Goal: Task Accomplishment & Management: Manage account settings

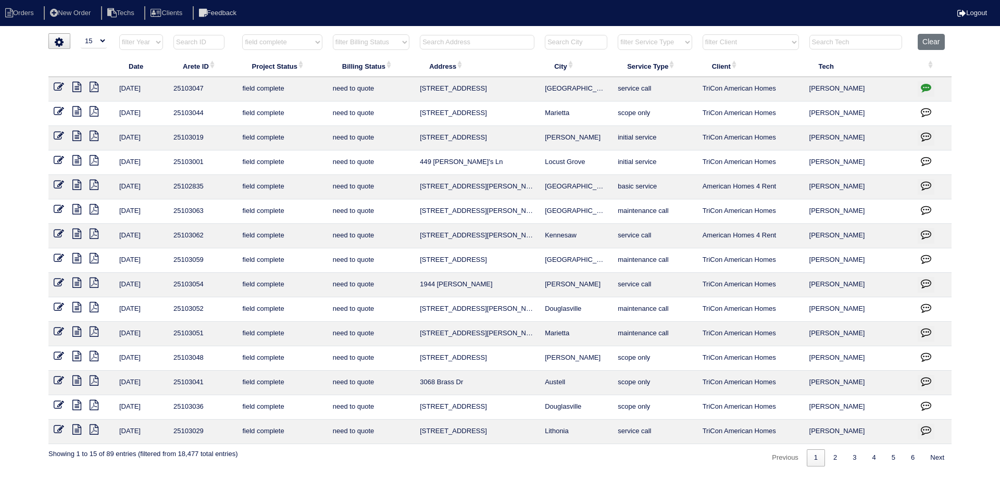
select select "15"
select select "field complete"
select select "need to quote"
click at [76, 428] on icon at bounding box center [76, 430] width 9 height 10
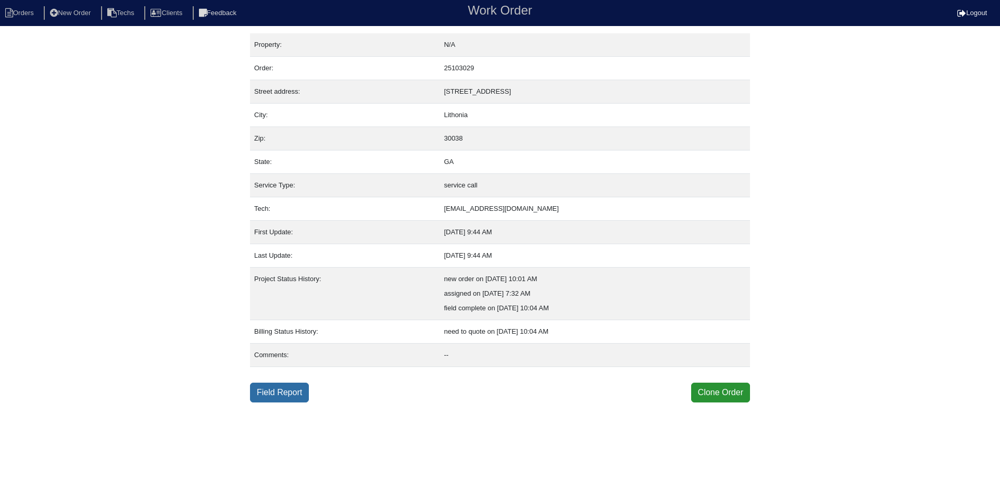
click at [276, 393] on link "Field Report" at bounding box center [279, 393] width 59 height 20
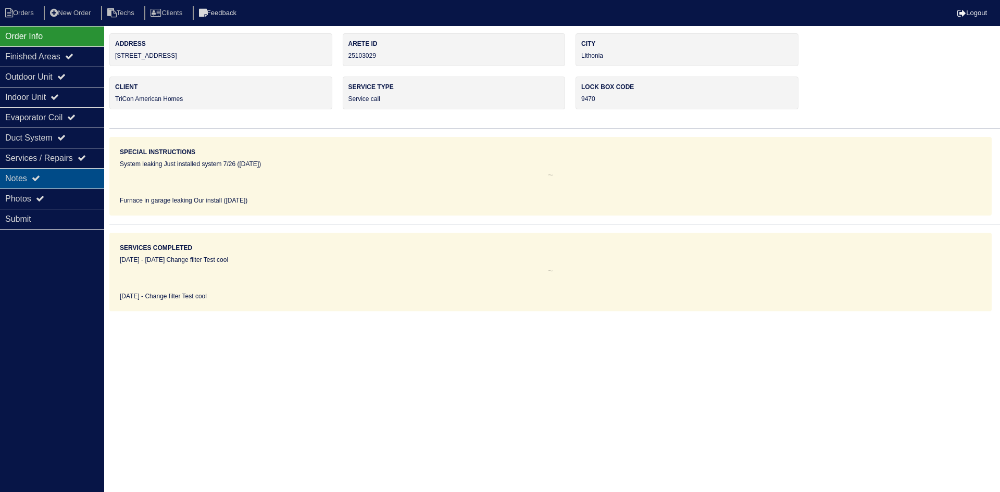
click at [51, 177] on div "Notes" at bounding box center [52, 178] width 104 height 20
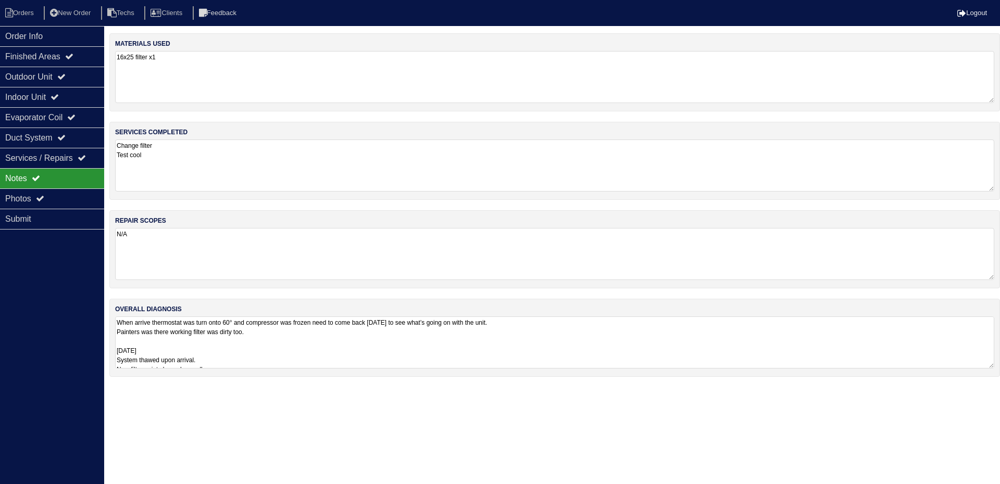
click at [616, 352] on textarea "When arrive thermostat was turn onto 60° and compressor was frozen need to come…" at bounding box center [554, 343] width 879 height 52
click at [45, 31] on div "Order Info" at bounding box center [52, 36] width 104 height 20
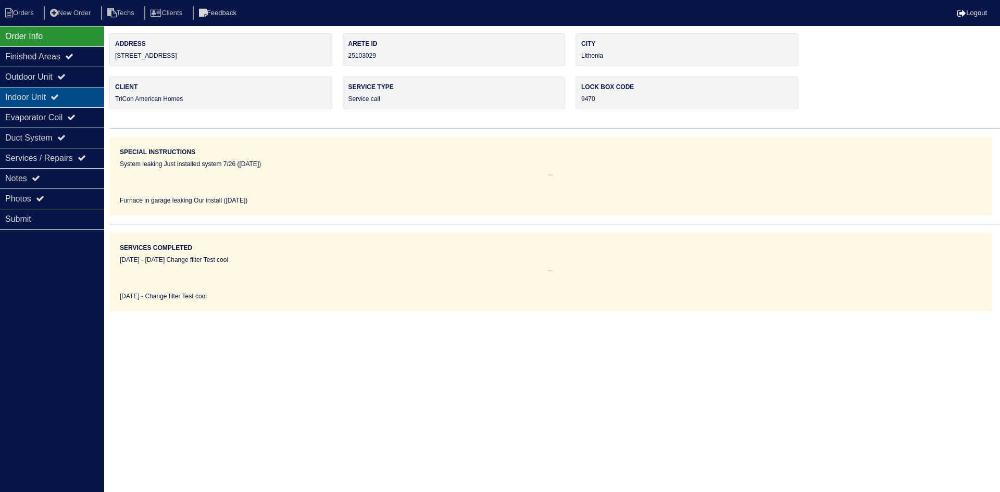
drag, startPoint x: 67, startPoint y: 80, endPoint x: 64, endPoint y: 95, distance: 15.4
click at [66, 80] on icon at bounding box center [61, 76] width 8 height 8
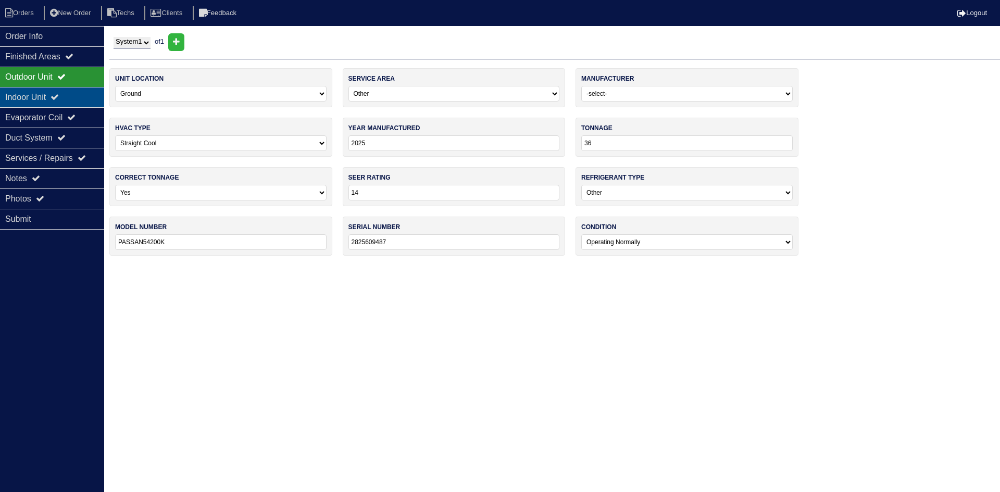
click at [59, 97] on icon at bounding box center [55, 97] width 8 height 8
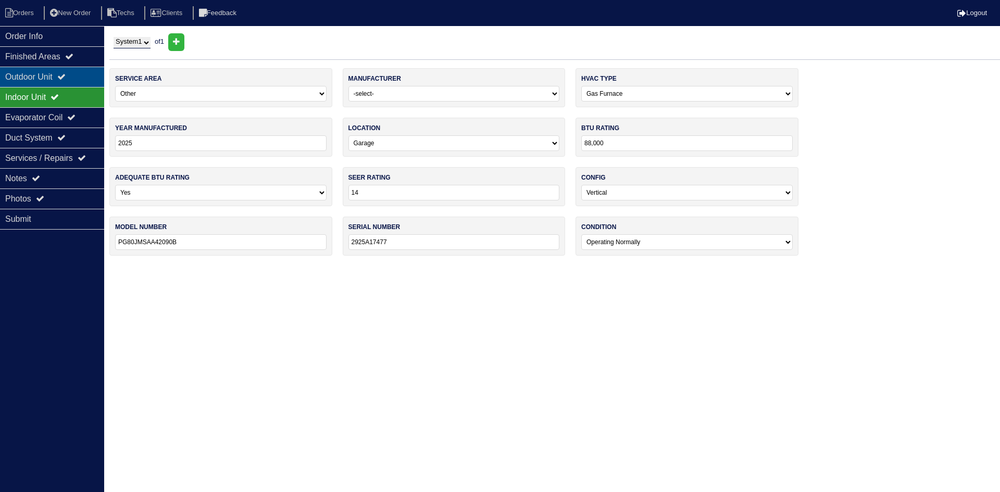
click at [56, 70] on div "Outdoor Unit" at bounding box center [52, 77] width 104 height 20
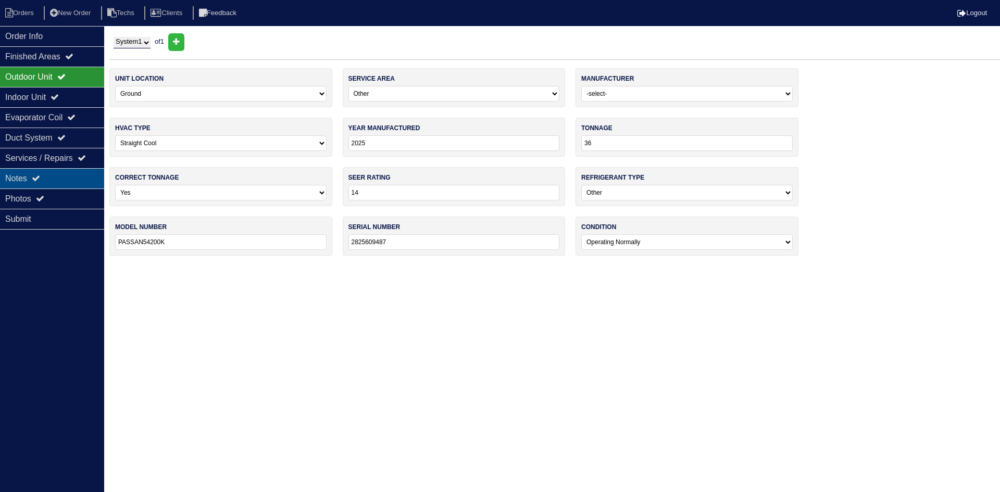
click at [39, 174] on div "Notes" at bounding box center [52, 178] width 104 height 20
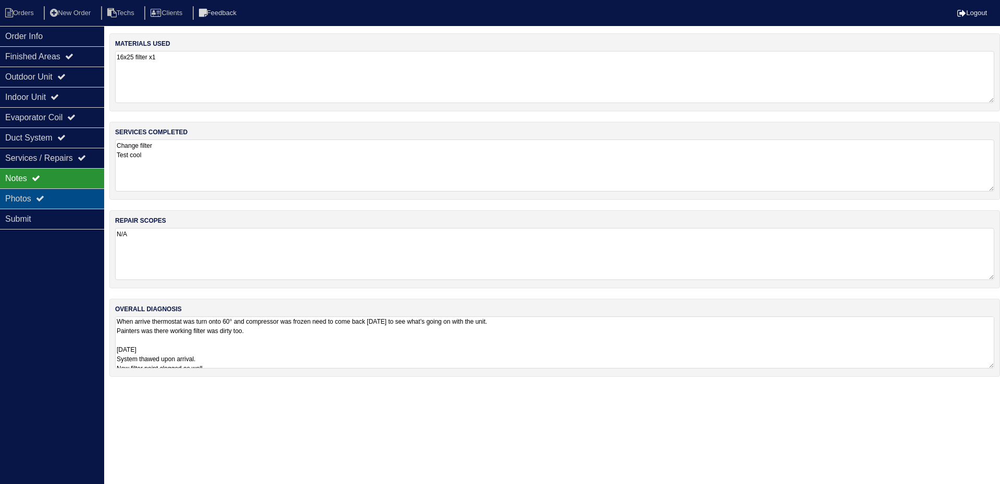
click at [59, 192] on div "Photos" at bounding box center [52, 199] width 104 height 20
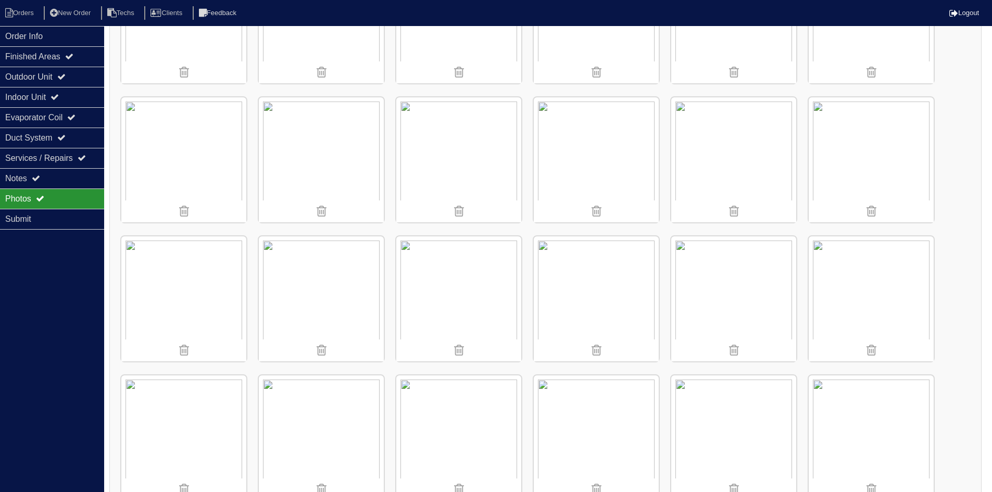
scroll to position [403, 0]
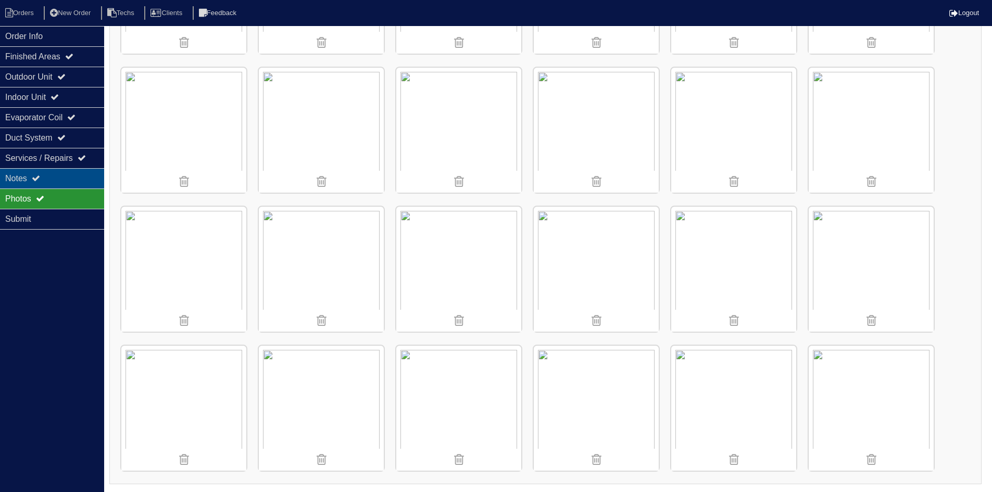
click at [53, 178] on div "Notes" at bounding box center [52, 178] width 104 height 20
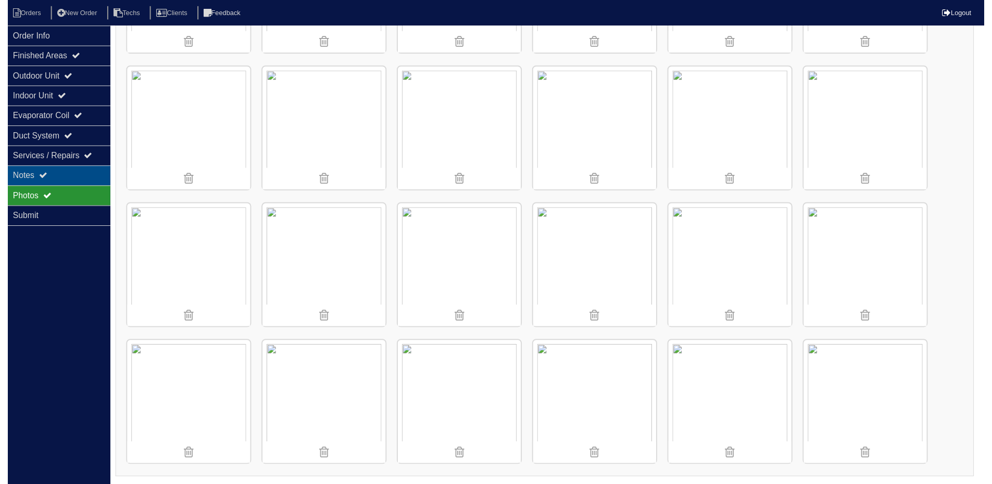
scroll to position [0, 0]
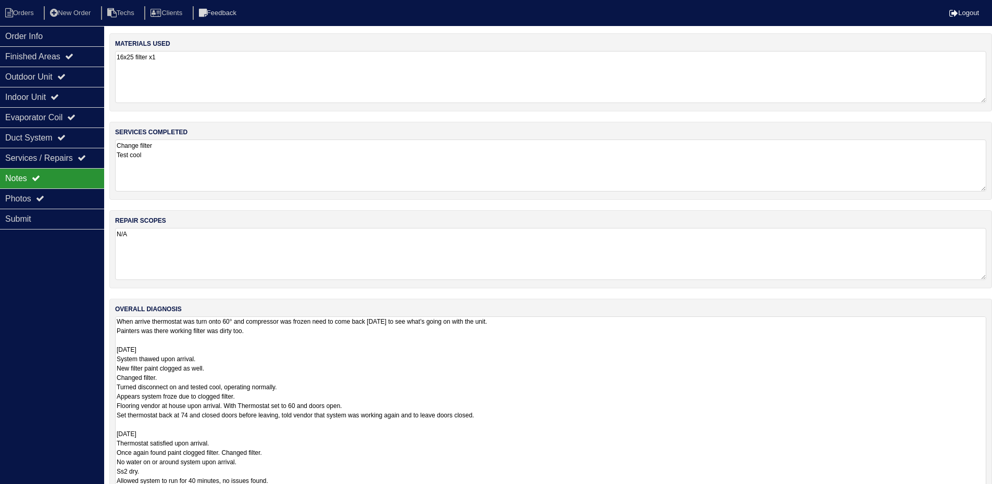
drag, startPoint x: 992, startPoint y: 364, endPoint x: 963, endPoint y: 392, distance: 40.5
click at [975, 492] on html "Orders New Order Techs Clients Feedback Logout Orders New Order Users Clients M…" at bounding box center [496, 270] width 992 height 540
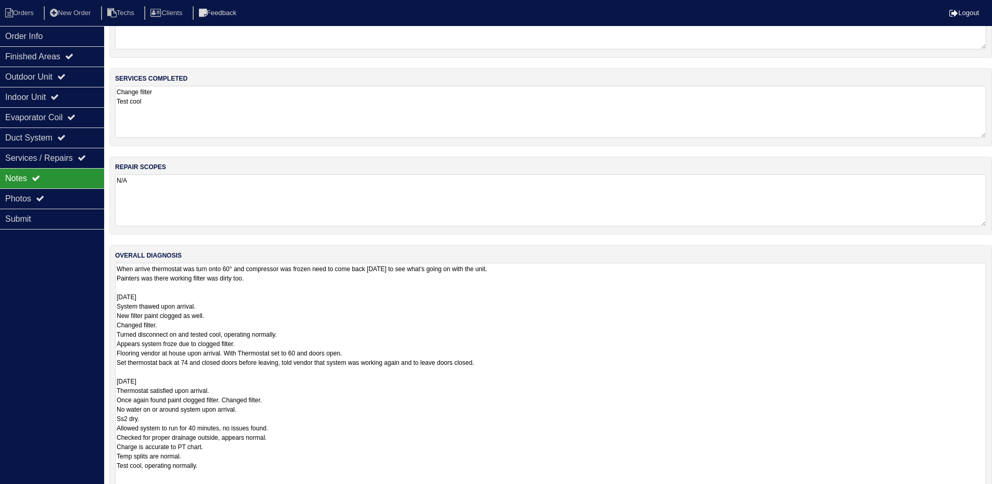
drag, startPoint x: 983, startPoint y: 462, endPoint x: 983, endPoint y: 517, distance: 54.7
click at [983, 492] on html "Orders New Order Techs Clients Feedback Logout Orders New Order Users Clients M…" at bounding box center [496, 242] width 992 height 593
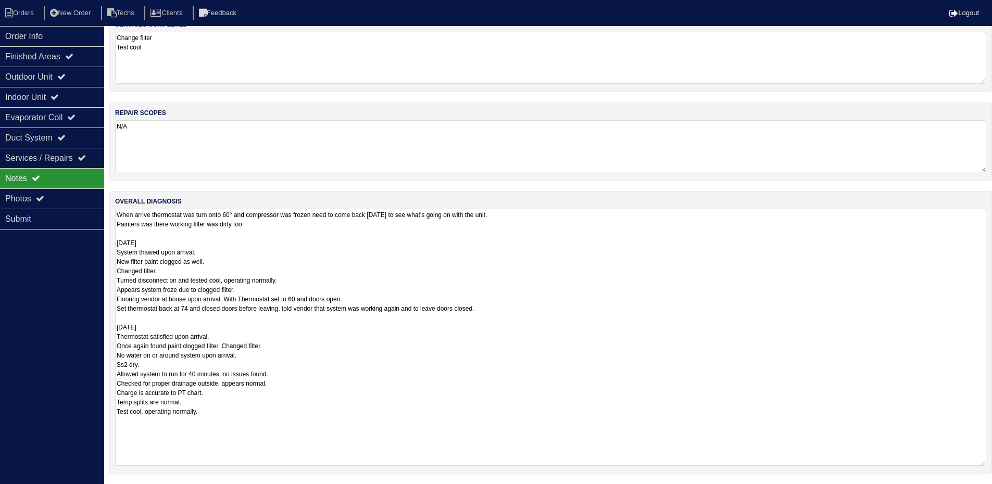
scroll to position [108, 0]
click at [34, 12] on li "Orders" at bounding box center [21, 13] width 42 height 14
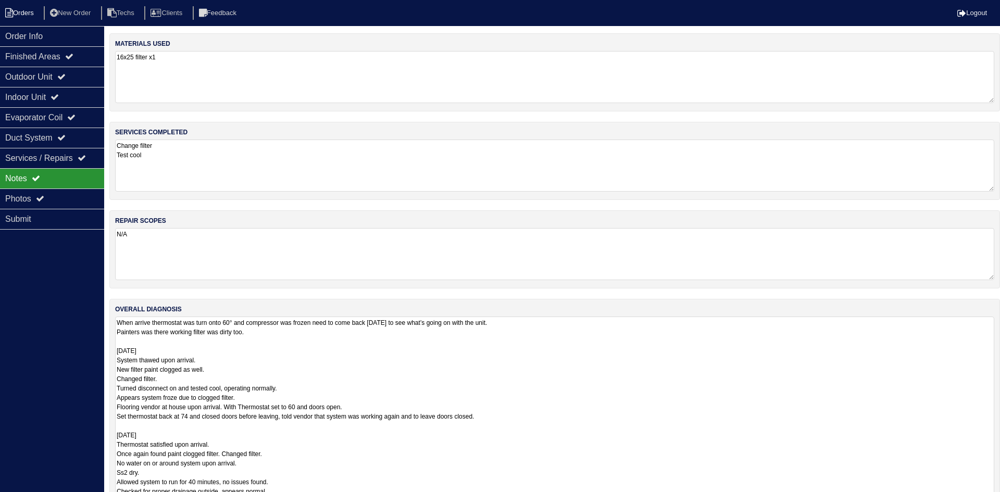
select select "15"
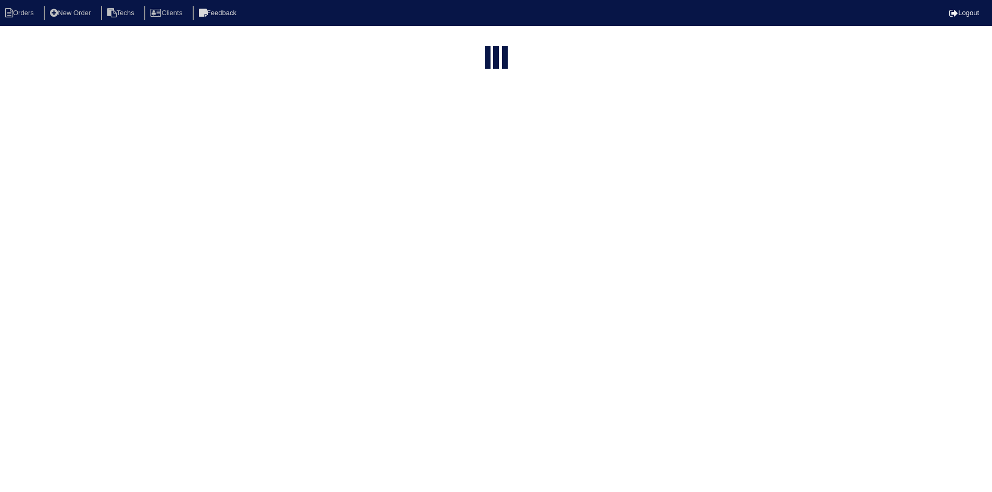
select select "field complete"
select select "need to quote"
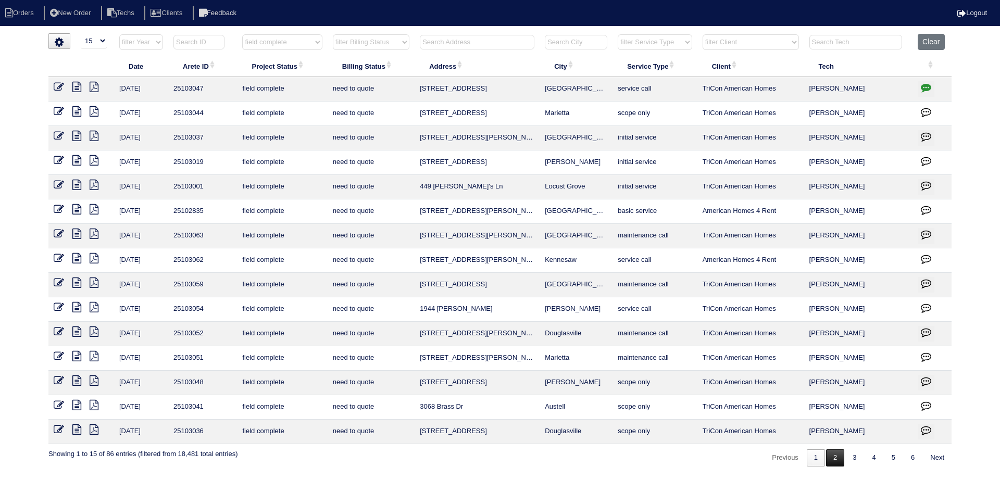
click at [831, 460] on link "2" at bounding box center [835, 458] width 18 height 17
select select "field complete"
select select "need to quote"
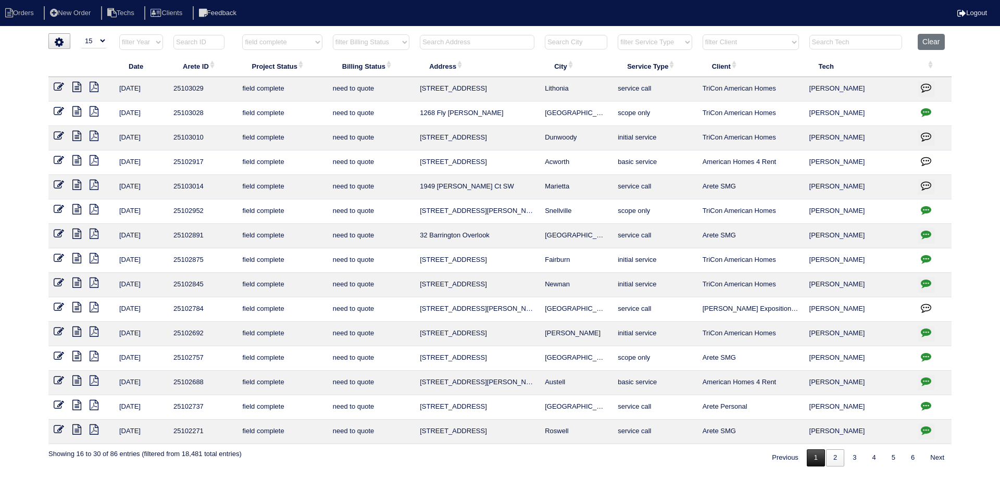
click at [811, 462] on link "1" at bounding box center [816, 458] width 18 height 17
select select "field complete"
select select "need to quote"
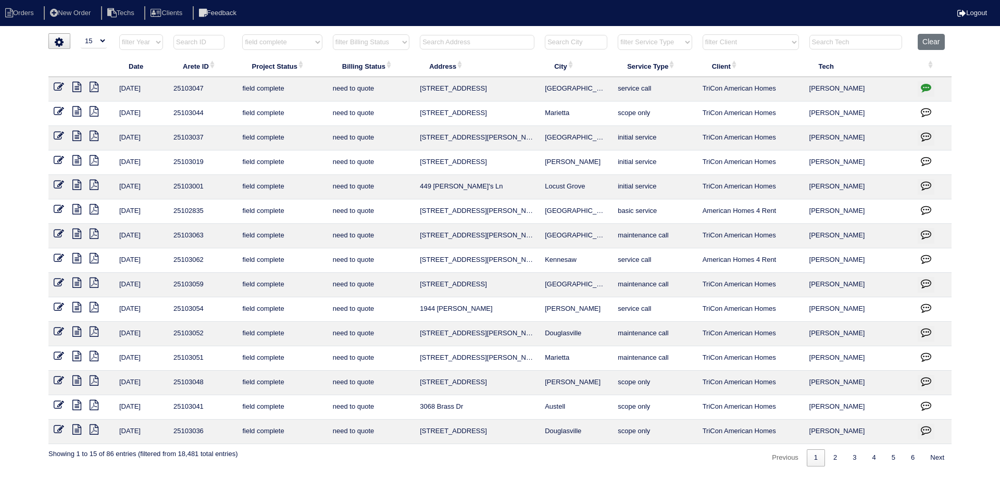
click at [77, 434] on icon at bounding box center [76, 430] width 9 height 10
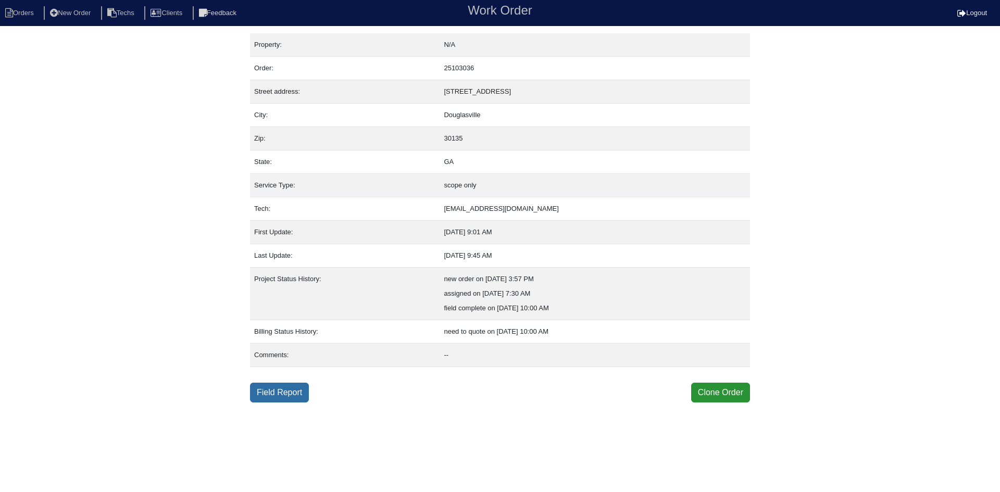
click at [295, 391] on link "Field Report" at bounding box center [279, 393] width 59 height 20
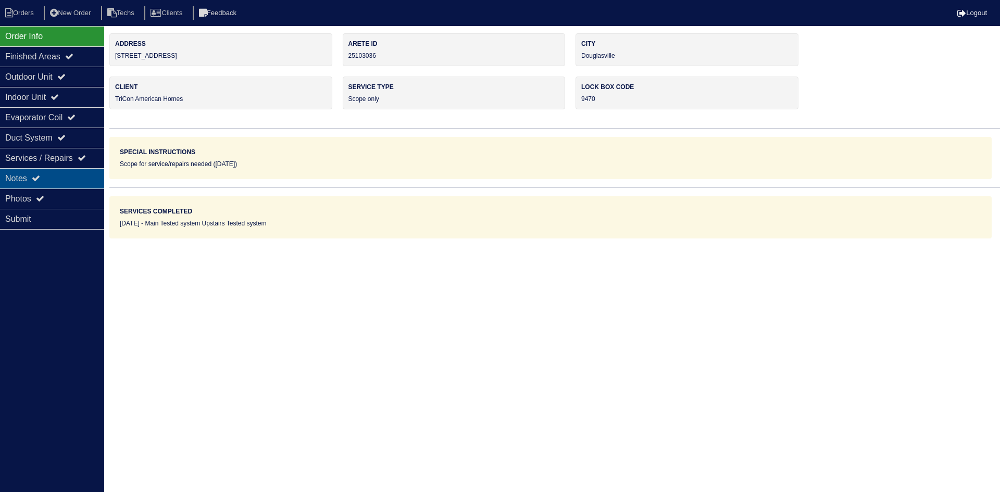
click at [82, 177] on div "Notes" at bounding box center [52, 178] width 104 height 20
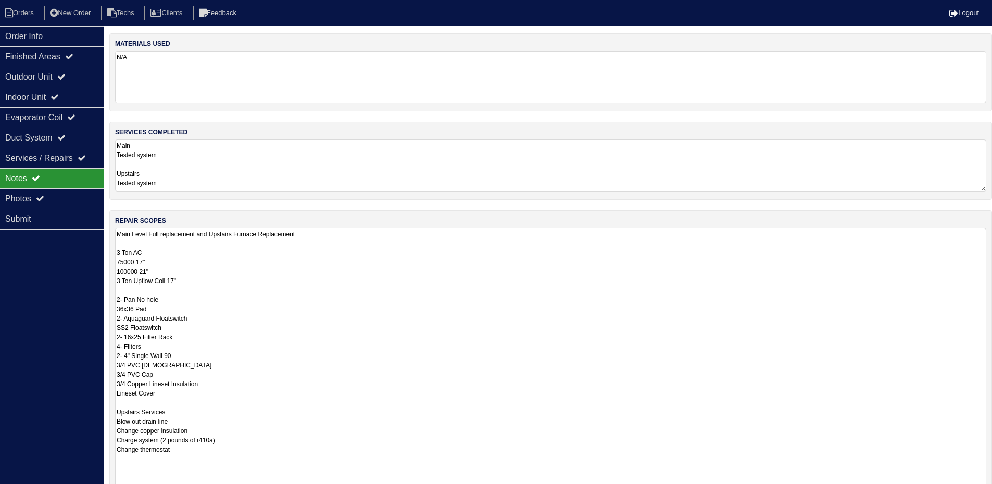
drag, startPoint x: 993, startPoint y: 278, endPoint x: 973, endPoint y: 517, distance: 239.9
click at [973, 492] on html "Orders New Order Techs Clients Feedback Logout Orders New Order Users Clients M…" at bounding box center [496, 313] width 992 height 627
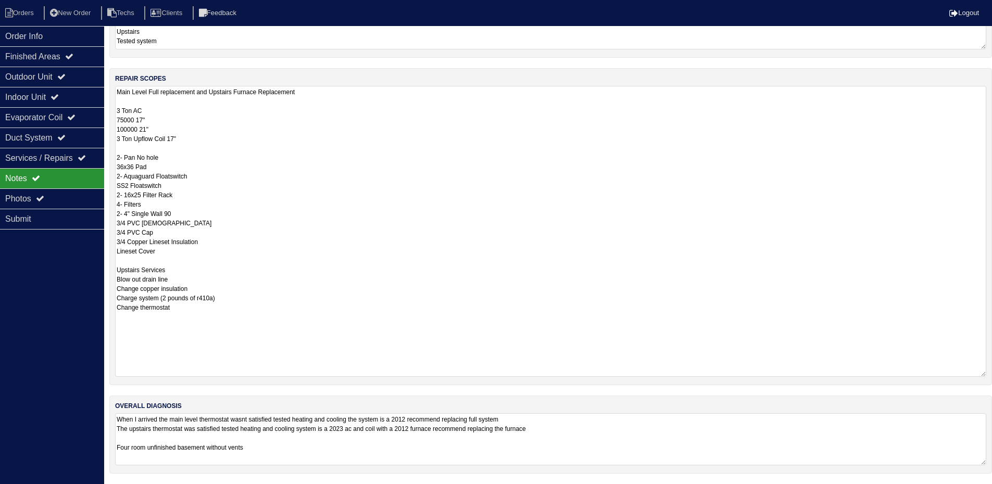
scroll to position [141, 0]
drag, startPoint x: 159, startPoint y: 126, endPoint x: 141, endPoint y: 129, distance: 19.1
click at [138, 130] on textarea "Main Level Full replacement and Upstairs Furnace Replacement 3 Ton AC 75000 17"…" at bounding box center [551, 232] width 872 height 290
click at [157, 129] on textarea "Main Level Full replacement and Upstairs Furnace Replacement 3 Ton AC 75000 17"…" at bounding box center [551, 232] width 872 height 290
drag, startPoint x: 157, startPoint y: 129, endPoint x: 115, endPoint y: 133, distance: 42.4
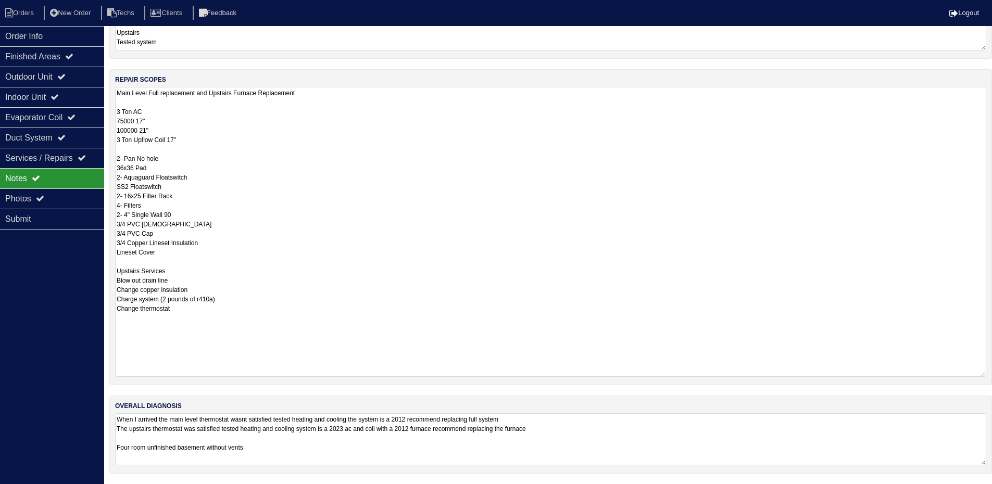
click at [115, 133] on textarea "Main Level Full replacement and Upstairs Furnace Replacement 3 Ton AC 75000 17"…" at bounding box center [551, 232] width 872 height 290
click at [190, 139] on textarea "Main Level Full replacement and Upstairs Furnace Replacement 3 Ton AC 75000 17"…" at bounding box center [551, 232] width 872 height 290
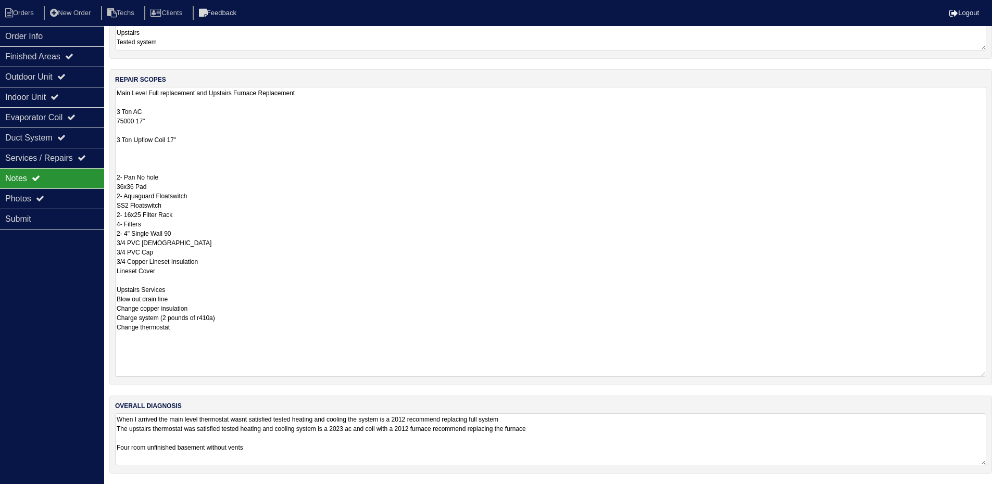
paste textarea "100000 21""
click at [163, 129] on textarea "Main Level Full replacement and Upstairs Furnace Replacement 3 Ton AC 75000 17"…" at bounding box center [551, 232] width 872 height 290
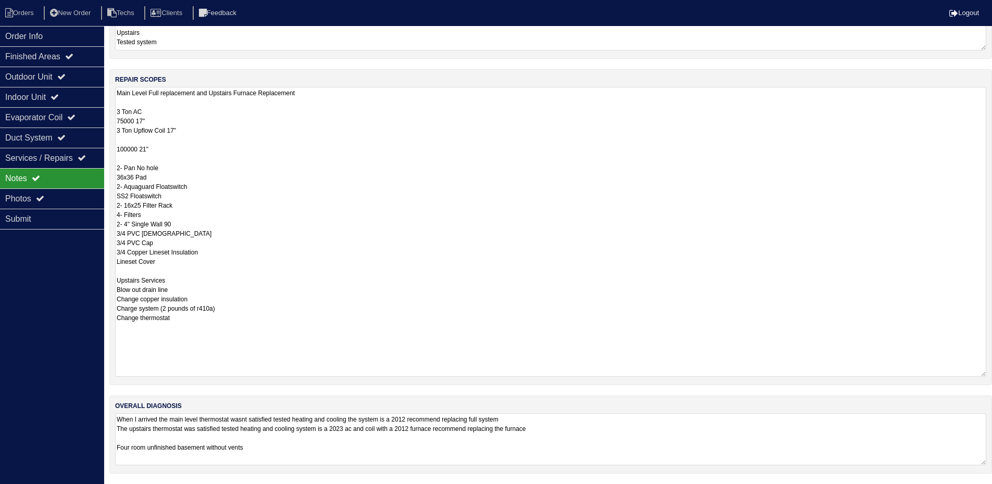
click at [139, 103] on textarea "Main Level Full replacement and Upstairs Furnace Replacement 3 Ton AC 75000 17"…" at bounding box center [551, 232] width 872 height 290
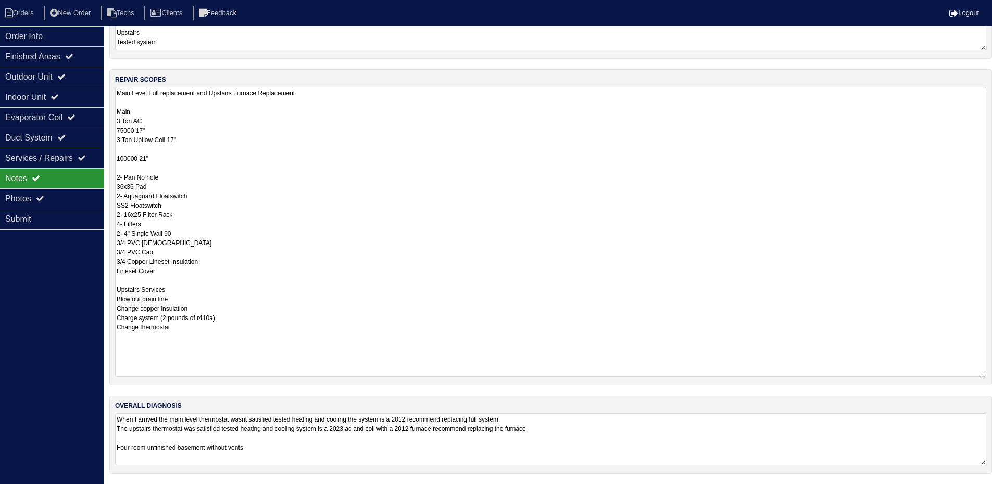
click at [118, 148] on textarea "Main Level Full replacement and Upstairs Furnace Replacement Main 3 Ton AC 7500…" at bounding box center [551, 232] width 872 height 290
type textarea "Main Level Full replacement and Upstairs Furnace Replacement Main 3 Ton AC 7500…"
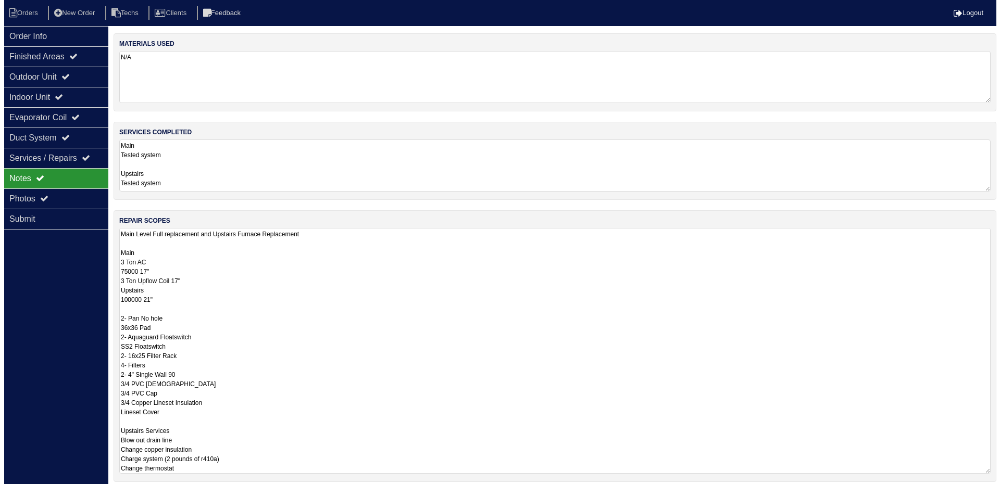
scroll to position [0, 10]
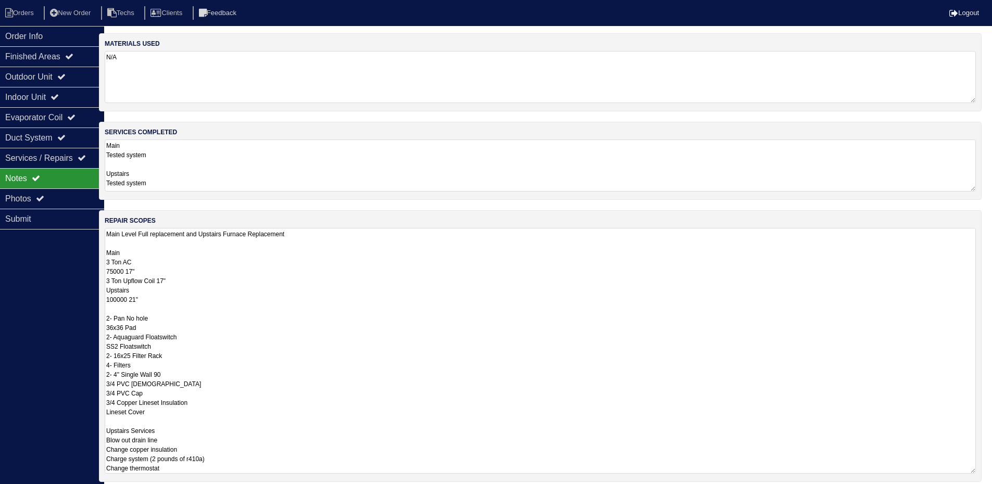
drag, startPoint x: 990, startPoint y: 278, endPoint x: 991, endPoint y: 332, distance: 54.2
click at [982, 332] on html "Orders New Order Techs Clients Feedback Logout Orders New Order Users Clients M…" at bounding box center [486, 290] width 992 height 581
click at [33, 368] on div "Order Info Finished Areas Outdoor Unit Indoor Unit Evaporator Coil Duct System …" at bounding box center [52, 268] width 104 height 484
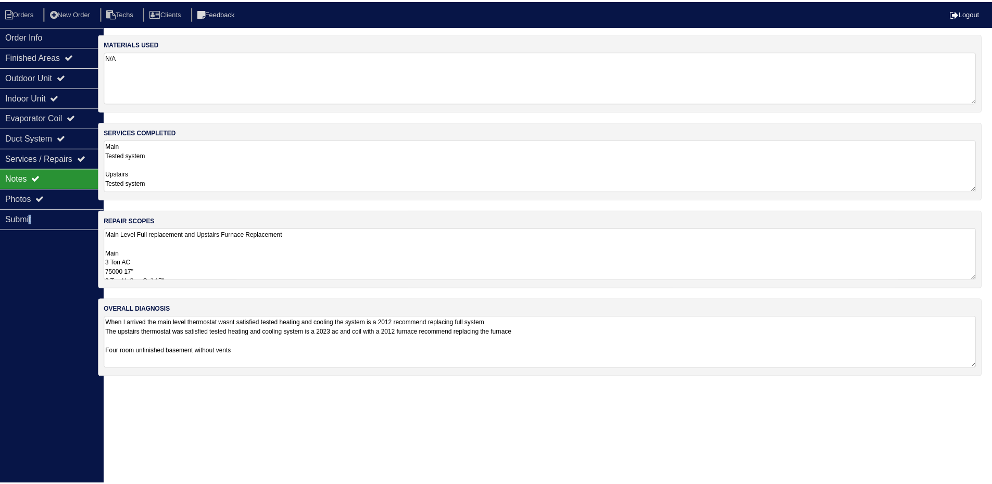
scroll to position [0, 0]
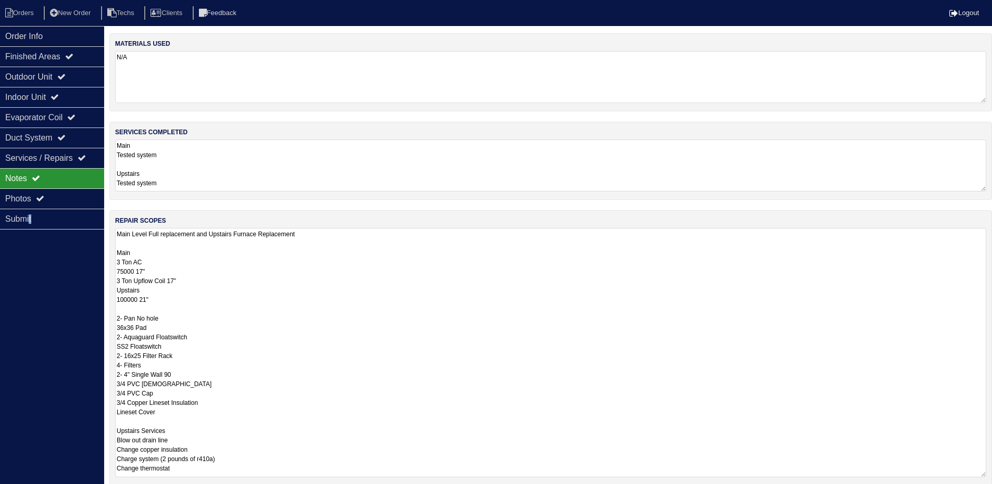
drag, startPoint x: 991, startPoint y: 279, endPoint x: 988, endPoint y: 476, distance: 197.5
click at [988, 476] on div "repair scopes Main Level Full replacement and Upstairs Furnace Replacement Main…" at bounding box center [550, 348] width 883 height 276
click at [58, 76] on div "Outdoor Unit" at bounding box center [52, 77] width 104 height 20
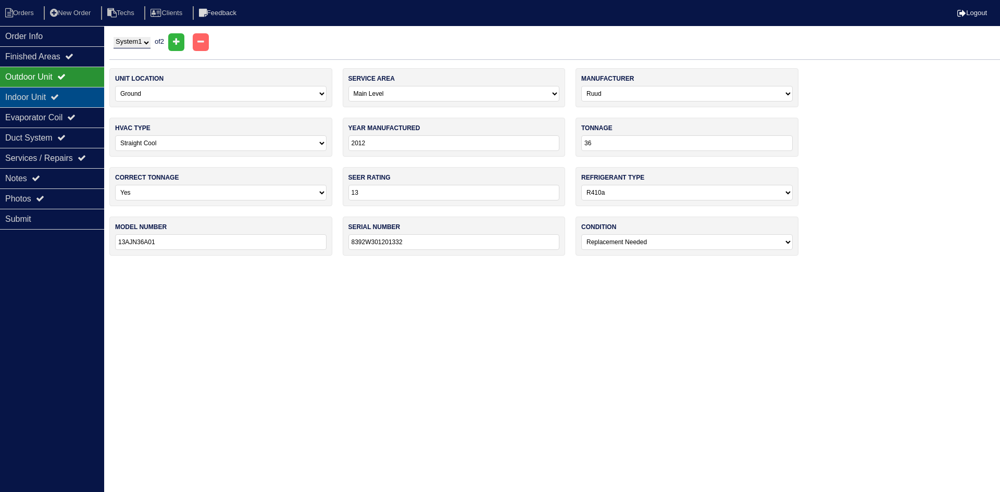
click at [83, 100] on div "Indoor Unit" at bounding box center [52, 97] width 104 height 20
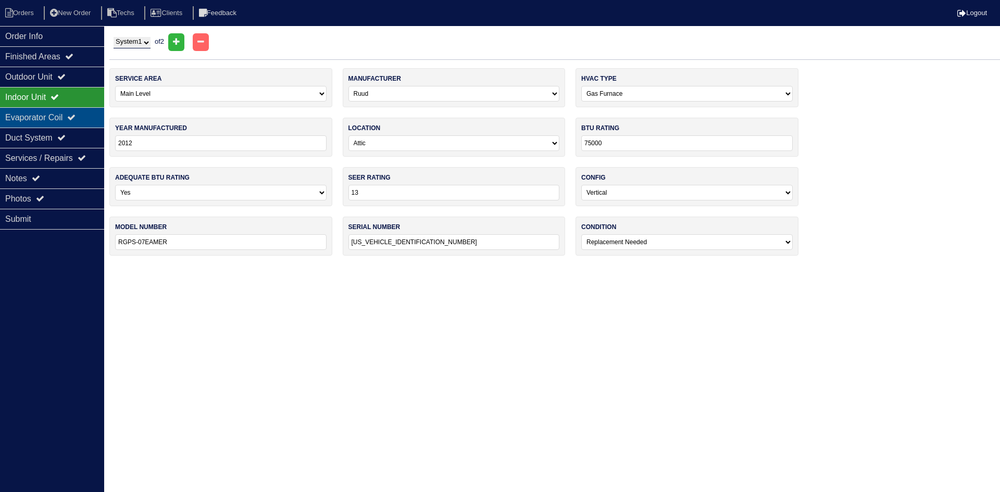
click at [76, 116] on icon at bounding box center [71, 117] width 8 height 8
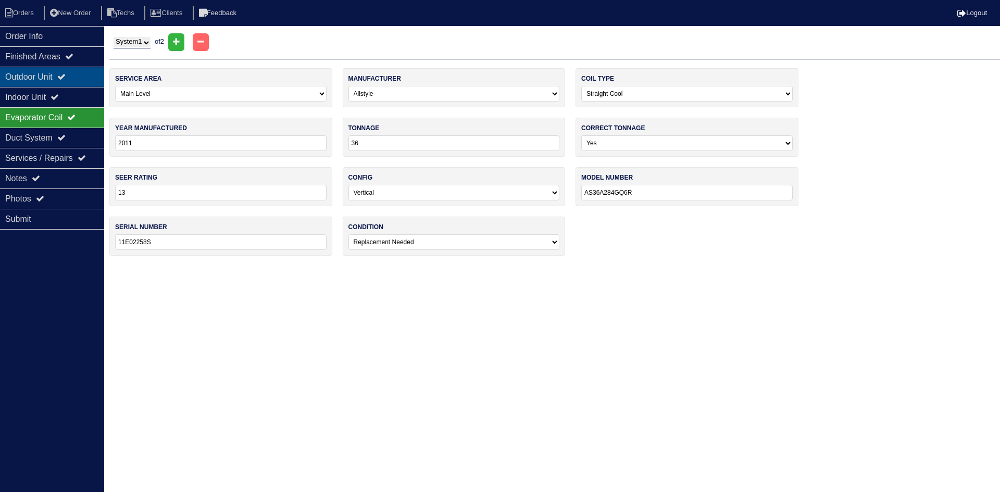
click at [80, 80] on div "Outdoor Unit" at bounding box center [52, 77] width 104 height 20
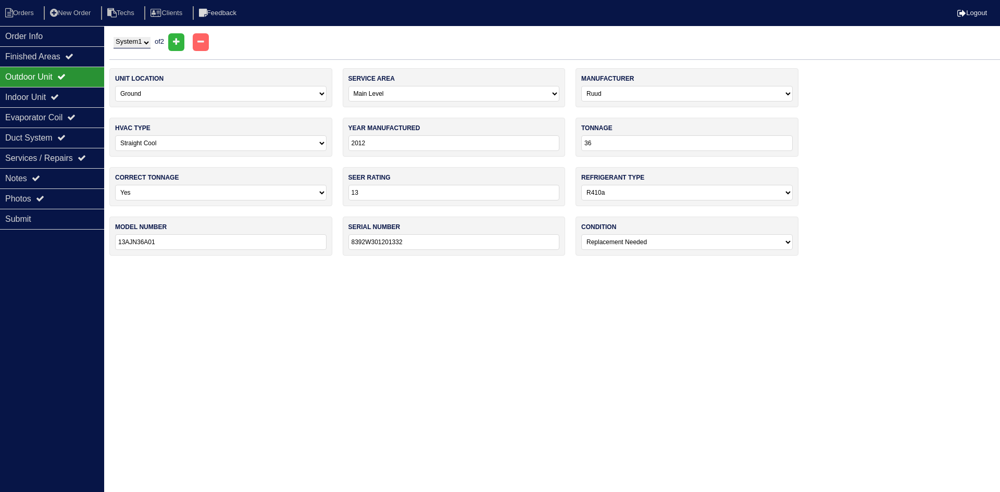
click at [140, 44] on select "System 1 System 2" at bounding box center [132, 42] width 37 height 11
select select "2"
click at [114, 37] on select "System 1 System 2" at bounding box center [132, 42] width 37 height 11
select select "1"
select select "Goodman"
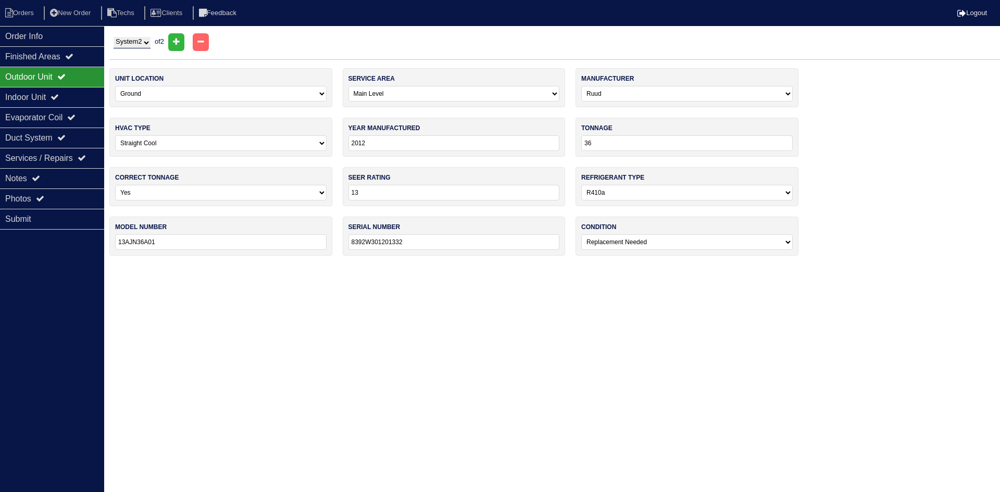
type input "2023"
type input "14"
type input "GSXN403610AA"
type input "2306226539"
select select "0"
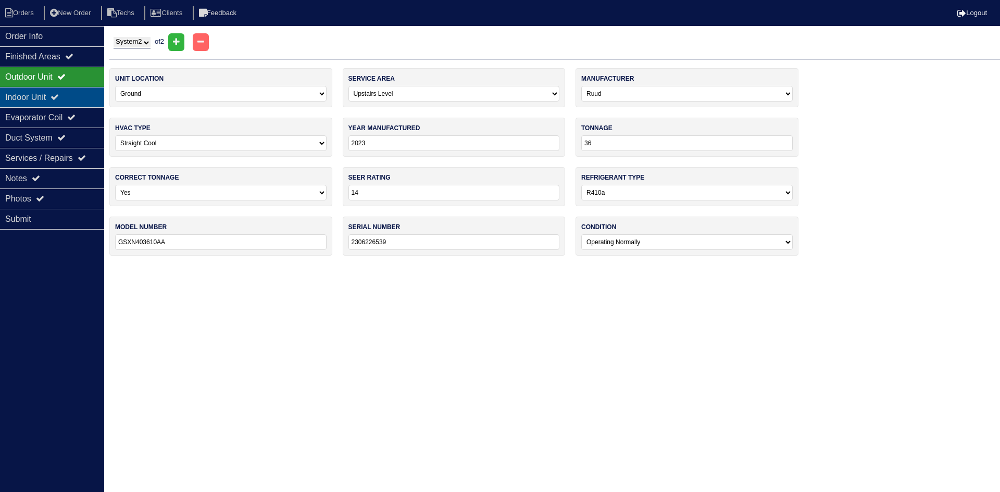
click at [81, 94] on div "Indoor Unit" at bounding box center [52, 97] width 104 height 20
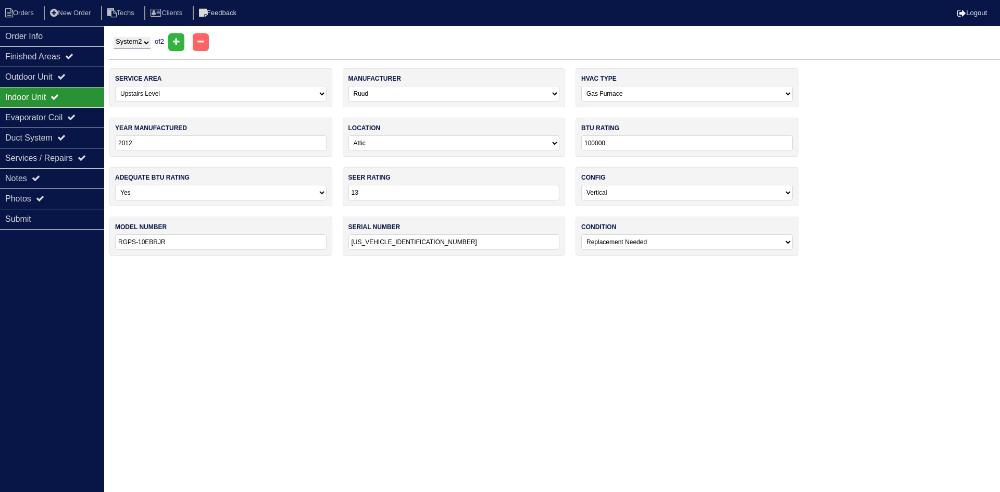
click at [133, 41] on select "System 1 System 2" at bounding box center [132, 42] width 37 height 11
select select "1"
click at [114, 37] on select "System 1 System 2" at bounding box center [132, 42] width 37 height 11
select select "0"
type input "75000"
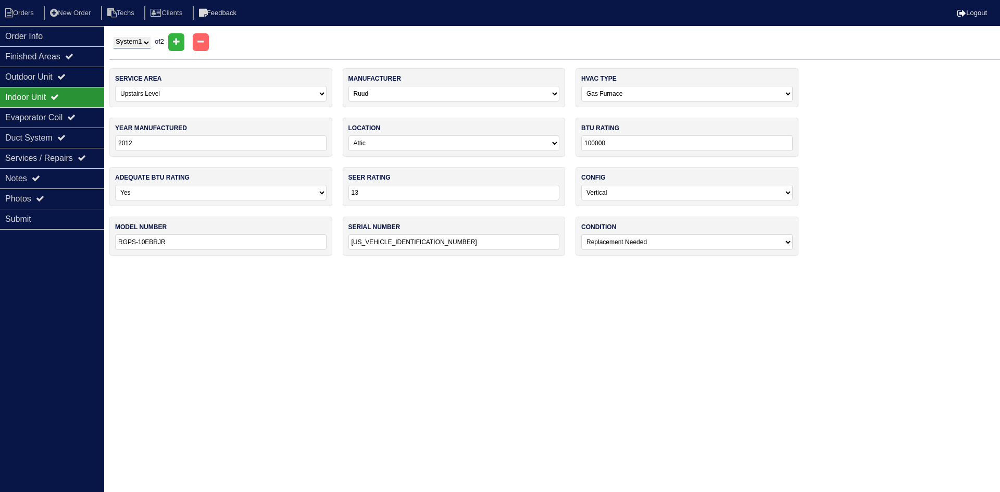
type input "RGPS-07EAMER"
type input "GH5D302F221200346"
click at [76, 114] on icon at bounding box center [71, 117] width 8 height 8
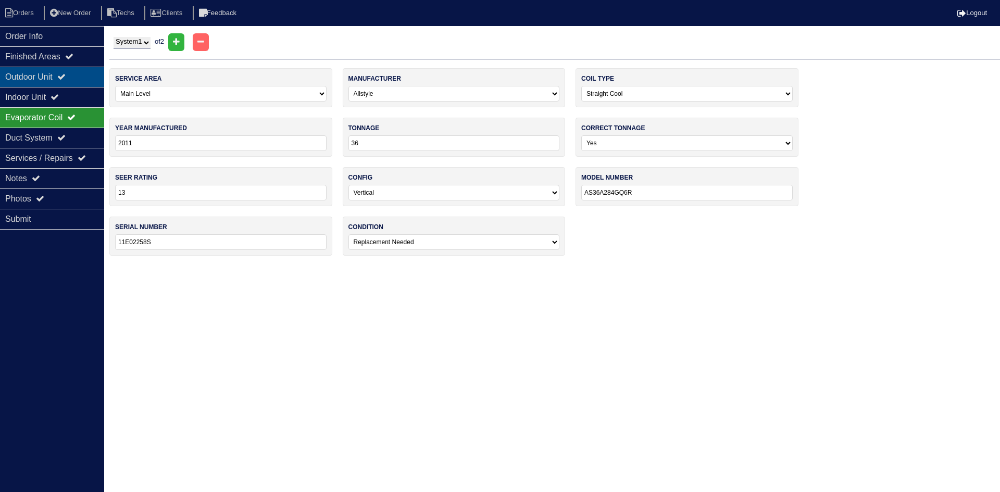
click at [89, 81] on div "Outdoor Unit" at bounding box center [52, 77] width 104 height 20
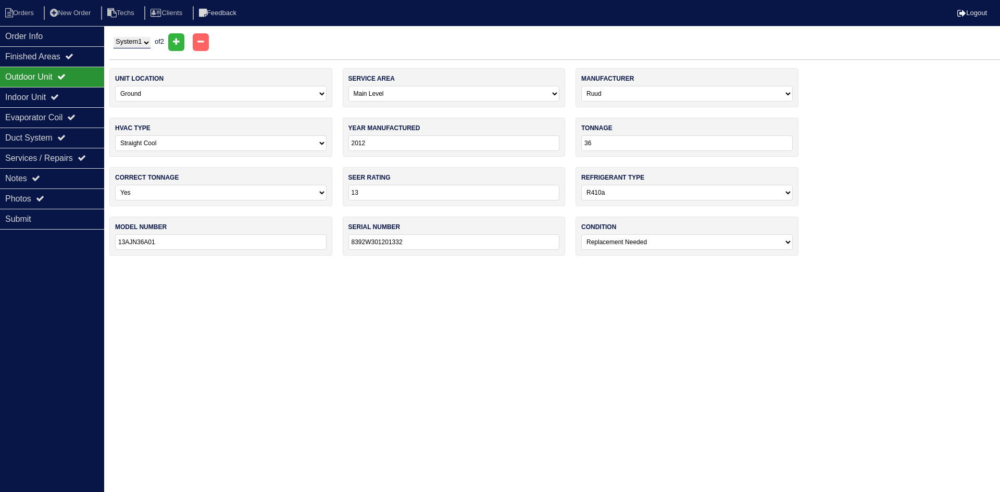
click at [144, 42] on select "System 1 System 2" at bounding box center [132, 42] width 37 height 11
select select "2"
click at [114, 37] on select "System 1 System 2" at bounding box center [132, 42] width 37 height 11
select select "1"
select select "[PERSON_NAME]"
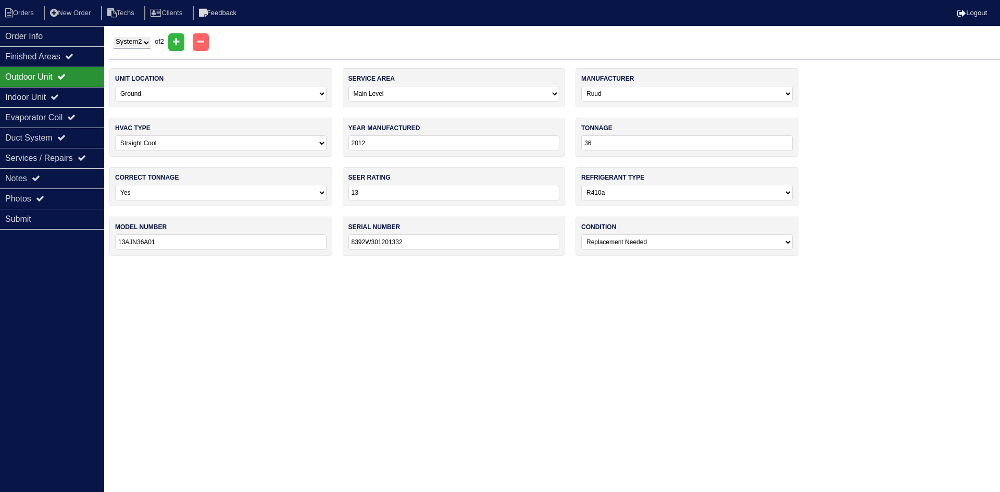
type input "2023"
type input "14"
type input "GSXN403610AA"
type input "2306226539"
select select "0"
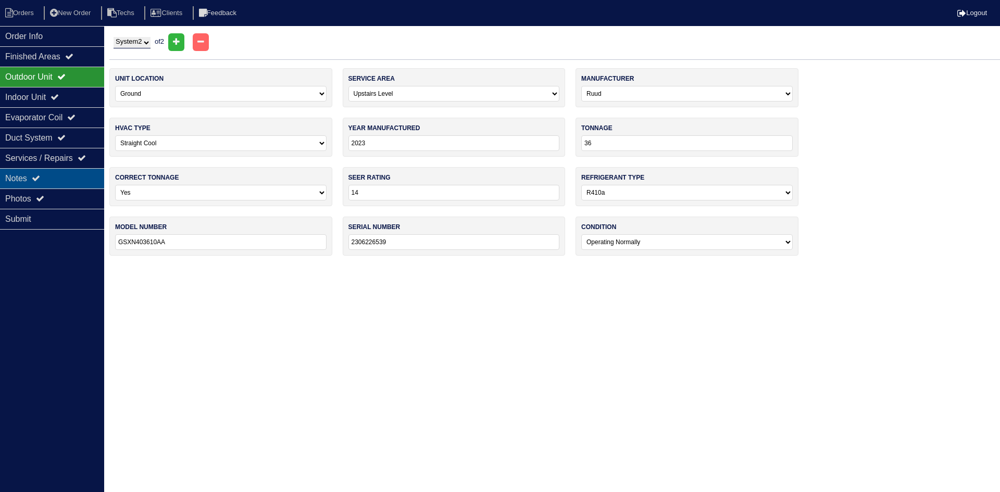
click at [84, 176] on div "Notes" at bounding box center [52, 178] width 104 height 20
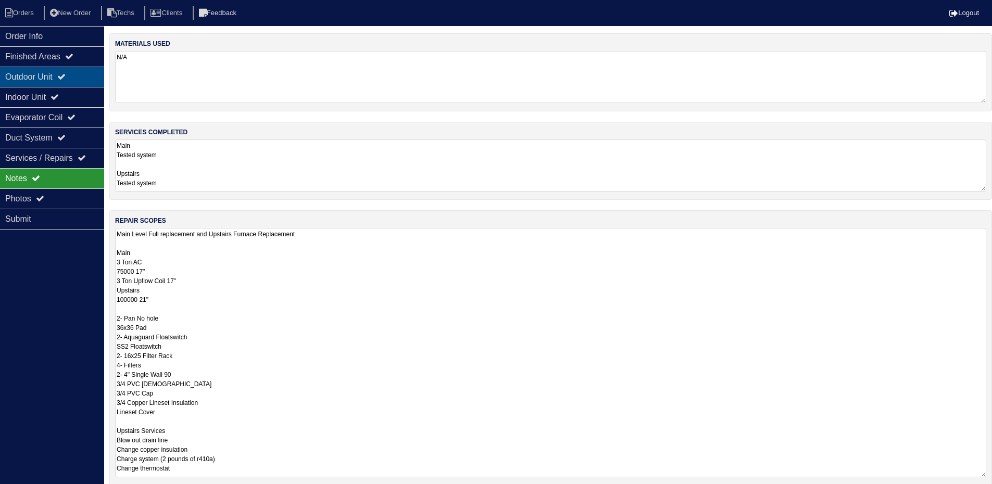
click at [88, 75] on div "Outdoor Unit" at bounding box center [52, 77] width 104 height 20
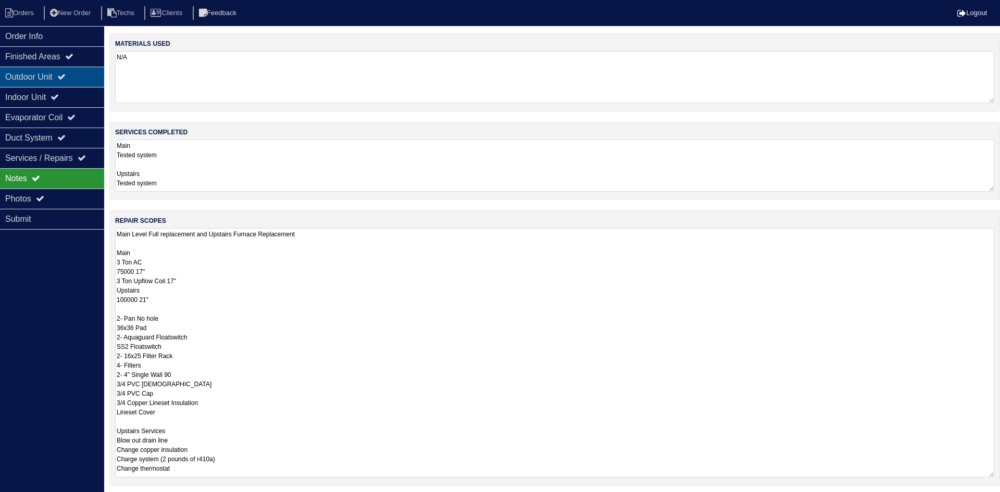
select select "2"
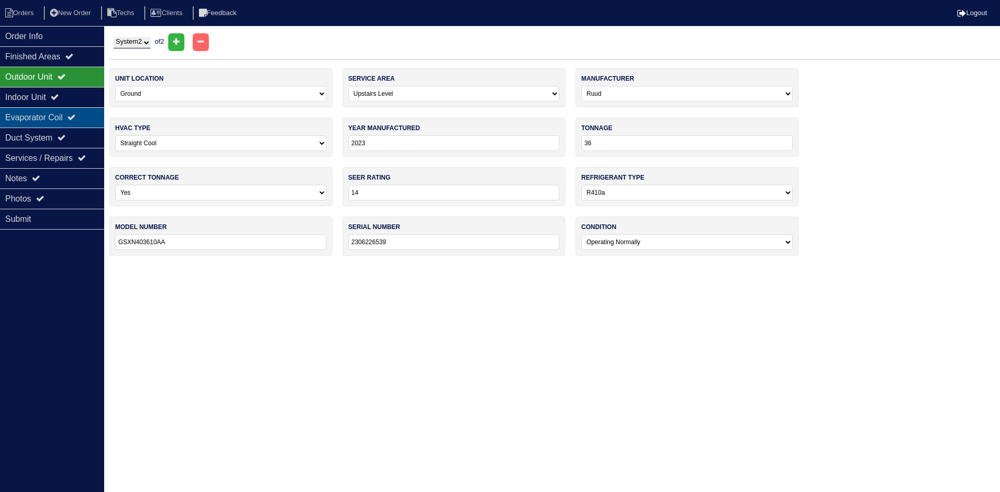
click at [69, 110] on div "Evaporator Coil" at bounding box center [52, 117] width 104 height 20
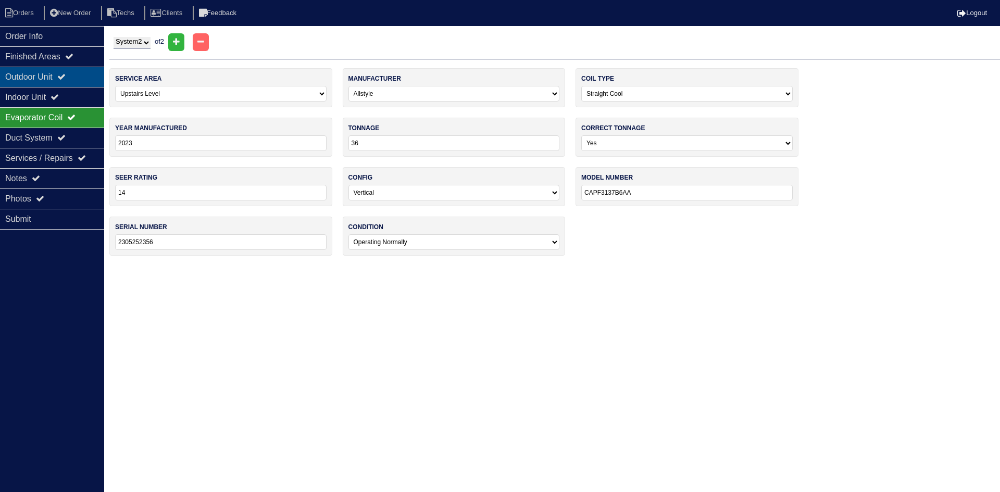
click at [66, 79] on icon at bounding box center [61, 76] width 8 height 8
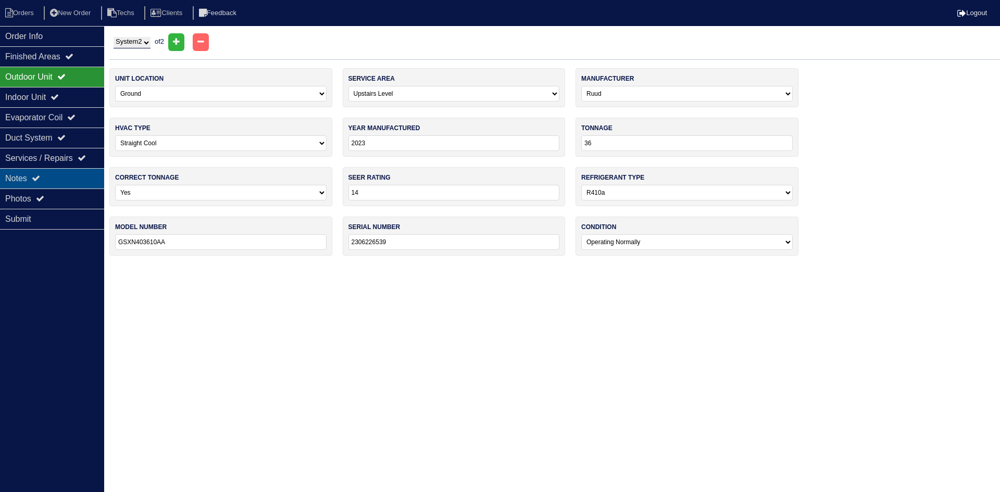
click at [84, 178] on div "Notes" at bounding box center [52, 178] width 104 height 20
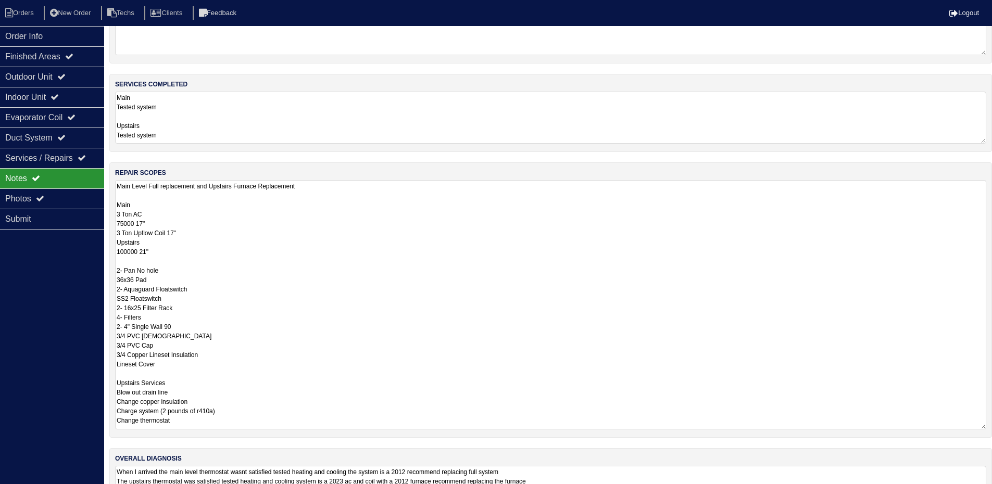
scroll to position [101, 0]
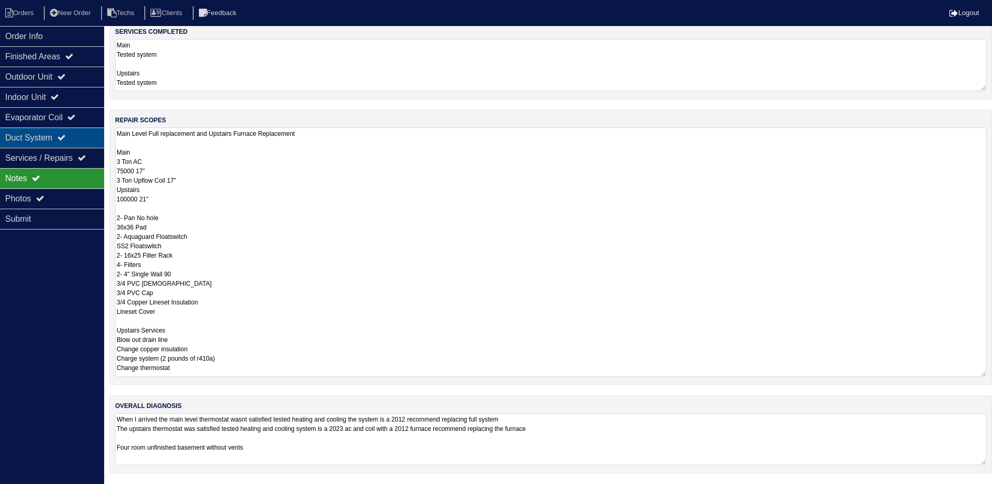
click at [73, 136] on div "Duct System" at bounding box center [52, 138] width 104 height 20
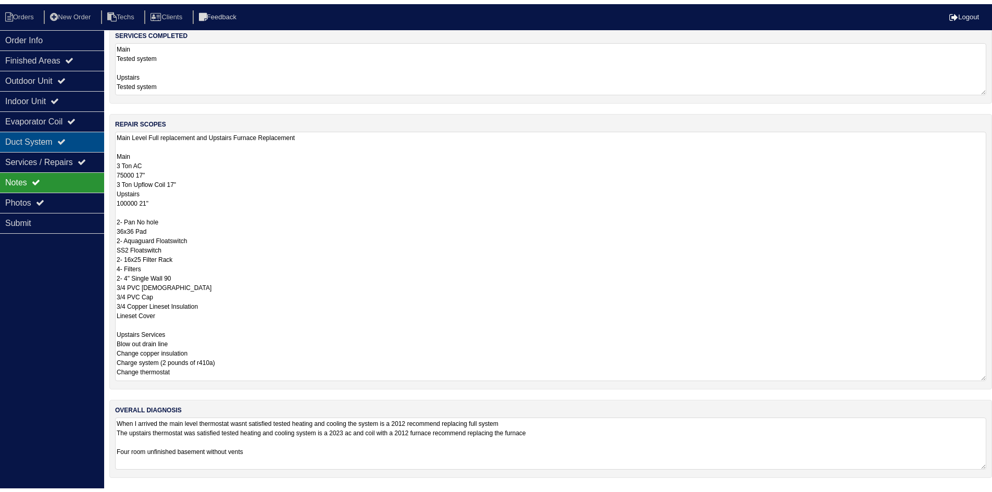
scroll to position [0, 0]
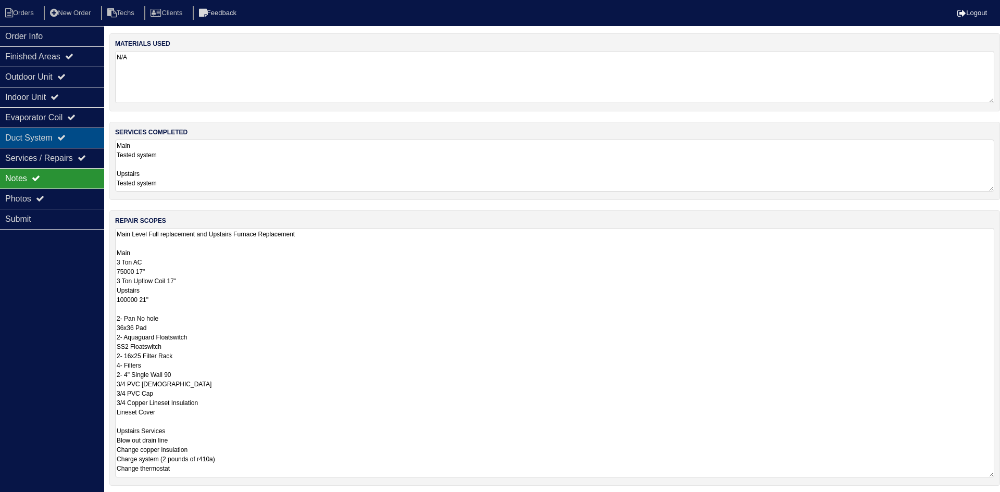
select select "2"
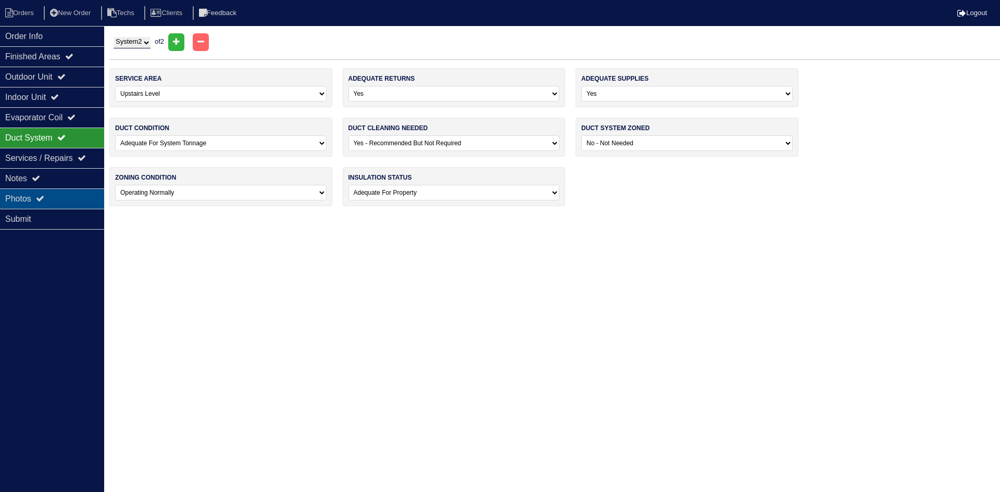
click at [48, 196] on div "Photos" at bounding box center [52, 199] width 104 height 20
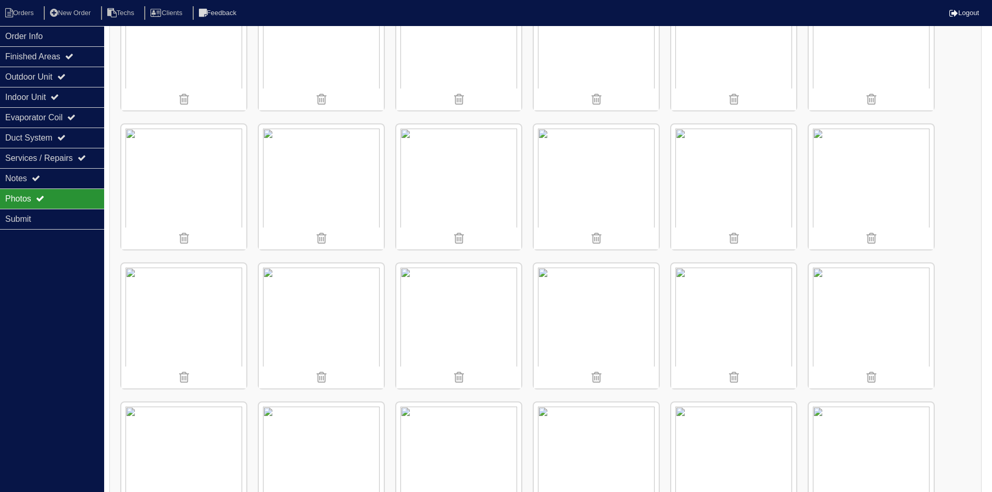
scroll to position [625, 0]
click at [438, 180] on img at bounding box center [458, 185] width 125 height 125
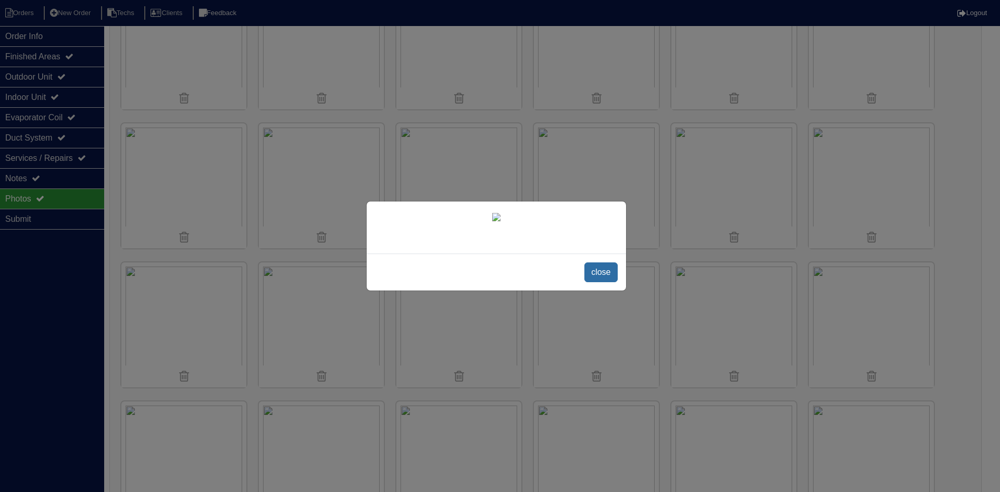
click at [592, 272] on span "close" at bounding box center [601, 273] width 33 height 20
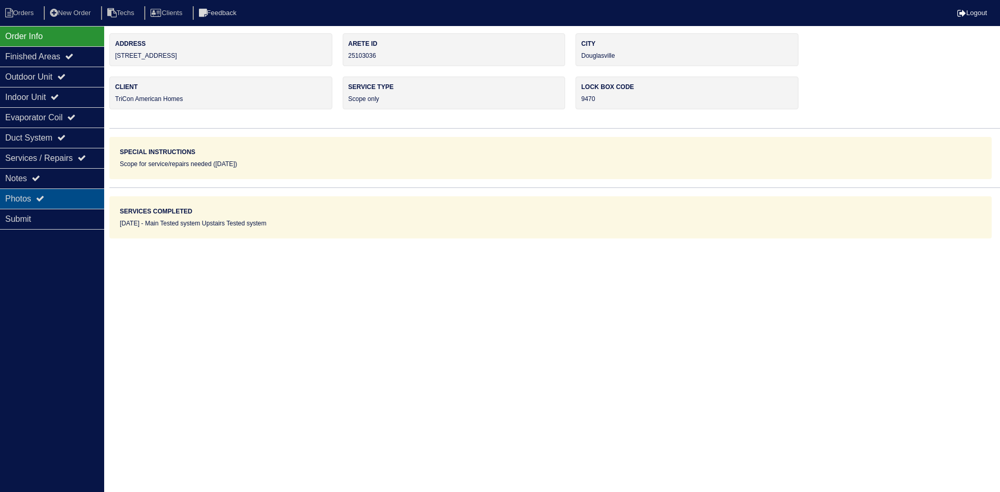
click at [21, 195] on div "Photos" at bounding box center [52, 199] width 104 height 20
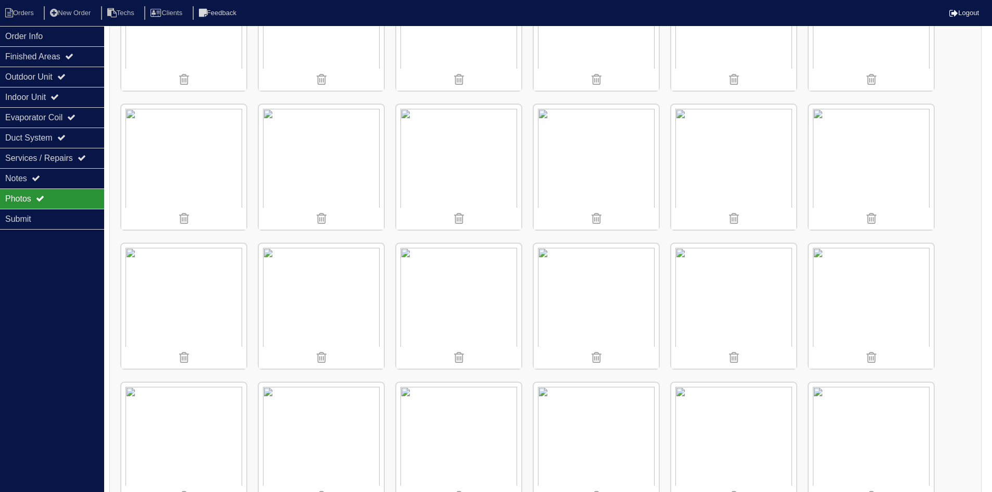
scroll to position [521, 0]
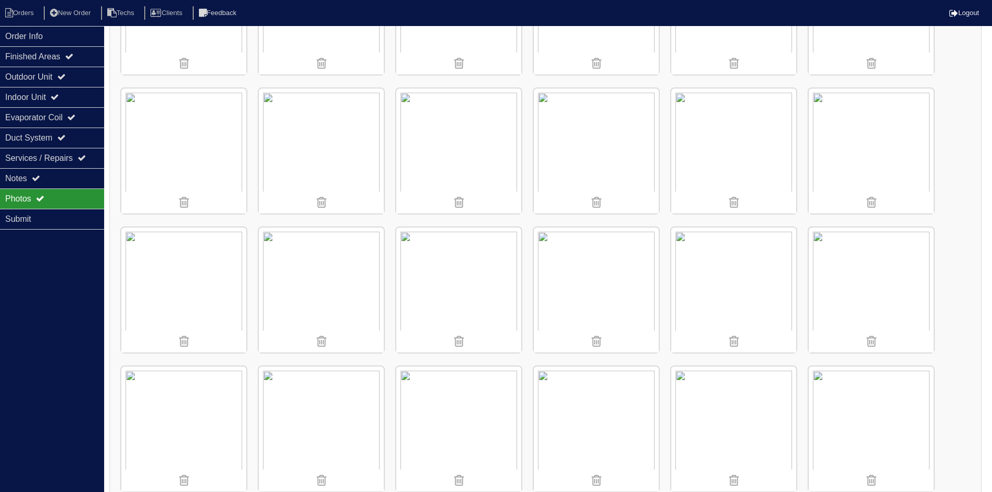
click at [494, 288] on img at bounding box center [458, 290] width 125 height 125
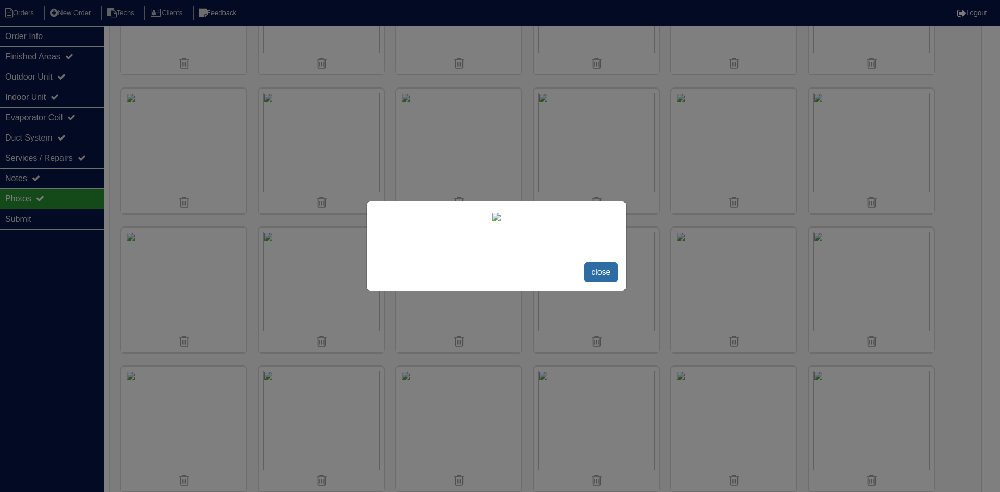
click at [598, 282] on span "close" at bounding box center [601, 273] width 33 height 20
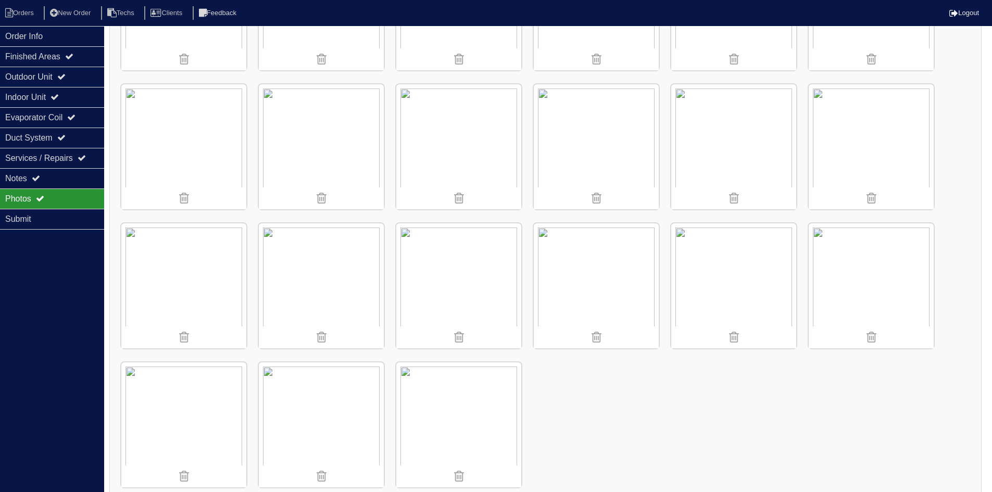
scroll to position [1650, 0]
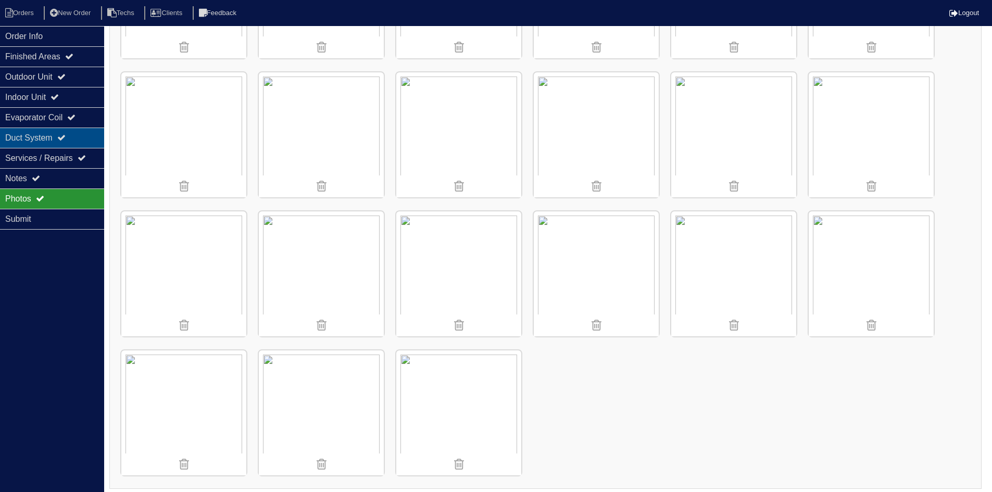
click at [69, 143] on div "Duct System" at bounding box center [52, 138] width 104 height 20
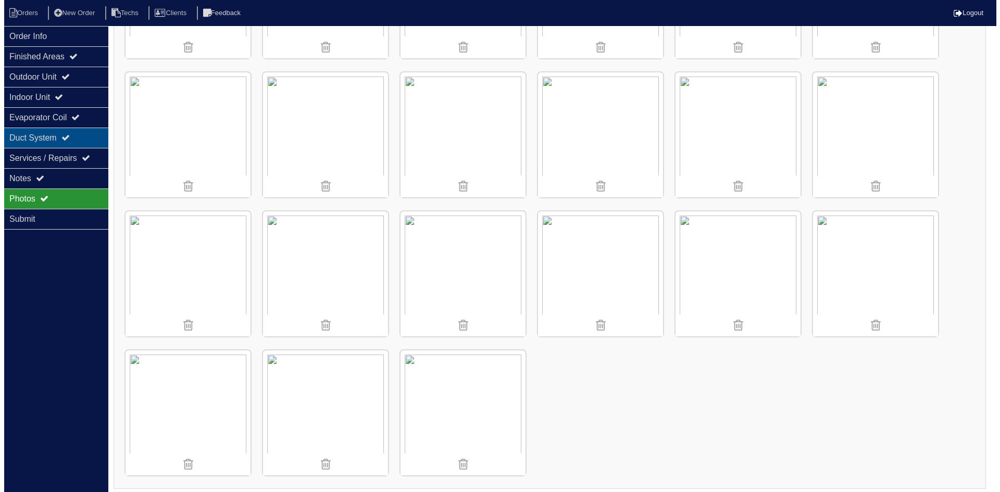
scroll to position [0, 0]
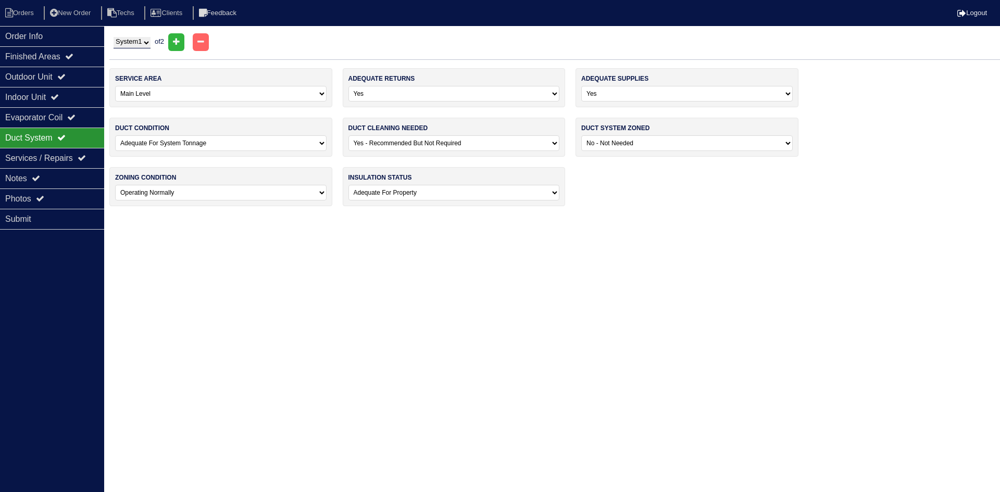
click at [138, 44] on select "System 1 System 2" at bounding box center [132, 42] width 37 height 11
select select "2"
click at [114, 37] on select "System 1 System 2" at bounding box center [132, 42] width 37 height 11
select select "1"
click at [20, 18] on li "Orders" at bounding box center [21, 13] width 42 height 14
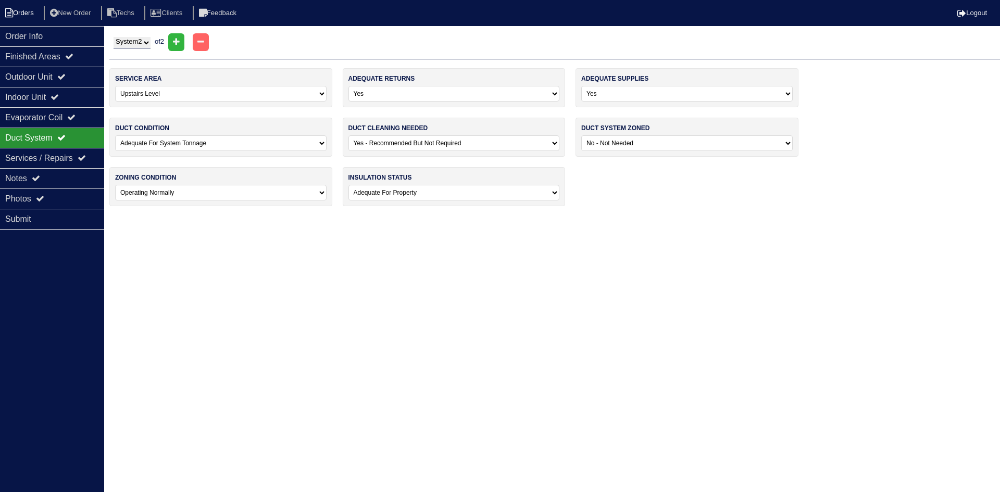
select select "15"
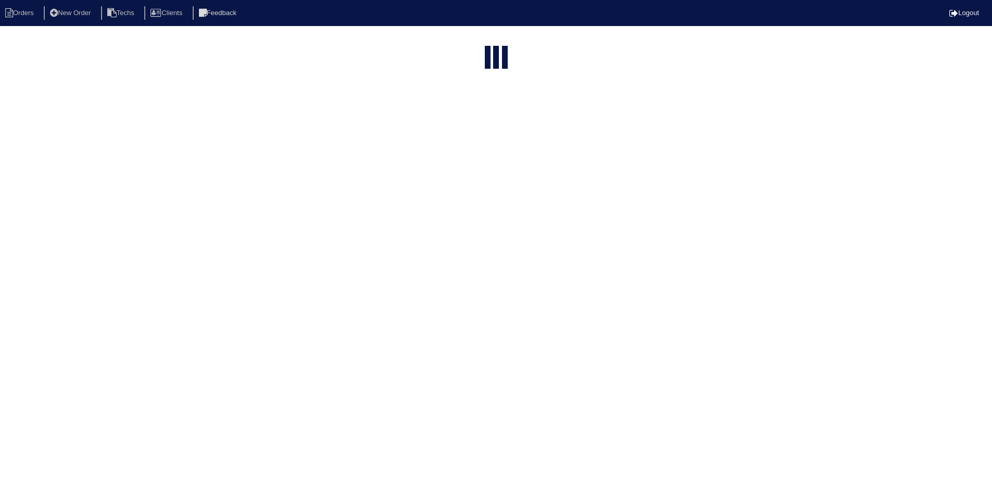
select select "field complete"
select select "need to quote"
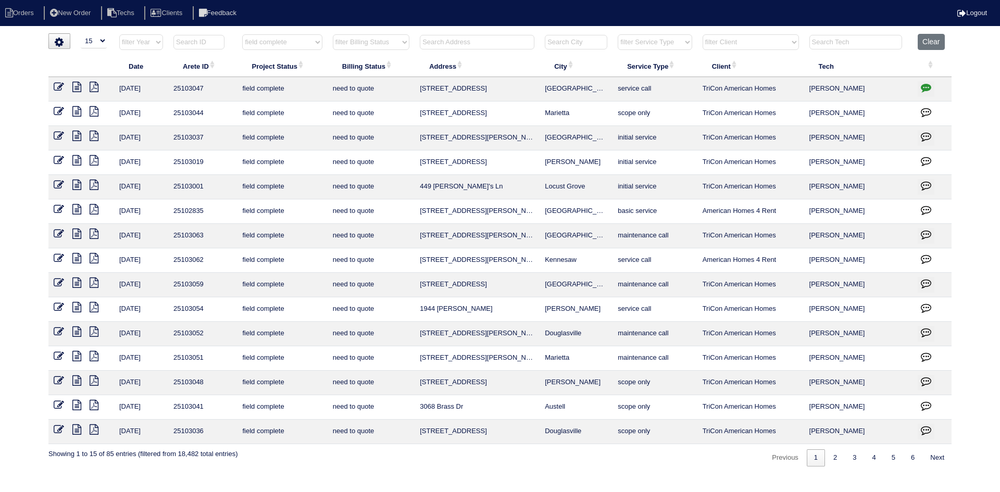
click at [77, 404] on icon at bounding box center [76, 405] width 9 height 10
click at [94, 404] on icon at bounding box center [94, 405] width 9 height 10
click at [76, 403] on icon at bounding box center [76, 405] width 9 height 10
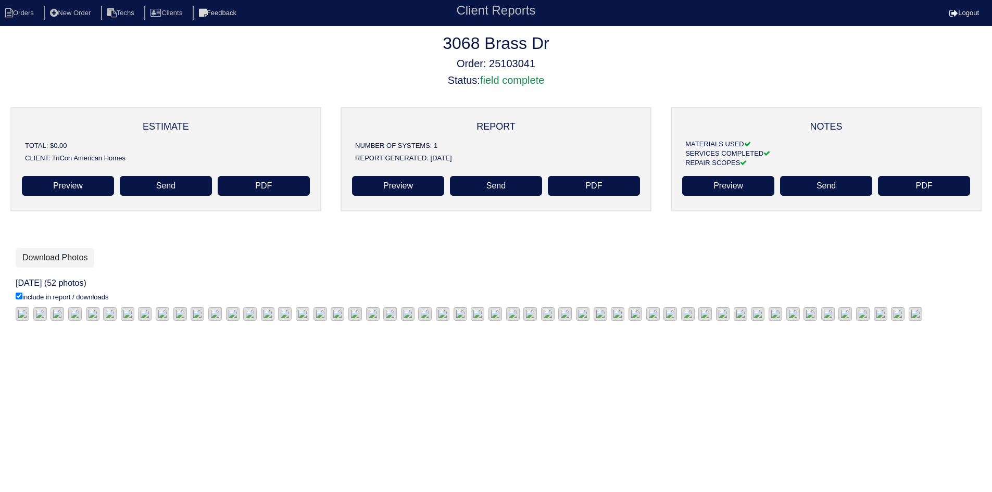
scroll to position [97, 0]
click at [58, 248] on link "Download Photos" at bounding box center [55, 258] width 79 height 20
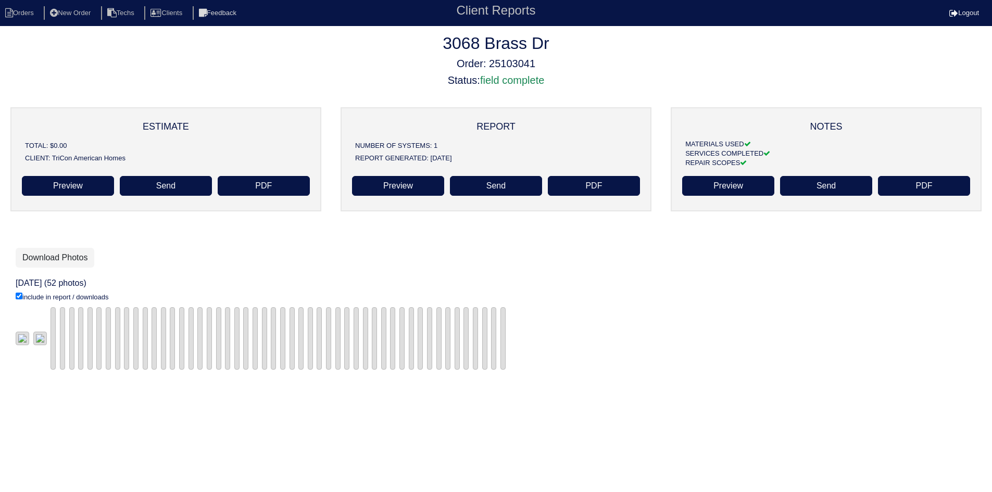
scroll to position [97, 0]
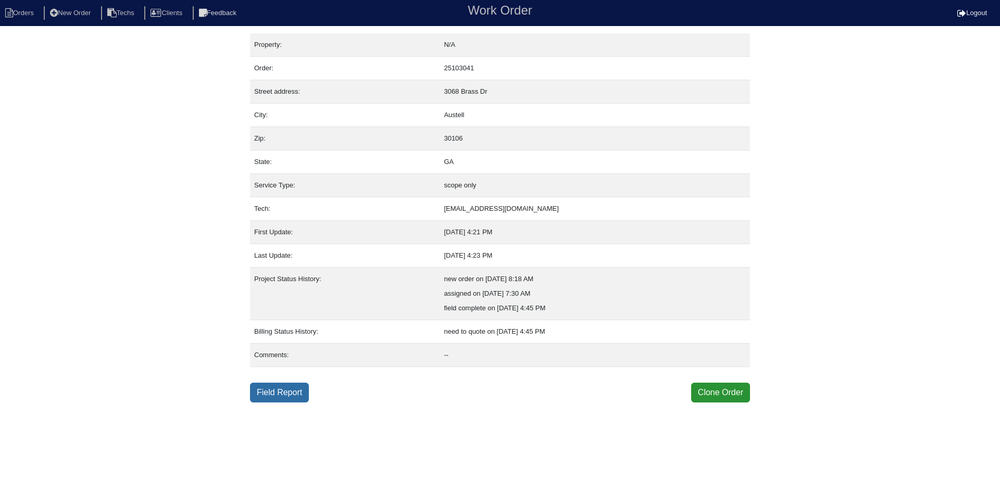
click at [293, 398] on link "Field Report" at bounding box center [279, 393] width 59 height 20
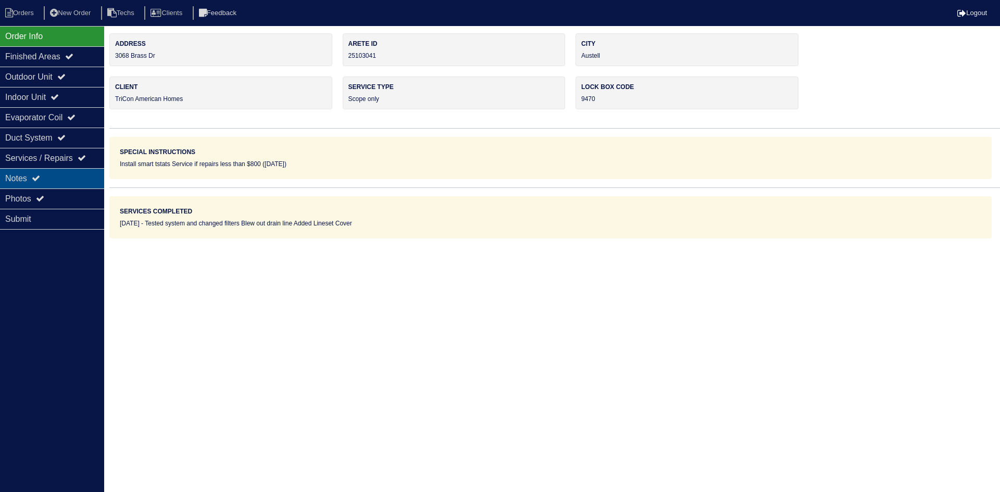
click at [87, 177] on div "Notes" at bounding box center [52, 178] width 104 height 20
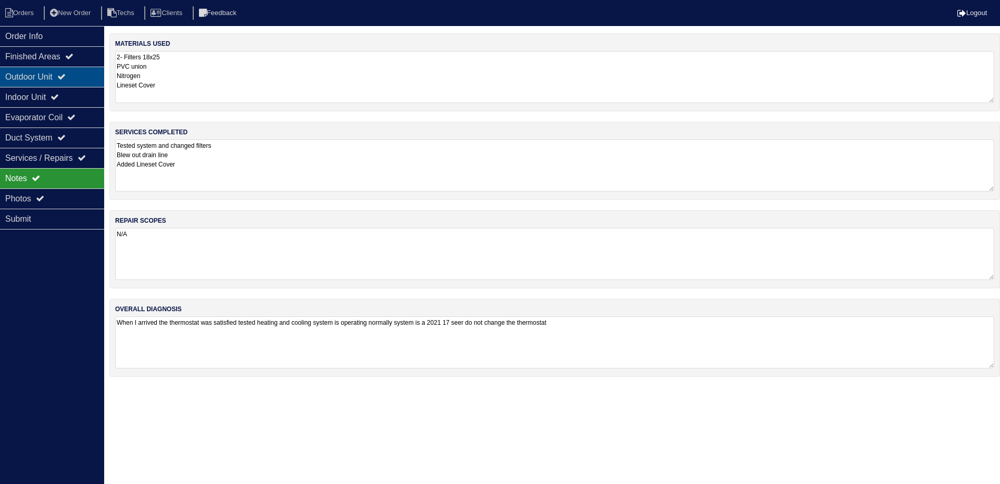
click at [59, 80] on div "Outdoor Unit" at bounding box center [52, 77] width 104 height 20
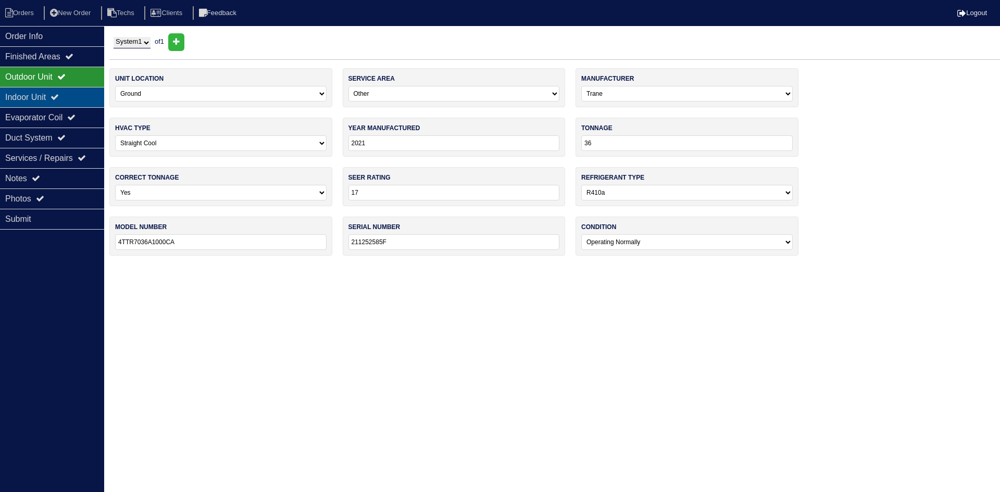
click at [59, 99] on icon at bounding box center [55, 97] width 8 height 8
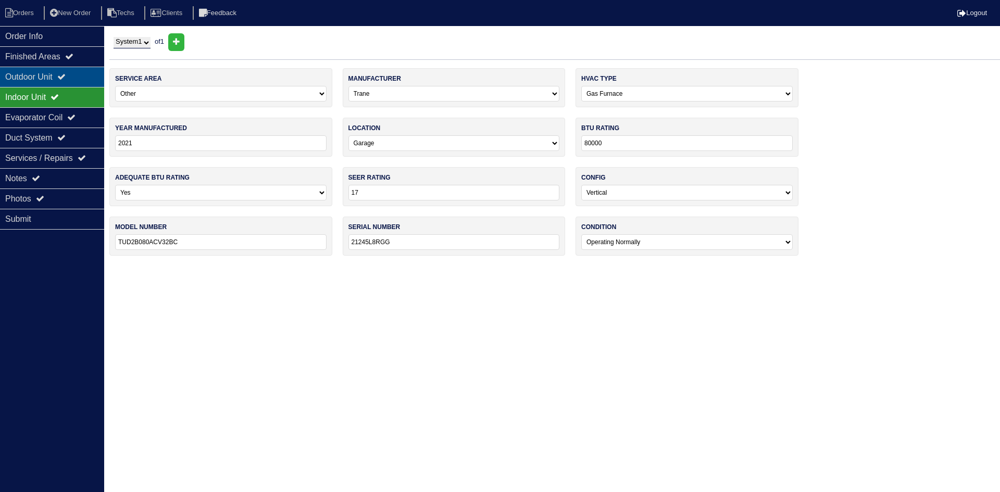
click at [78, 79] on div "Outdoor Unit" at bounding box center [52, 77] width 104 height 20
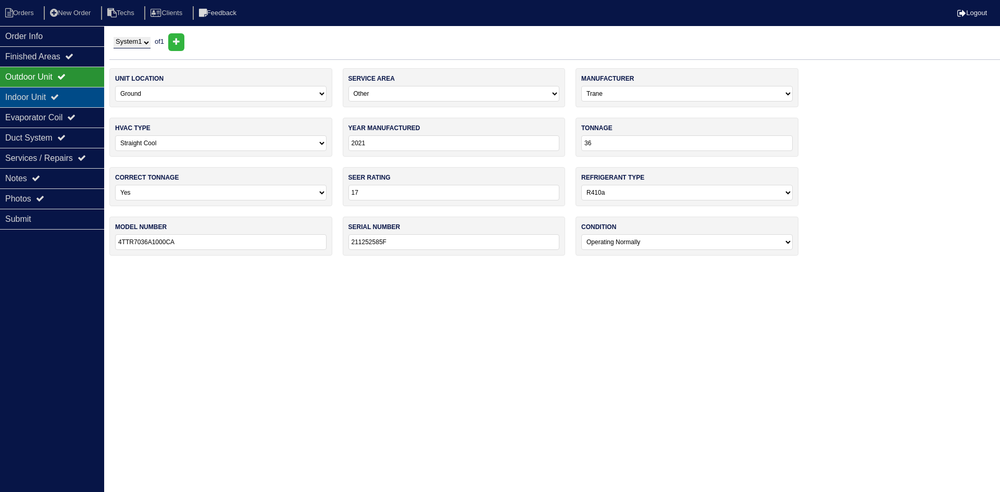
click at [71, 94] on div "Indoor Unit" at bounding box center [52, 97] width 104 height 20
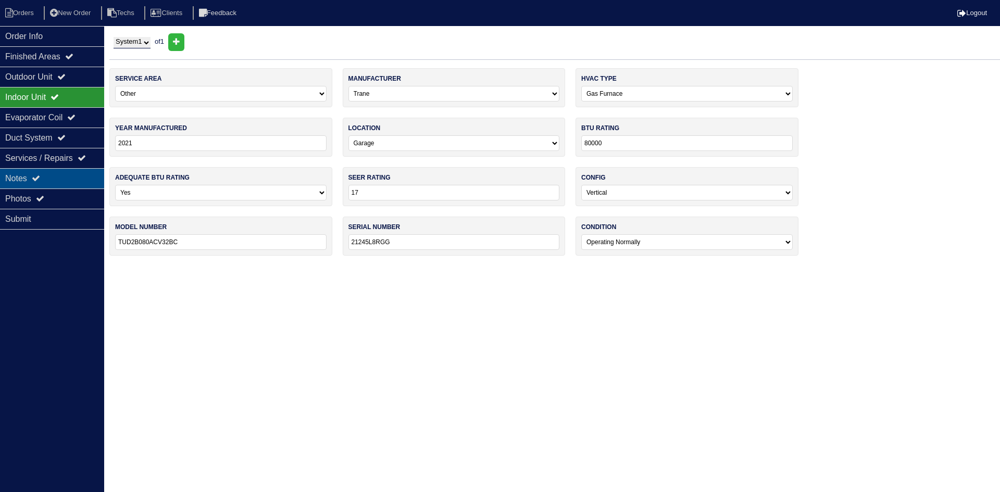
click at [55, 180] on div "Notes" at bounding box center [52, 178] width 104 height 20
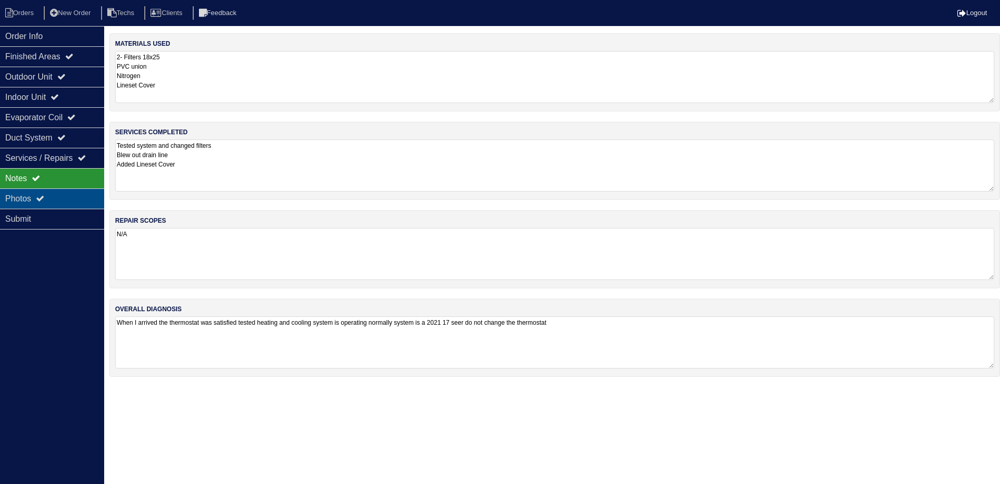
click at [53, 197] on div "Photos" at bounding box center [52, 199] width 104 height 20
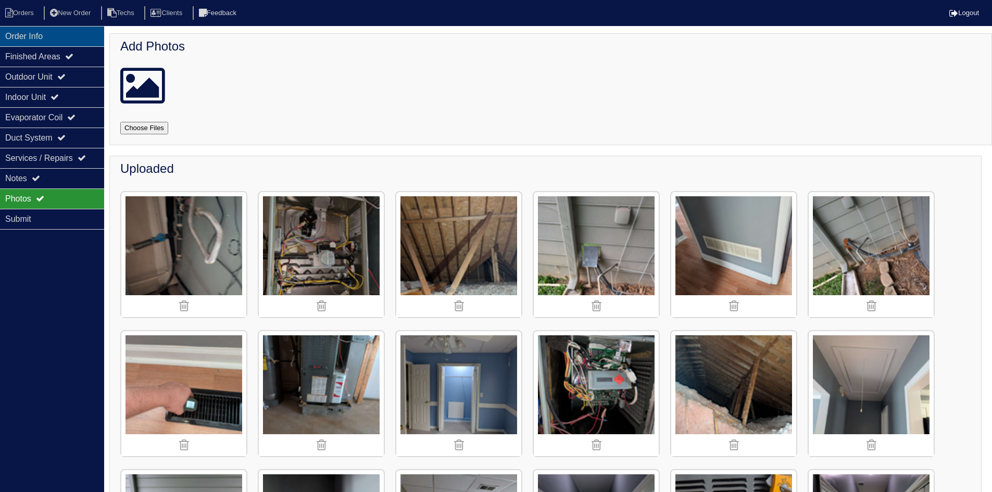
click at [51, 36] on div "Order Info" at bounding box center [52, 36] width 104 height 20
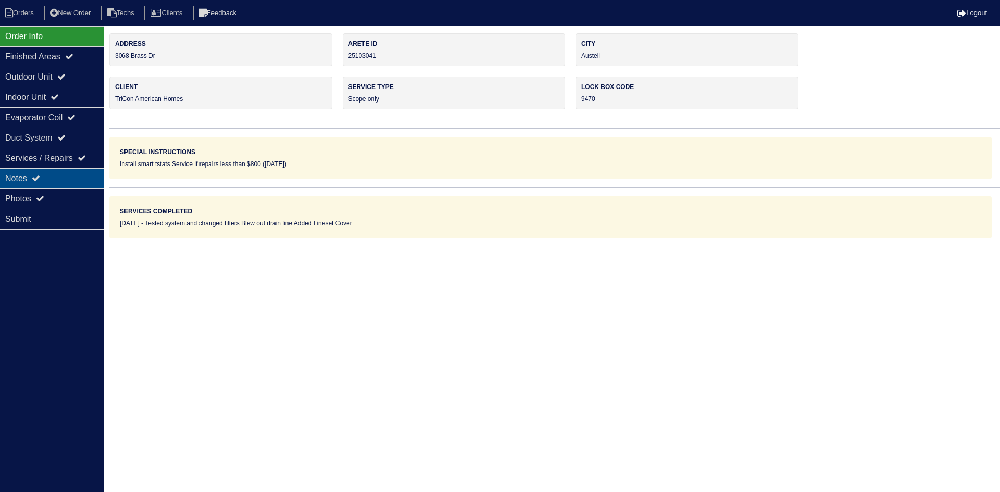
click at [48, 171] on div "Notes" at bounding box center [52, 178] width 104 height 20
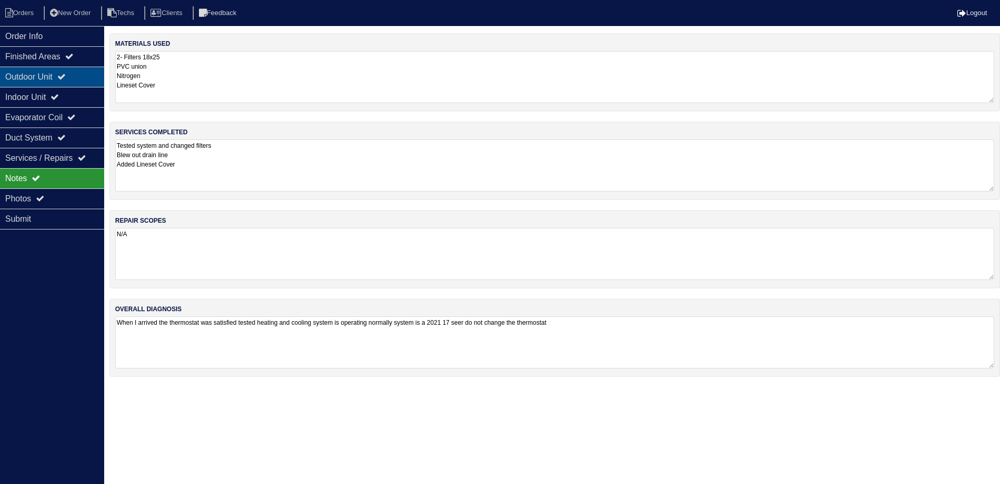
drag, startPoint x: 79, startPoint y: 73, endPoint x: 76, endPoint y: 85, distance: 12.9
click at [78, 74] on div "Outdoor Unit" at bounding box center [52, 77] width 104 height 20
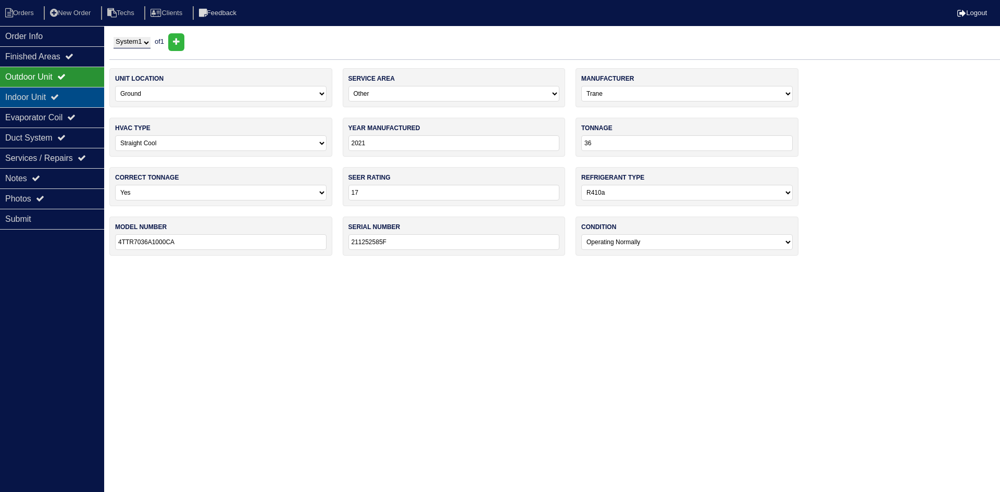
click at [69, 98] on div "Indoor Unit" at bounding box center [52, 97] width 104 height 20
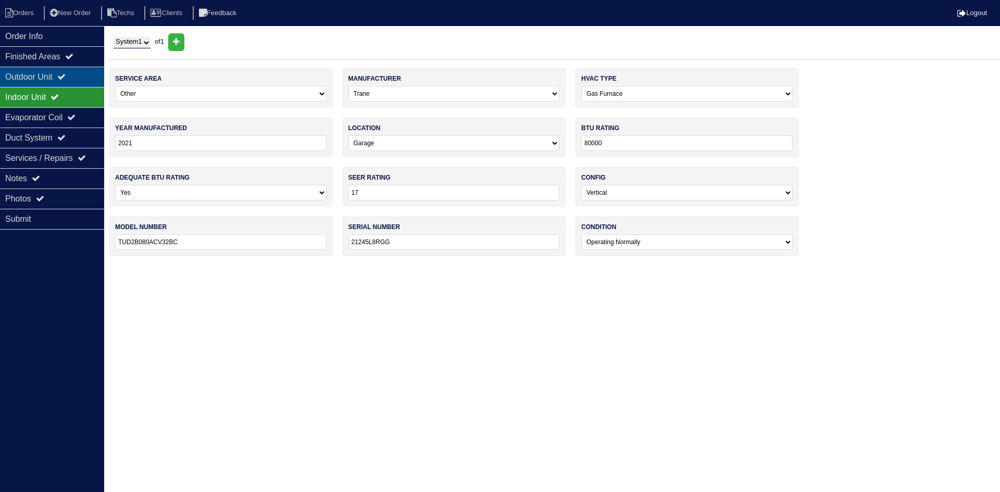
click at [73, 72] on div "Outdoor Unit" at bounding box center [52, 77] width 104 height 20
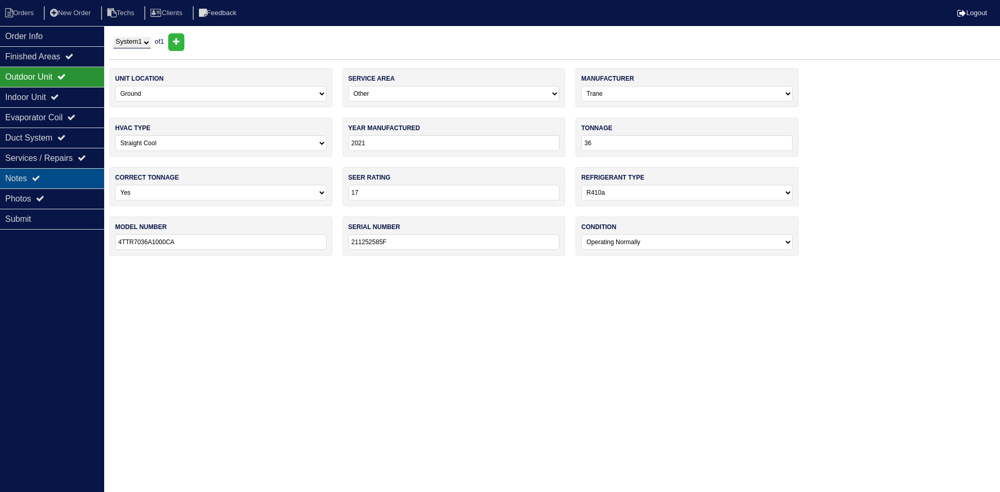
click at [83, 176] on div "Notes" at bounding box center [52, 178] width 104 height 20
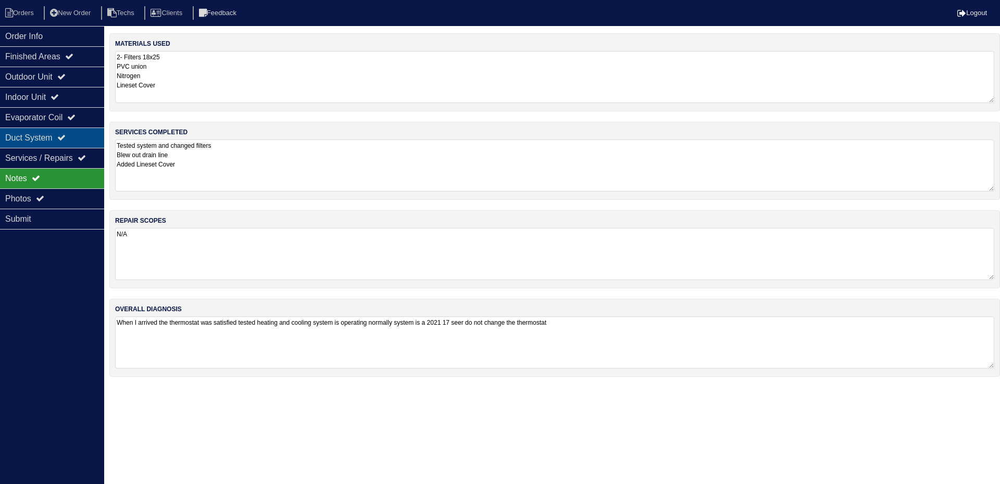
click at [72, 140] on div "Duct System" at bounding box center [52, 138] width 104 height 20
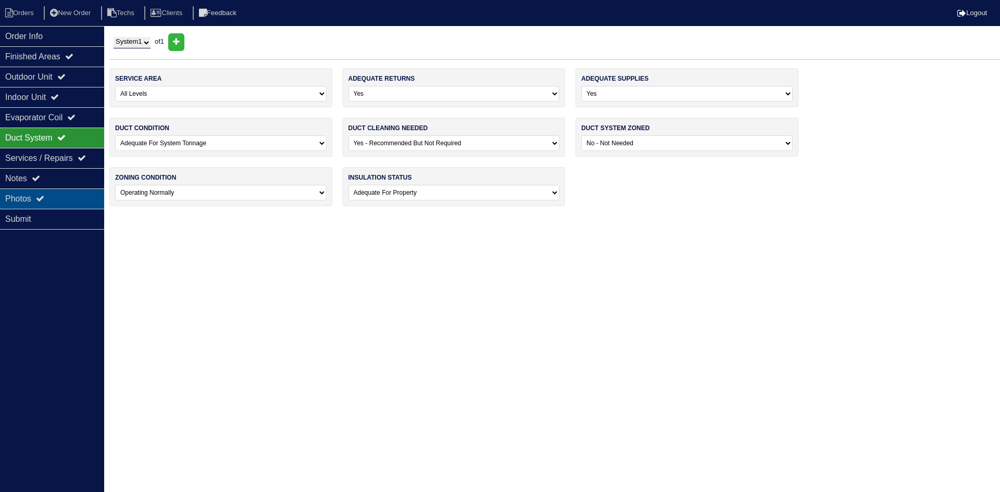
click at [56, 202] on div "Photos" at bounding box center [52, 199] width 104 height 20
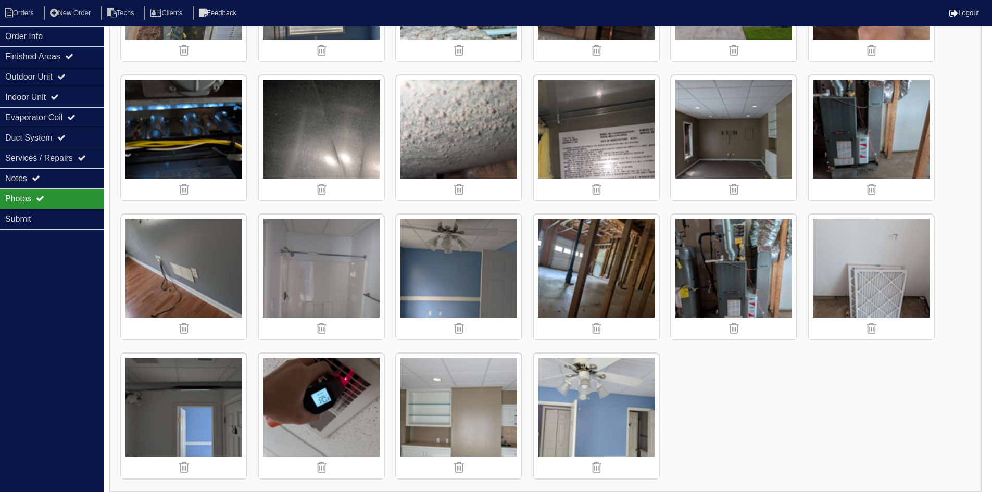
scroll to position [957, 0]
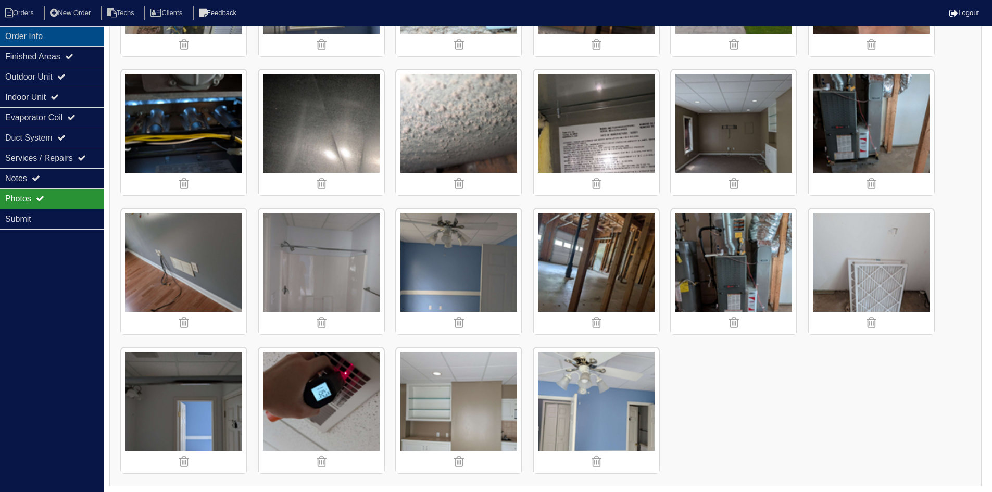
click at [60, 35] on div "Order Info" at bounding box center [52, 36] width 104 height 20
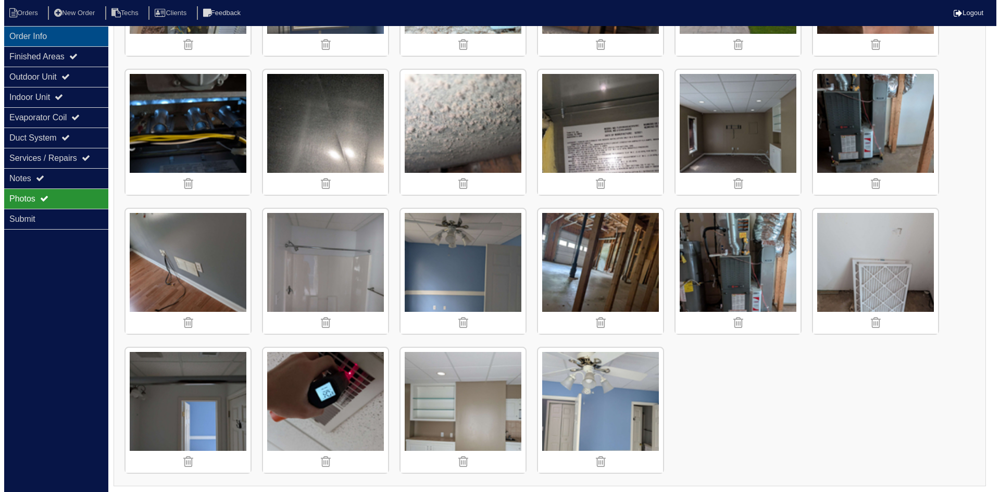
scroll to position [0, 0]
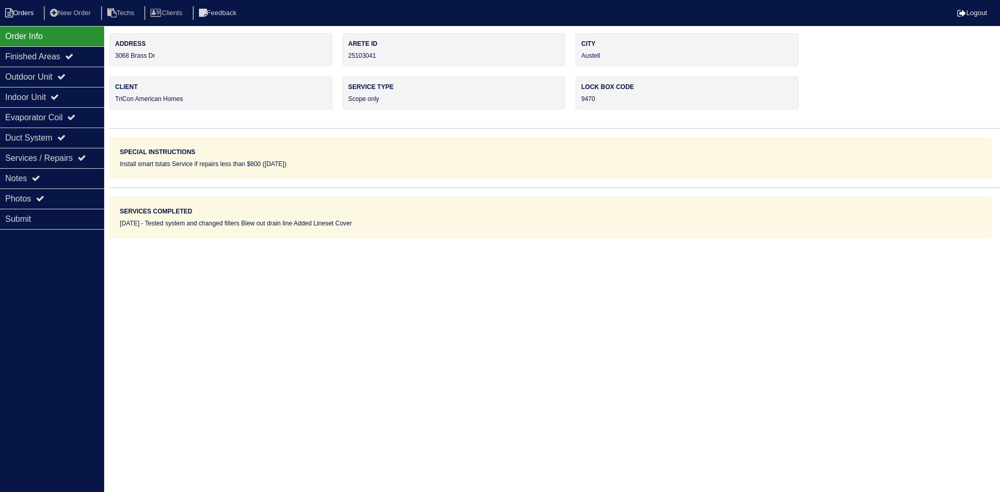
click at [29, 6] on li "Orders" at bounding box center [21, 13] width 42 height 14
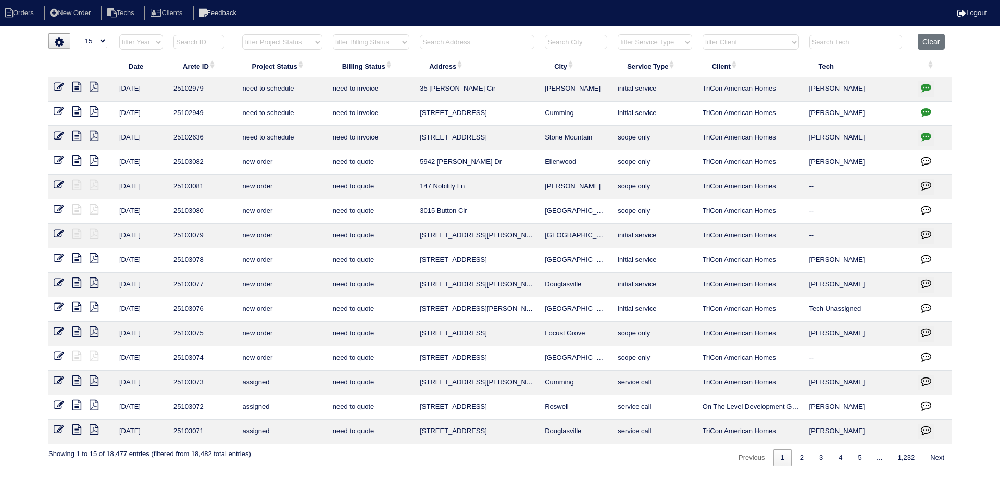
select select "15"
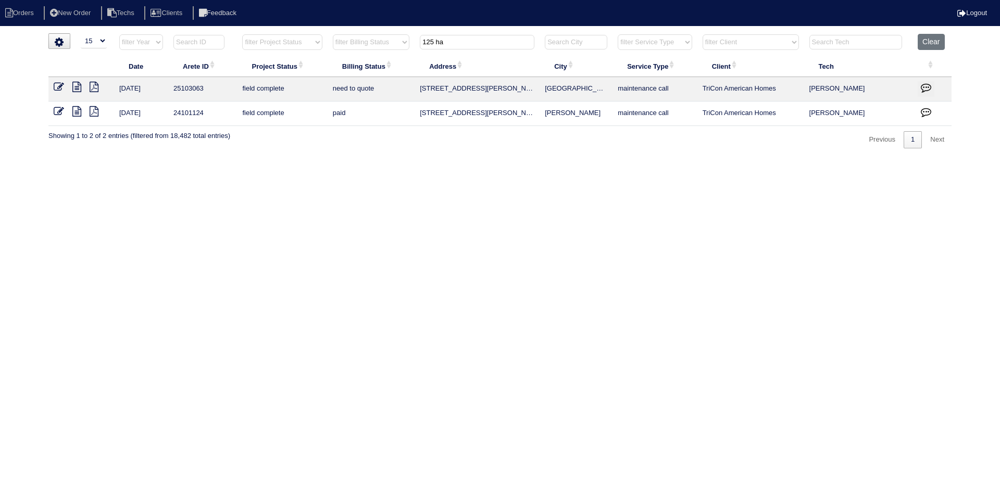
type input "125 ha"
click at [73, 87] on icon at bounding box center [76, 87] width 9 height 10
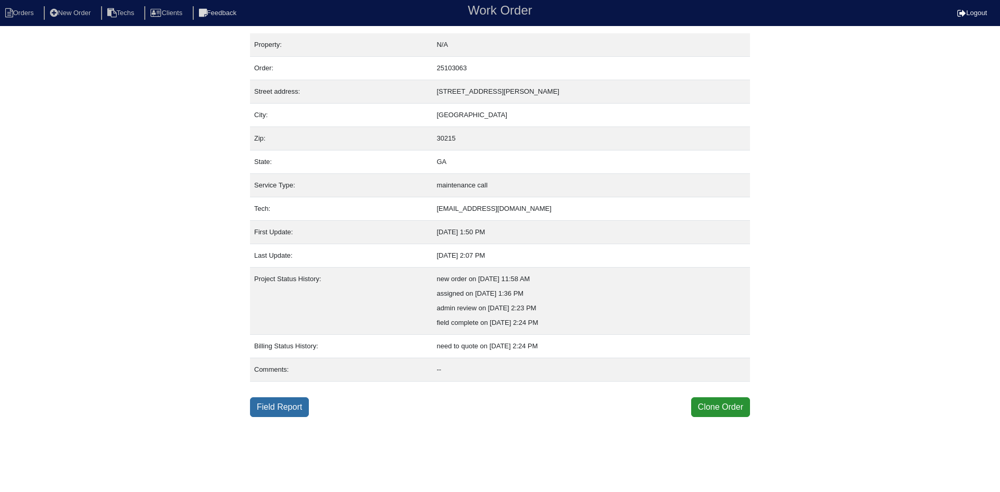
click at [264, 408] on link "Field Report" at bounding box center [279, 407] width 59 height 20
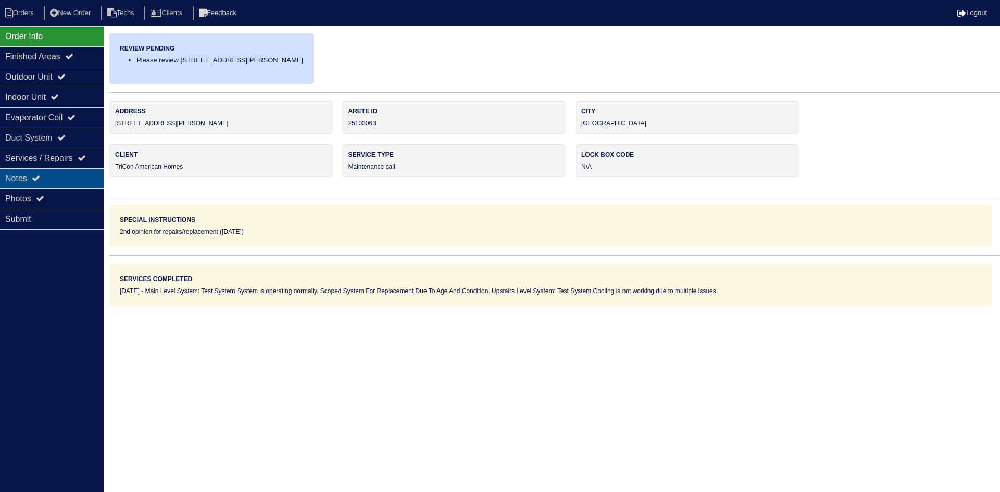
click at [68, 183] on div "Notes" at bounding box center [52, 178] width 104 height 20
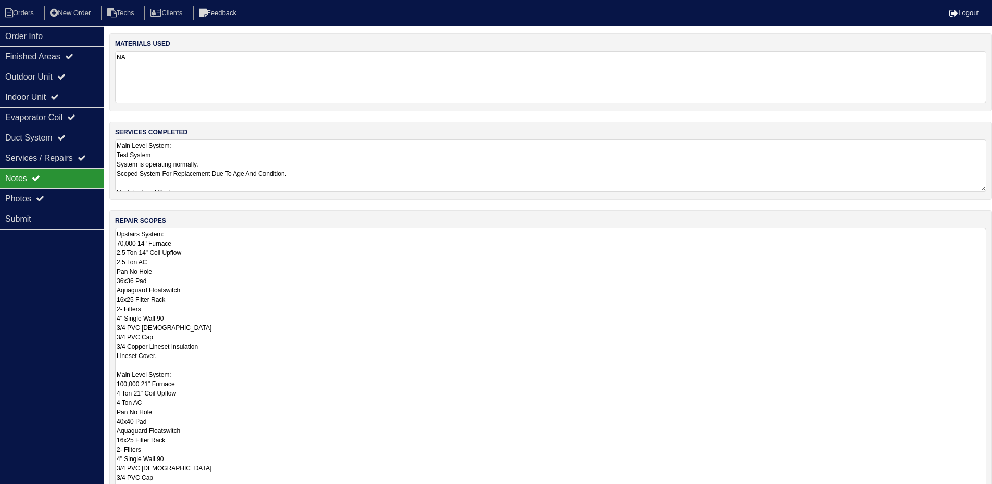
drag, startPoint x: 991, startPoint y: 276, endPoint x: 991, endPoint y: 517, distance: 241.2
click at [991, 492] on html "Orders New Order Techs Clients Feedback Logout Orders New Order Users Clients M…" at bounding box center [496, 314] width 992 height 629
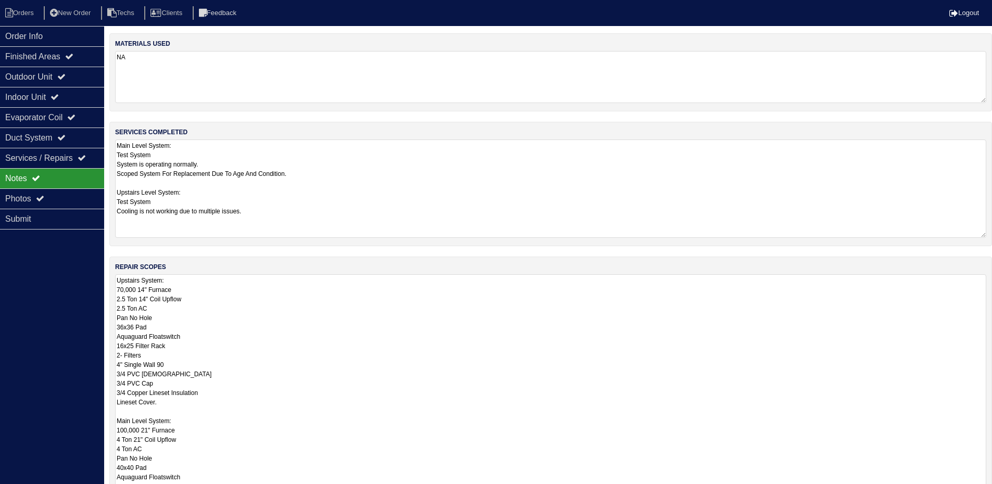
drag, startPoint x: 984, startPoint y: 188, endPoint x: 985, endPoint y: 234, distance: 46.4
click at [985, 234] on textarea "Main Level System: Test System System is operating normally. Scoped System For …" at bounding box center [551, 189] width 872 height 98
click at [61, 78] on div "Outdoor Unit" at bounding box center [52, 77] width 104 height 20
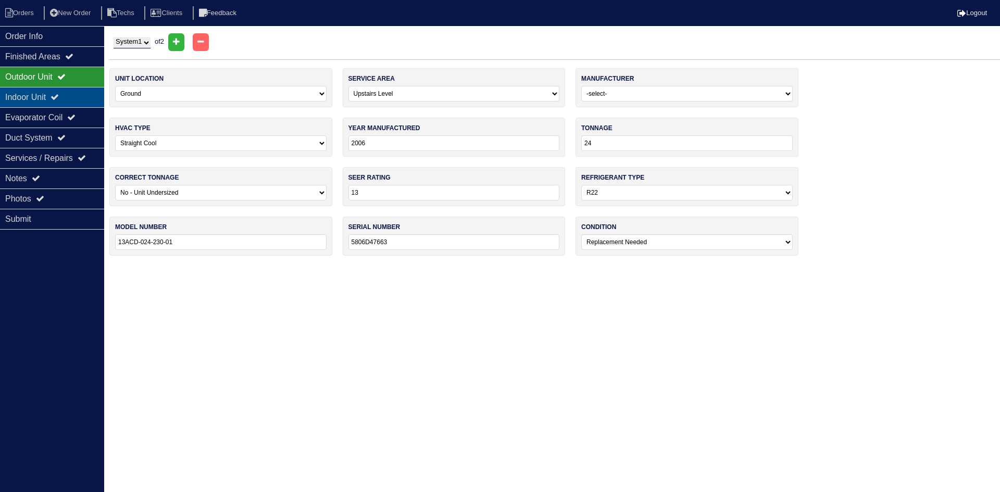
click at [82, 100] on div "Indoor Unit" at bounding box center [52, 97] width 104 height 20
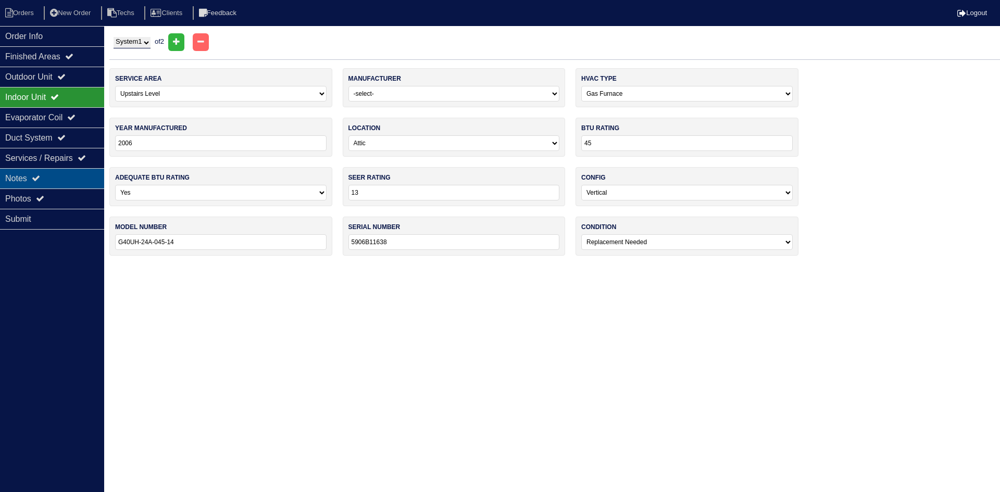
click at [59, 175] on div "Notes" at bounding box center [52, 178] width 104 height 20
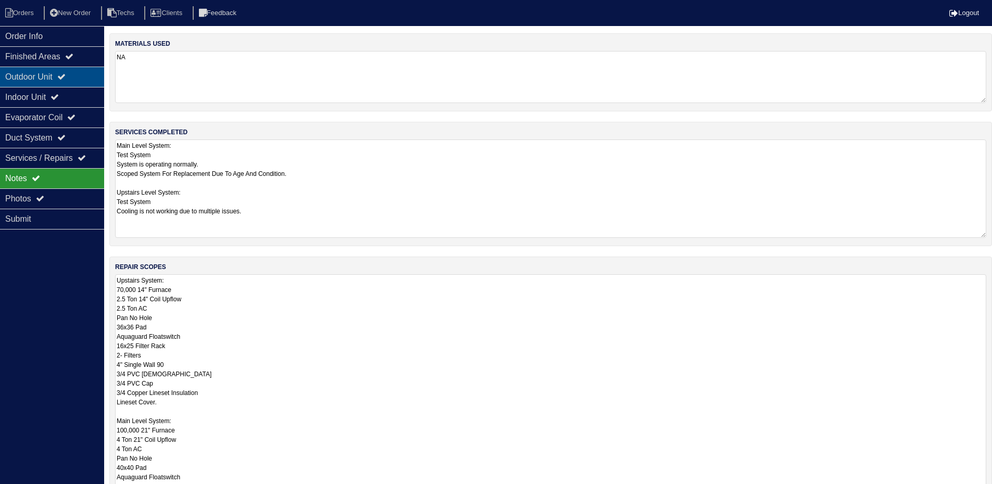
click at [26, 78] on div "Outdoor Unit" at bounding box center [52, 77] width 104 height 20
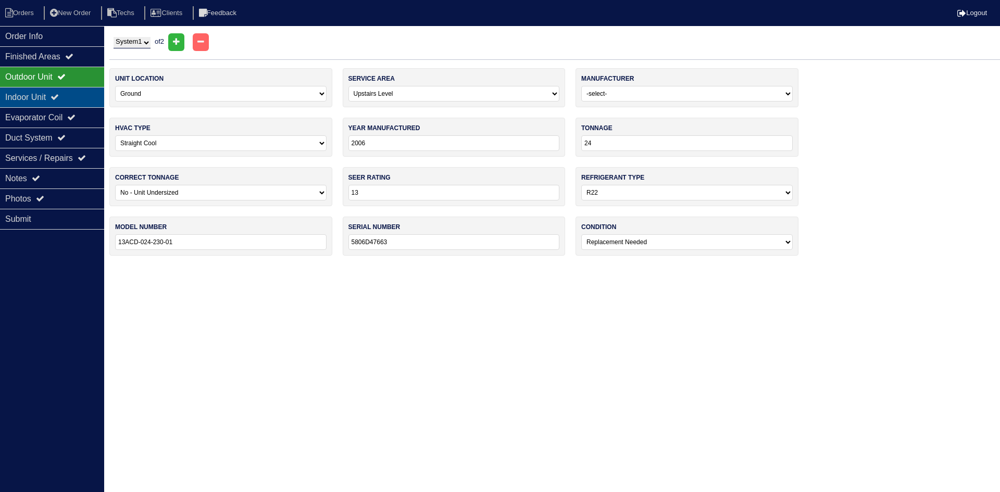
click at [60, 91] on div "Indoor Unit" at bounding box center [52, 97] width 104 height 20
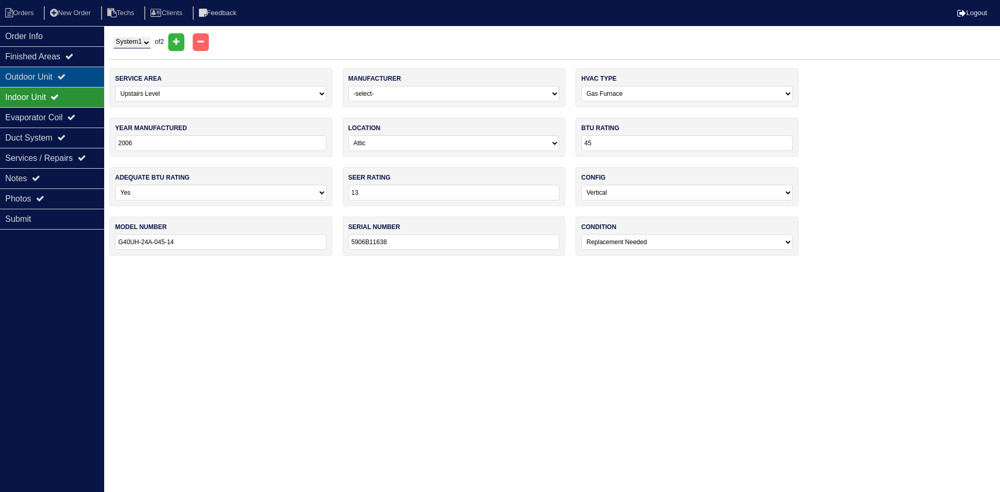
click at [64, 74] on div "Outdoor Unit" at bounding box center [52, 77] width 104 height 20
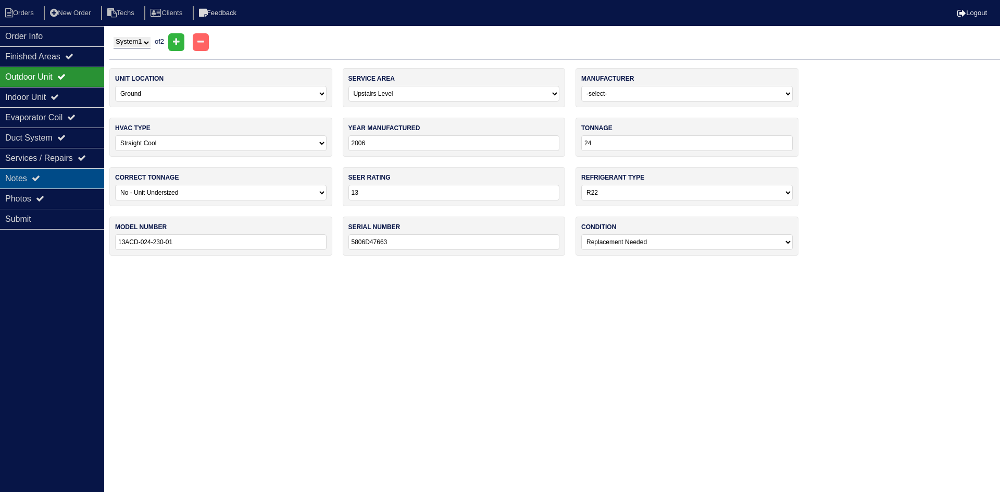
click at [61, 179] on div "Notes" at bounding box center [52, 178] width 104 height 20
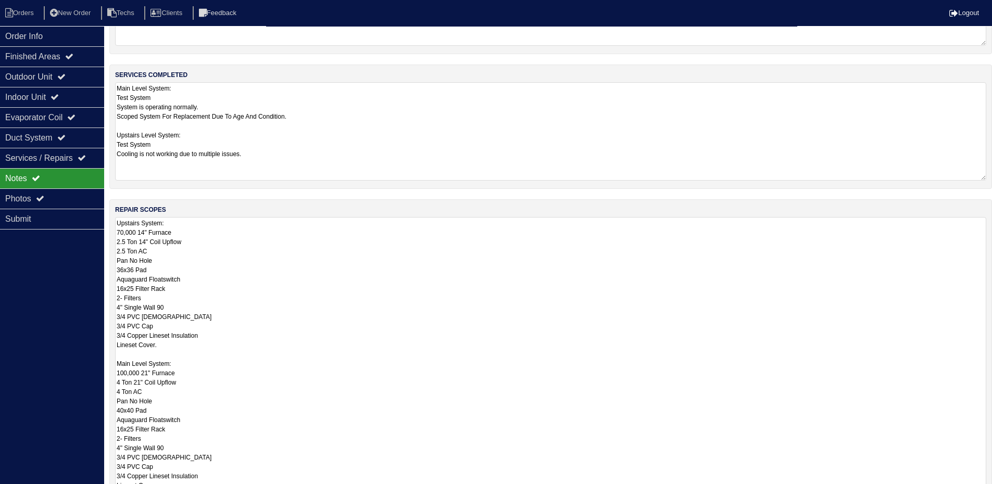
scroll to position [191, 0]
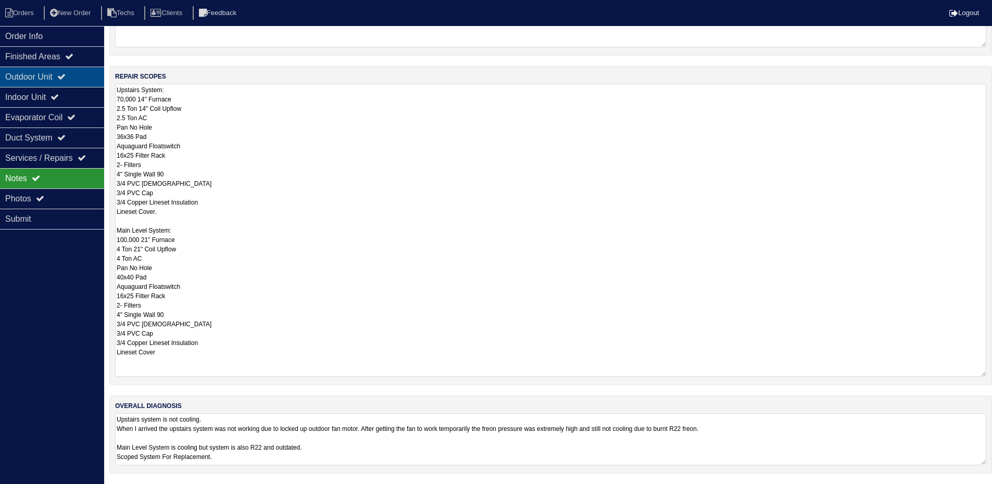
click at [86, 78] on div "Outdoor Unit" at bounding box center [52, 77] width 104 height 20
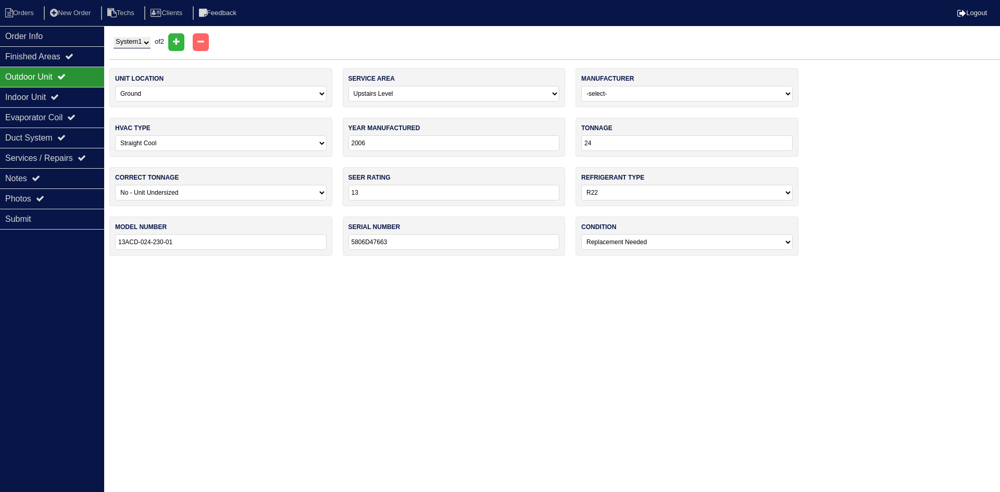
click at [129, 42] on select "System 1 System 2" at bounding box center [132, 42] width 37 height 11
select select "2"
click at [114, 37] on select "System 1 System 2" at bounding box center [132, 42] width 37 height 11
select select "0"
type input "48"
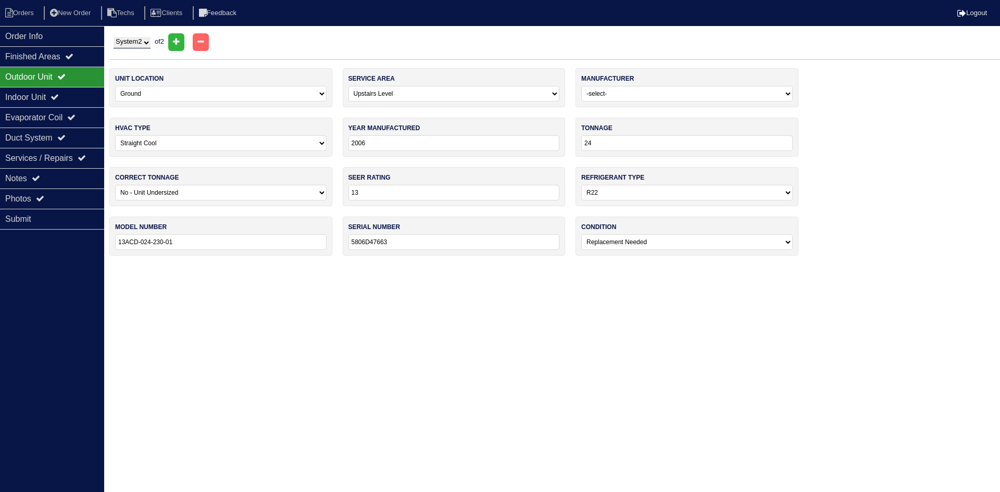
select select "0"
type input "13ACD-048-230-02"
type input "5806F32332"
click at [75, 97] on div "Indoor Unit" at bounding box center [52, 97] width 104 height 20
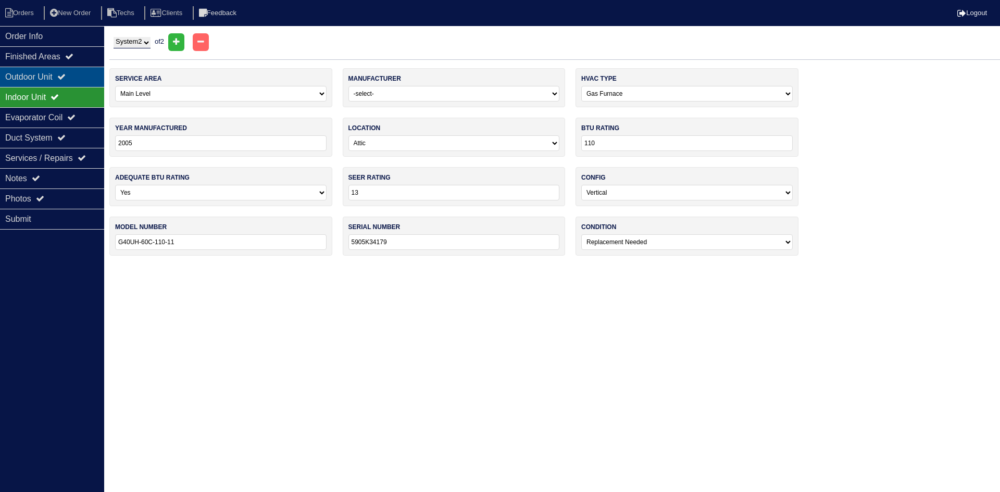
click at [66, 75] on icon at bounding box center [61, 76] width 8 height 8
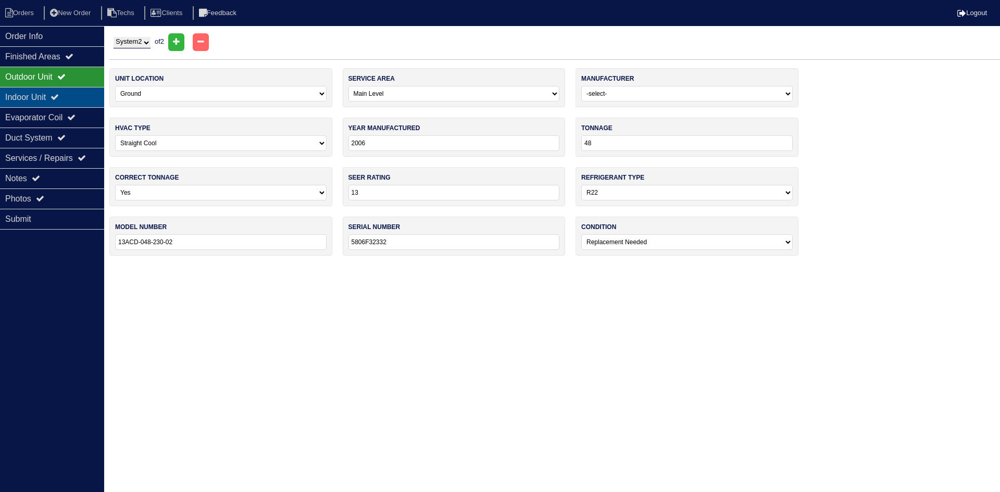
click at [53, 96] on div "Indoor Unit" at bounding box center [52, 97] width 104 height 20
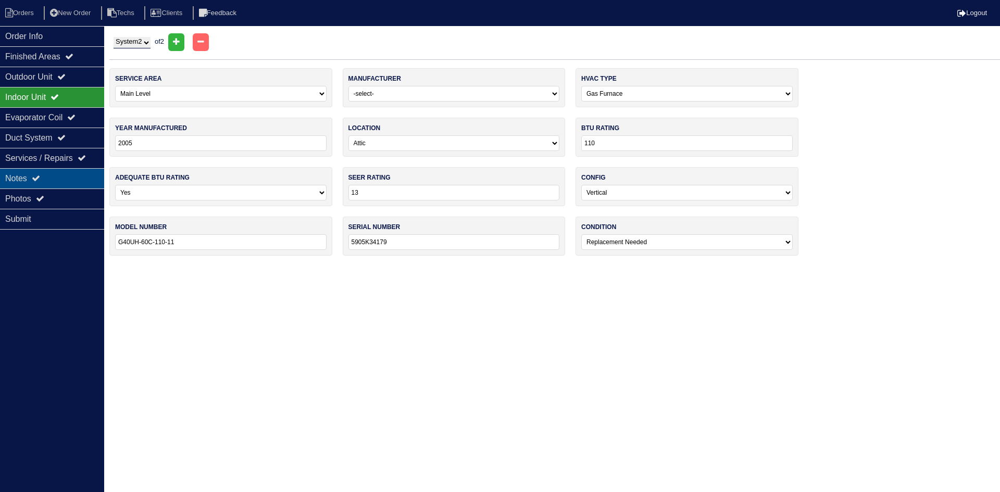
click at [54, 175] on div "Notes" at bounding box center [52, 178] width 104 height 20
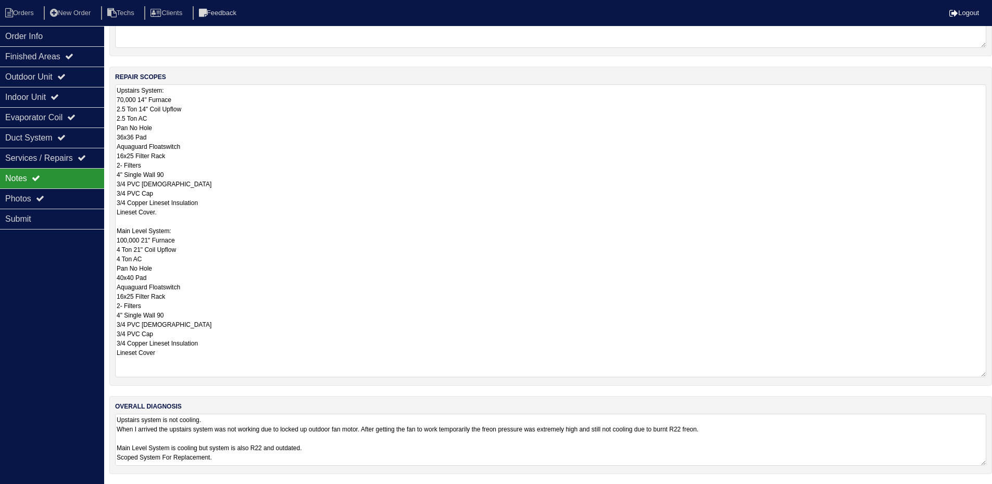
scroll to position [191, 0]
click at [66, 141] on icon at bounding box center [61, 137] width 8 height 8
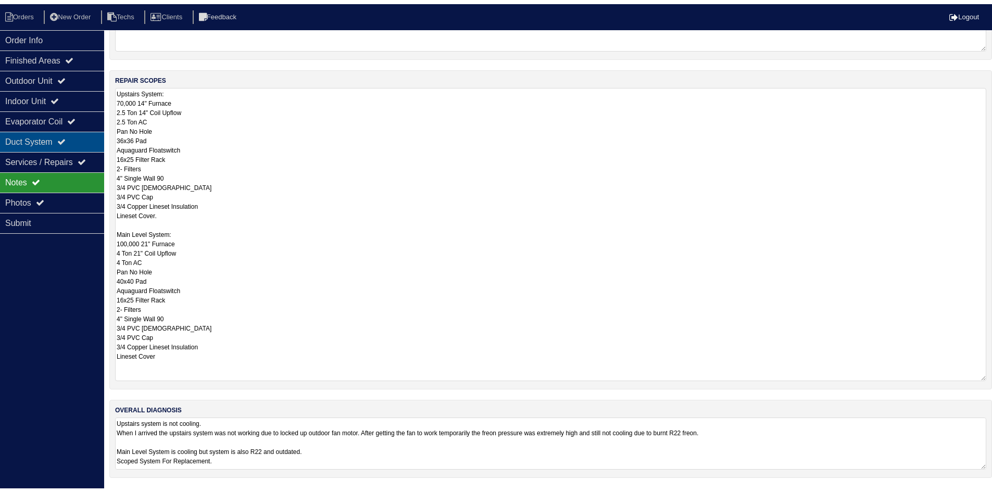
scroll to position [0, 0]
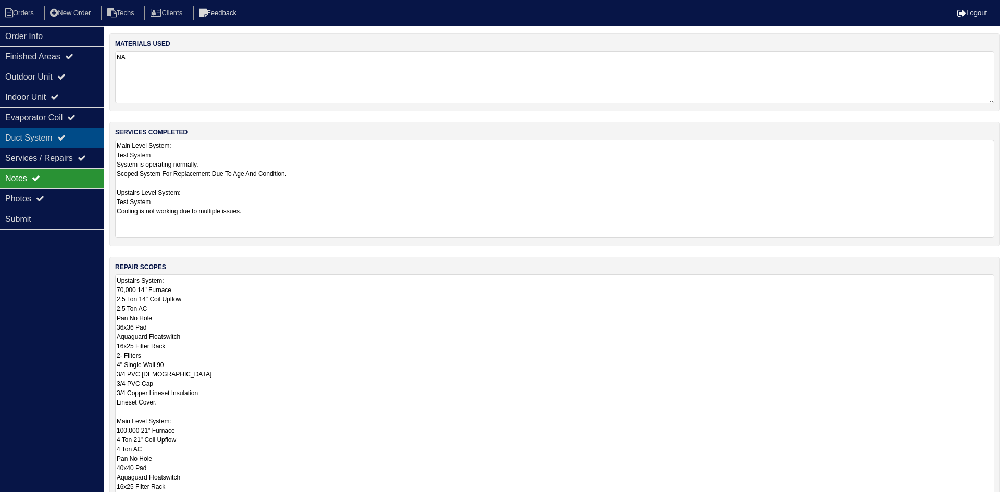
select select "2"
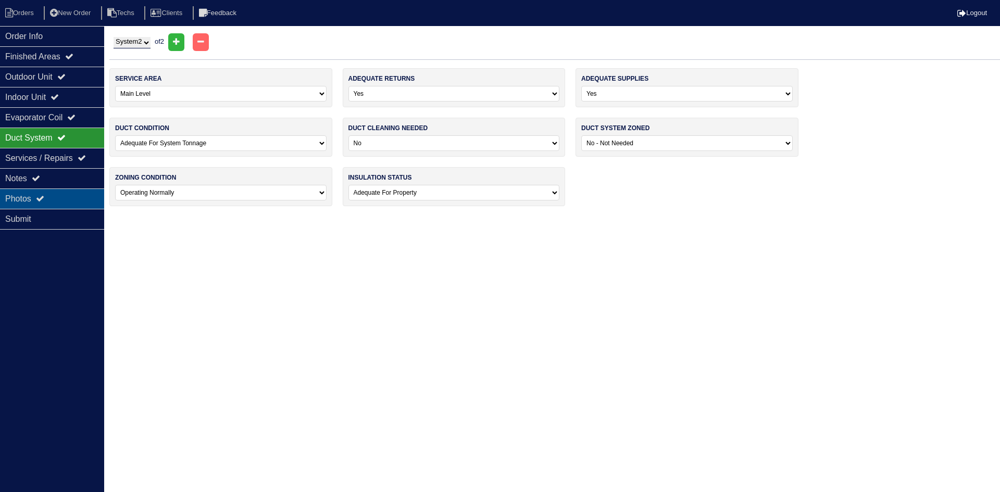
click at [44, 195] on icon at bounding box center [40, 198] width 8 height 8
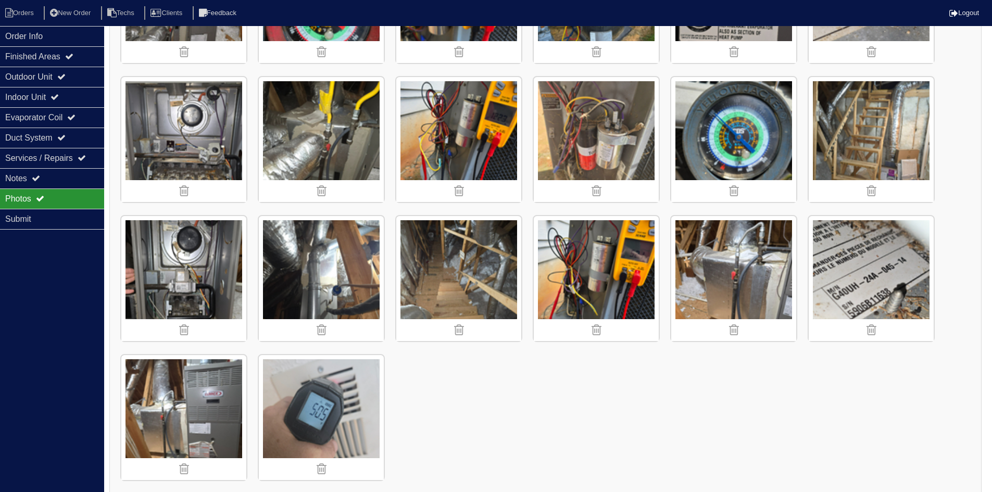
scroll to position [957, 0]
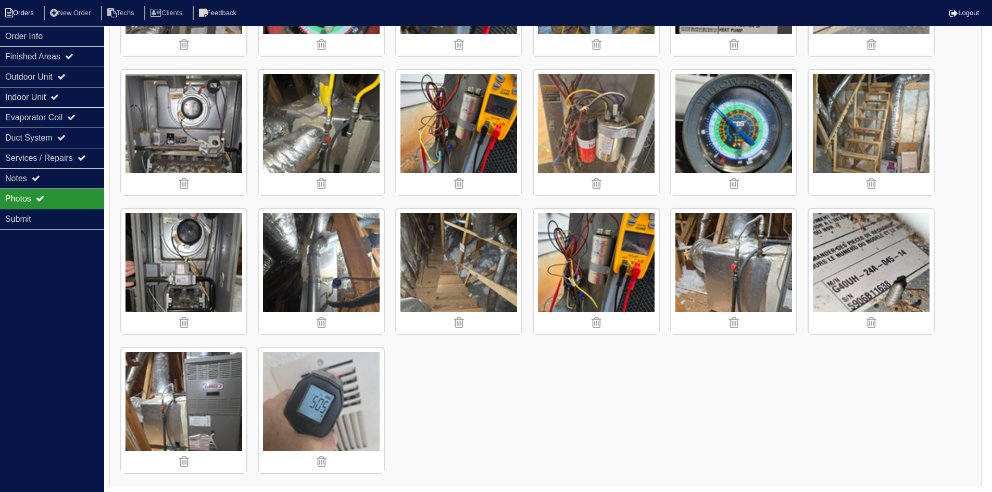
click at [17, 15] on li "Orders" at bounding box center [21, 13] width 42 height 14
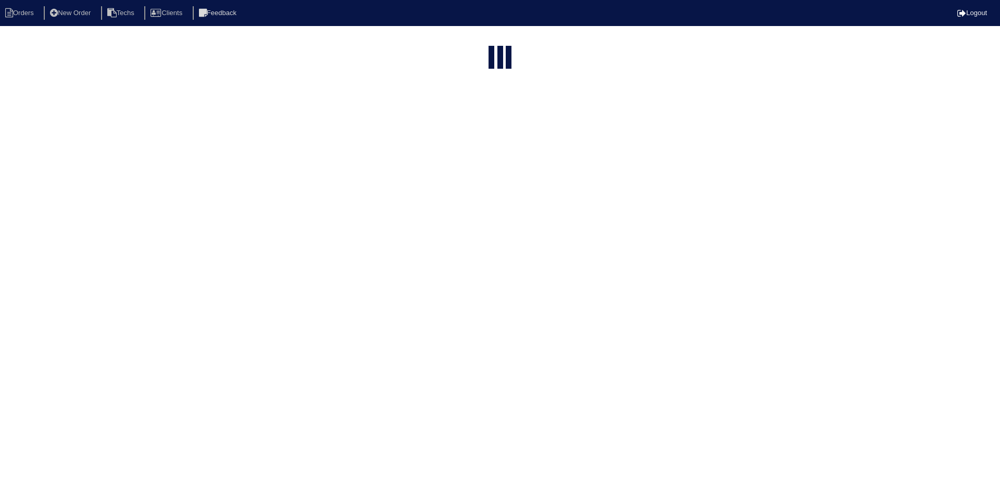
select select "15"
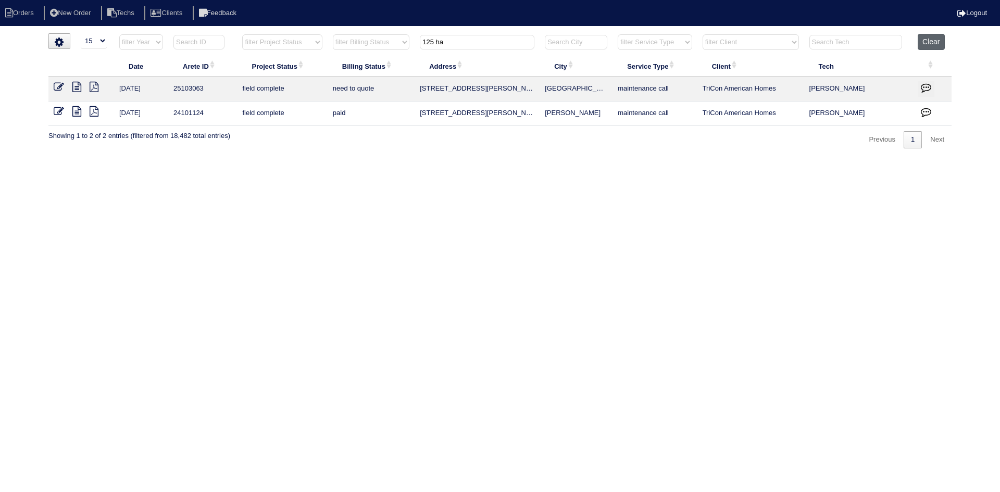
click at [938, 42] on button "Clear" at bounding box center [931, 42] width 27 height 16
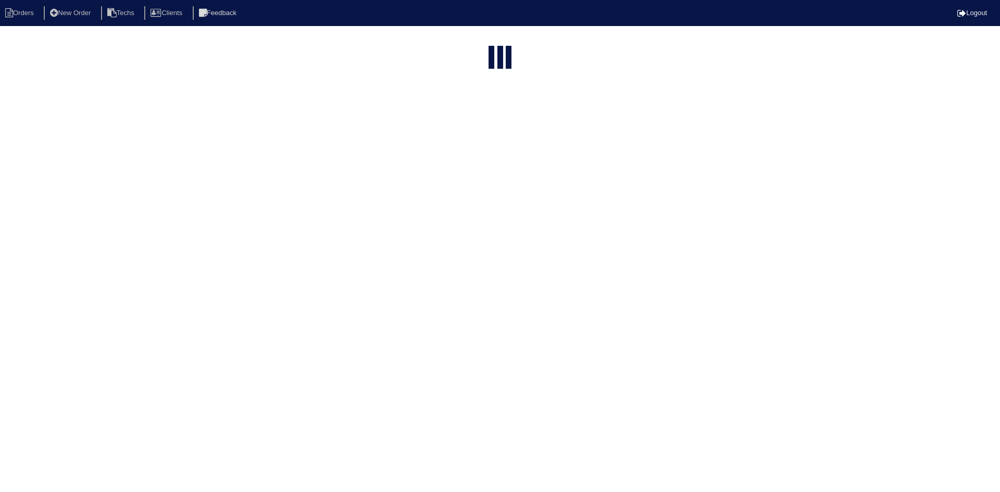
select select "15"
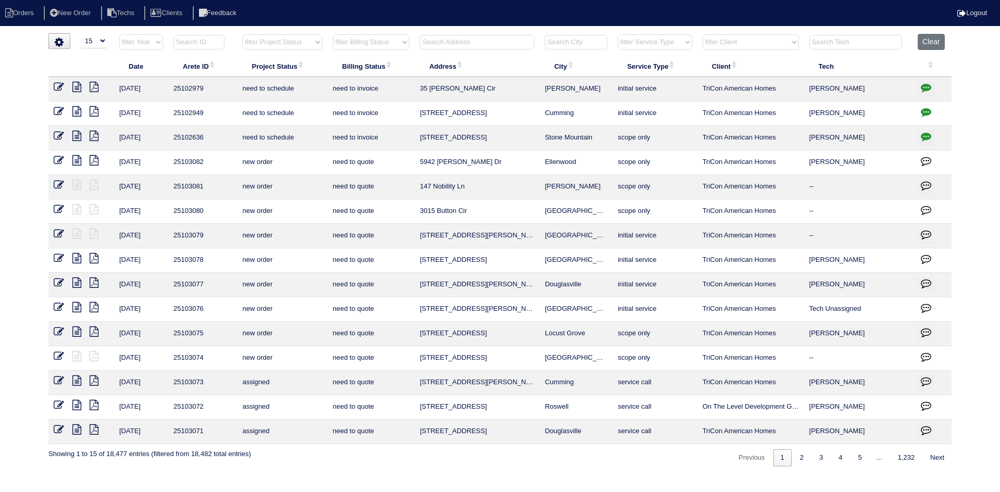
click at [314, 38] on select "filter Project Status -- Any Project Status -- new order assigned in progress f…" at bounding box center [282, 42] width 80 height 16
click at [242, 34] on select "filter Project Status -- Any Project Status -- new order assigned in progress f…" at bounding box center [282, 42] width 80 height 16
select select "field complete"
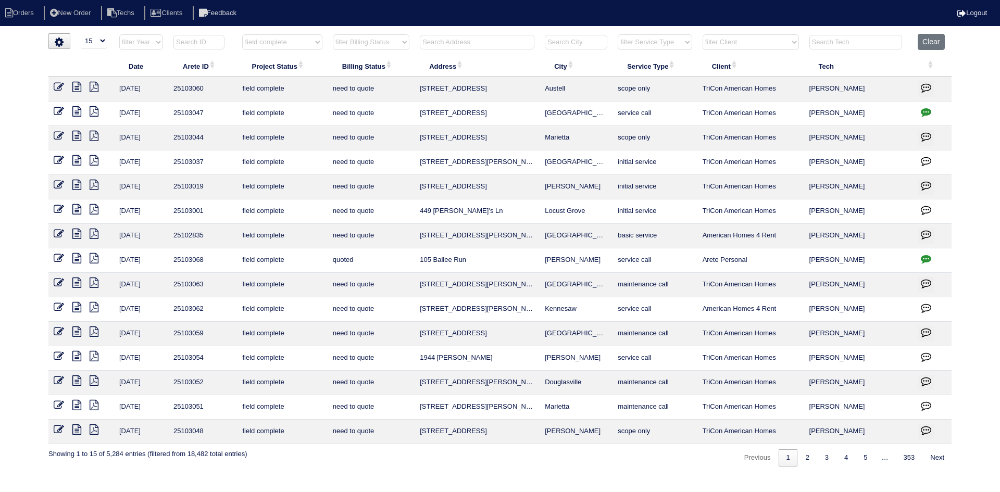
click at [407, 43] on select "filter Billing Status -- Any Billing Status -- need to quote quoted need to inv…" at bounding box center [371, 42] width 77 height 16
select select "need to quote"
click at [333, 34] on select "filter Billing Status -- Any Billing Status -- need to quote quoted need to inv…" at bounding box center [371, 42] width 77 height 16
select select "field complete"
select select "need to quote"
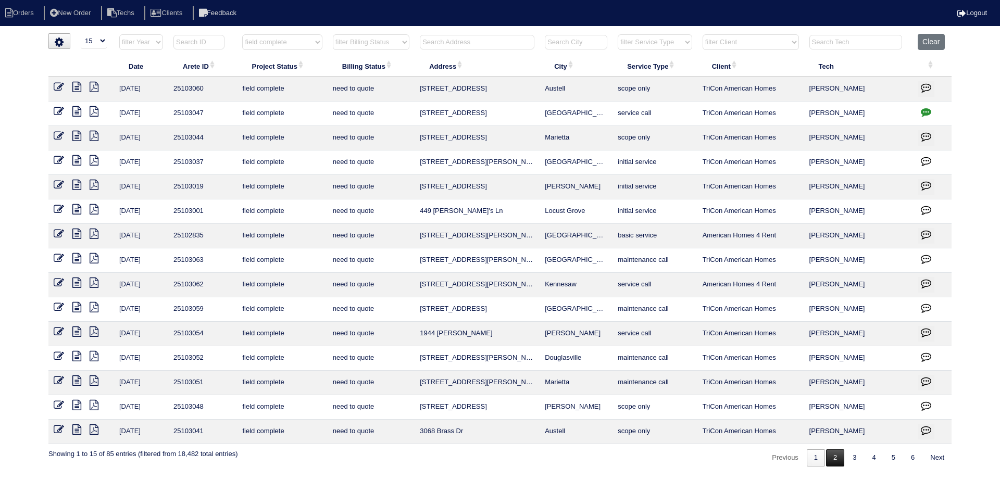
click at [835, 459] on link "2" at bounding box center [835, 458] width 18 height 17
select select "field complete"
select select "need to quote"
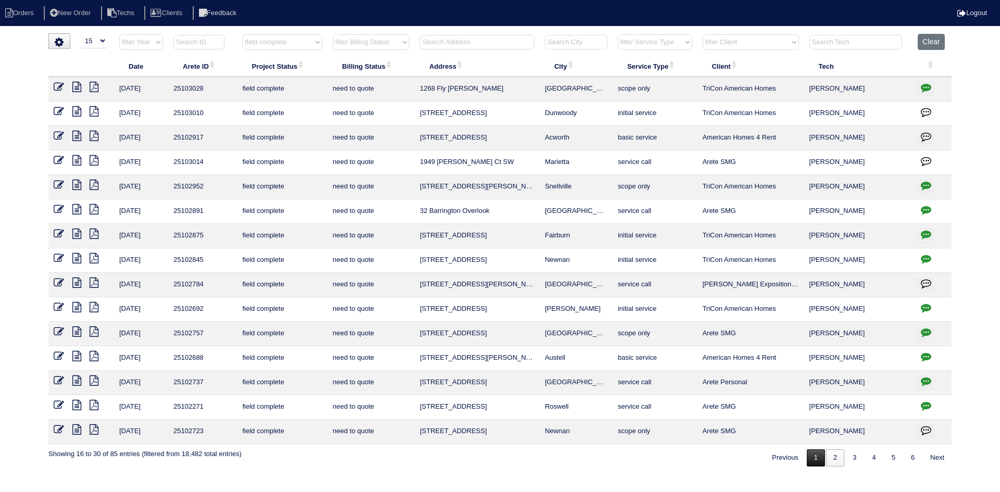
click at [813, 461] on link "1" at bounding box center [816, 458] width 18 height 17
select select "field complete"
select select "need to quote"
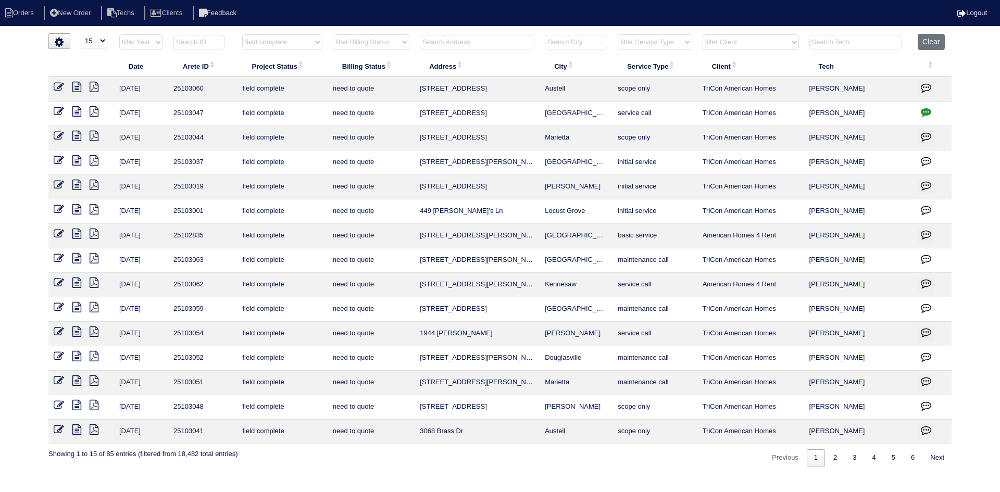
click at [80, 400] on td at bounding box center [81, 407] width 66 height 24
click at [78, 404] on icon at bounding box center [76, 405] width 9 height 10
click at [95, 404] on icon at bounding box center [94, 405] width 9 height 10
click at [74, 402] on icon at bounding box center [76, 405] width 9 height 10
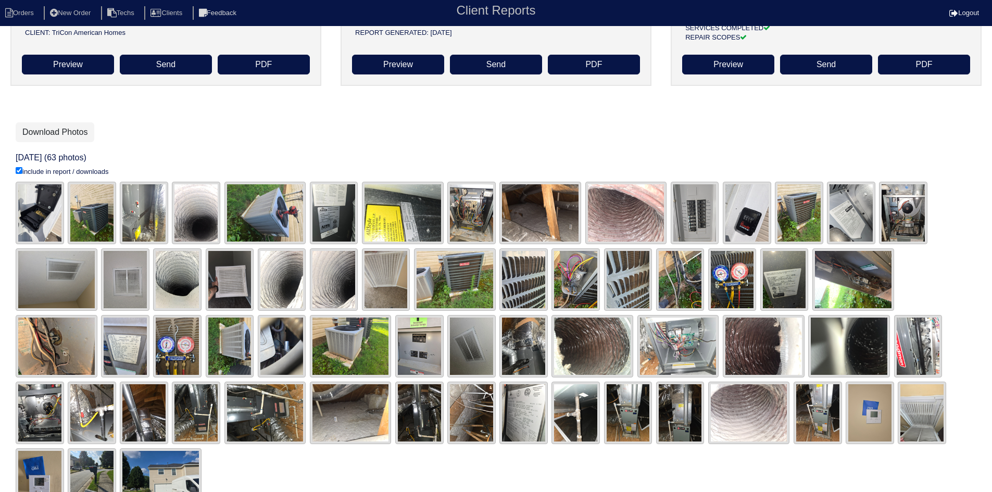
scroll to position [164, 0]
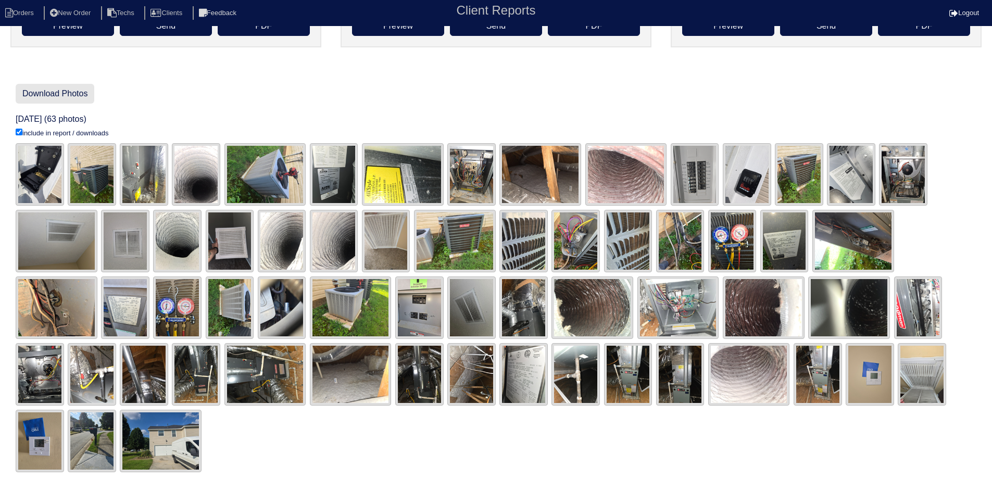
click at [67, 96] on link "Download Photos" at bounding box center [55, 94] width 79 height 20
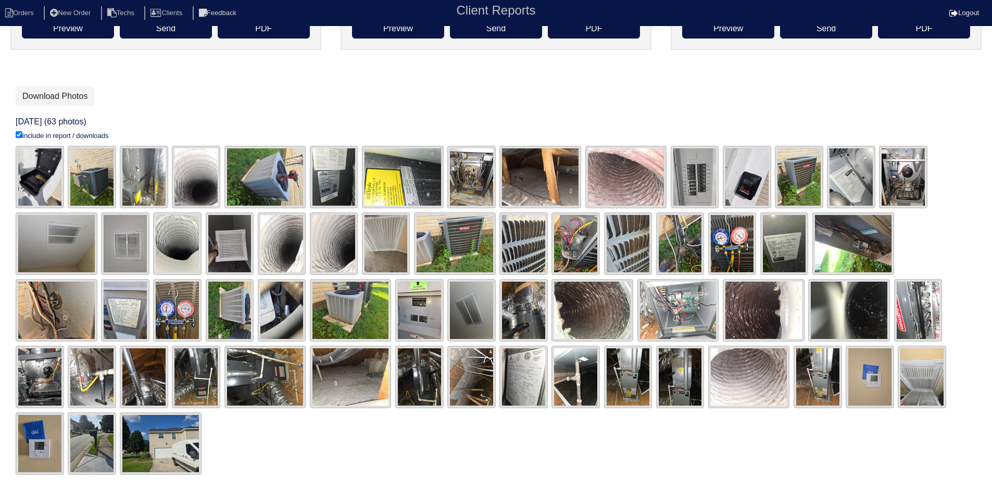
scroll to position [164, 0]
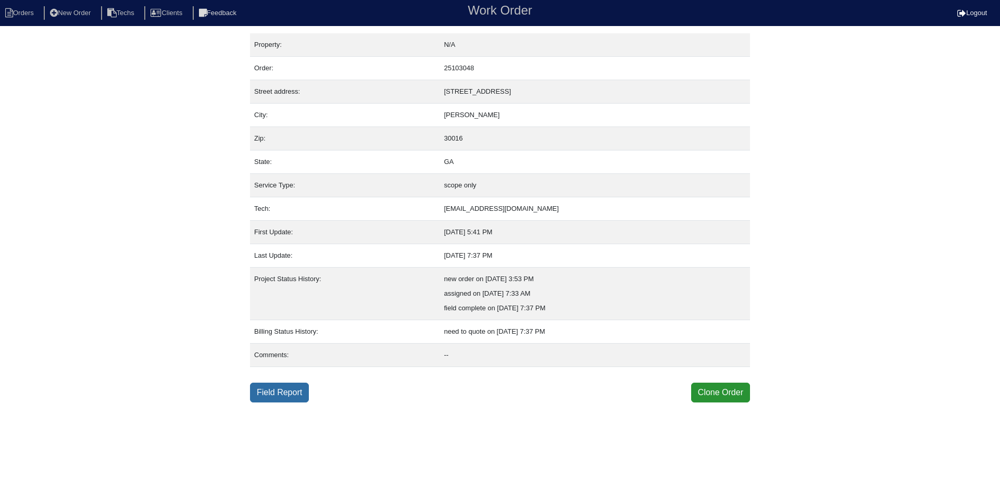
click at [294, 396] on link "Field Report" at bounding box center [279, 393] width 59 height 20
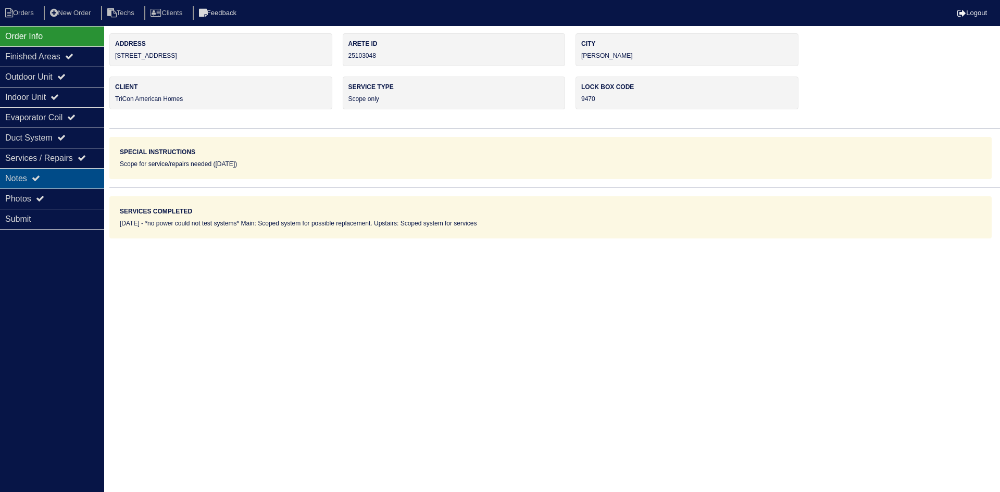
click at [45, 175] on div "Notes" at bounding box center [52, 178] width 104 height 20
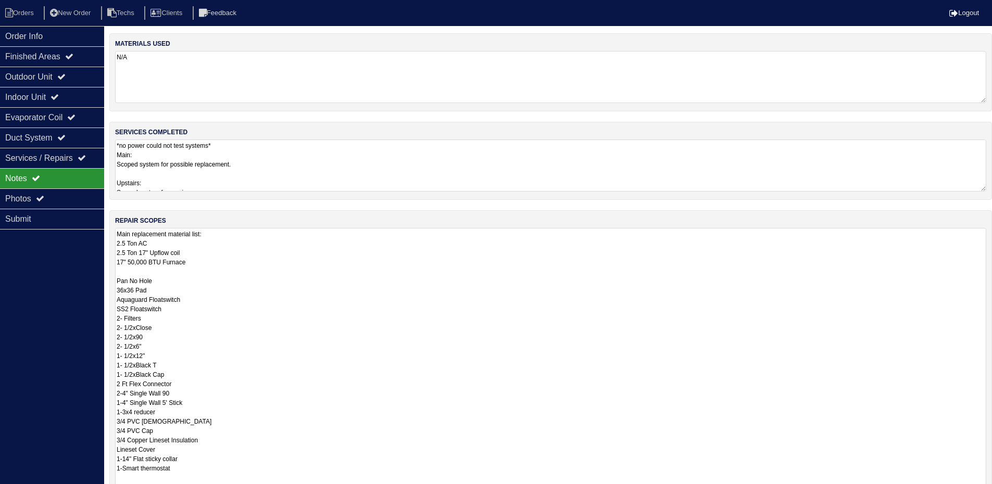
drag, startPoint x: 991, startPoint y: 279, endPoint x: 968, endPoint y: 504, distance: 225.7
click at [968, 492] on html "Orders New Order Techs Clients Feedback Logout Orders New Order Users Clients M…" at bounding box center [496, 306] width 992 height 613
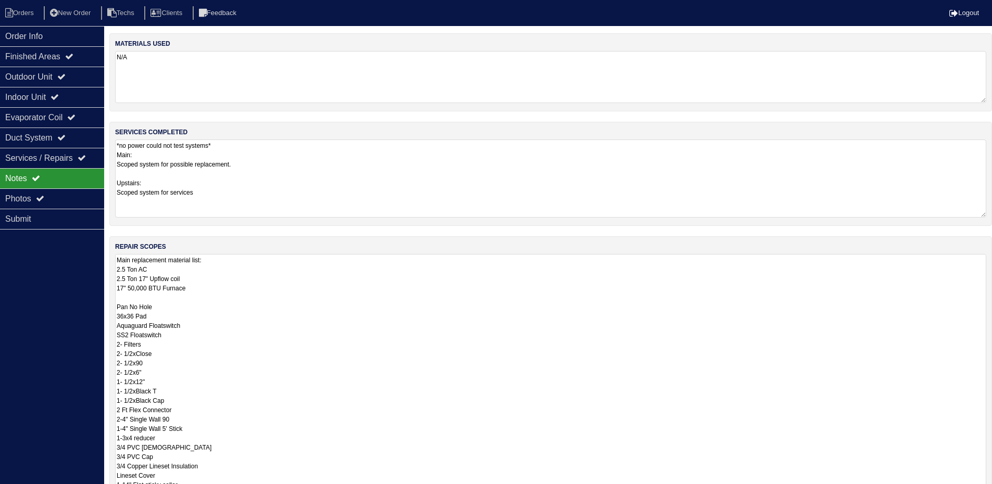
drag, startPoint x: 984, startPoint y: 188, endPoint x: 969, endPoint y: 214, distance: 29.6
click at [969, 214] on textarea "*no power could not test systems* Main: Scoped system for possible replacement.…" at bounding box center [551, 179] width 872 height 78
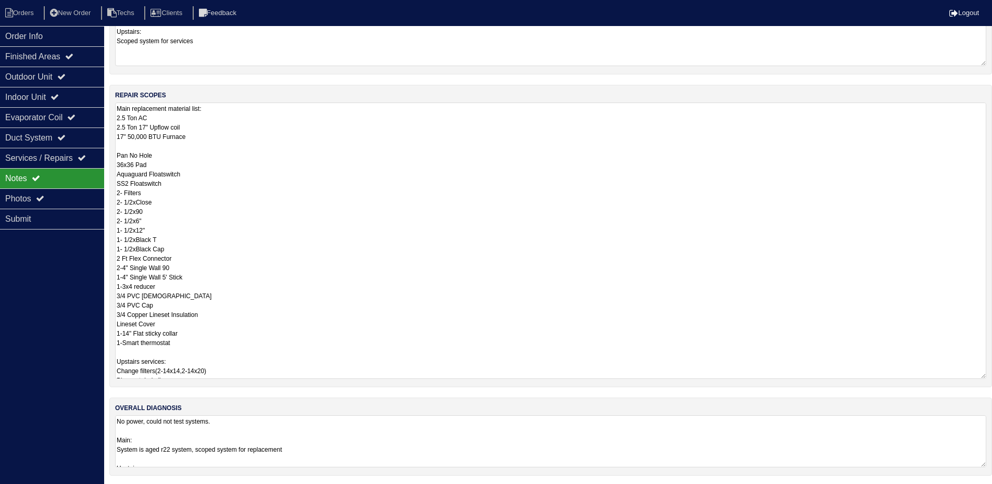
scroll to position [154, 0]
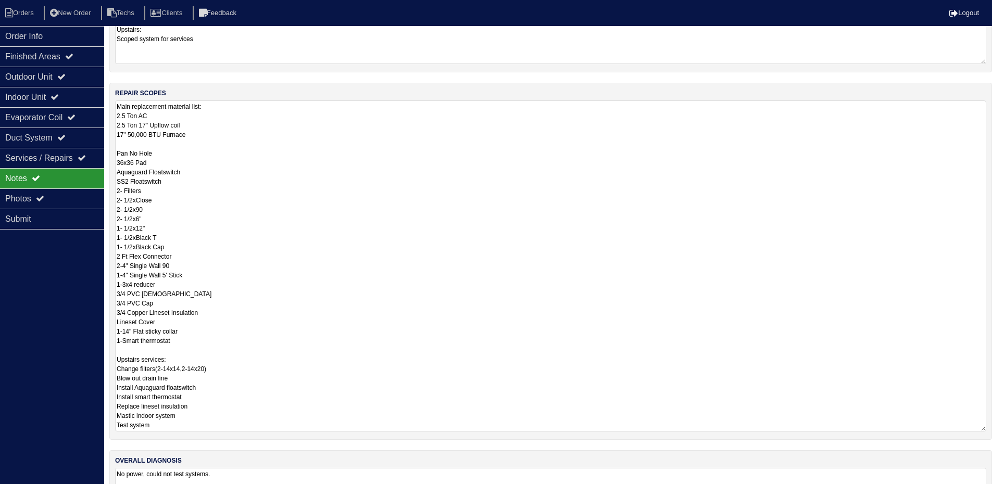
drag, startPoint x: 984, startPoint y: 374, endPoint x: 986, endPoint y: 429, distance: 54.8
click at [986, 429] on textarea "Main replacement material list: 2.5 Ton AC 2.5 Ton 17" Upflow coil 17" 50,000 B…" at bounding box center [551, 266] width 872 height 331
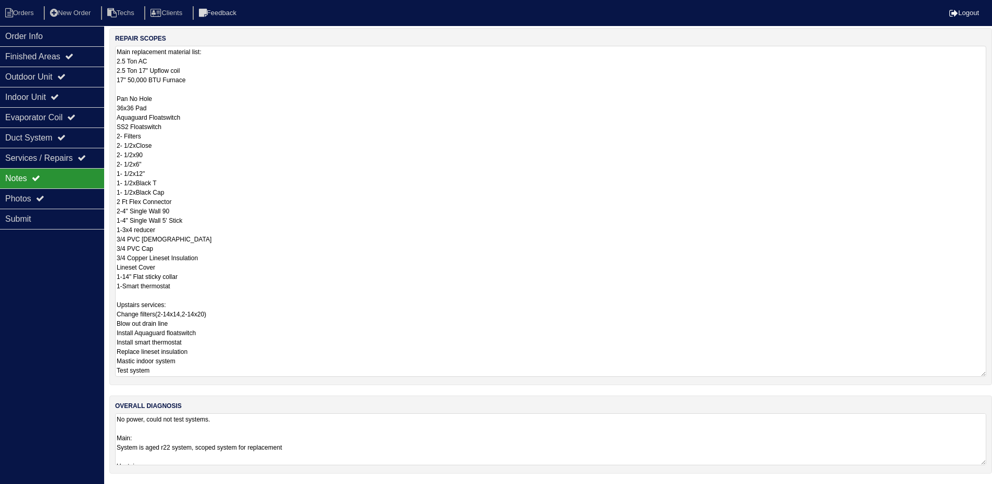
click at [393, 439] on textarea "No power, could not test systems. Main: System is aged r22 system, scoped syste…" at bounding box center [551, 440] width 872 height 52
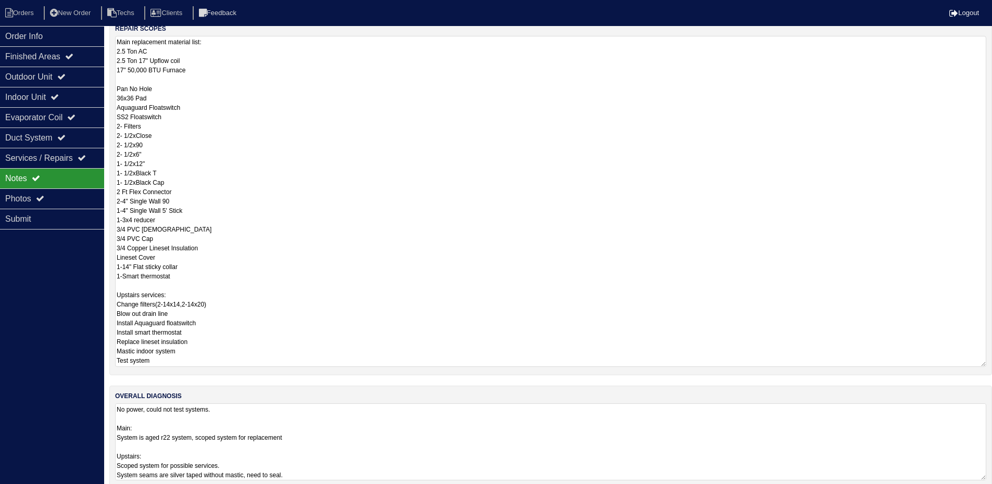
scroll to position [233, 0]
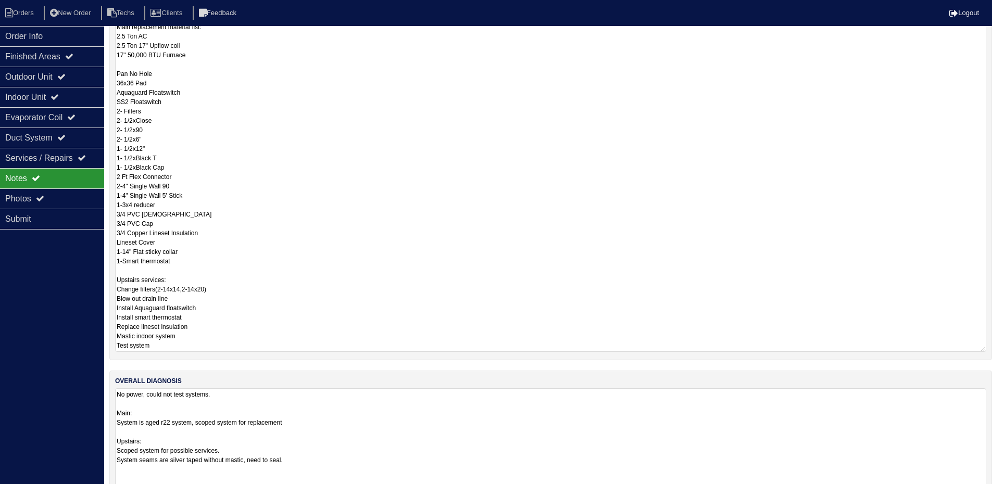
drag, startPoint x: 981, startPoint y: 465, endPoint x: 982, endPoint y: 517, distance: 52.1
click at [982, 492] on html "Orders New Order Techs Clients Feedback Logout Orders New Order Users Clients M…" at bounding box center [496, 152] width 992 height 770
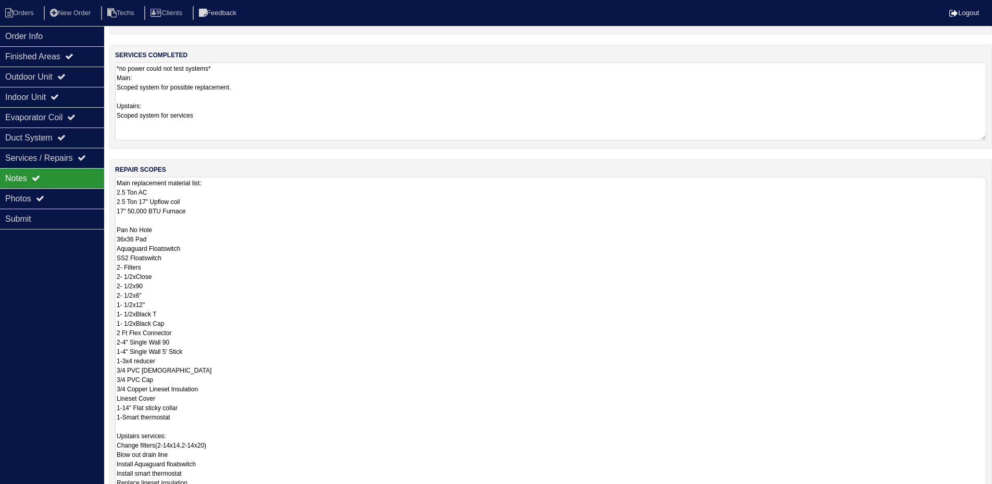
scroll to position [129, 0]
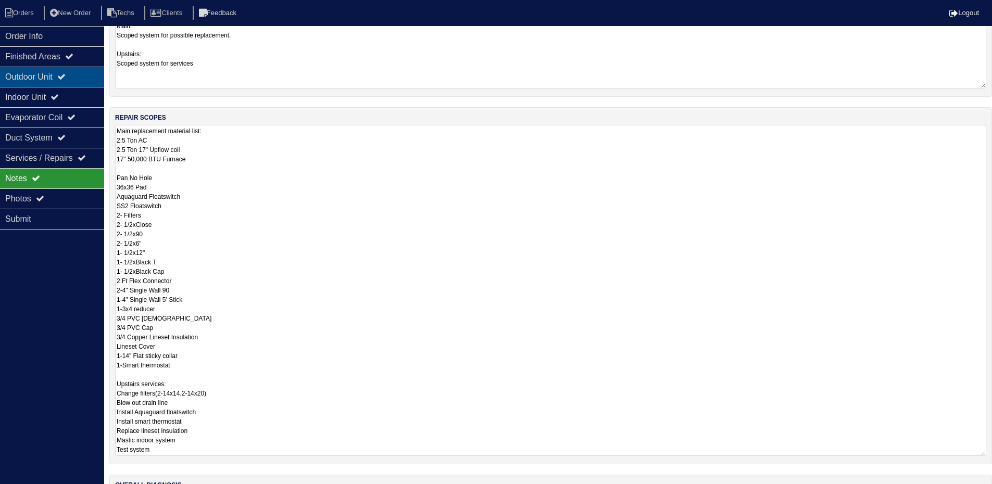
click at [68, 82] on div "Outdoor Unit" at bounding box center [52, 77] width 104 height 20
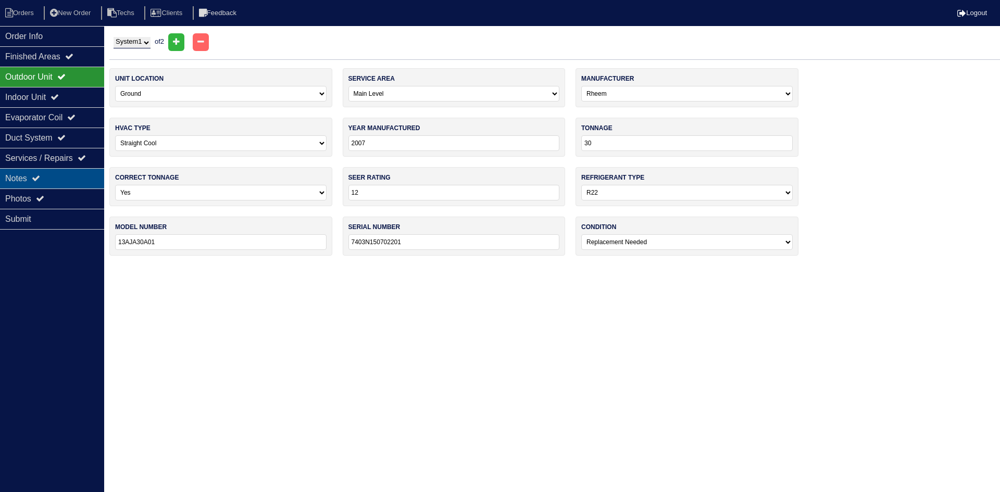
click at [24, 176] on div "Notes" at bounding box center [52, 178] width 104 height 20
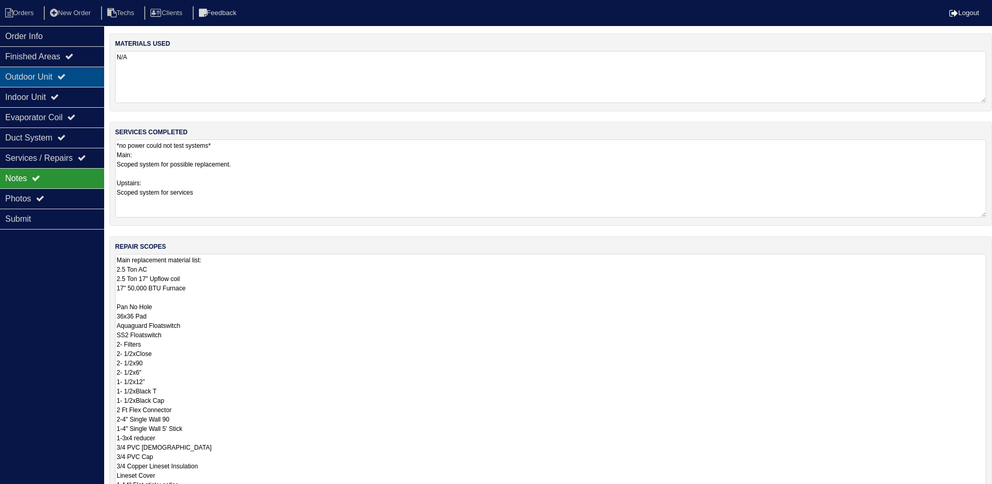
click at [44, 81] on div "Outdoor Unit" at bounding box center [52, 77] width 104 height 20
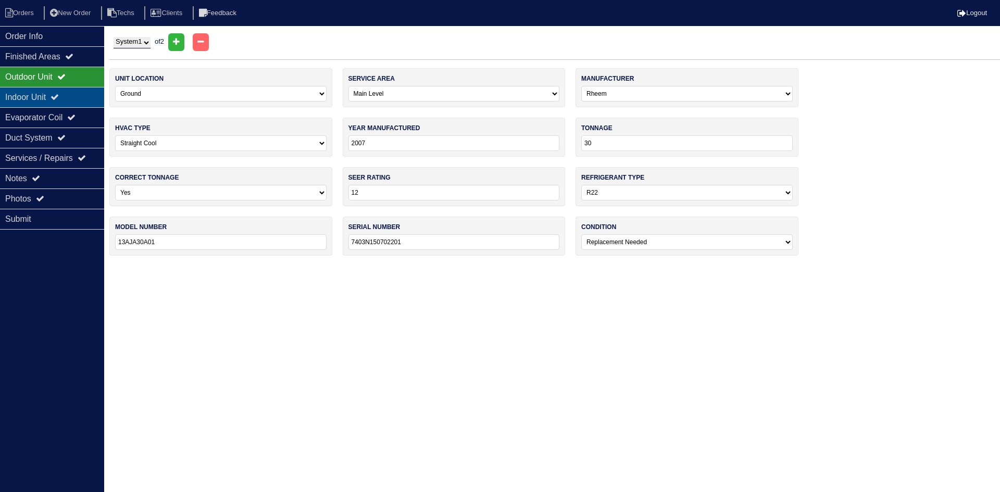
click at [83, 100] on div "Indoor Unit" at bounding box center [52, 97] width 104 height 20
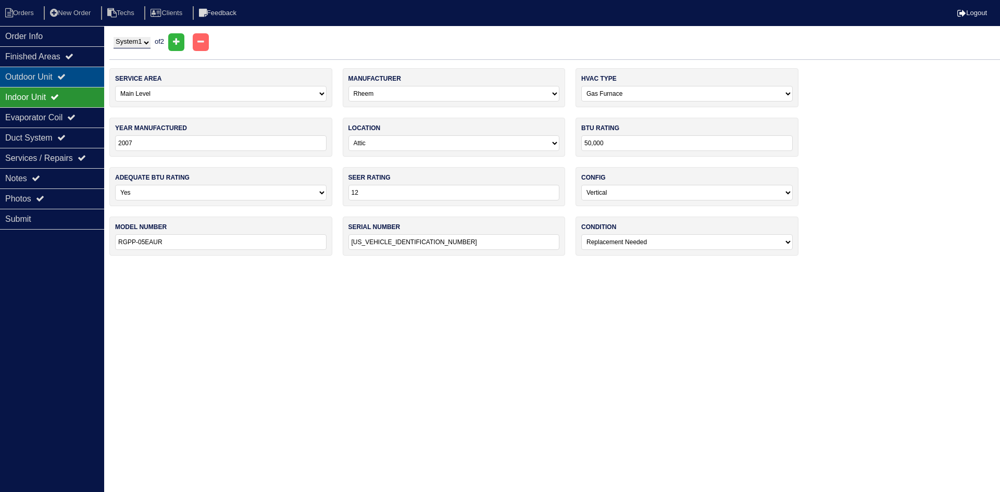
click at [76, 76] on div "Outdoor Unit" at bounding box center [52, 77] width 104 height 20
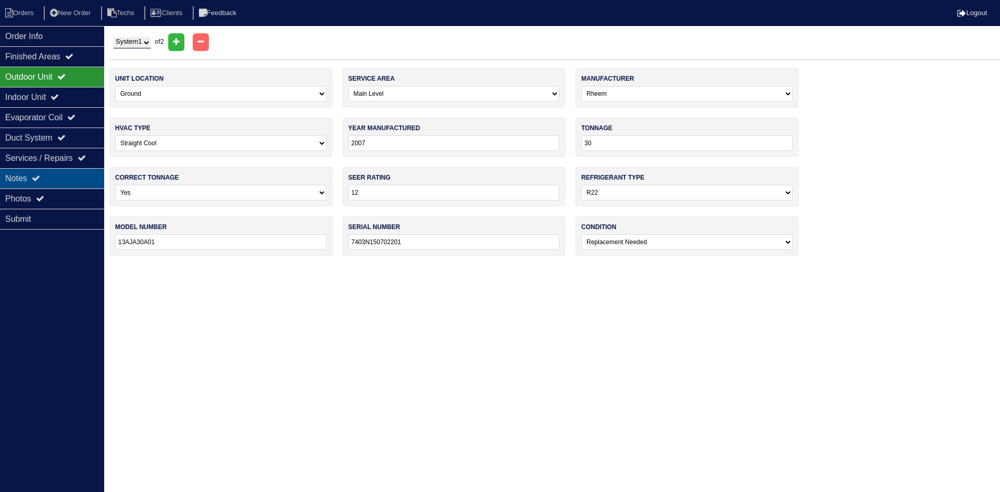
click at [40, 180] on icon at bounding box center [36, 178] width 8 height 8
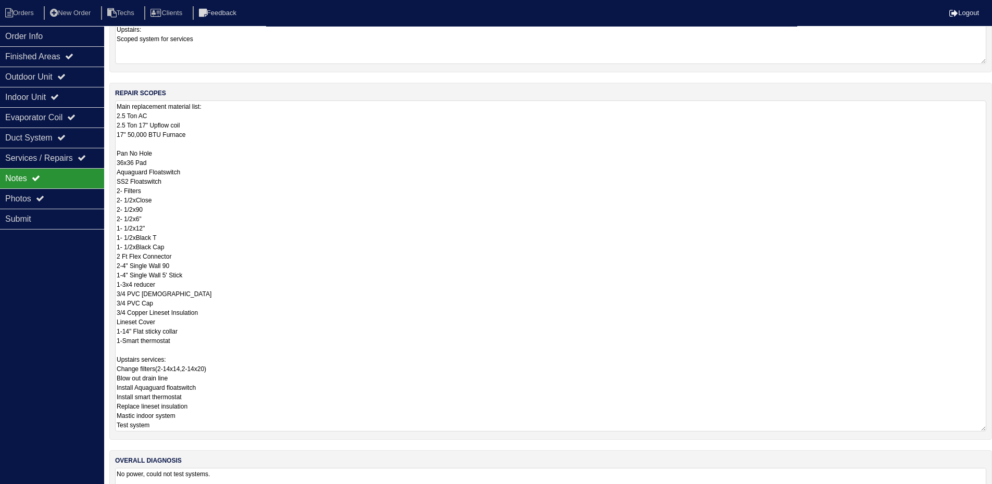
scroll to position [156, 0]
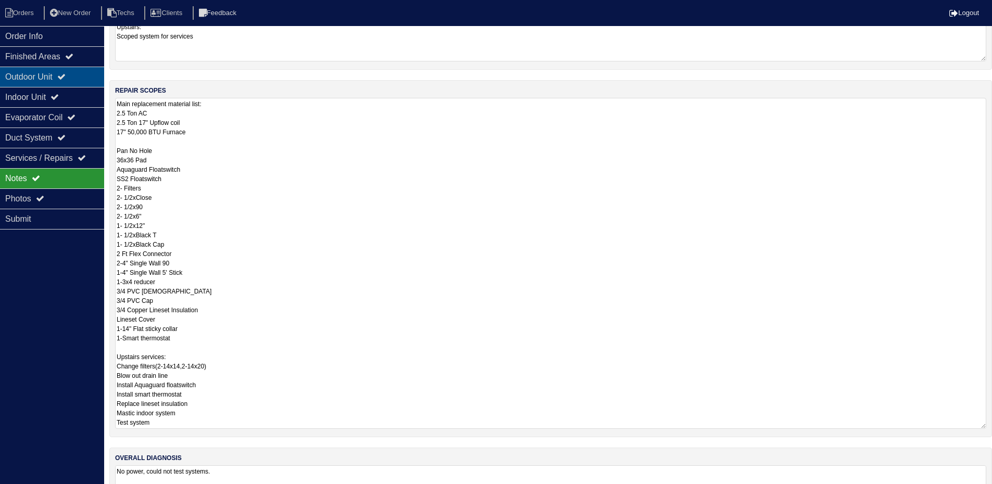
drag, startPoint x: 77, startPoint y: 76, endPoint x: 67, endPoint y: 77, distance: 10.0
click at [76, 77] on div "Outdoor Unit" at bounding box center [52, 77] width 104 height 20
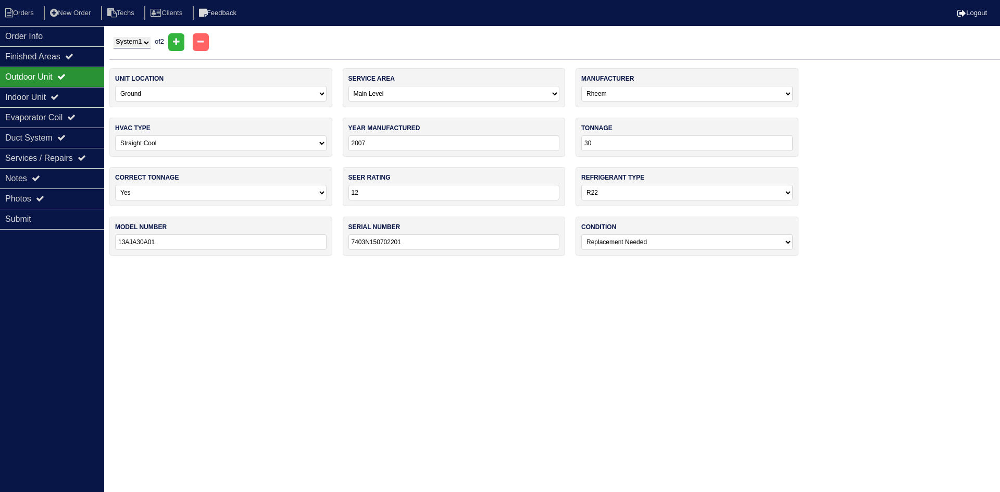
click at [145, 44] on select "System 1 System 2" at bounding box center [132, 42] width 37 height 11
select select "2"
click at [114, 37] on select "System 1 System 2" at bounding box center [132, 42] width 37 height 11
select select "1"
select select "[PERSON_NAME]"
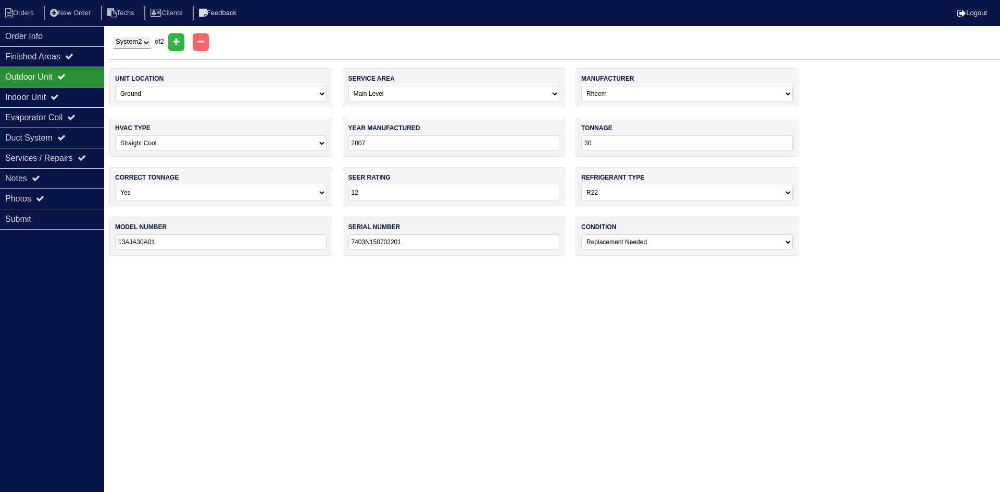
type input "2023"
type input "36"
type input "14"
select select "1"
type input "GSXN403610AA"
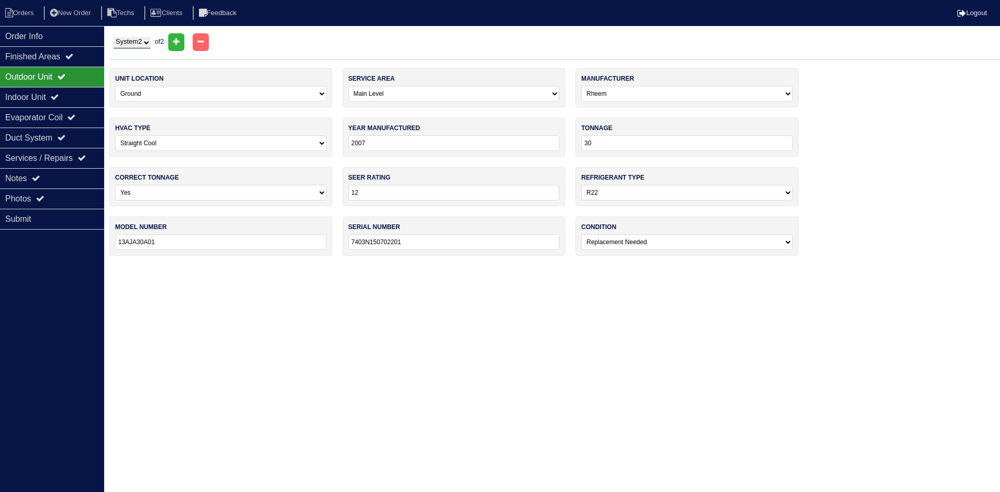
type input "2307127848"
select select "0"
click at [81, 94] on div "Indoor Unit" at bounding box center [52, 97] width 104 height 20
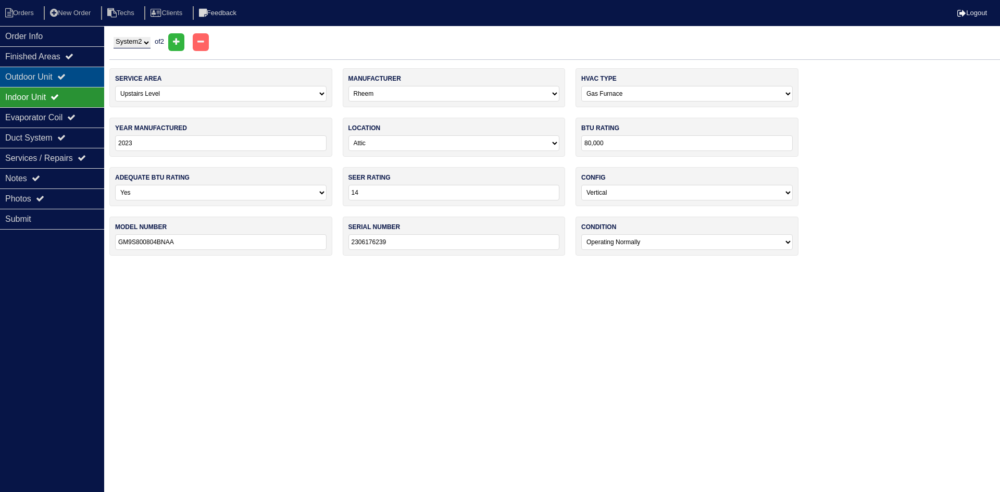
click at [66, 76] on icon at bounding box center [61, 76] width 8 height 8
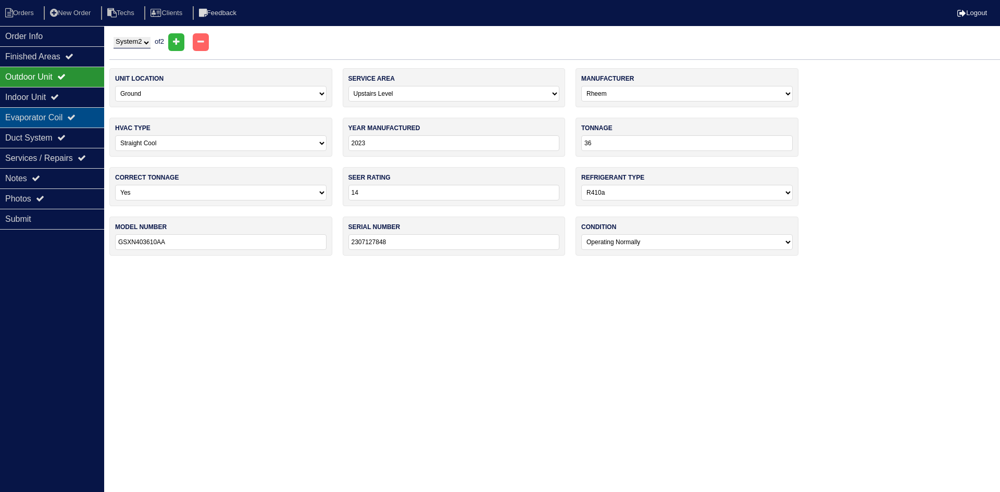
click at [51, 113] on div "Evaporator Coil" at bounding box center [52, 117] width 104 height 20
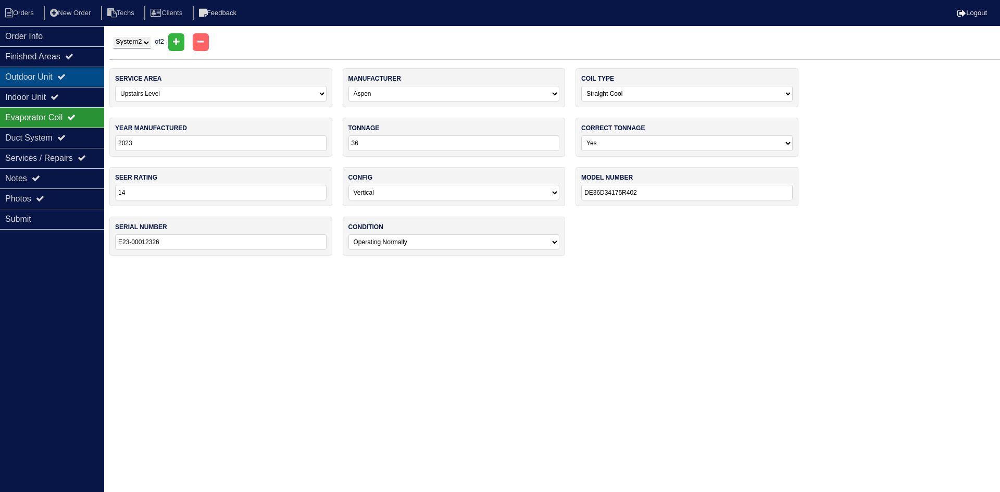
click at [60, 76] on div "Outdoor Unit" at bounding box center [52, 77] width 104 height 20
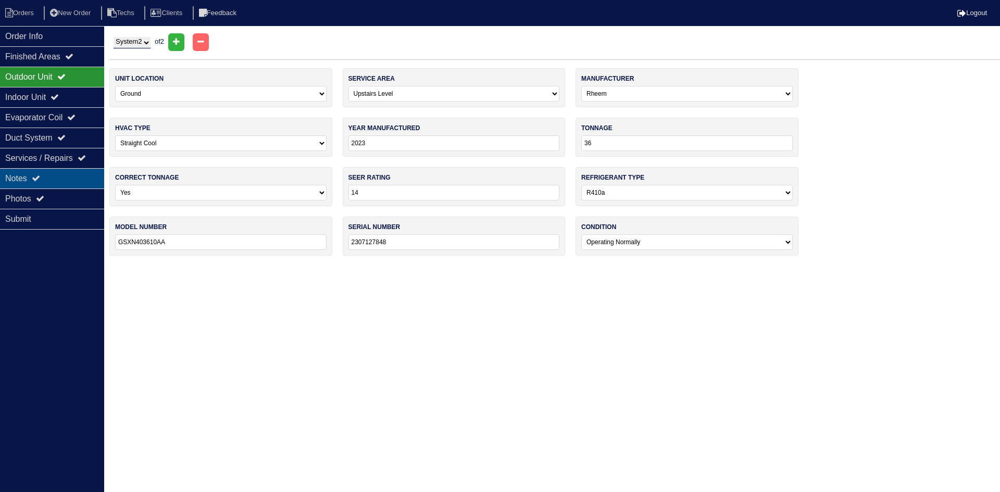
click at [66, 178] on div "Notes" at bounding box center [52, 178] width 104 height 20
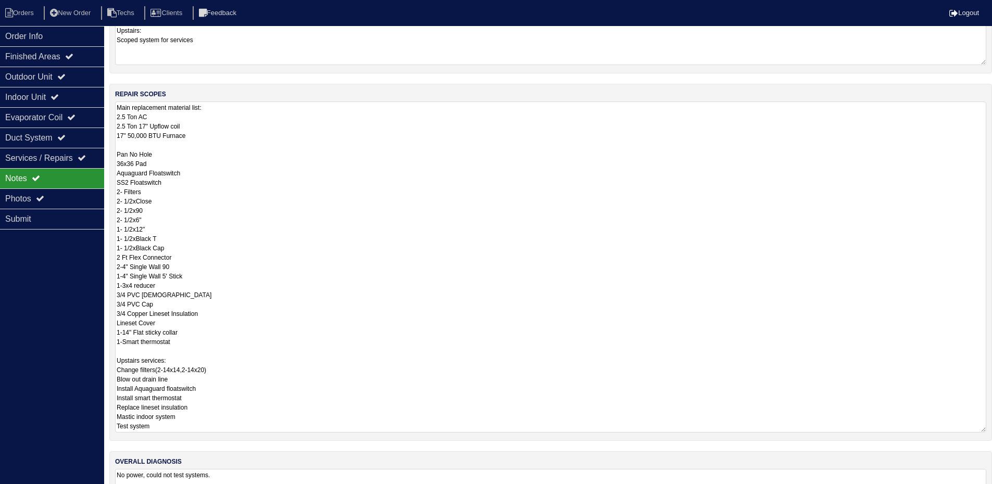
scroll to position [208, 0]
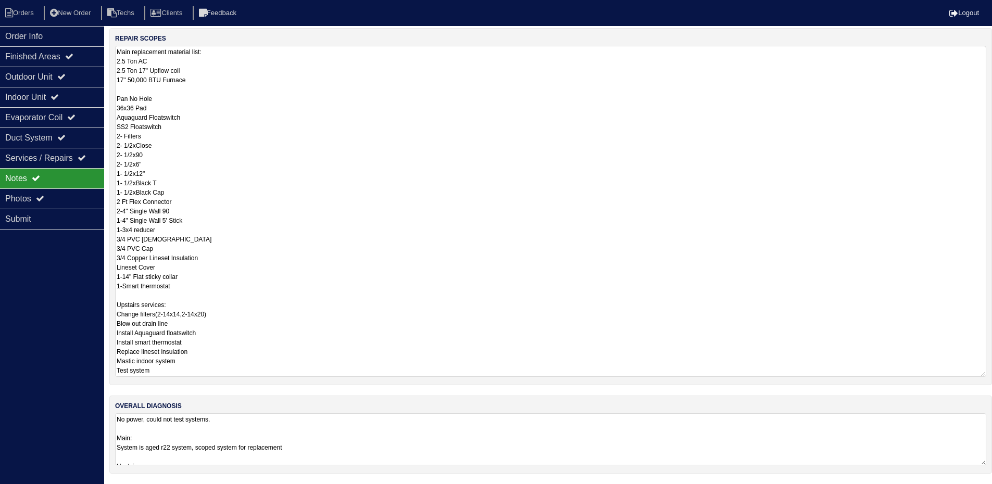
click at [397, 437] on textarea "No power, could not test systems. Main: System is aged r22 system, scoped syste…" at bounding box center [551, 440] width 872 height 52
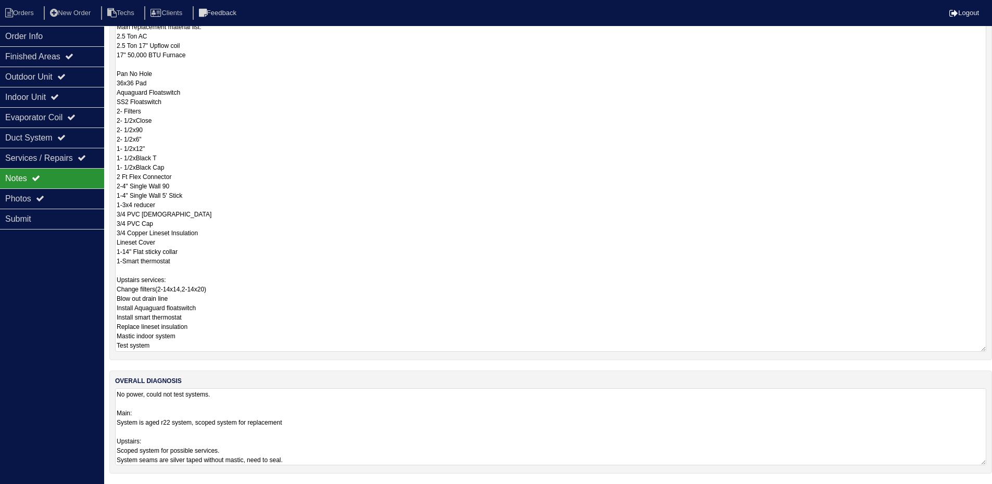
scroll to position [1, 0]
drag, startPoint x: 309, startPoint y: 458, endPoint x: 107, endPoint y: 462, distance: 202.7
click at [107, 462] on div "Order Info Finished Areas Outdoor Unit Indoor Unit Evaporator Coil Duct System …" at bounding box center [496, 142] width 992 height 685
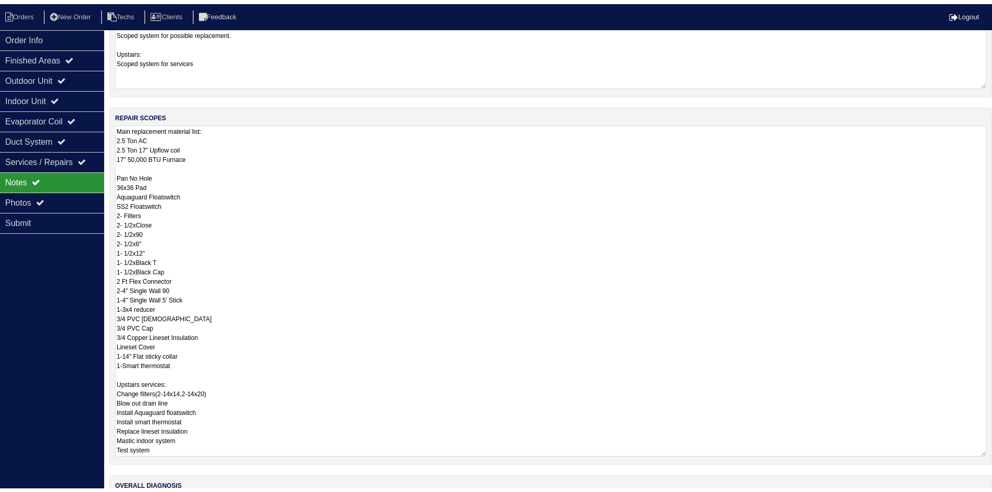
scroll to position [0, 0]
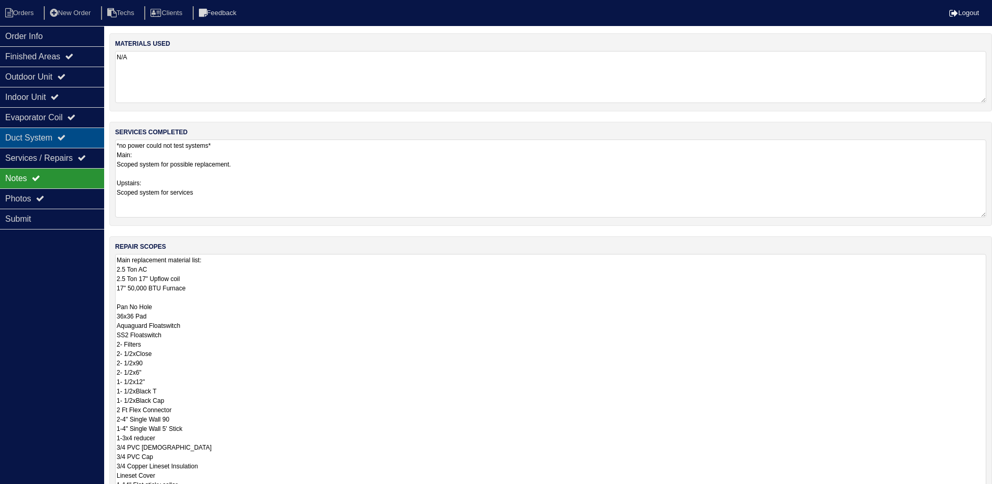
click at [61, 140] on div "Duct System" at bounding box center [52, 138] width 104 height 20
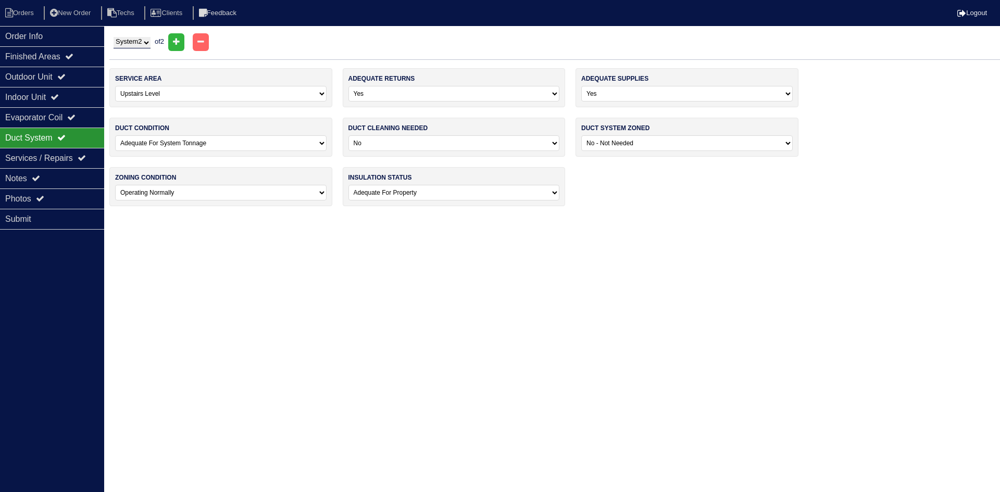
drag, startPoint x: 138, startPoint y: 42, endPoint x: 136, endPoint y: 48, distance: 6.4
click at [138, 42] on select "System 1 System 2" at bounding box center [132, 42] width 37 height 11
select select "1"
click at [114, 37] on select "System 1 System 2" at bounding box center [132, 42] width 37 height 11
select select "0"
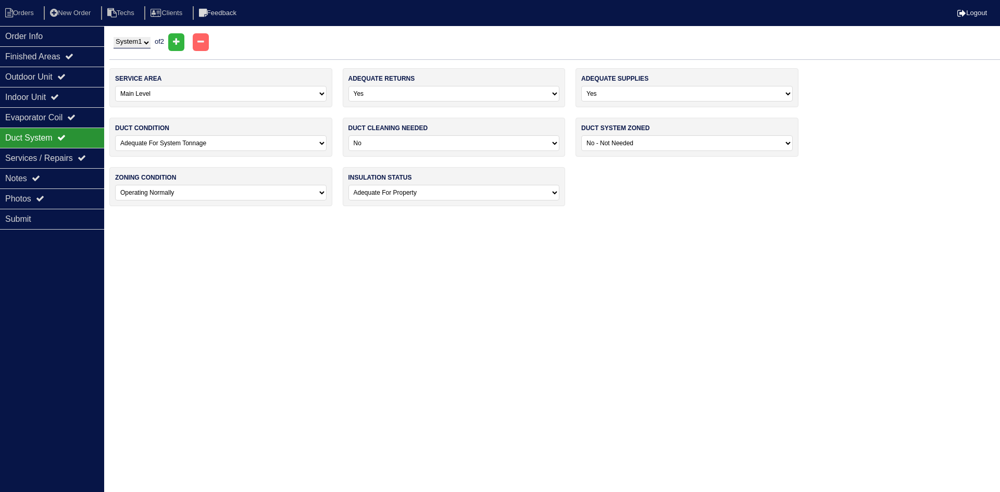
click at [139, 45] on select "System 1 System 2" at bounding box center [132, 42] width 37 height 11
select select "2"
click at [114, 37] on select "System 1 System 2" at bounding box center [132, 42] width 37 height 11
select select "1"
click at [70, 195] on div "Photos" at bounding box center [52, 199] width 104 height 20
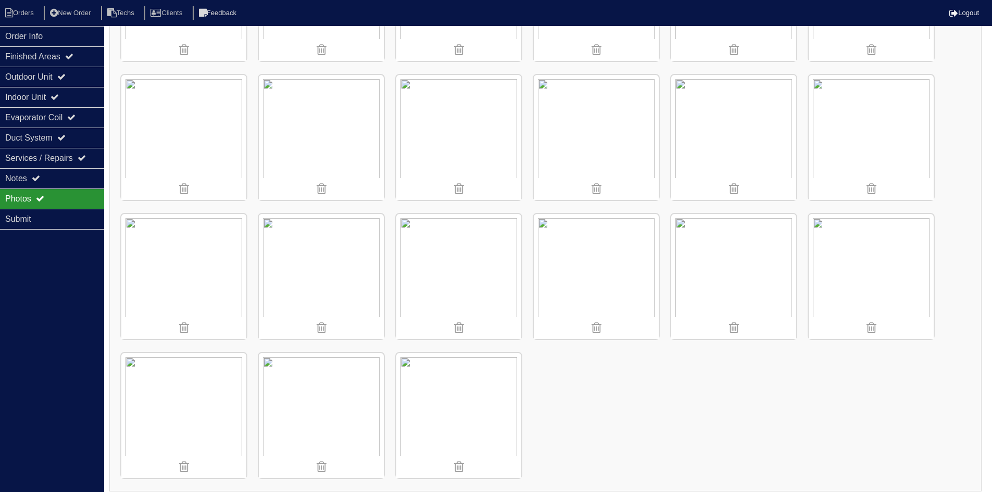
scroll to position [1234, 0]
click at [67, 32] on div "Order Info" at bounding box center [52, 36] width 104 height 20
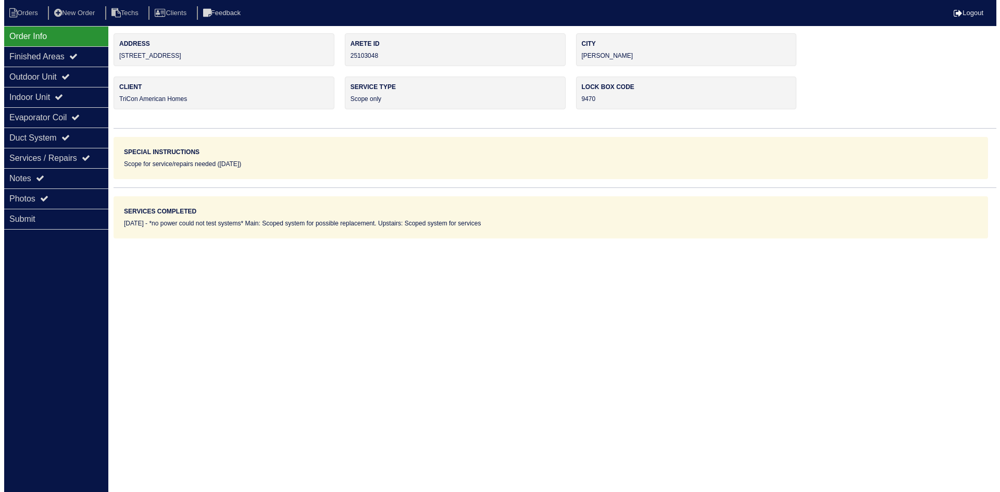
scroll to position [0, 0]
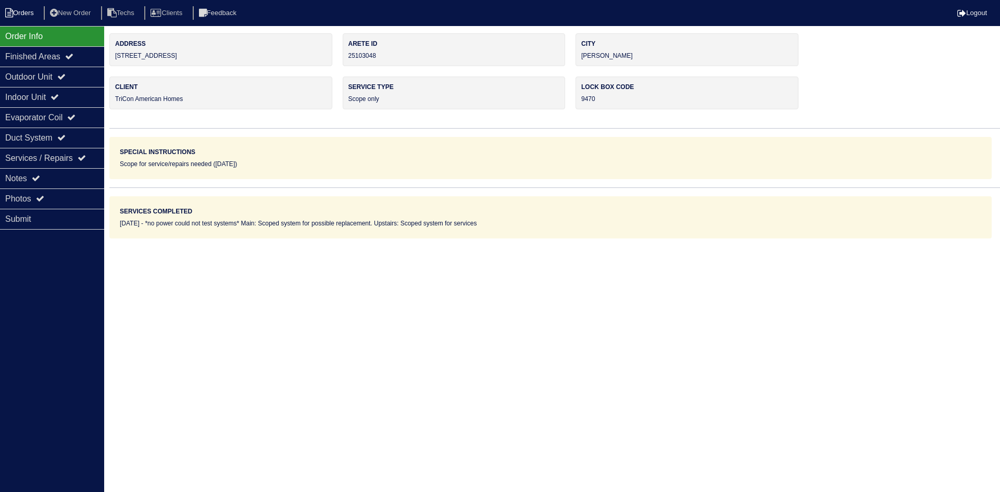
click at [24, 15] on li "Orders" at bounding box center [21, 13] width 42 height 14
select select "15"
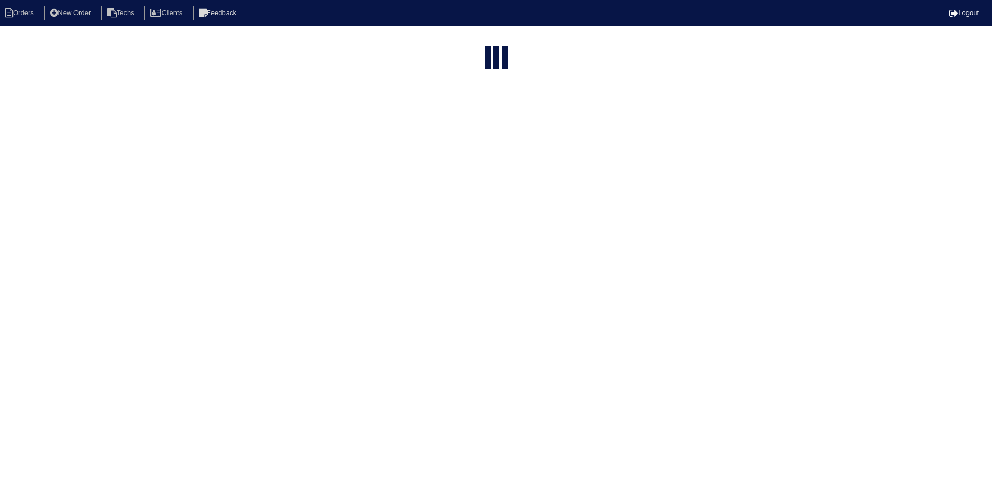
select select "field complete"
select select "need to quote"
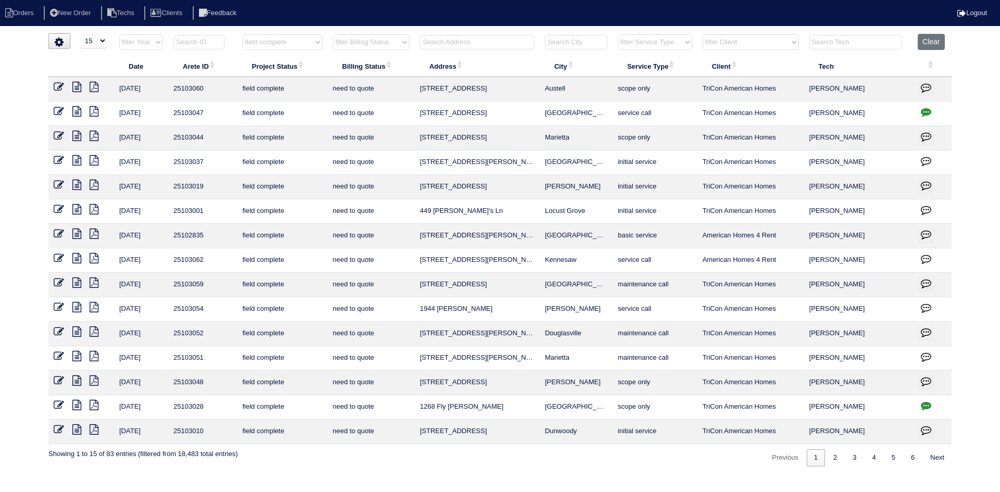
click at [76, 352] on icon at bounding box center [76, 356] width 9 height 10
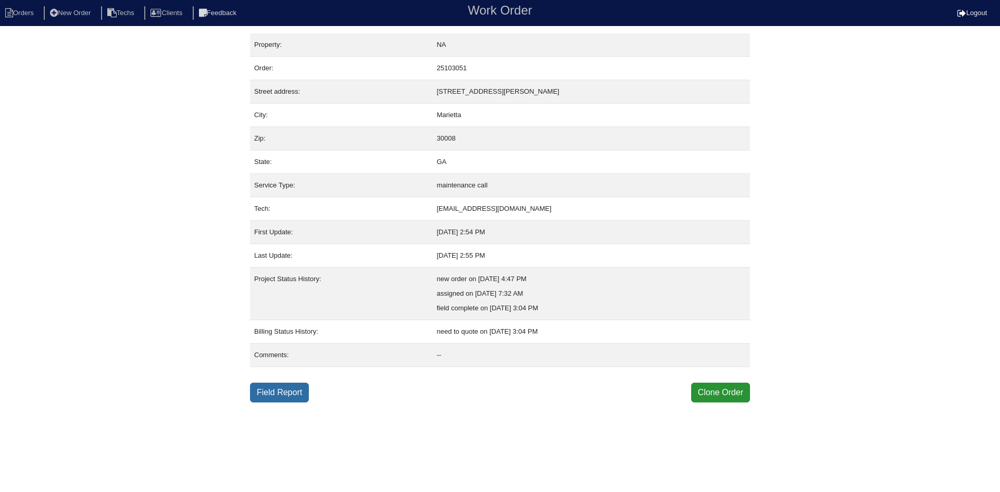
click at [283, 387] on link "Field Report" at bounding box center [279, 393] width 59 height 20
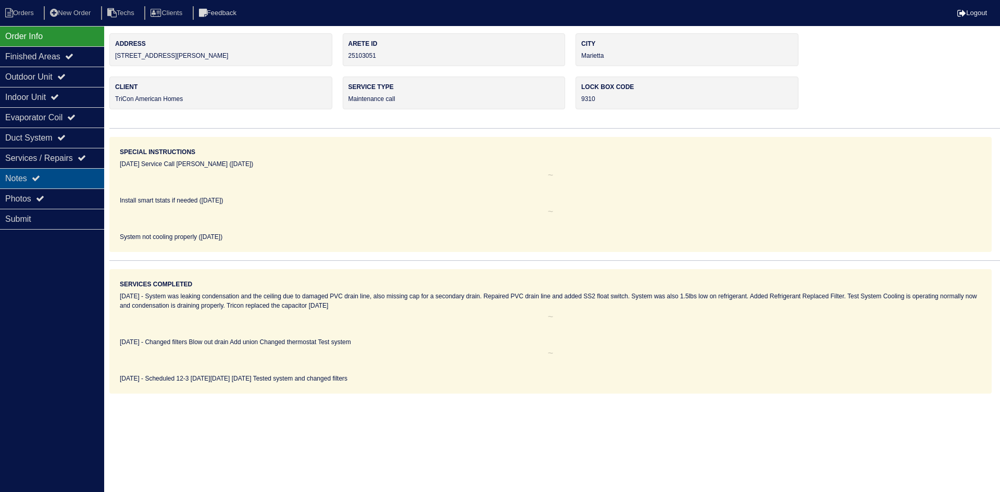
click at [71, 170] on div "Notes" at bounding box center [52, 178] width 104 height 20
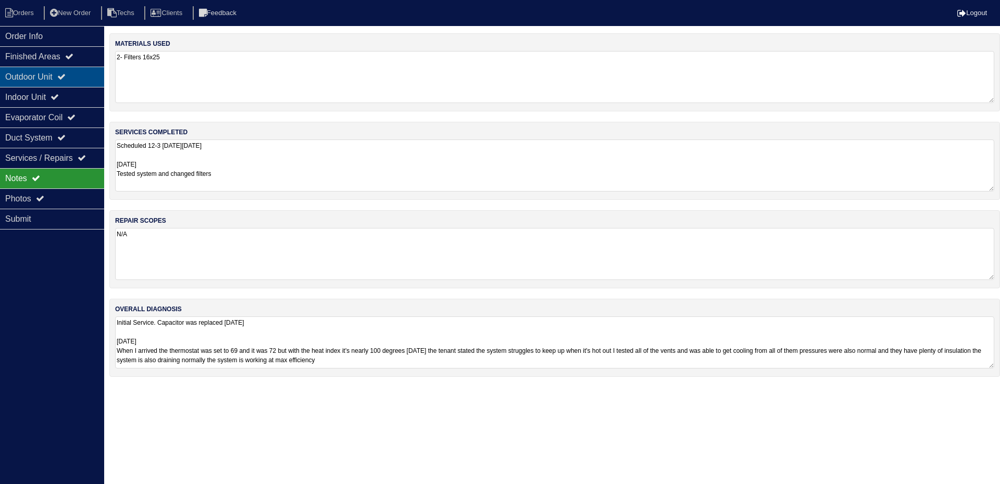
click at [66, 80] on icon at bounding box center [61, 76] width 8 height 8
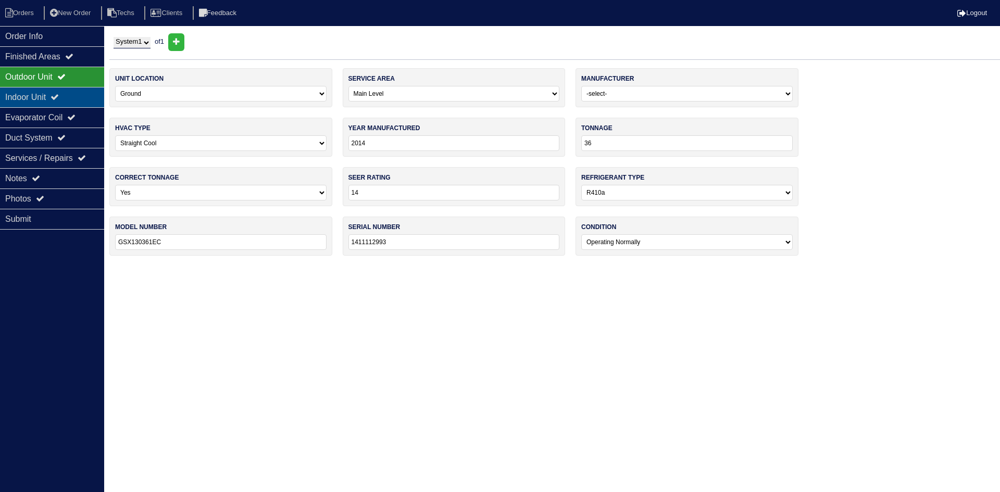
click at [68, 99] on div "Indoor Unit" at bounding box center [52, 97] width 104 height 20
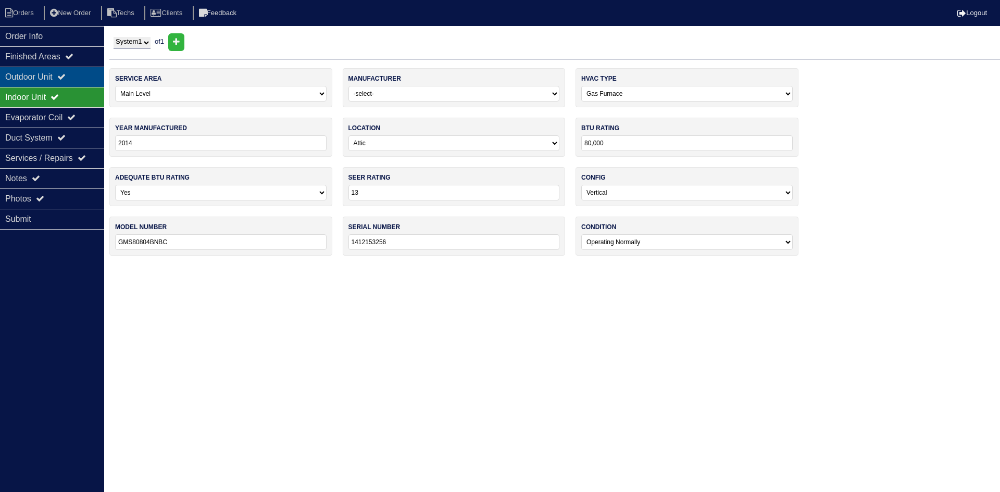
click at [66, 76] on icon at bounding box center [61, 76] width 8 height 8
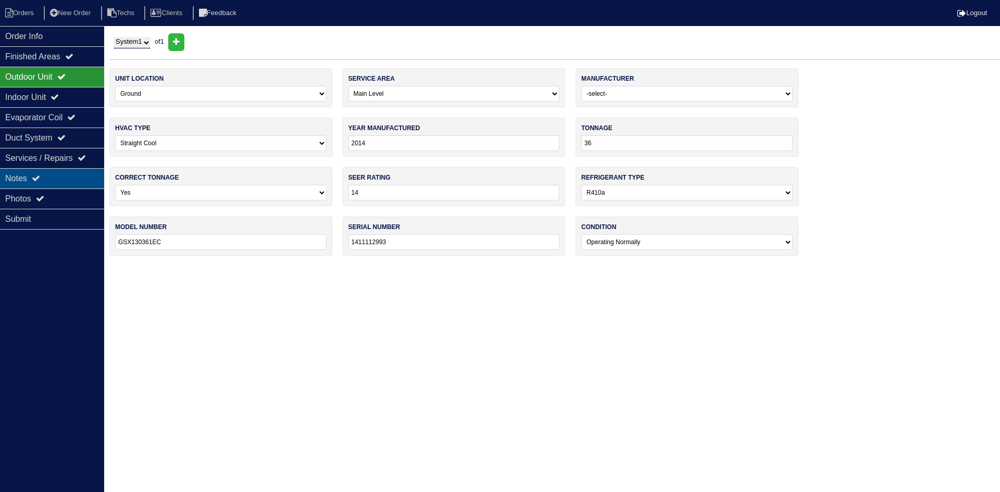
click at [43, 187] on div "Notes" at bounding box center [52, 178] width 104 height 20
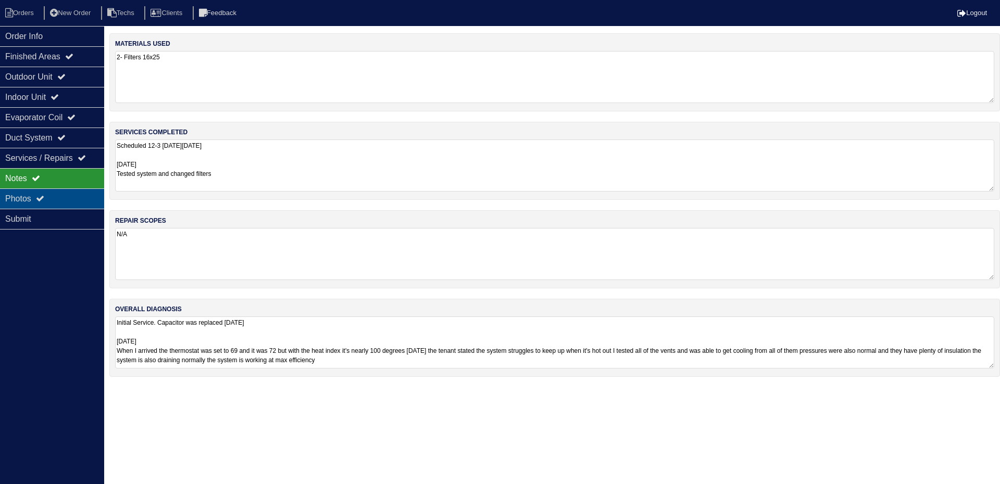
click at [19, 199] on div "Photos" at bounding box center [52, 199] width 104 height 20
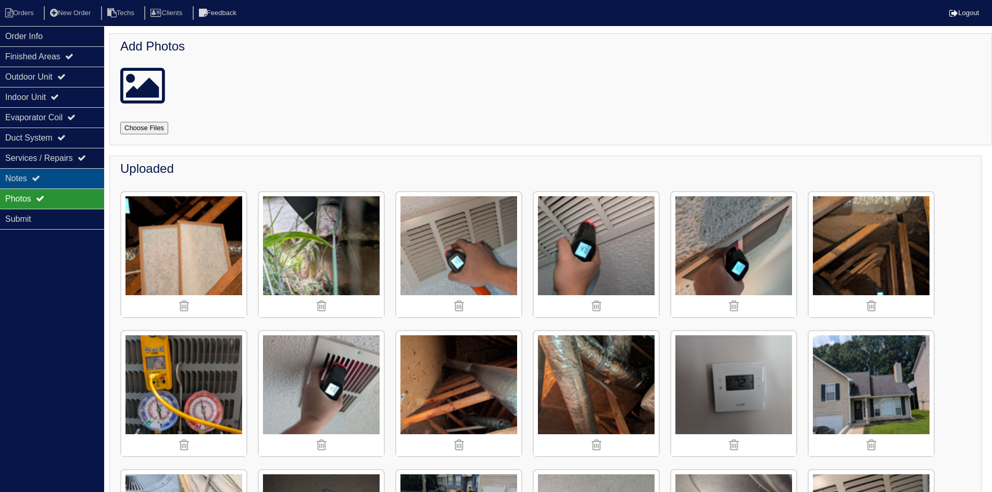
click at [55, 172] on div "Notes" at bounding box center [52, 178] width 104 height 20
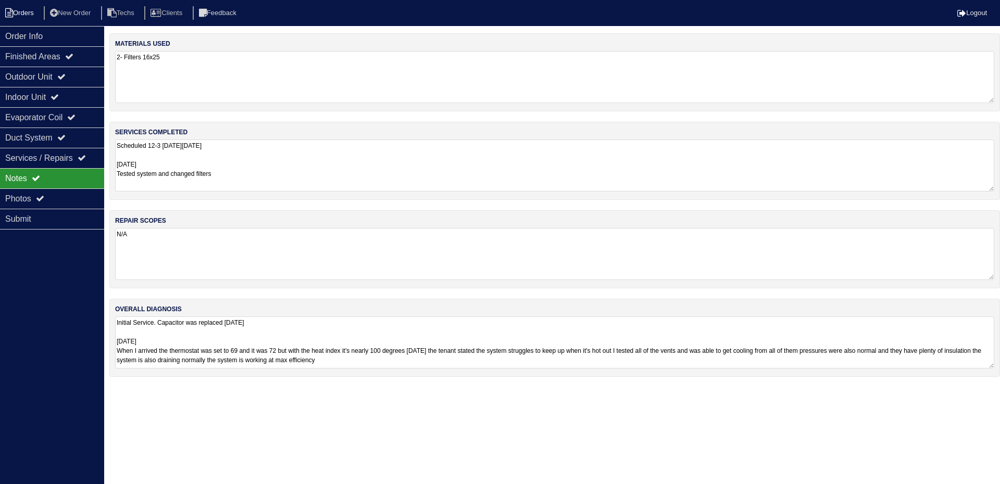
click at [16, 17] on li "Orders" at bounding box center [21, 13] width 42 height 14
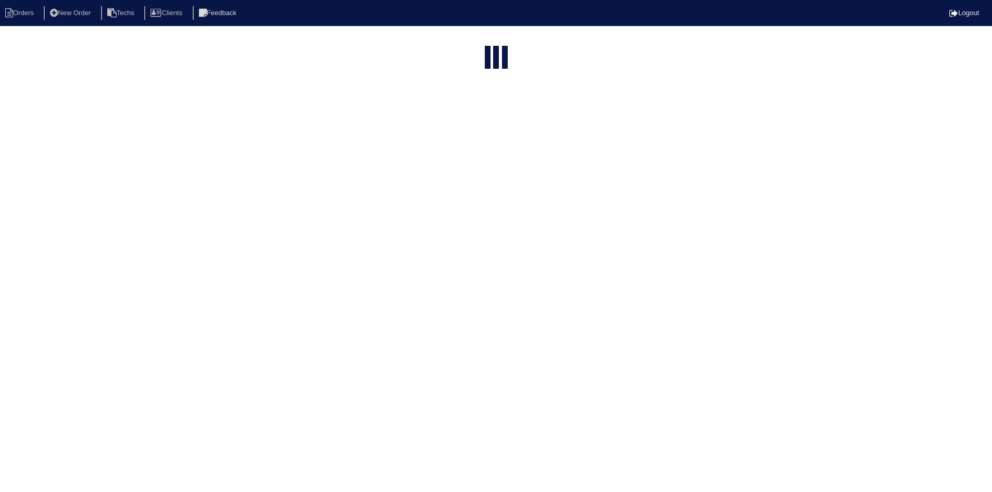
select select "15"
select select "field complete"
select select "need to quote"
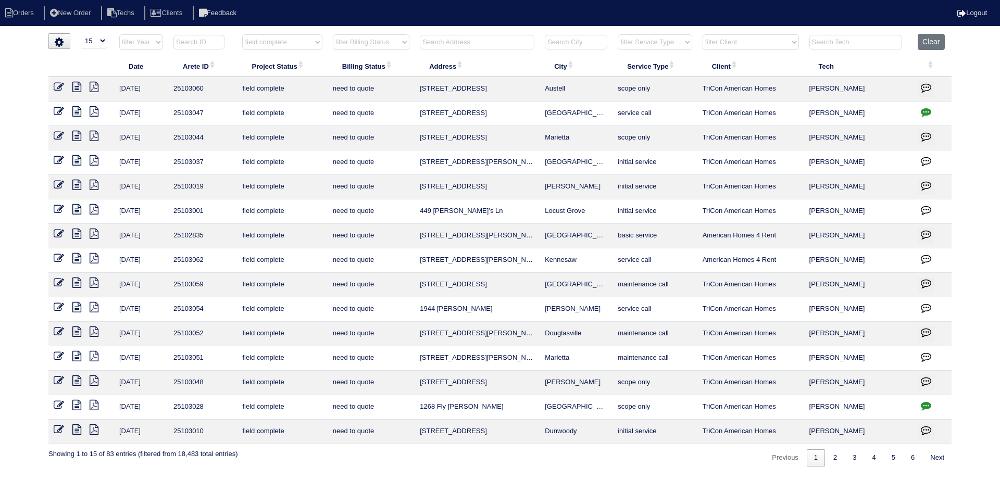
click at [76, 332] on icon at bounding box center [76, 332] width 9 height 10
click at [924, 328] on icon "button" at bounding box center [926, 332] width 10 height 10
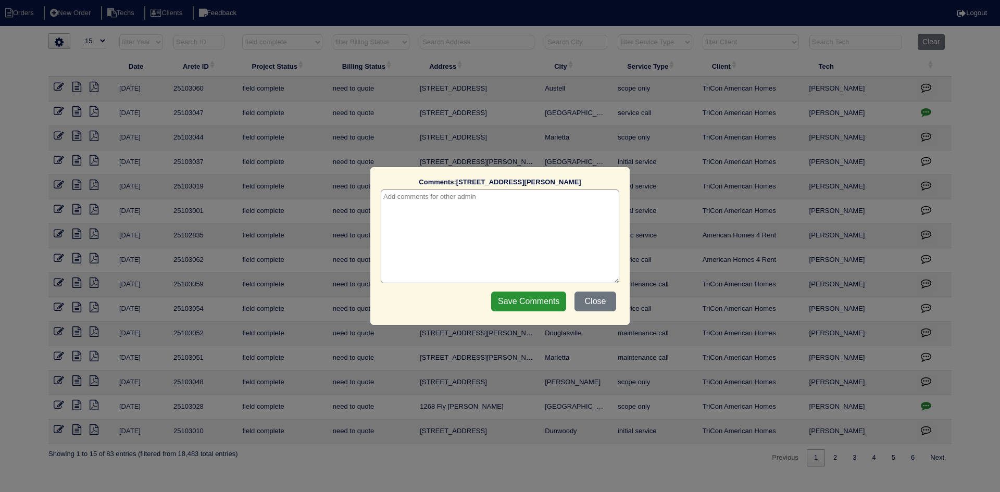
click at [403, 201] on textarea at bounding box center [500, 237] width 239 height 94
paste textarea "TXV ordered Mingledorff's LS with expected arrival Tuesday 8/26/25"
type textarea "8/19/25 - Need to return to replace TXV - TXV ordered Mingledorff's LS with exp…"
click at [517, 296] on input "Save Comments" at bounding box center [528, 302] width 75 height 20
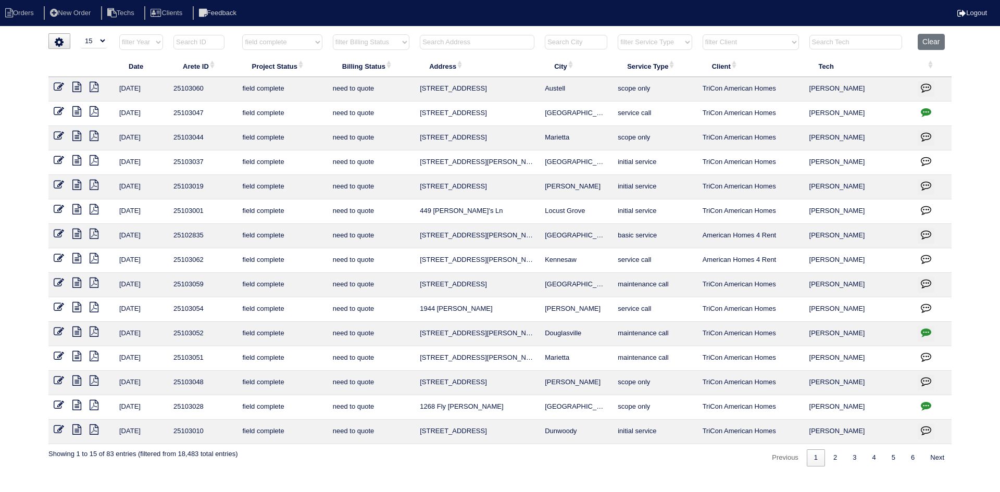
click at [74, 305] on icon at bounding box center [76, 307] width 9 height 10
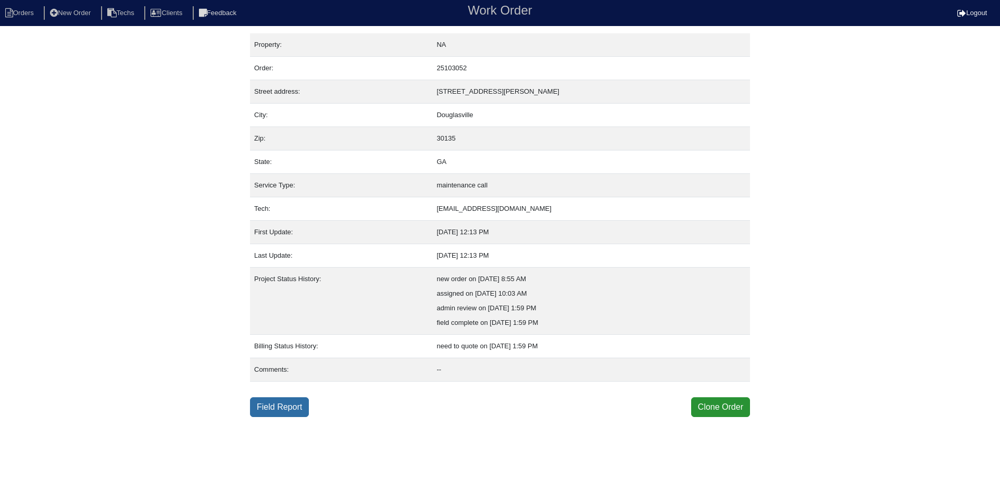
click at [299, 407] on link "Field Report" at bounding box center [279, 407] width 59 height 20
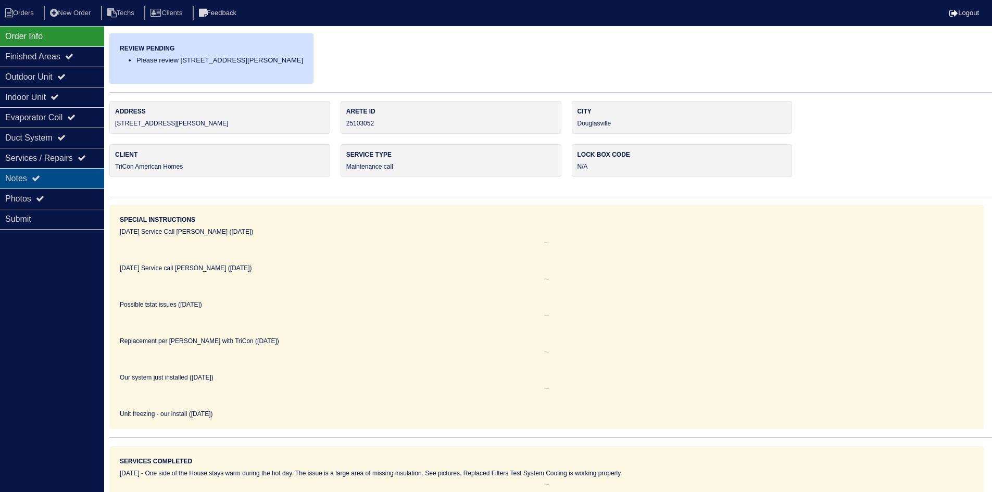
click at [44, 175] on div "Notes" at bounding box center [52, 178] width 104 height 20
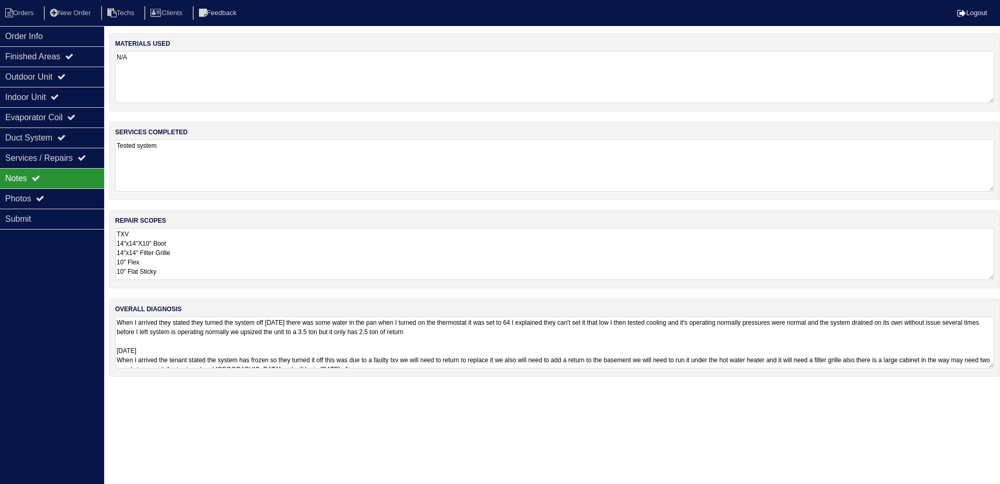
click at [807, 341] on textarea "When I arrived they stated they turned the system off [DATE] there was some wat…" at bounding box center [554, 343] width 879 height 52
click at [29, 40] on div "Order Info" at bounding box center [52, 36] width 104 height 20
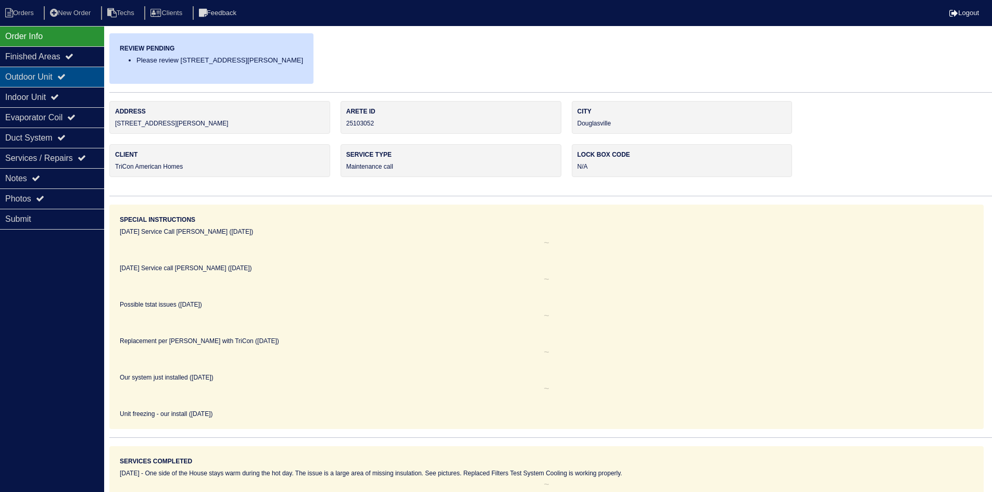
click at [90, 73] on div "Outdoor Unit" at bounding box center [52, 77] width 104 height 20
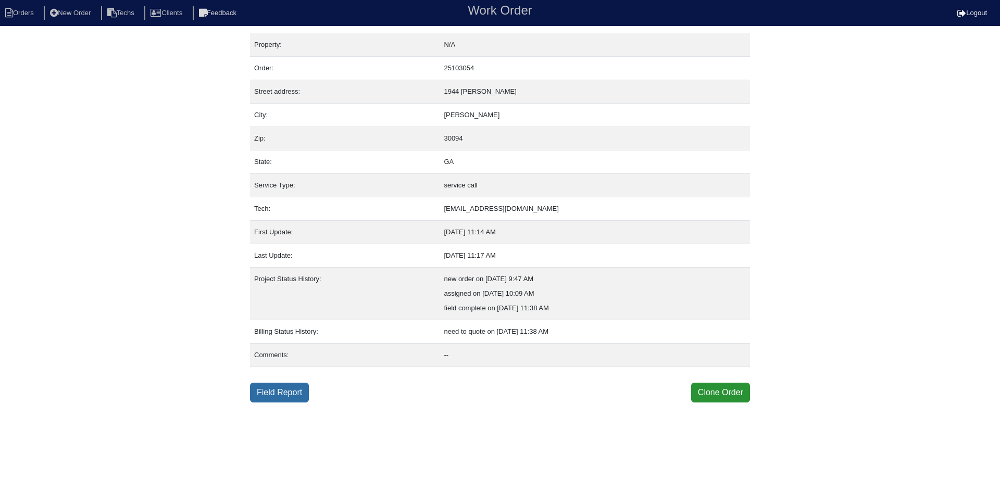
click at [294, 387] on link "Field Report" at bounding box center [279, 393] width 59 height 20
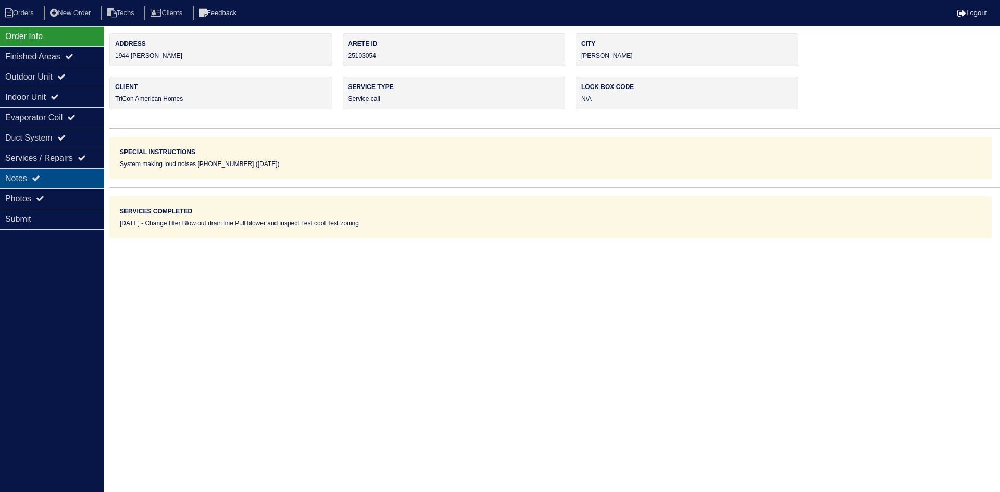
click at [51, 174] on div "Notes" at bounding box center [52, 178] width 104 height 20
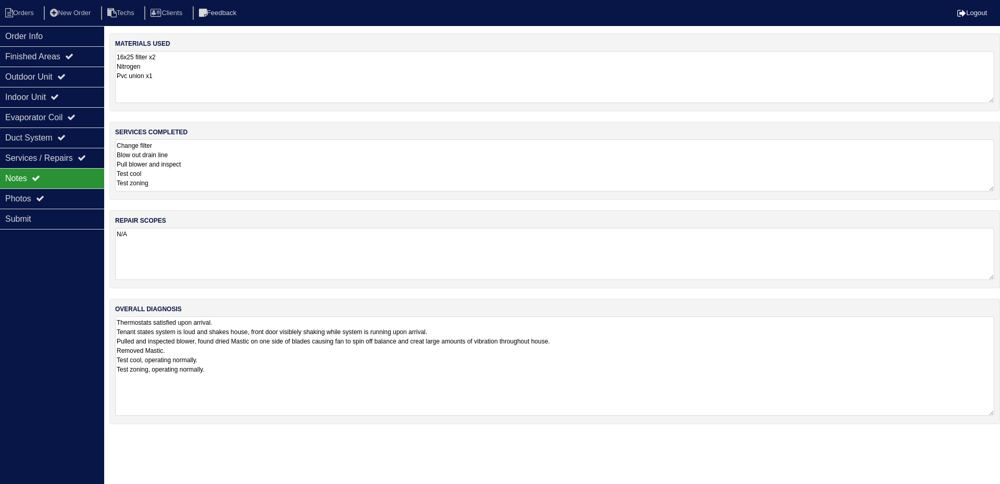
drag, startPoint x: 991, startPoint y: 366, endPoint x: 985, endPoint y: 413, distance: 47.9
click at [985, 413] on textarea "Thermostats satisfied upon arrival. Tenant states system is loud and shakes hou…" at bounding box center [554, 367] width 879 height 100
click at [58, 71] on div "Outdoor Unit" at bounding box center [52, 77] width 104 height 20
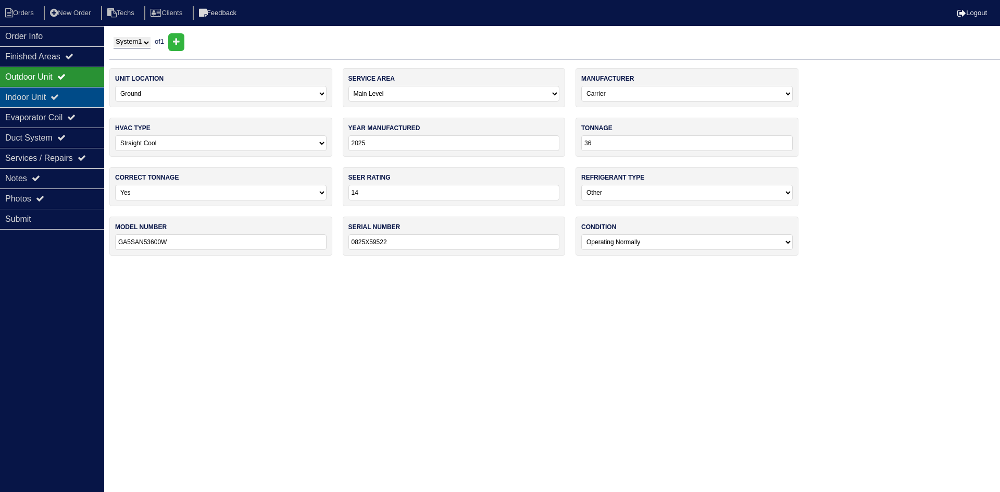
click at [59, 95] on icon at bounding box center [55, 97] width 8 height 8
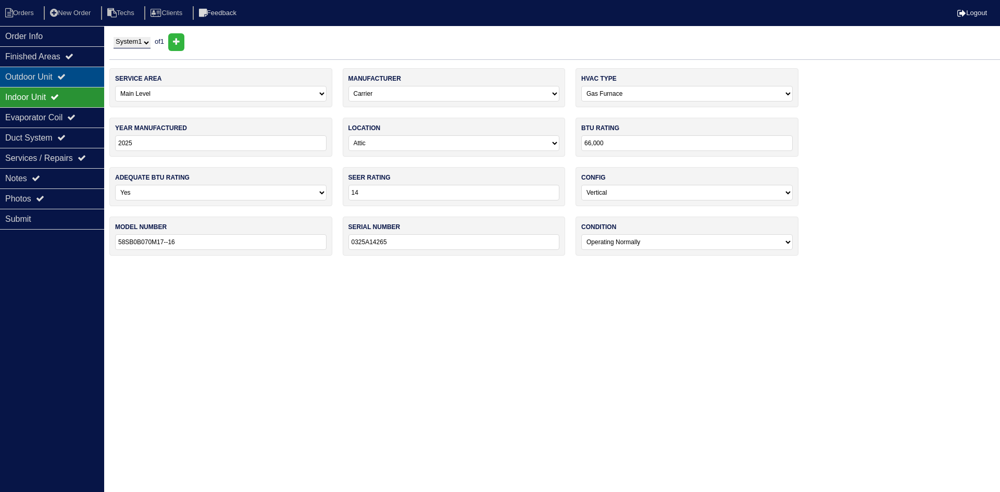
click at [51, 76] on div "Outdoor Unit" at bounding box center [52, 77] width 104 height 20
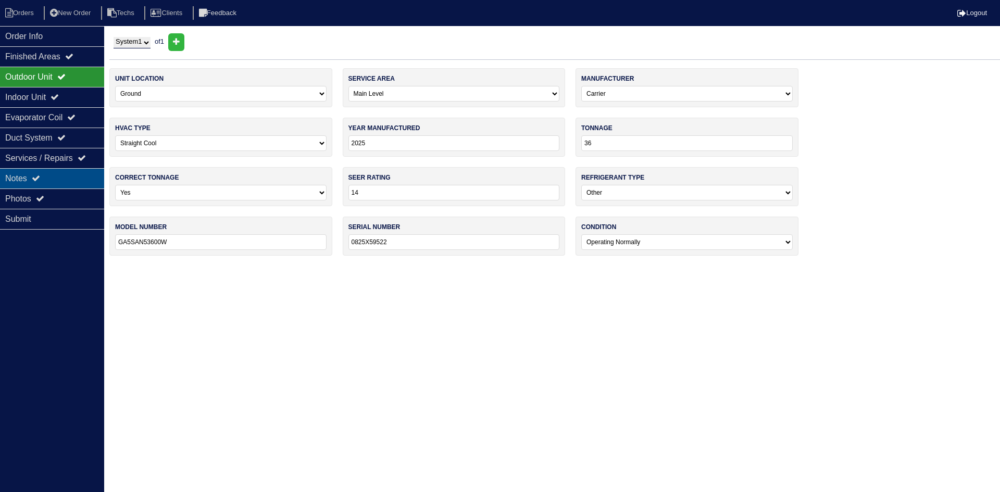
click at [62, 178] on div "Notes" at bounding box center [52, 178] width 104 height 20
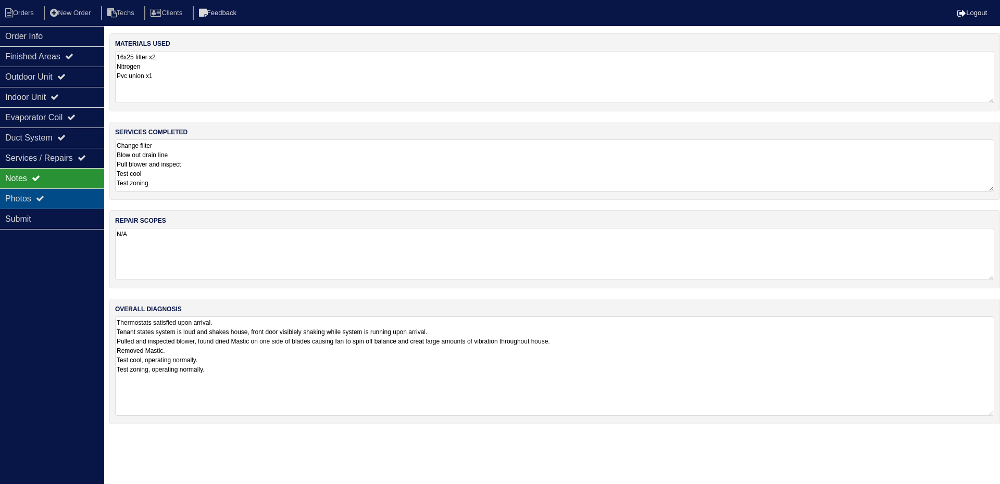
click at [16, 194] on div "Photos" at bounding box center [52, 199] width 104 height 20
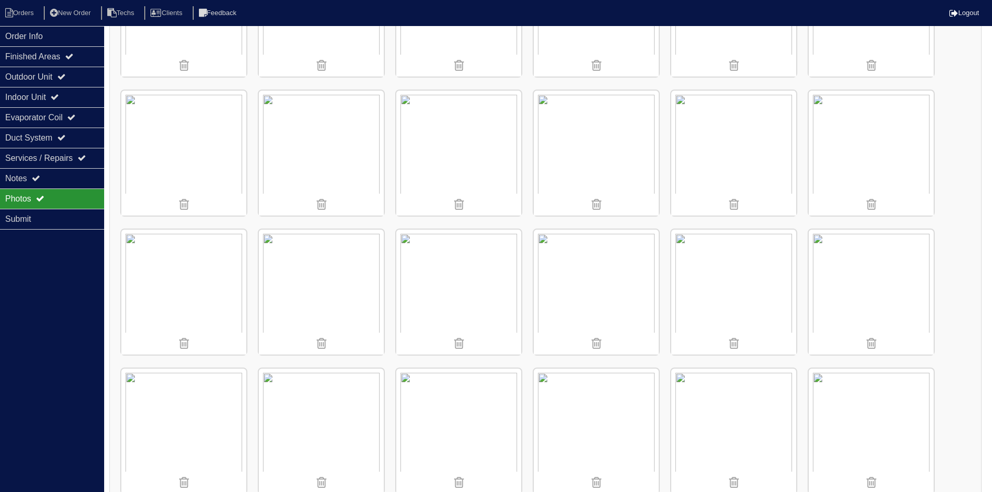
scroll to position [89, 0]
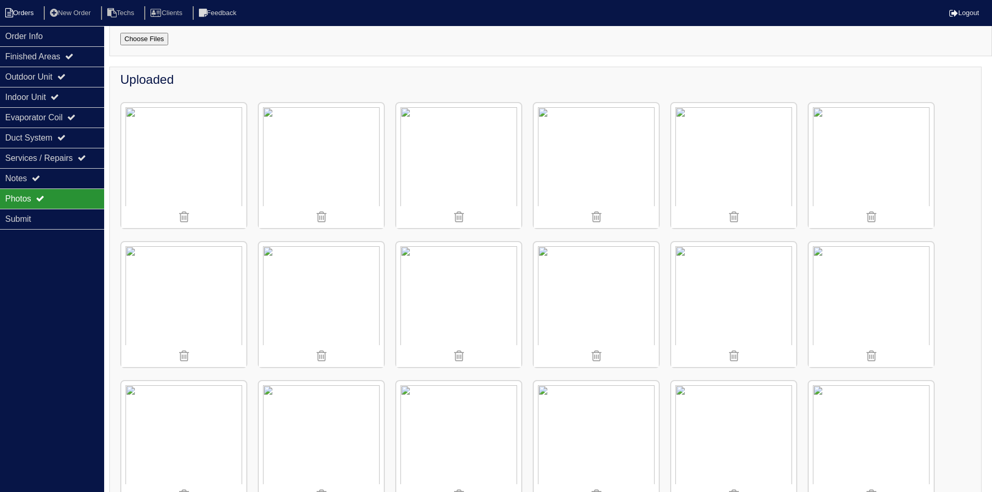
click at [21, 12] on li "Orders" at bounding box center [21, 13] width 42 height 14
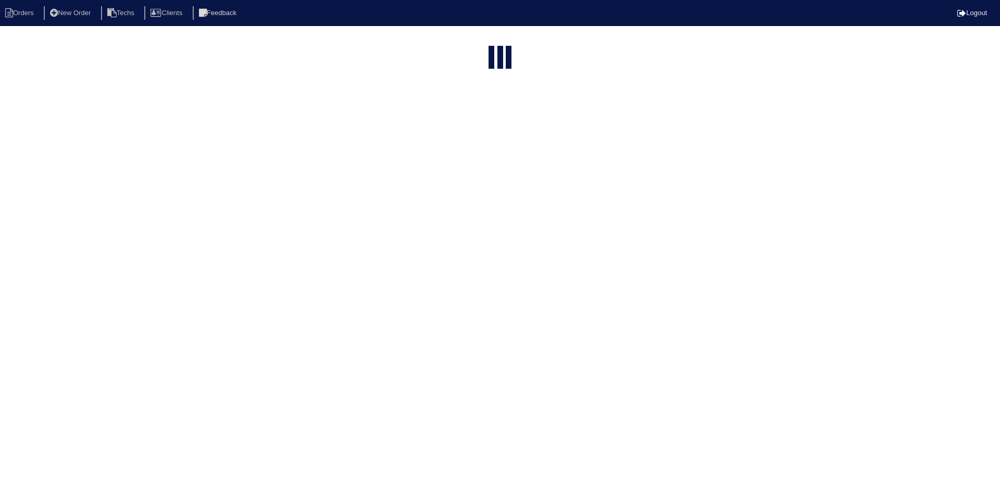
select select "15"
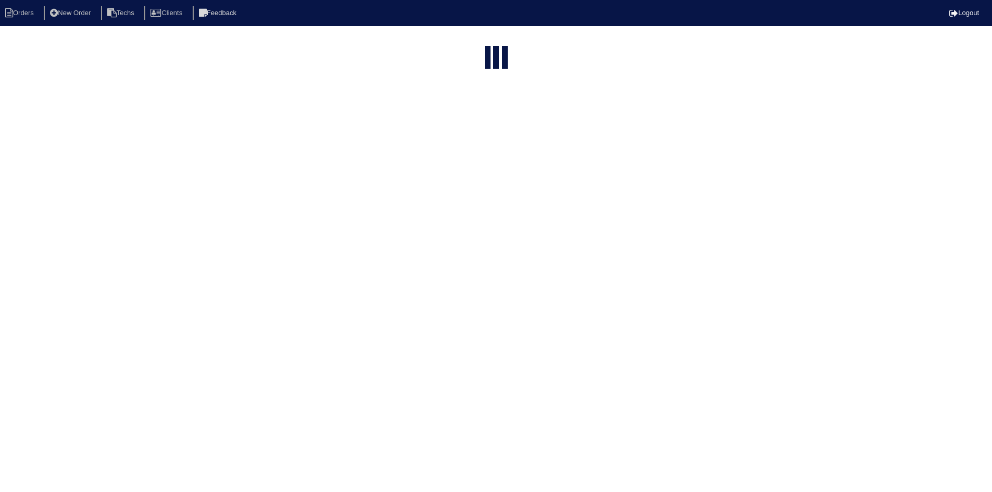
select select "field complete"
select select "need to quote"
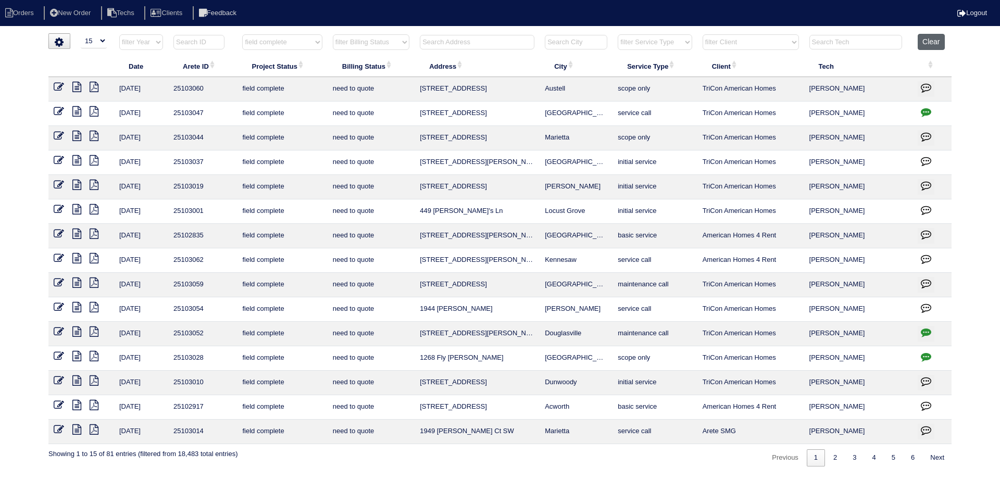
click at [944, 42] on button "Clear" at bounding box center [931, 42] width 27 height 16
select select
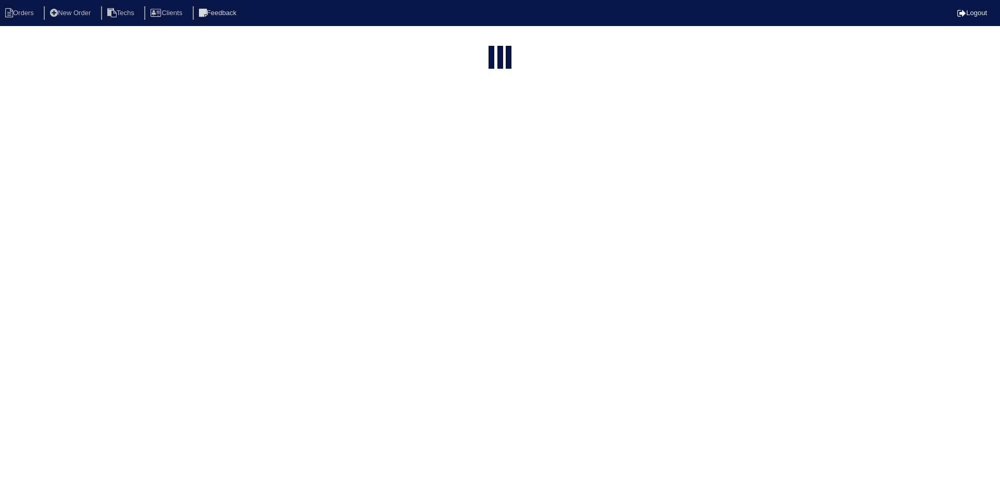
select select "15"
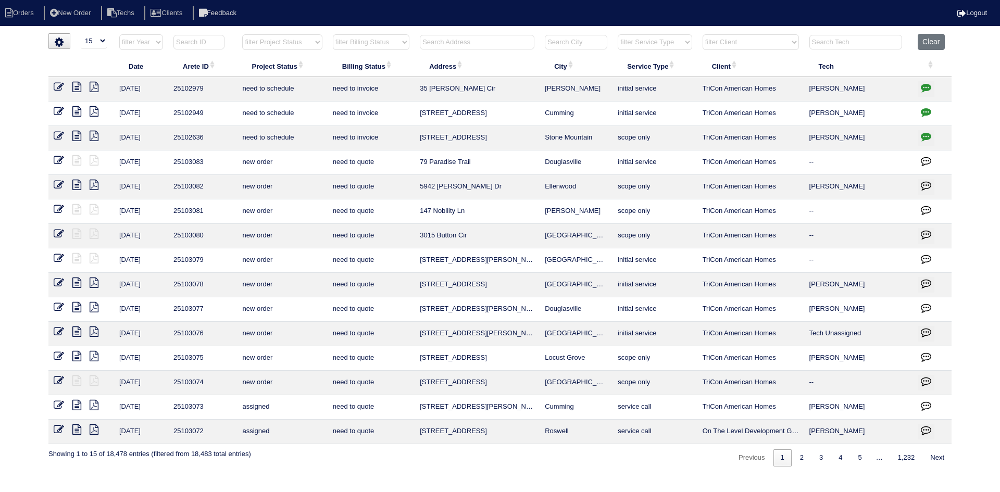
click at [454, 43] on input "text" at bounding box center [477, 42] width 115 height 15
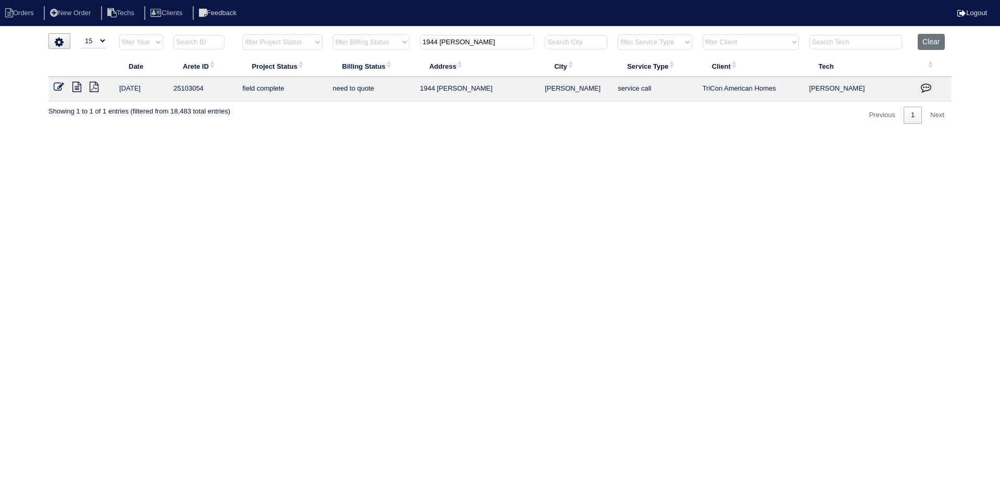
type input "1944 [PERSON_NAME]"
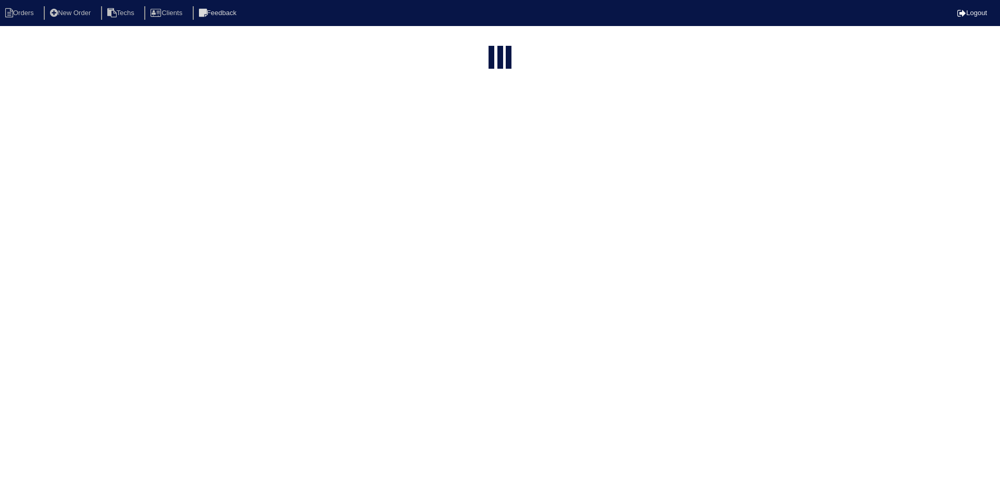
select select "15"
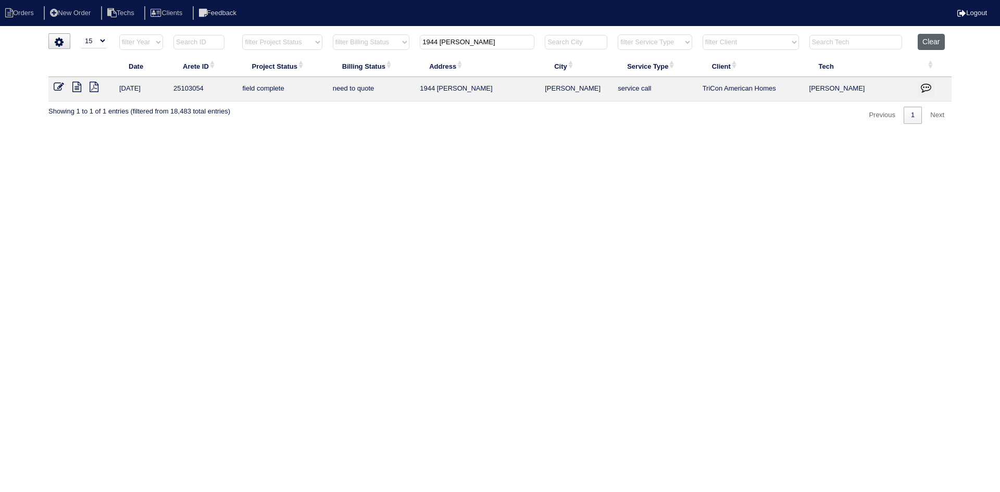
click at [942, 36] on button "Clear" at bounding box center [931, 42] width 27 height 16
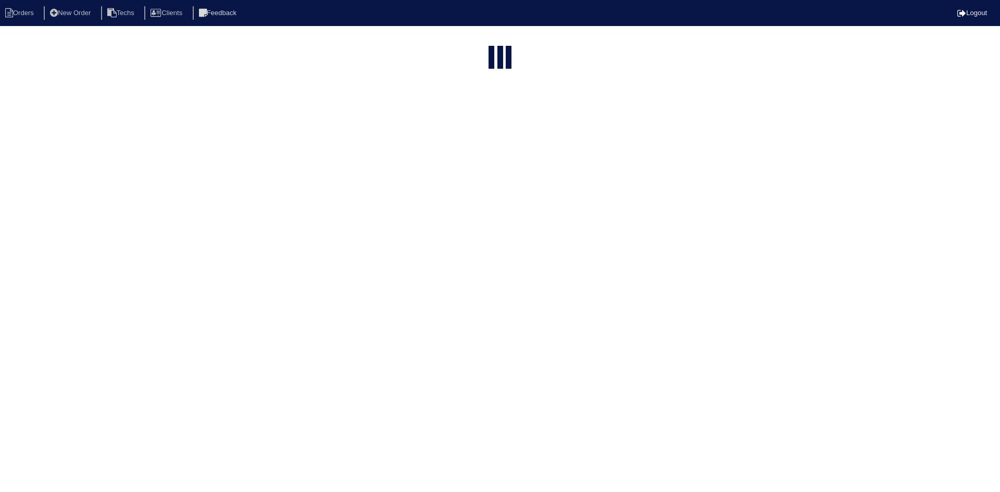
select select "15"
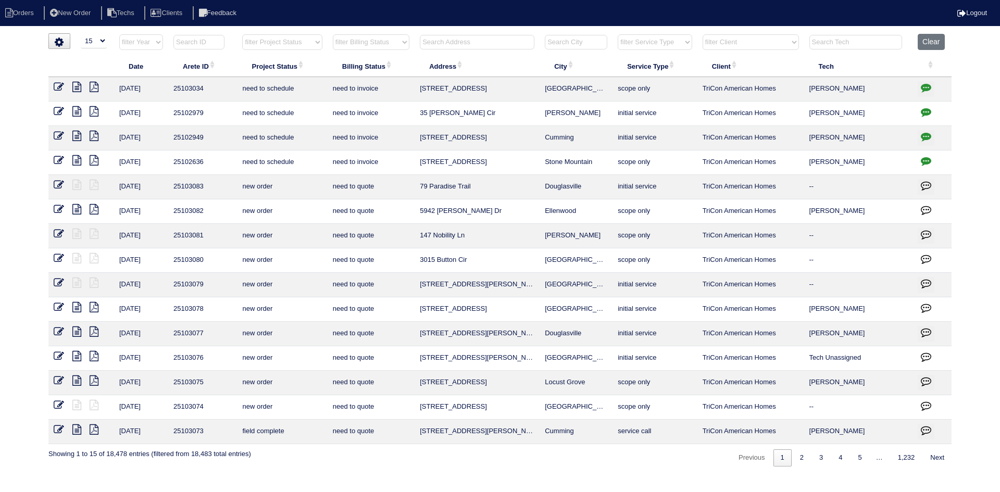
click at [308, 42] on select "filter Project Status -- Any Project Status -- new order assigned in progress f…" at bounding box center [282, 42] width 80 height 16
click at [242, 34] on select "filter Project Status -- Any Project Status -- new order assigned in progress f…" at bounding box center [282, 42] width 80 height 16
select select "field complete"
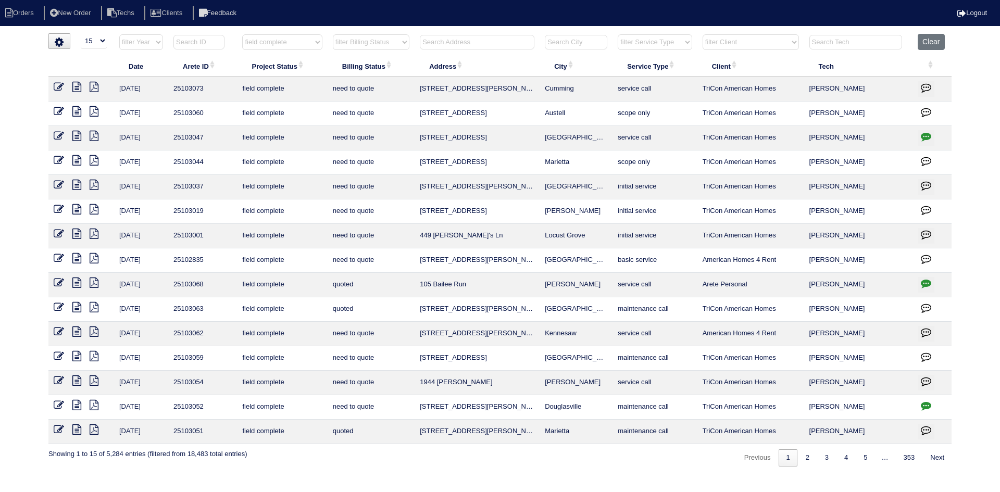
click at [405, 44] on select "filter Billing Status -- Any Billing Status -- need to quote quoted need to inv…" at bounding box center [371, 42] width 77 height 16
select select "need to quote"
click at [333, 34] on select "filter Billing Status -- Any Billing Status -- need to quote quoted need to inv…" at bounding box center [371, 42] width 77 height 16
select select "field complete"
select select "need to quote"
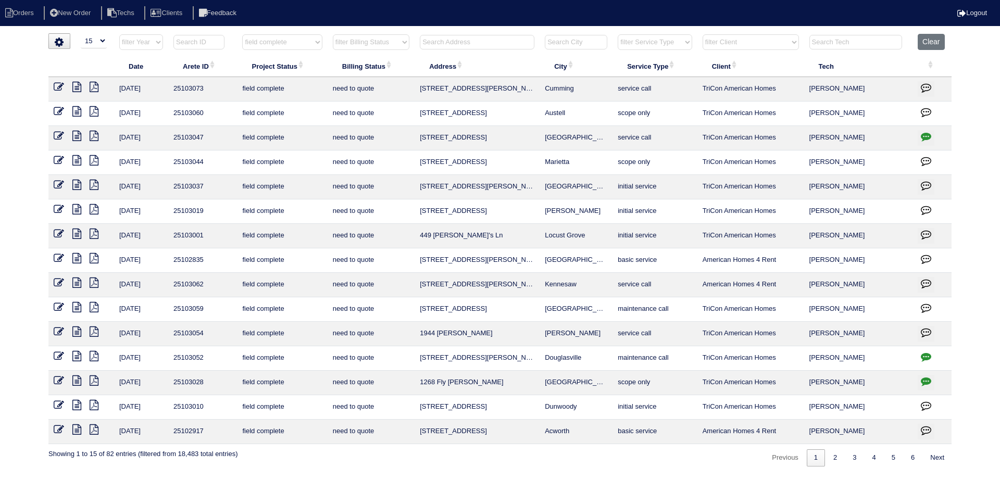
click at [77, 307] on icon at bounding box center [76, 307] width 9 height 10
click at [80, 306] on icon at bounding box center [76, 307] width 9 height 10
click at [59, 306] on icon at bounding box center [59, 307] width 10 height 10
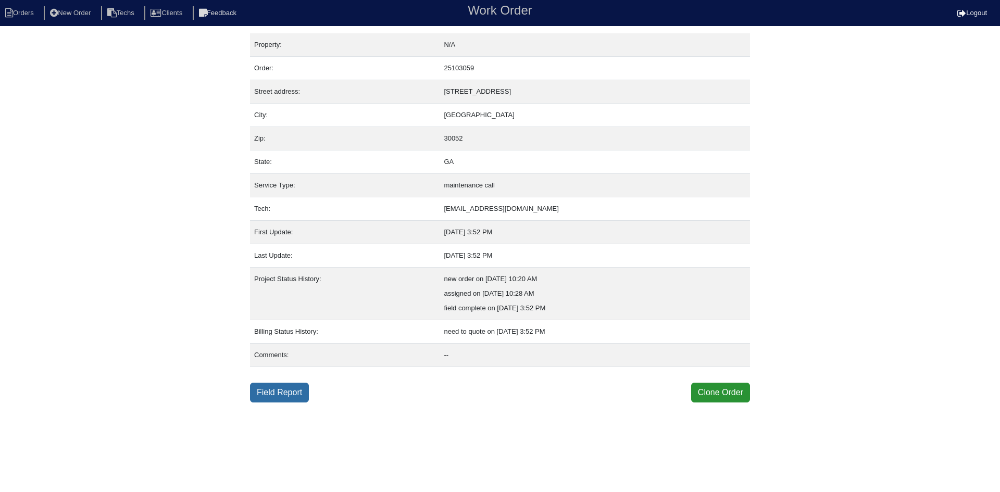
click at [277, 392] on link "Field Report" at bounding box center [279, 393] width 59 height 20
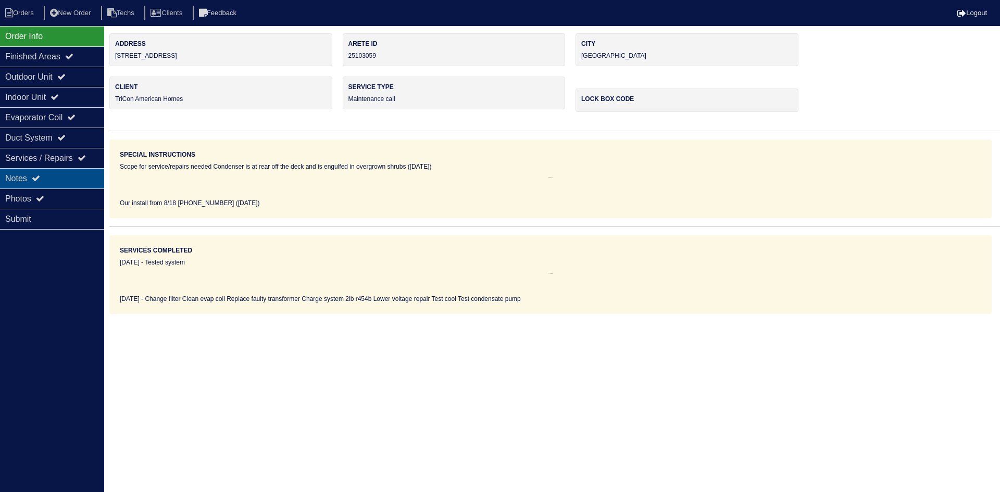
click at [29, 173] on div "Notes" at bounding box center [52, 178] width 104 height 20
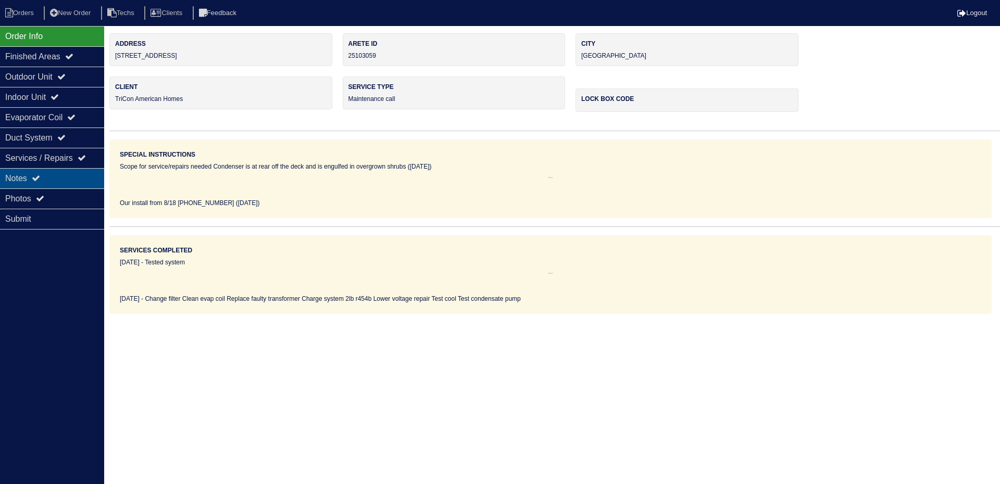
click at [29, 173] on div "Notes" at bounding box center [52, 178] width 104 height 20
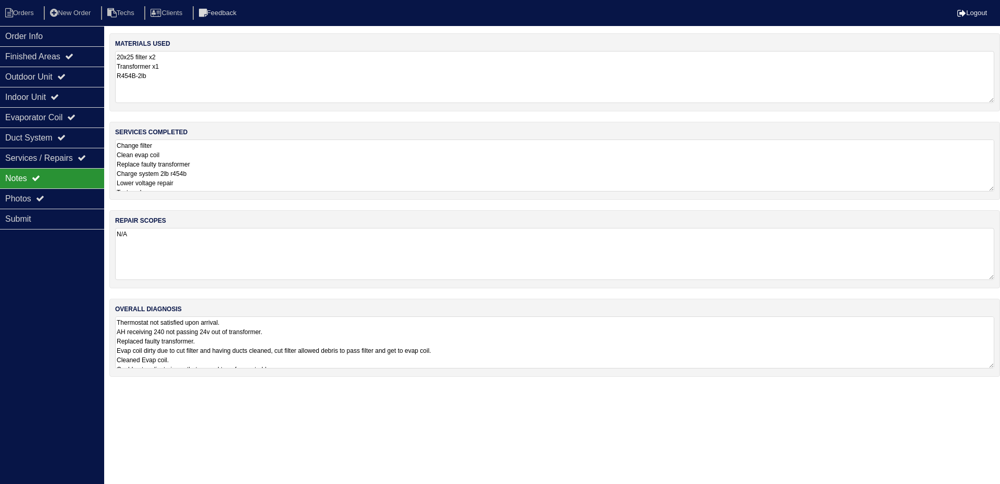
click at [252, 159] on textarea "Change filter Clean evap coil Replace faulty transformer Charge system 2lb r454…" at bounding box center [554, 166] width 879 height 52
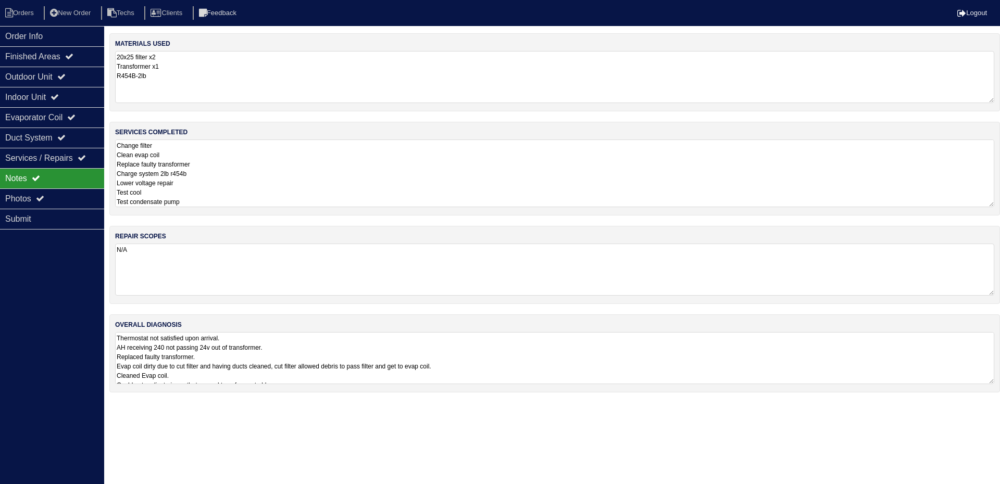
click at [531, 354] on textarea "Thermostat not satisfied upon arrival. AH receiving 240 not passing 24v out of …" at bounding box center [554, 358] width 879 height 52
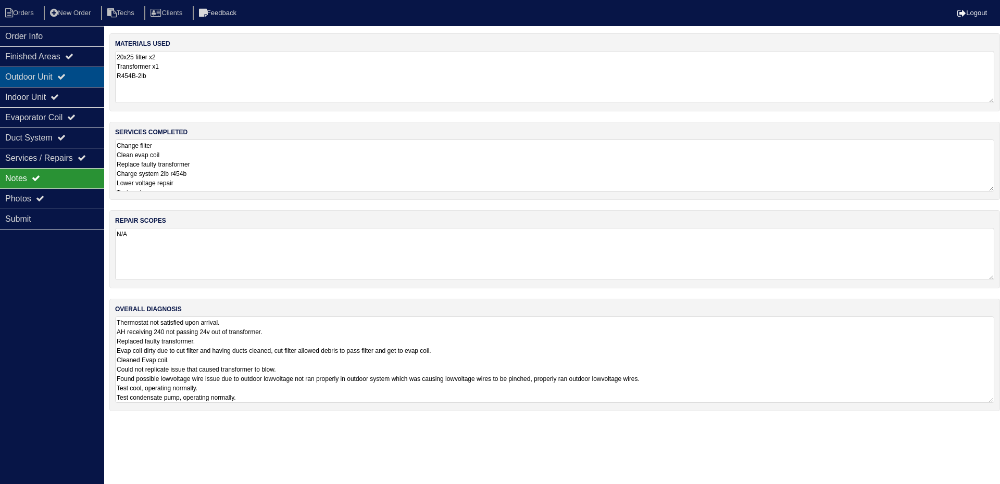
click at [38, 76] on div "Outdoor Unit" at bounding box center [52, 77] width 104 height 20
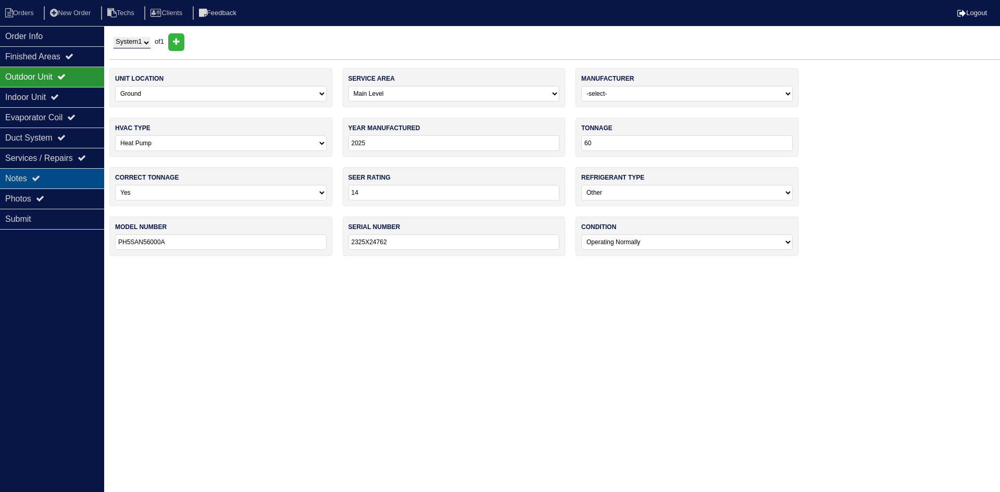
click at [53, 172] on div "Notes" at bounding box center [52, 178] width 104 height 20
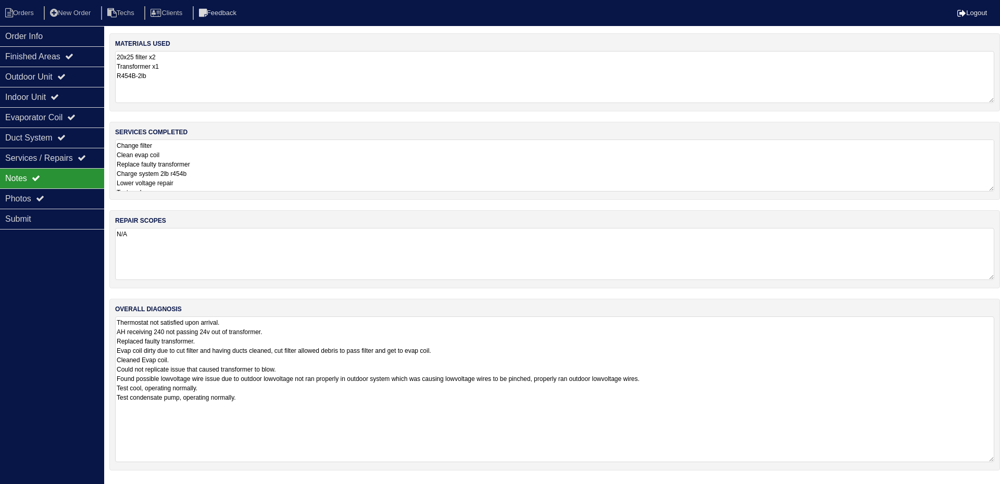
drag, startPoint x: 989, startPoint y: 365, endPoint x: 989, endPoint y: 459, distance: 93.8
click at [989, 459] on textarea "Thermostat not satisfied upon arrival. AH receiving 240 not passing 24v out of …" at bounding box center [554, 390] width 879 height 146
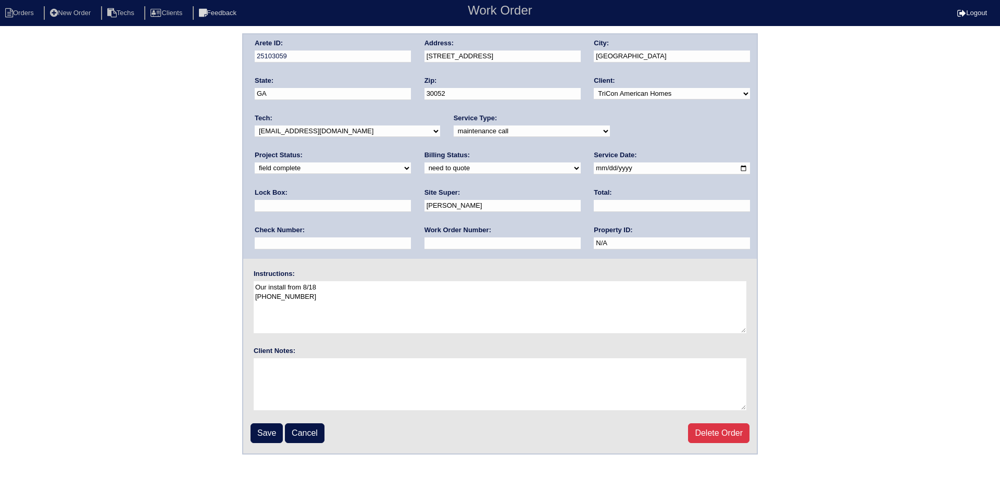
click at [503, 131] on select "-select- initial service basic service maintenance call replacement scope servi…" at bounding box center [532, 131] width 156 height 11
select select "service call"
click at [454, 126] on select "-select- initial service basic service maintenance call replacement scope servi…" at bounding box center [532, 131] width 156 height 11
drag, startPoint x: 261, startPoint y: 436, endPoint x: 246, endPoint y: 436, distance: 15.1
click at [261, 436] on input "Save" at bounding box center [267, 434] width 32 height 20
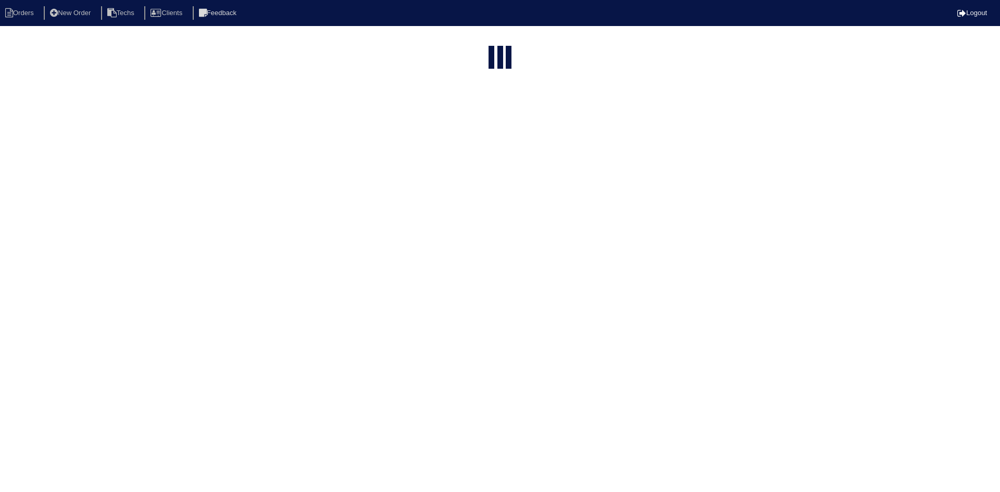
select select "15"
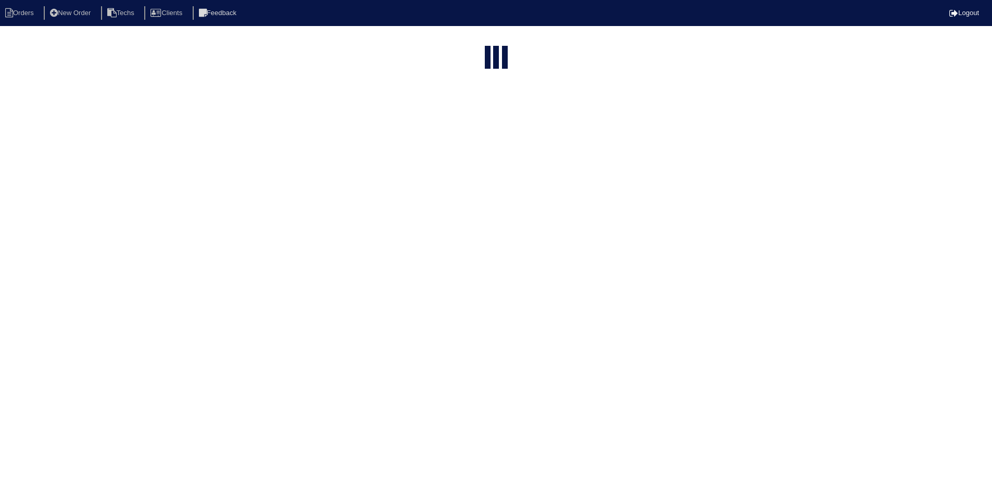
select select "field complete"
select select "need to quote"
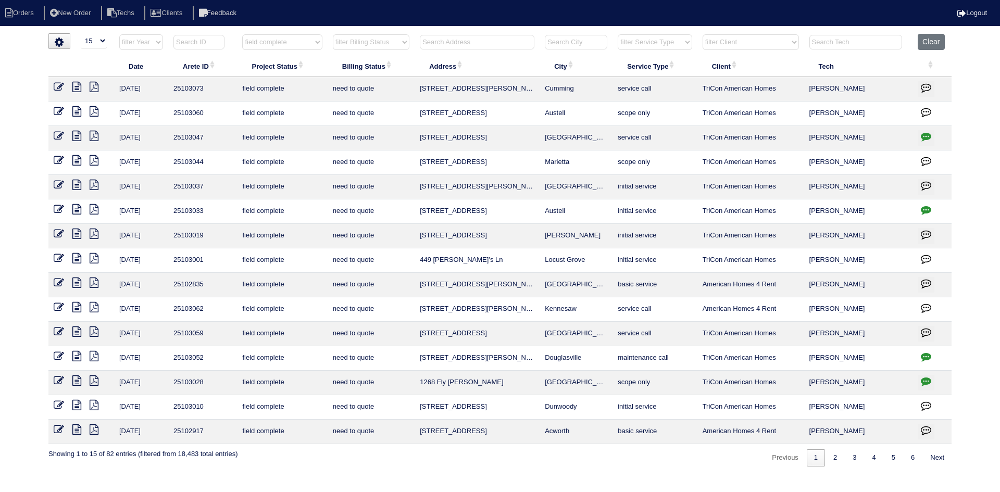
click at [928, 330] on icon "button" at bounding box center [926, 332] width 10 height 10
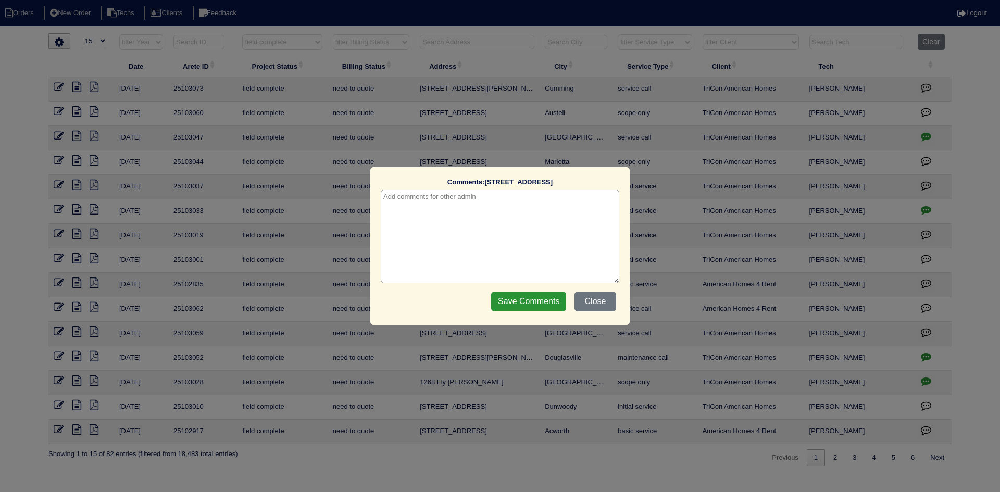
click at [437, 200] on textarea at bounding box center [500, 237] width 239 height 94
type textarea "[DATE] - Warranty? Need to check w/ [PERSON_NAME]"
click at [524, 299] on input "Save Comments" at bounding box center [528, 302] width 75 height 20
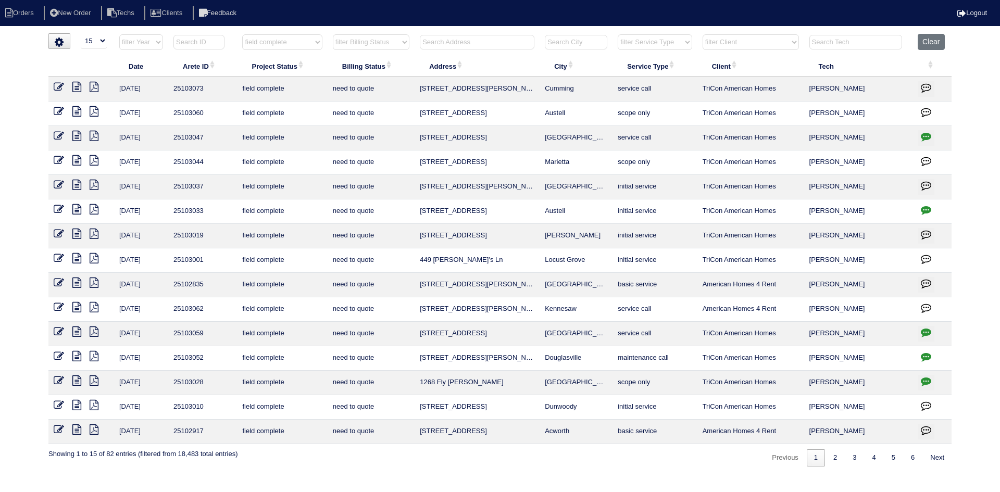
click at [791, 40] on select "filter Client -- Any Client -- [PERSON_NAME] American Homes 4 Rent Arete Person…" at bounding box center [751, 42] width 96 height 16
select select "American Homes 4 Rent"
click at [703, 34] on select "filter Client -- Any Client -- [PERSON_NAME] American Homes 4 Rent Arete Person…" at bounding box center [751, 42] width 96 height 16
select select "field complete"
select select "need to quote"
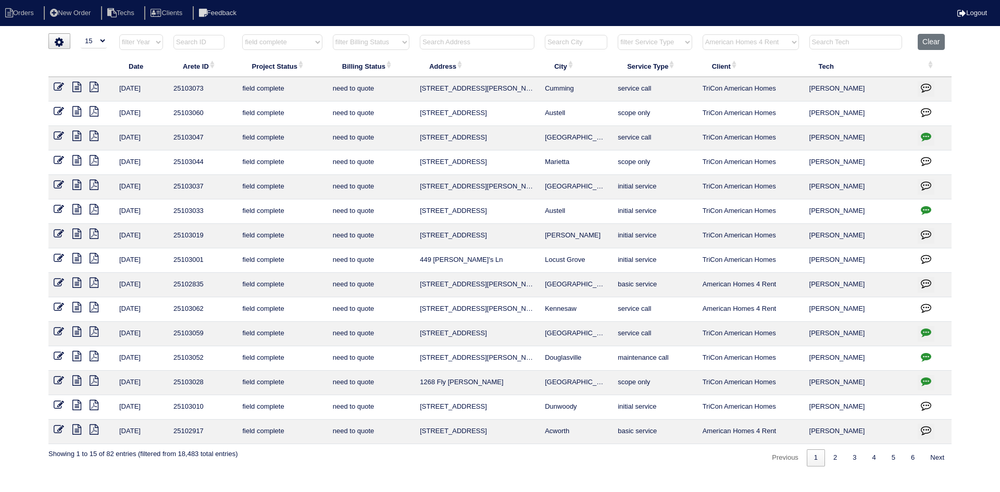
select select "American Homes 4 Rent"
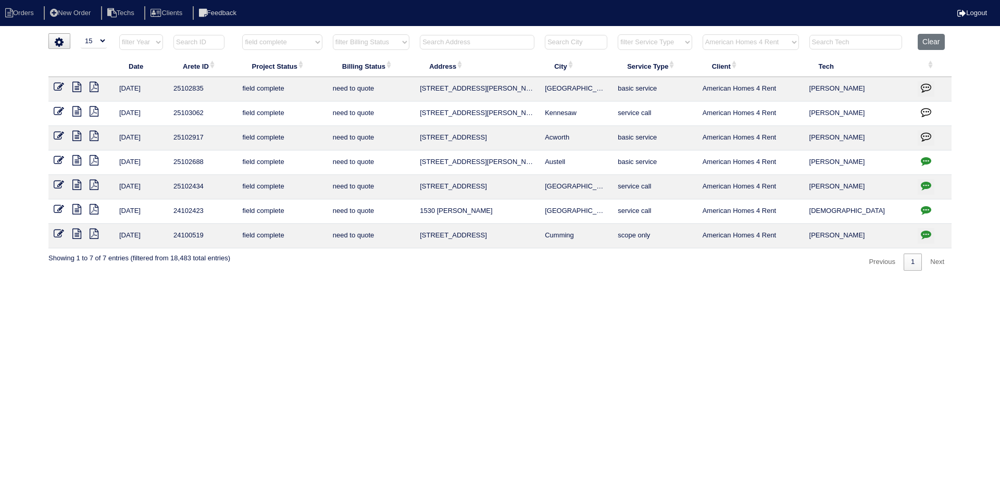
click at [76, 134] on icon at bounding box center [76, 136] width 9 height 10
click at [92, 135] on icon at bounding box center [94, 136] width 9 height 10
click at [78, 133] on icon at bounding box center [76, 136] width 9 height 10
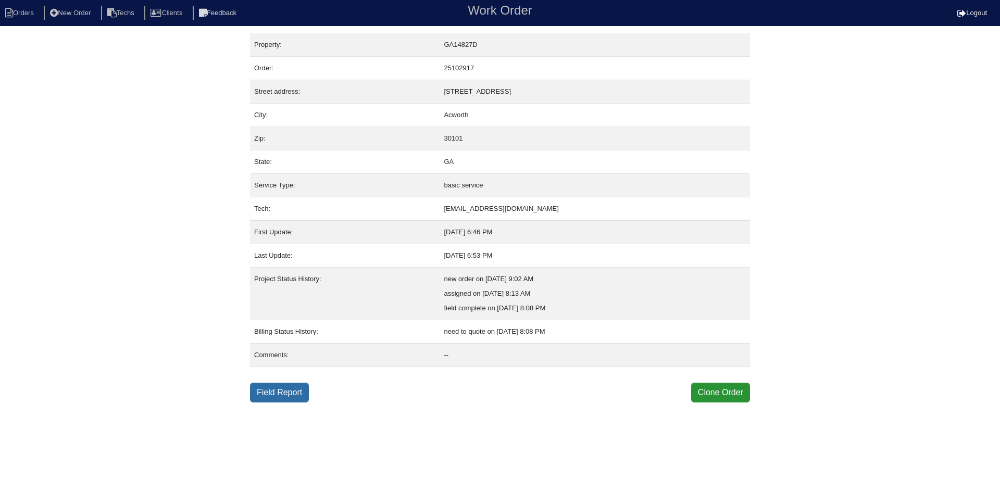
click at [278, 389] on link "Field Report" at bounding box center [279, 393] width 59 height 20
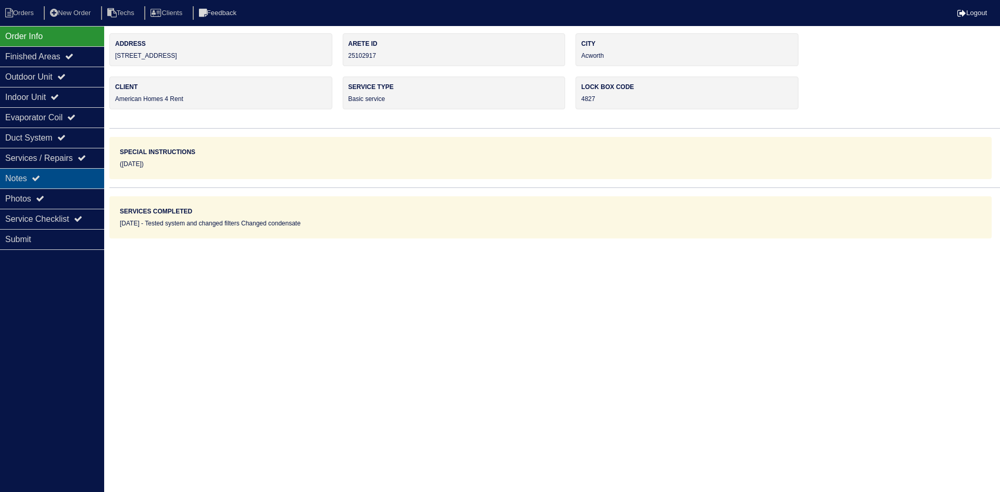
click at [43, 169] on div "Notes" at bounding box center [52, 178] width 104 height 20
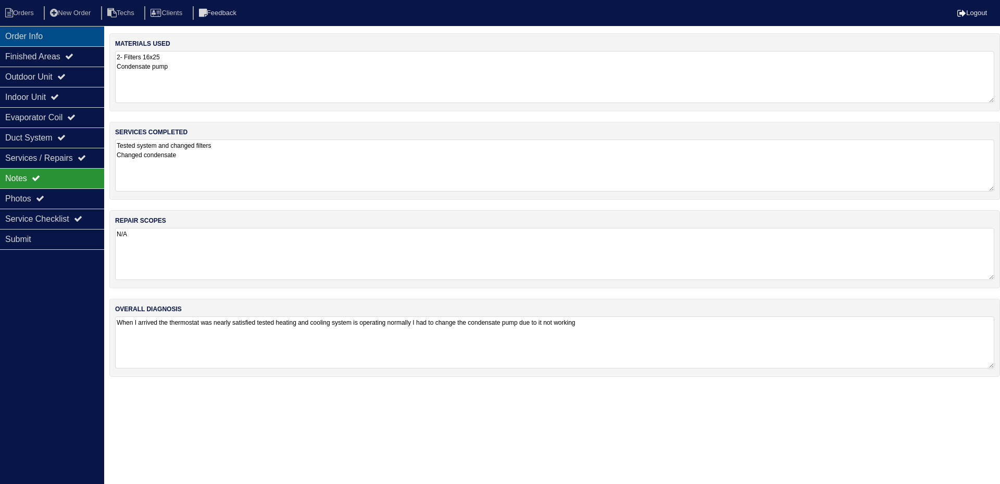
click at [57, 40] on div "Order Info" at bounding box center [52, 36] width 104 height 20
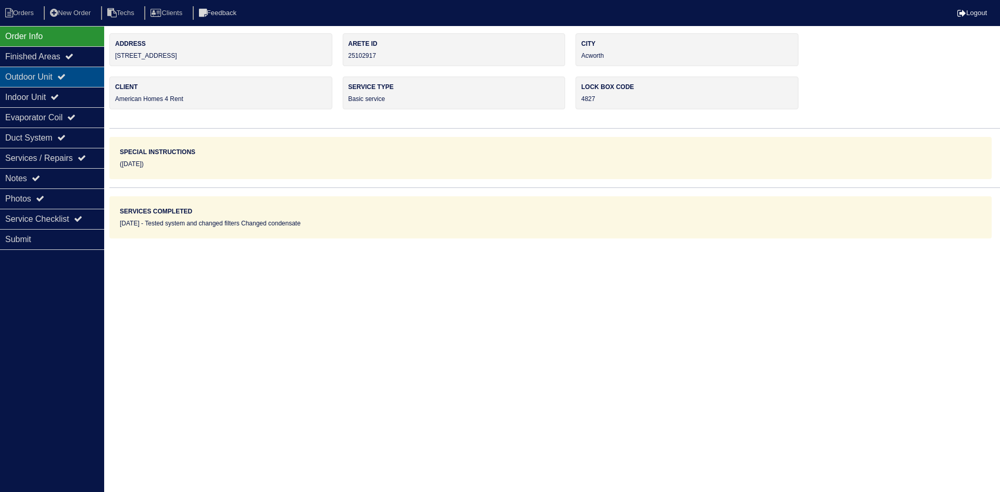
click at [83, 77] on div "Outdoor Unit" at bounding box center [52, 77] width 104 height 20
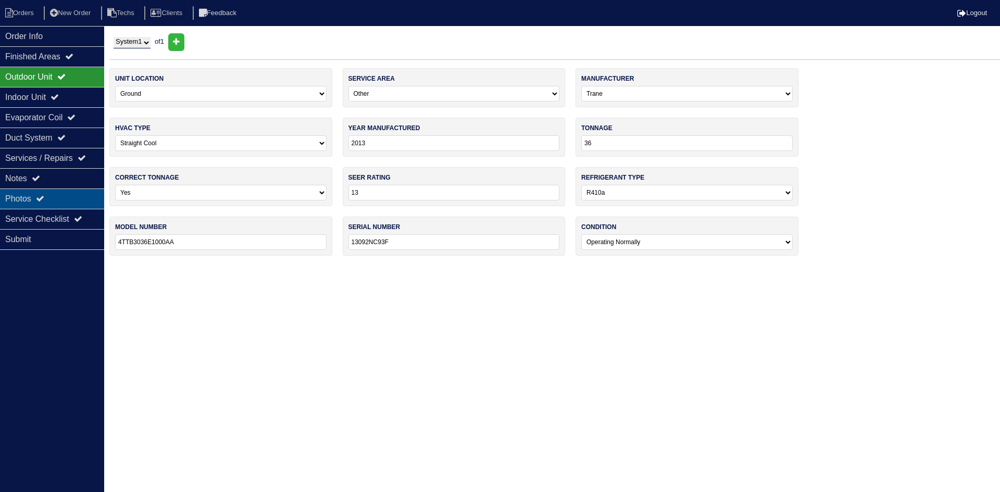
click at [60, 190] on div "Photos" at bounding box center [52, 199] width 104 height 20
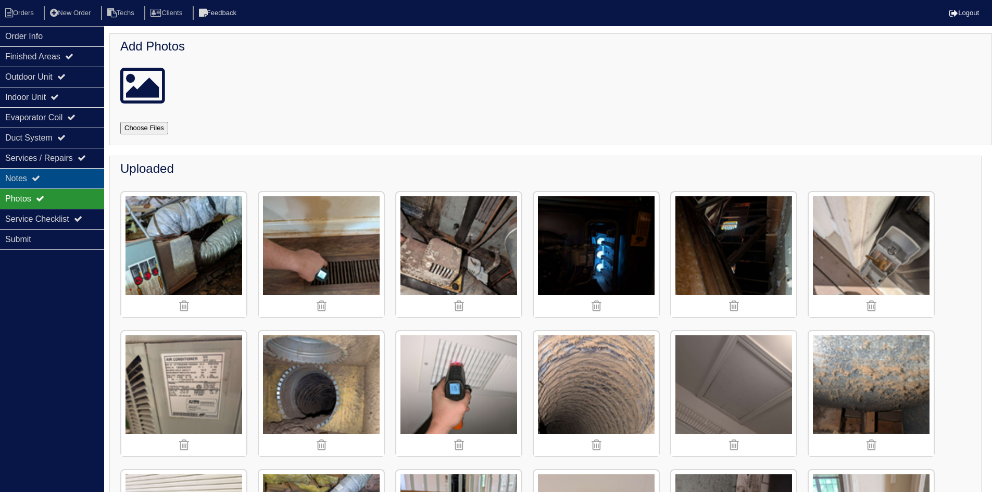
click at [69, 173] on div "Notes" at bounding box center [52, 178] width 104 height 20
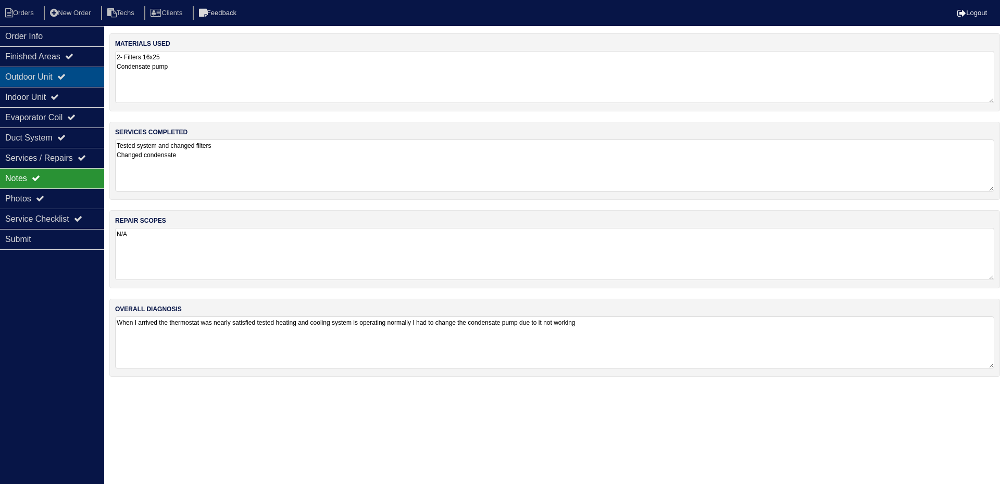
drag, startPoint x: 73, startPoint y: 80, endPoint x: 71, endPoint y: 89, distance: 9.1
click at [73, 80] on div "Outdoor Unit" at bounding box center [52, 77] width 104 height 20
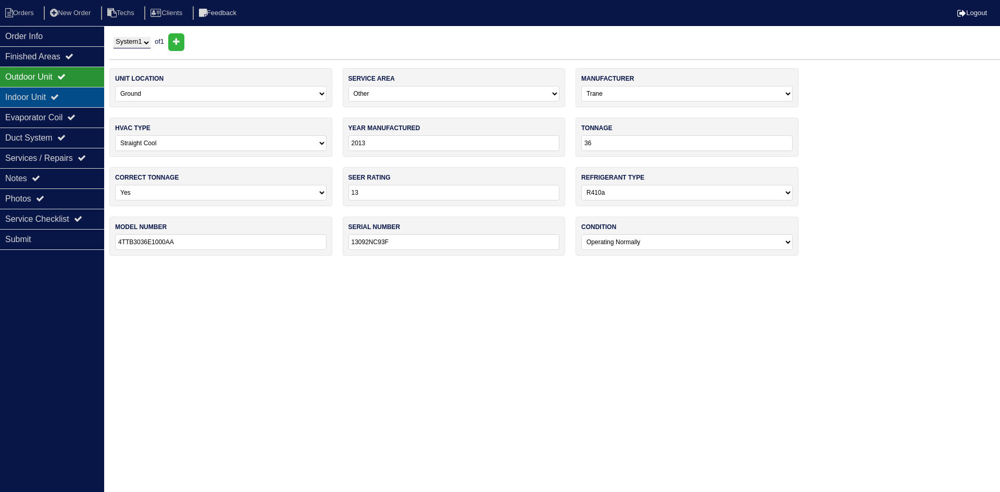
click at [70, 94] on div "Indoor Unit" at bounding box center [52, 97] width 104 height 20
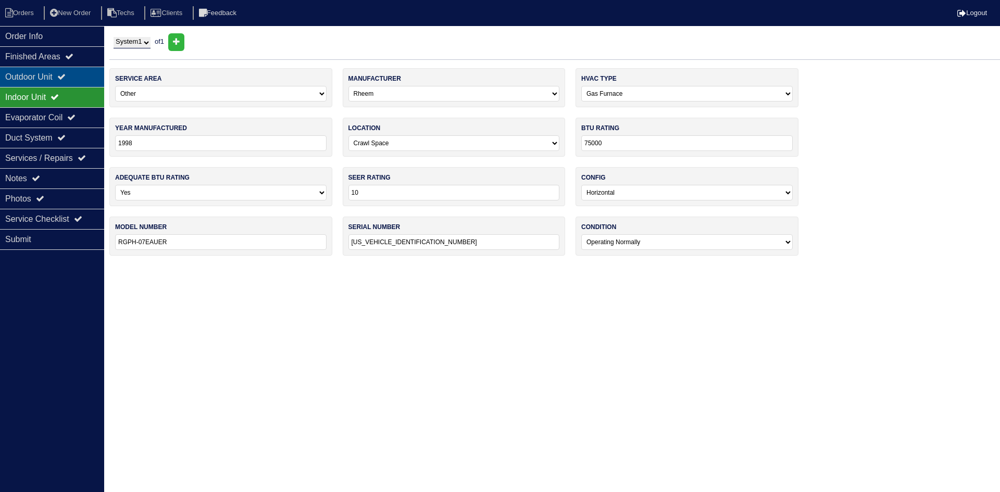
click at [66, 77] on icon at bounding box center [61, 76] width 8 height 8
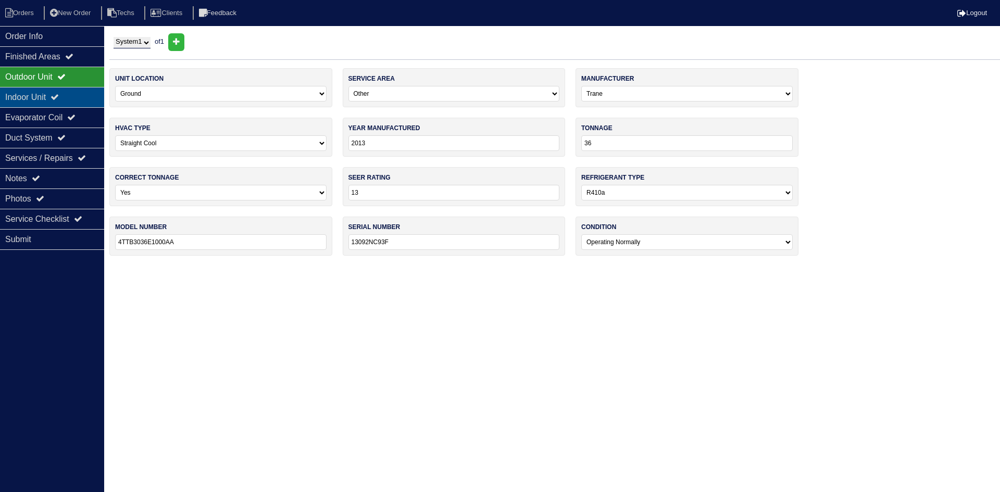
click at [51, 101] on div "Indoor Unit" at bounding box center [52, 97] width 104 height 20
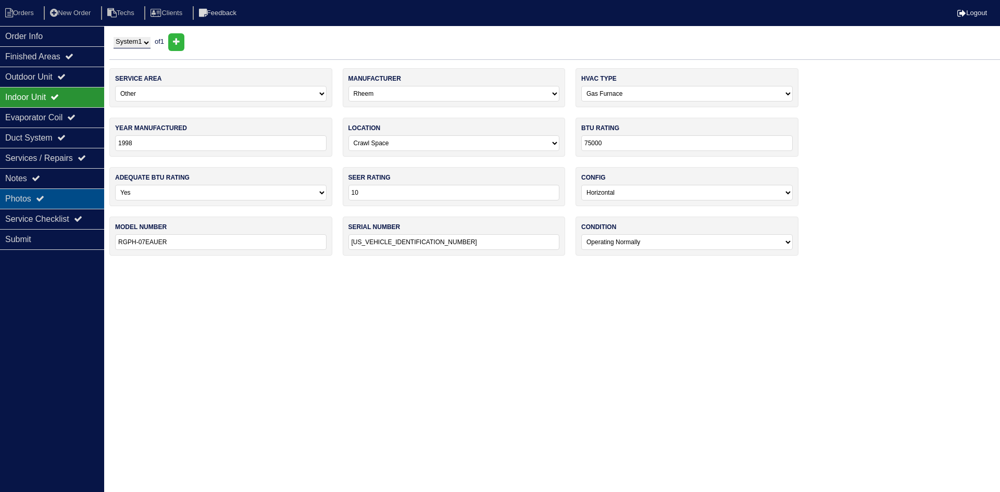
click at [68, 190] on div "Photos" at bounding box center [52, 199] width 104 height 20
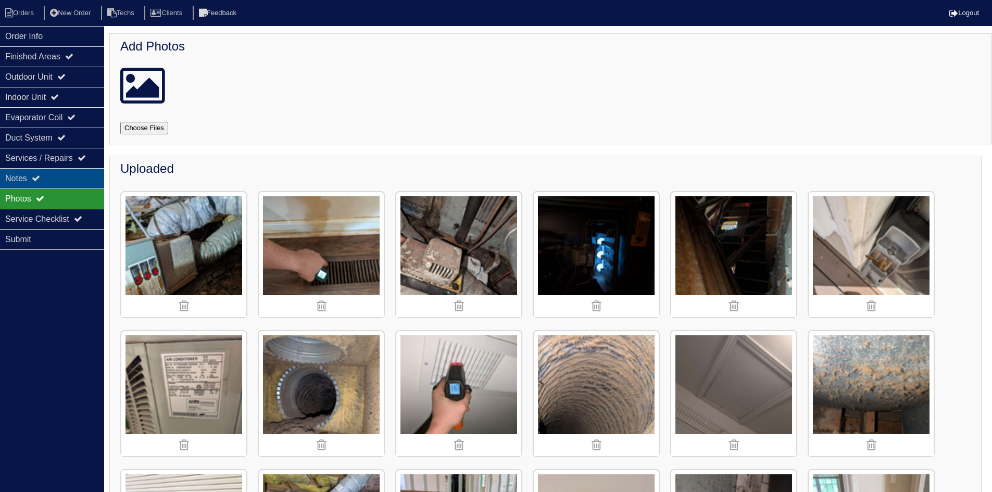
click at [72, 172] on div "Notes" at bounding box center [52, 178] width 104 height 20
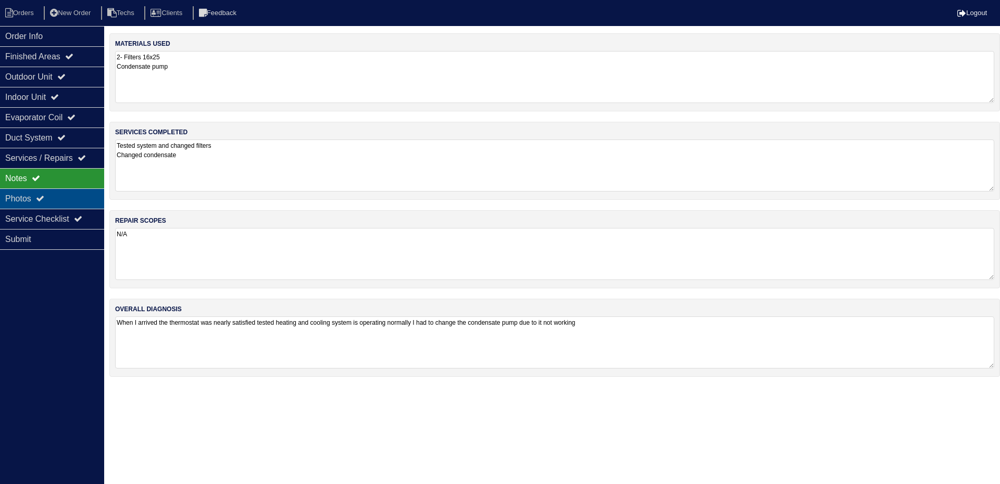
click at [55, 197] on div "Photos" at bounding box center [52, 199] width 104 height 20
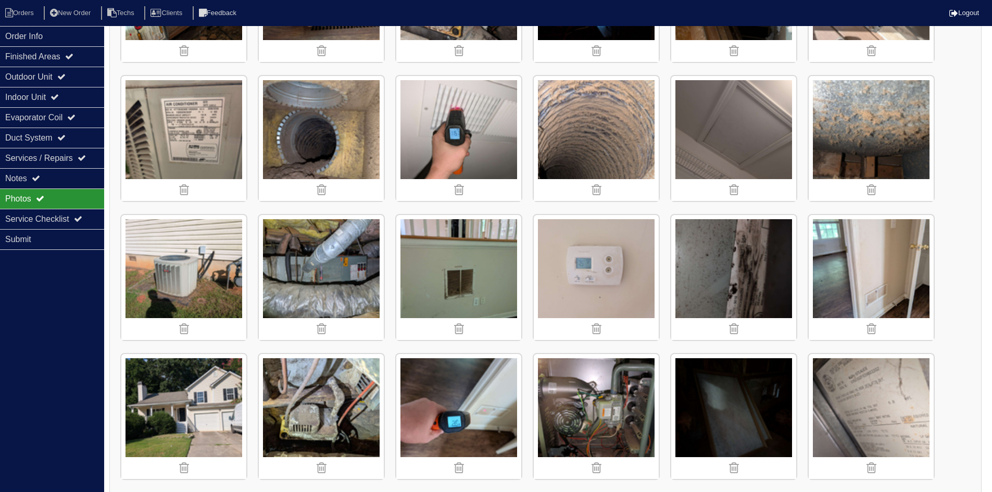
scroll to position [156, 0]
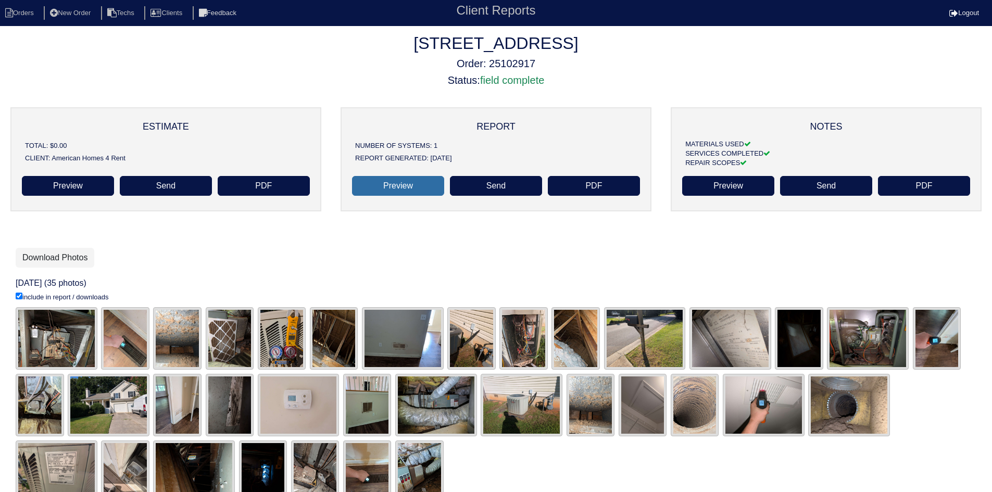
click at [395, 184] on link "Preview" at bounding box center [398, 186] width 92 height 20
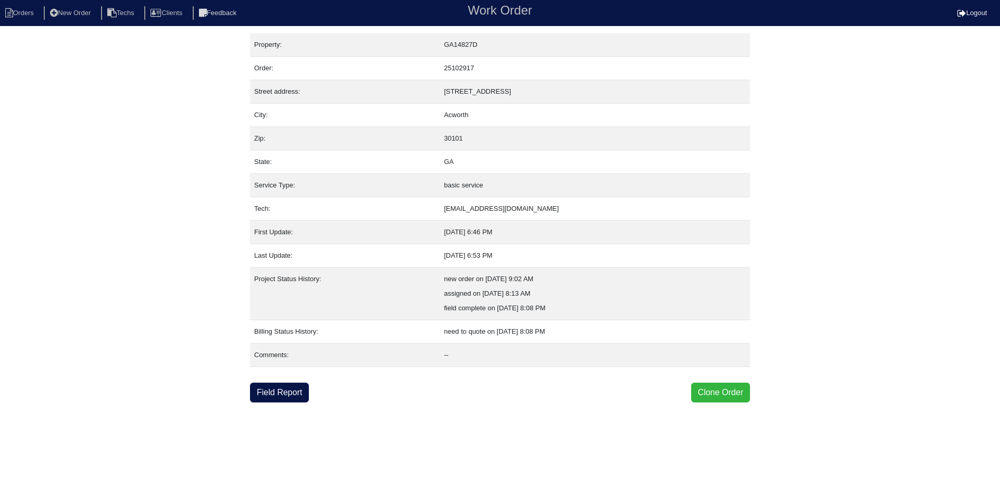
click at [716, 393] on button "Clone Order" at bounding box center [720, 393] width 59 height 20
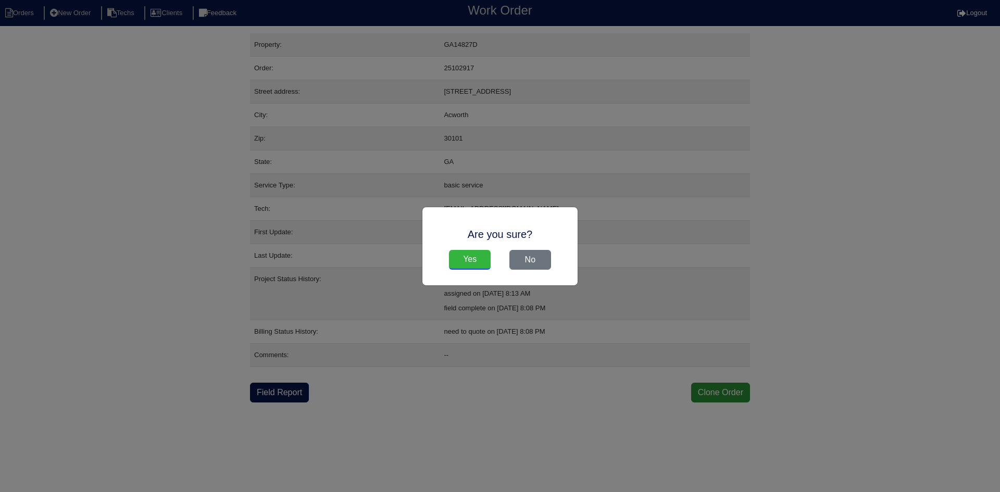
click at [469, 259] on input "Yes" at bounding box center [470, 260] width 42 height 20
click at [84, 120] on div "Are you sure? Yes No" at bounding box center [500, 246] width 1000 height 492
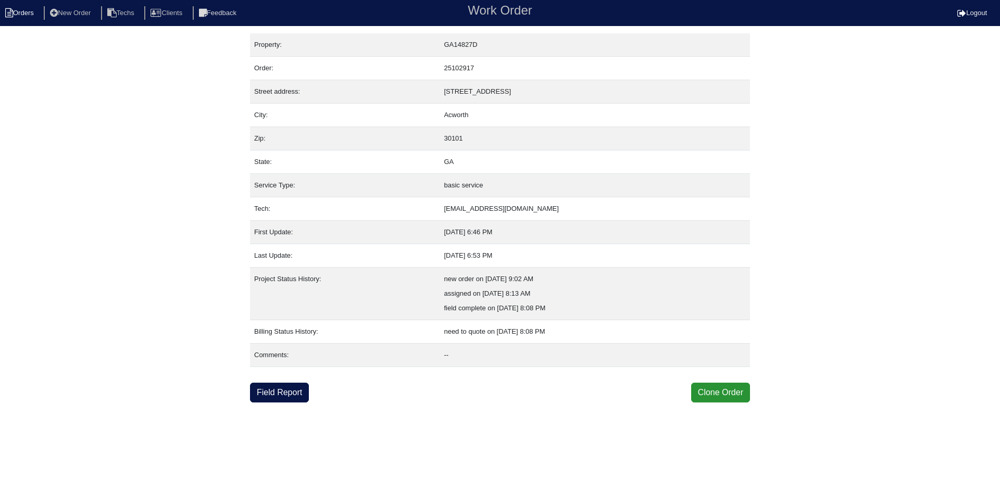
click at [27, 13] on li "Orders" at bounding box center [21, 13] width 42 height 14
select select "15"
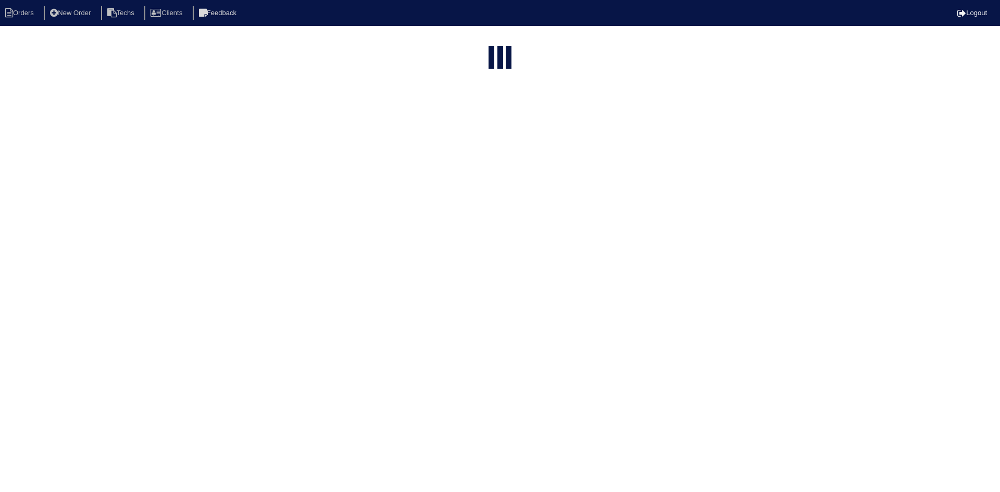
select select "field complete"
select select "need to quote"
select select "American Homes 4 Rent"
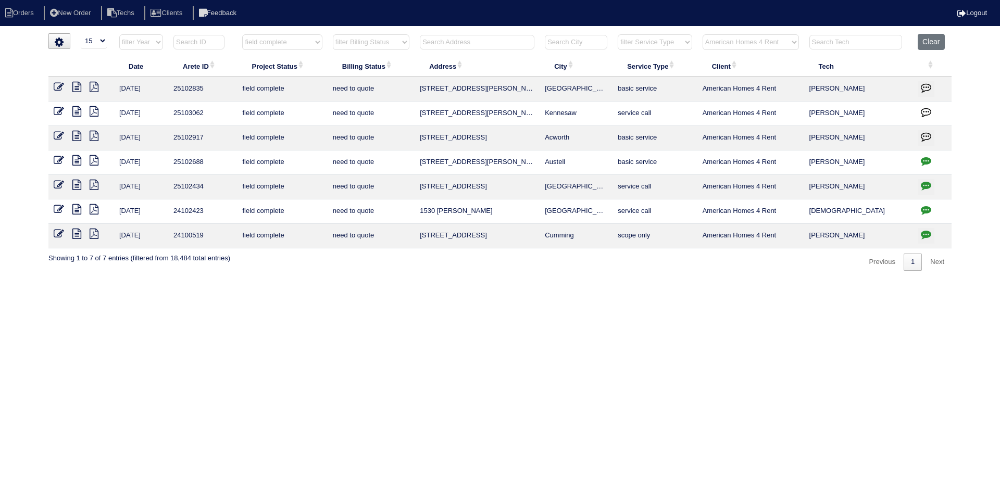
click at [56, 133] on icon at bounding box center [59, 136] width 10 height 10
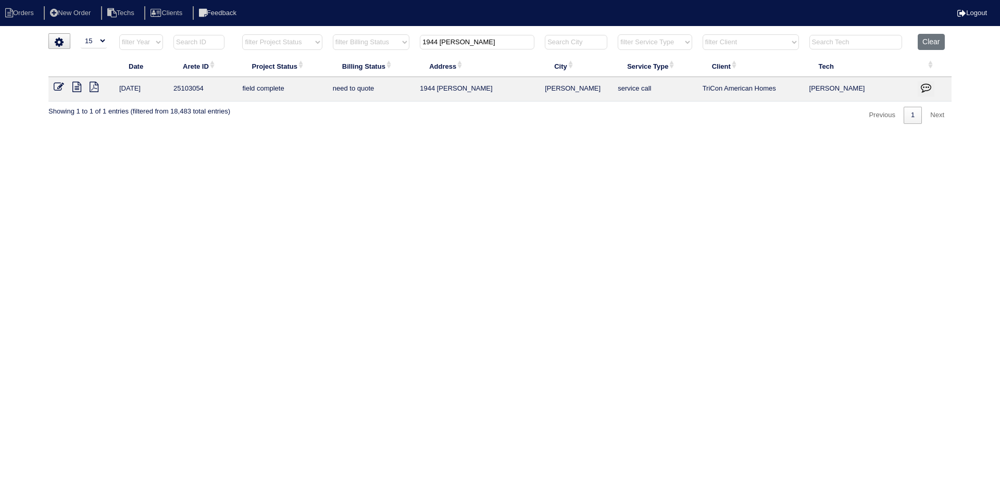
select select "15"
click at [461, 45] on input "1944 [PERSON_NAME]" at bounding box center [477, 42] width 115 height 15
click at [460, 44] on input "1944 [PERSON_NAME]" at bounding box center [477, 42] width 115 height 15
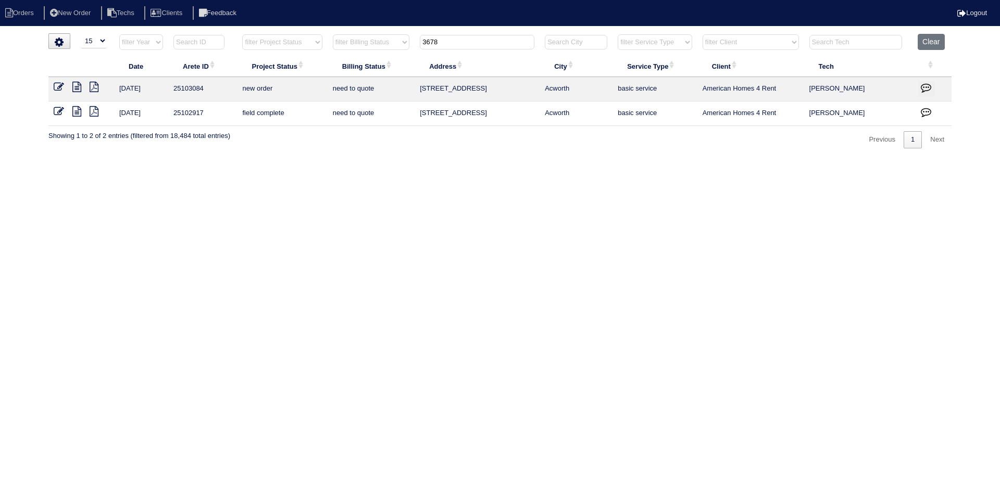
type input "3678"
click at [56, 85] on icon at bounding box center [59, 87] width 10 height 10
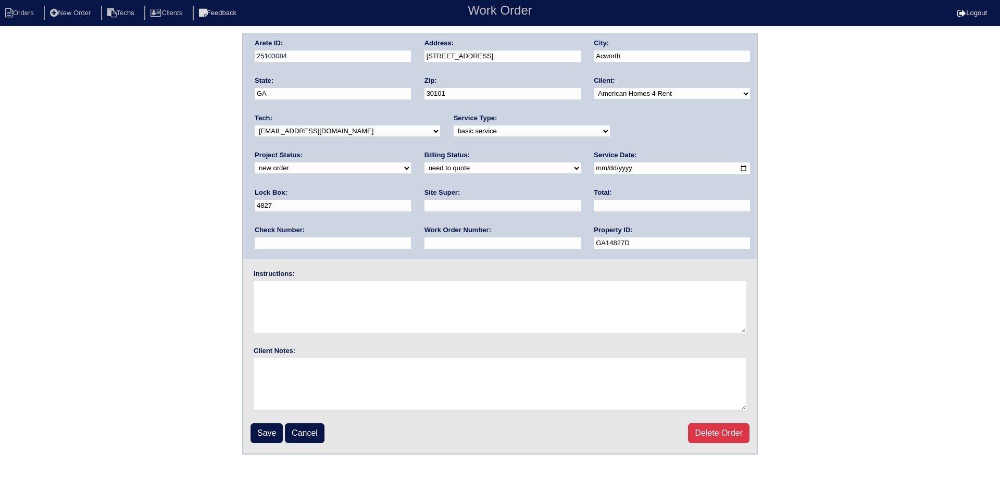
click at [411, 163] on select "new order assigned in progress field complete need to schedule admin review arc…" at bounding box center [333, 168] width 156 height 11
select select "field complete"
click at [411, 163] on select "new order assigned in progress field complete need to schedule admin review arc…" at bounding box center [333, 168] width 156 height 11
click at [425, 168] on select "need to quote quoted need to invoice invoiced paid warranty purchase order need…" at bounding box center [503, 168] width 156 height 11
select select "quoted"
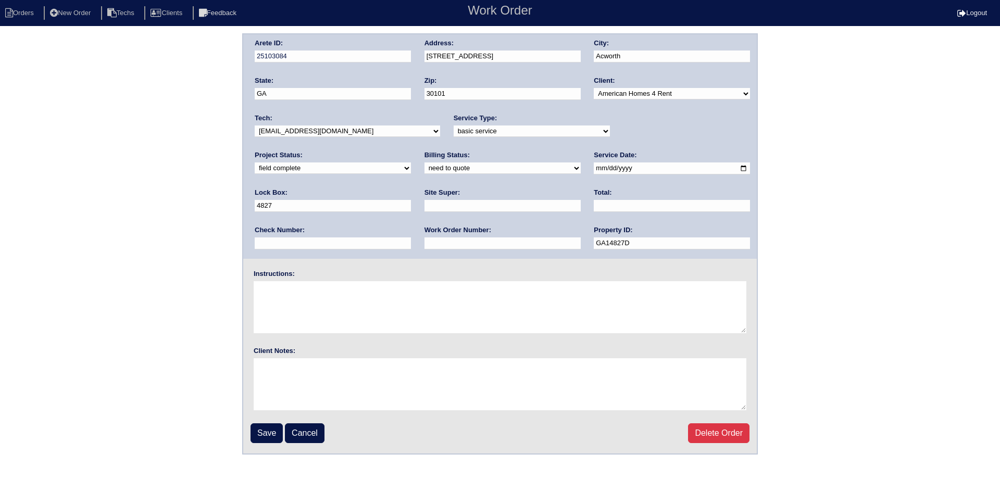
click at [425, 163] on select "need to quote quoted need to invoice invoiced paid warranty purchase order need…" at bounding box center [503, 168] width 156 height 11
click at [425, 204] on input "text" at bounding box center [503, 206] width 156 height 12
type input "Charlie Murphy"
click at [594, 205] on input "text" at bounding box center [672, 206] width 156 height 12
click at [594, 207] on input "text" at bounding box center [672, 206] width 156 height 12
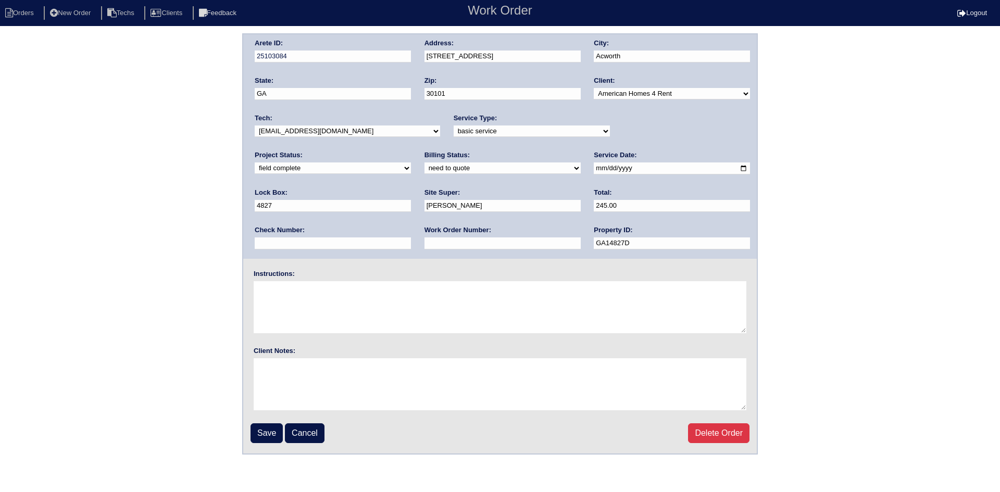
type input "245.00"
click at [425, 246] on input "text" at bounding box center [503, 244] width 156 height 12
type input "Requested"
click at [313, 289] on textarea at bounding box center [500, 307] width 493 height 52
type textarea "This is for a change order only"
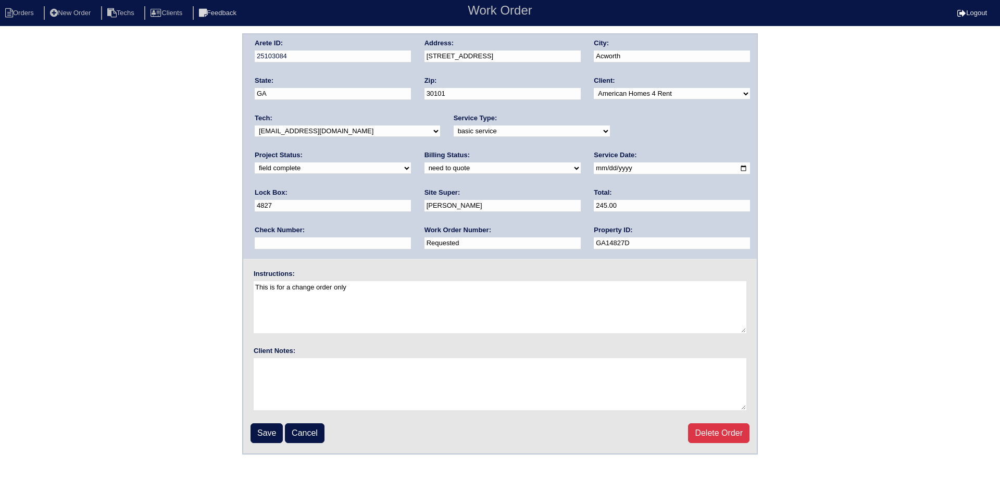
click at [271, 433] on input "Save" at bounding box center [267, 434] width 32 height 20
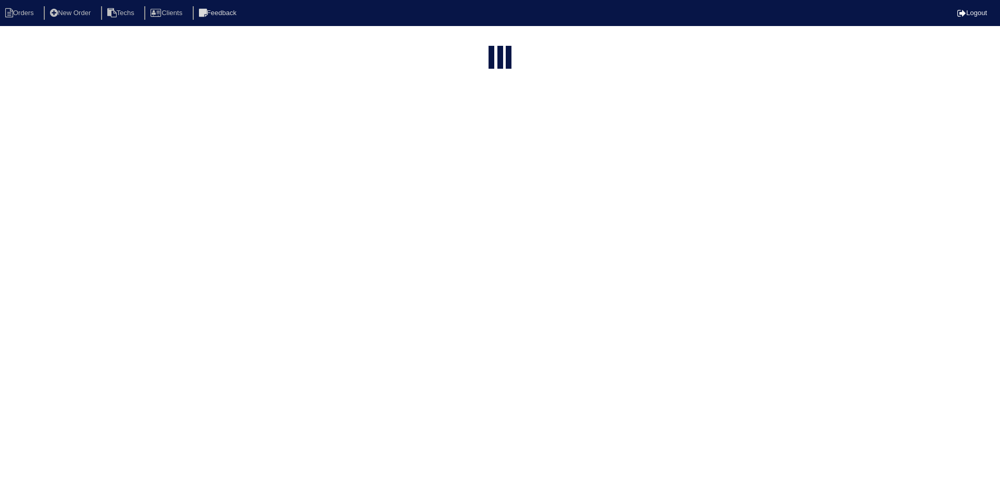
select select "15"
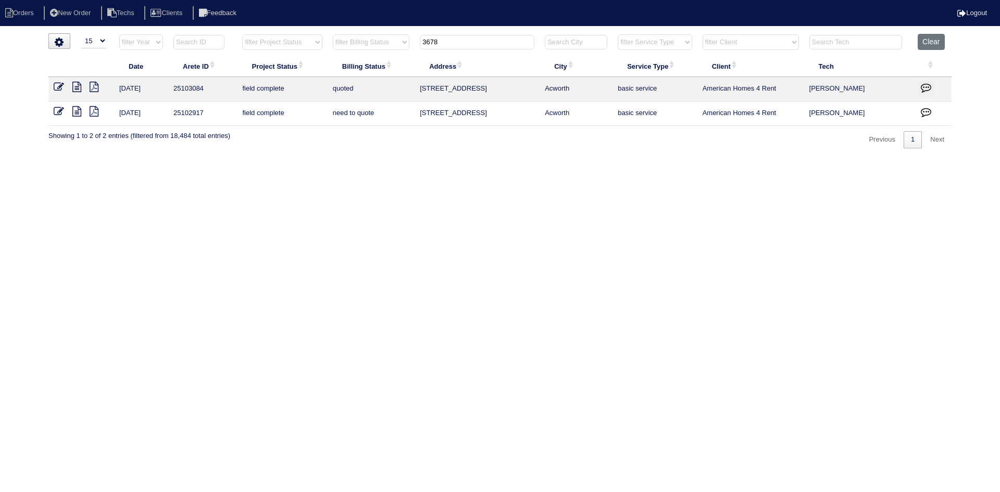
click at [925, 85] on icon "button" at bounding box center [926, 87] width 10 height 10
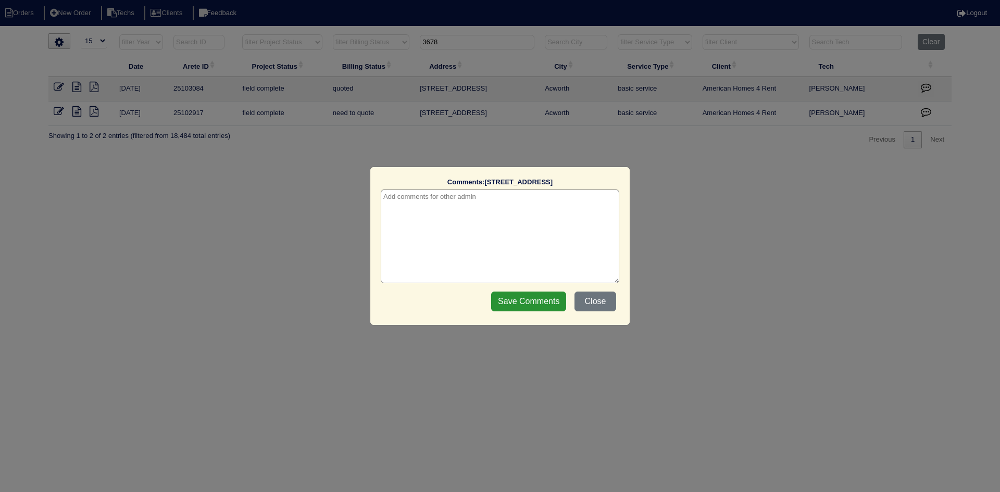
click at [553, 203] on textarea at bounding box center [500, 237] width 239 height 94
type textarea "8/19/25 - This is for a change order only - rk"
click at [520, 301] on input "Save Comments" at bounding box center [528, 302] width 75 height 20
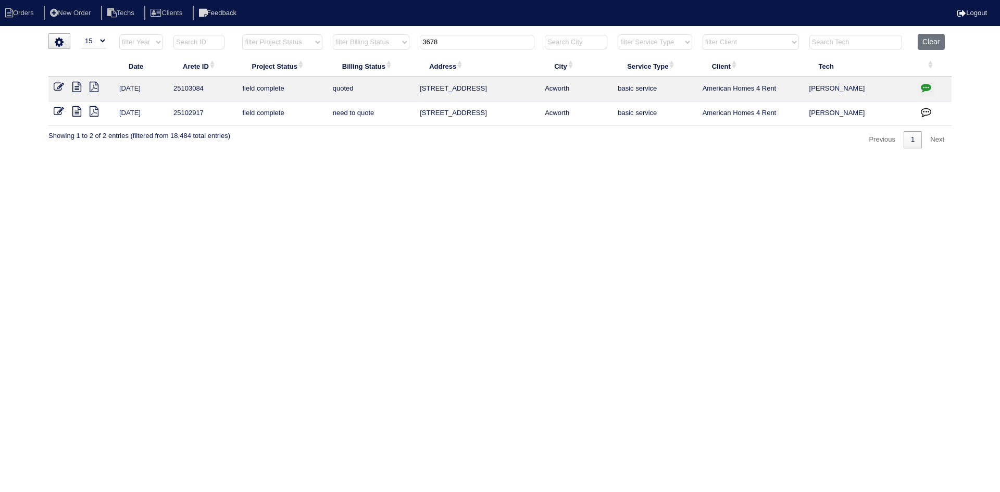
click at [56, 109] on icon at bounding box center [59, 111] width 10 height 10
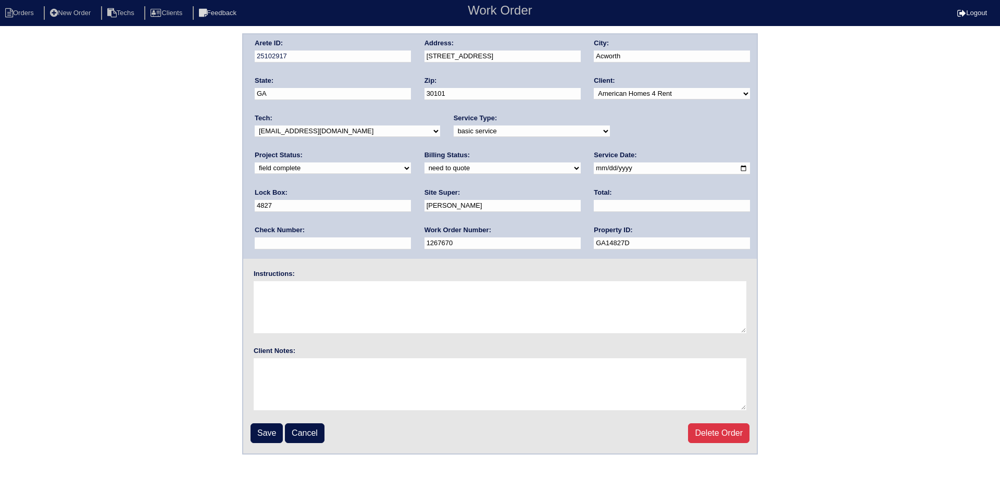
click at [411, 163] on select "new order assigned in progress field complete need to schedule admin review arc…" at bounding box center [333, 168] width 156 height 11
click at [425, 168] on select "need to quote quoted need to invoice invoiced paid warranty purchase order need…" at bounding box center [503, 168] width 156 height 11
select select "quoted"
click at [425, 163] on select "need to quote quoted need to invoice invoiced paid warranty purchase order need…" at bounding box center [503, 168] width 156 height 11
click at [594, 203] on input "text" at bounding box center [672, 206] width 156 height 12
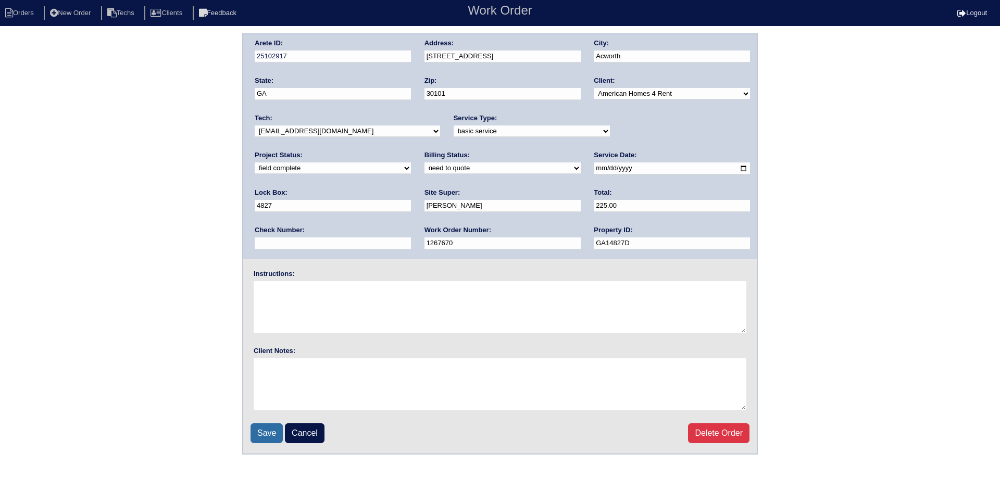
type input "225.00"
click at [268, 436] on input "Save" at bounding box center [267, 434] width 32 height 20
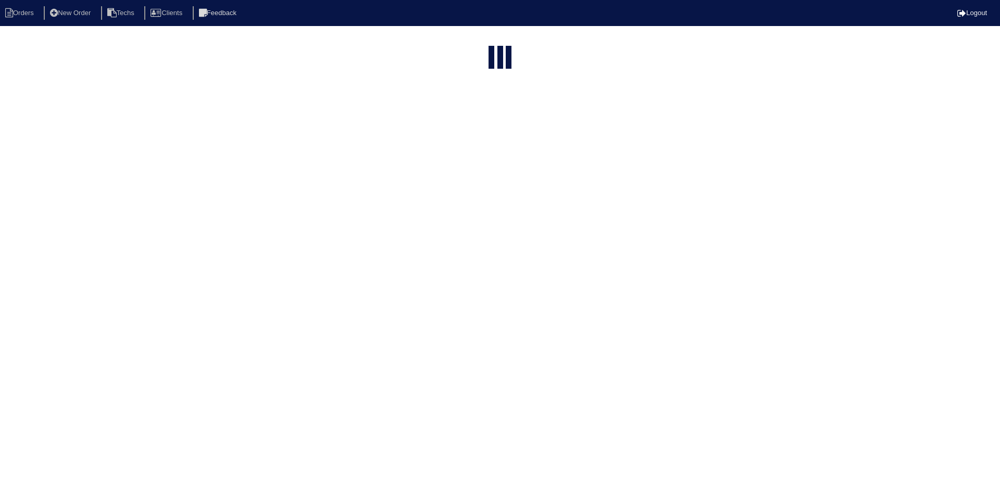
select select "15"
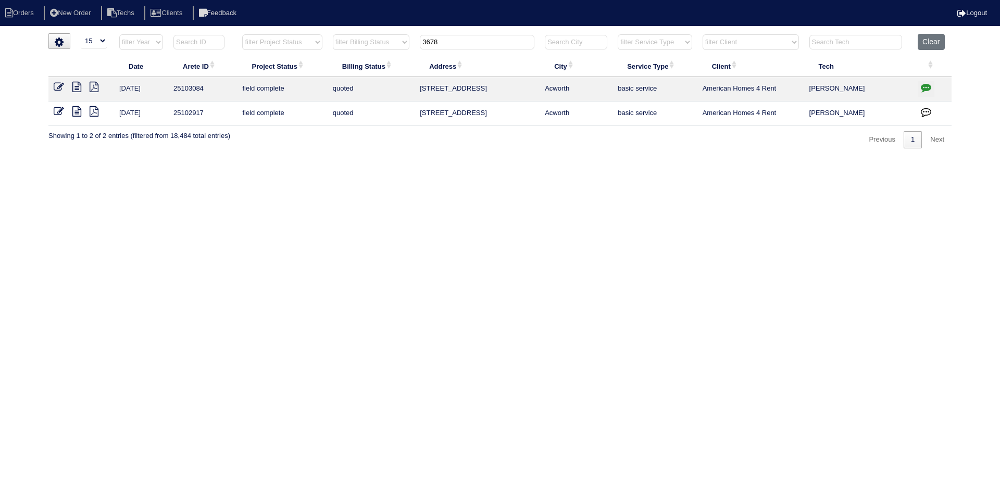
click at [927, 110] on icon "button" at bounding box center [926, 112] width 10 height 10
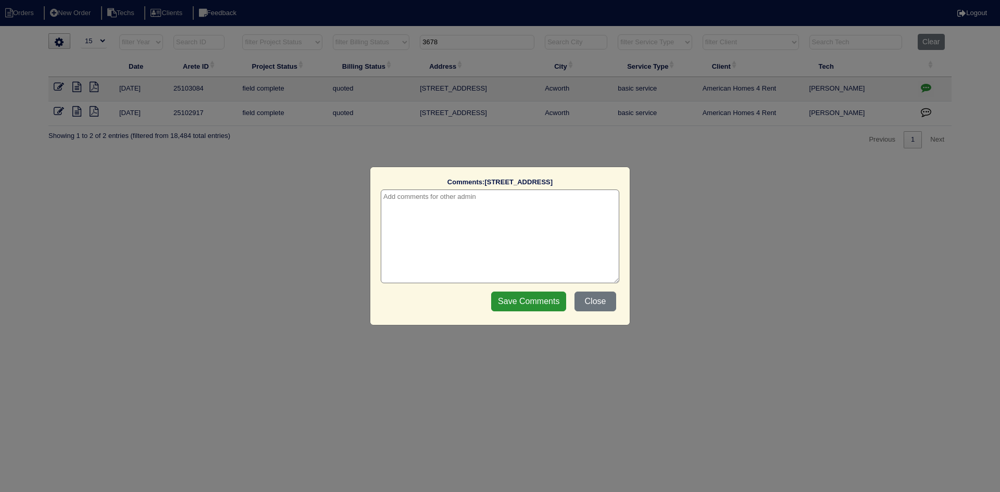
click at [558, 210] on textarea at bounding box center [500, 237] width 239 height 94
type textarea "[DATE] - Change order requested - rk"
click at [535, 304] on input "Save Comments" at bounding box center [528, 302] width 75 height 20
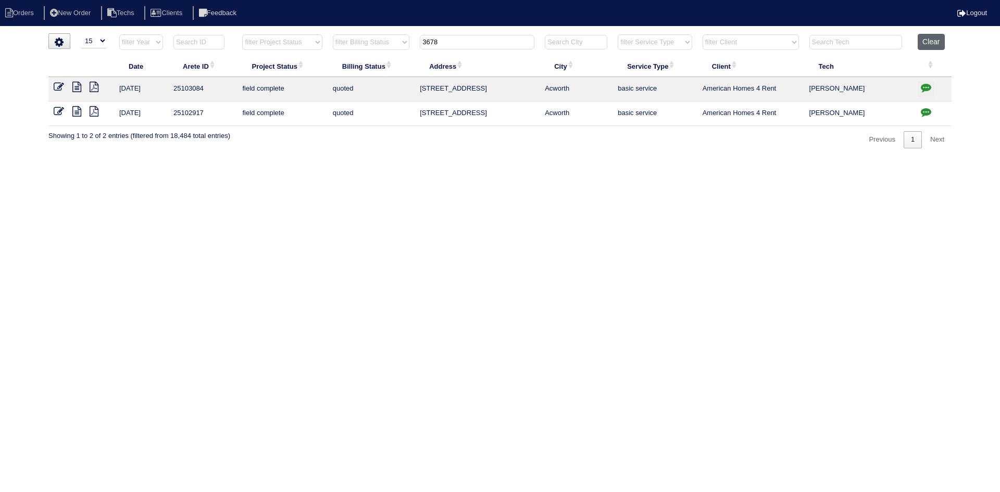
click at [927, 41] on button "Clear" at bounding box center [931, 42] width 27 height 16
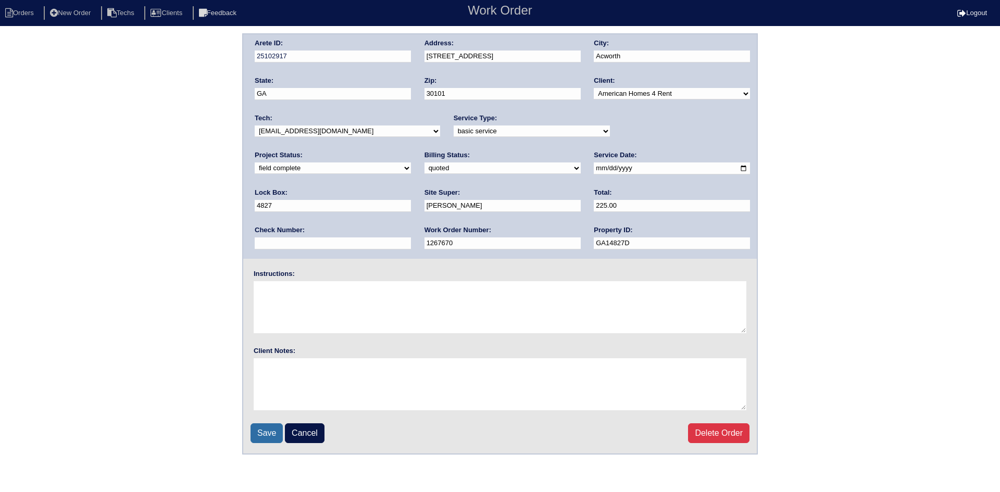
click at [261, 437] on input "Save" at bounding box center [267, 434] width 32 height 20
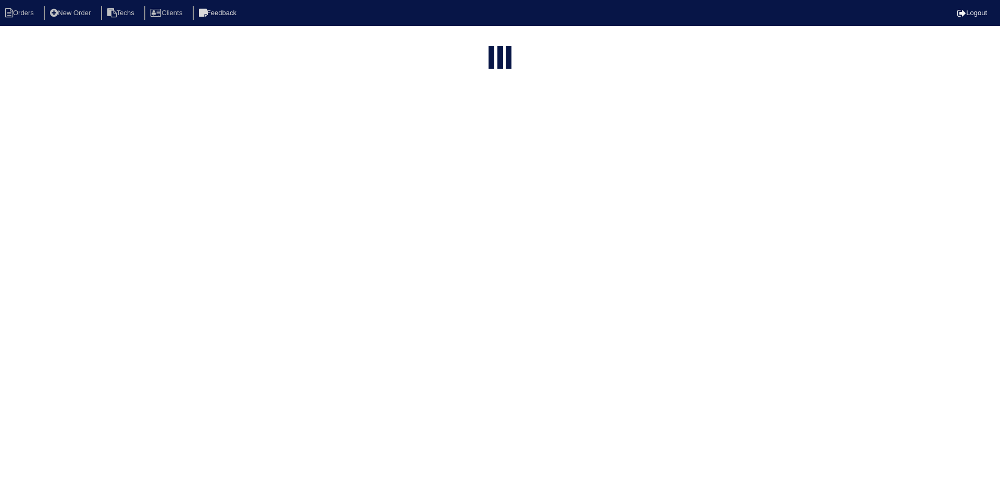
select select "15"
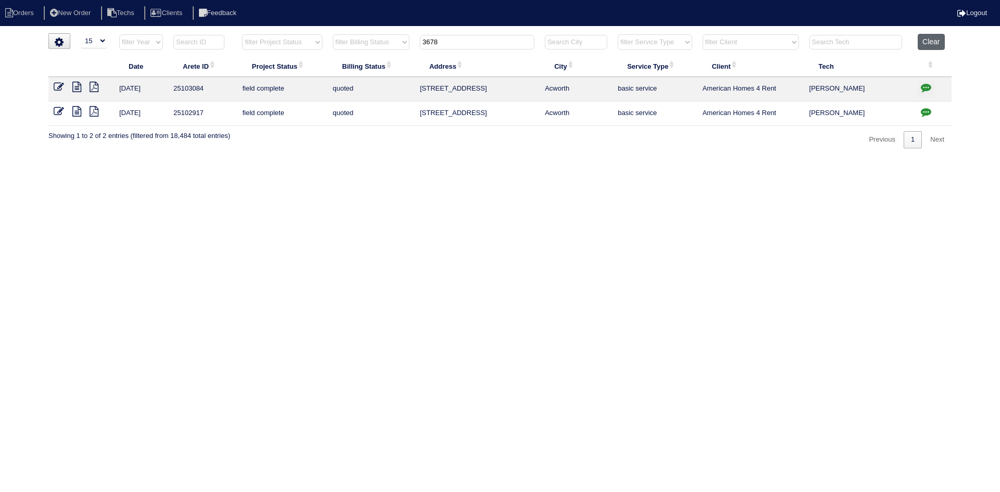
click at [939, 41] on button "Clear" at bounding box center [931, 42] width 27 height 16
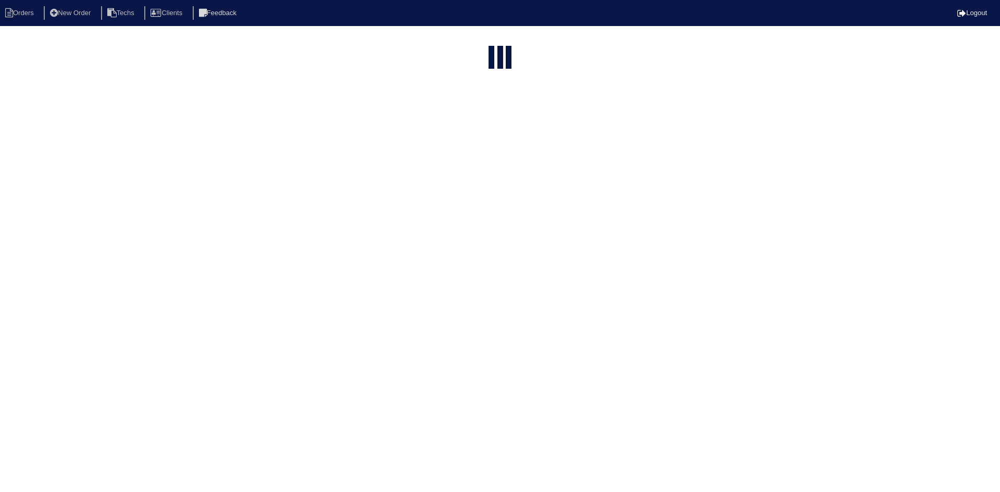
select select "15"
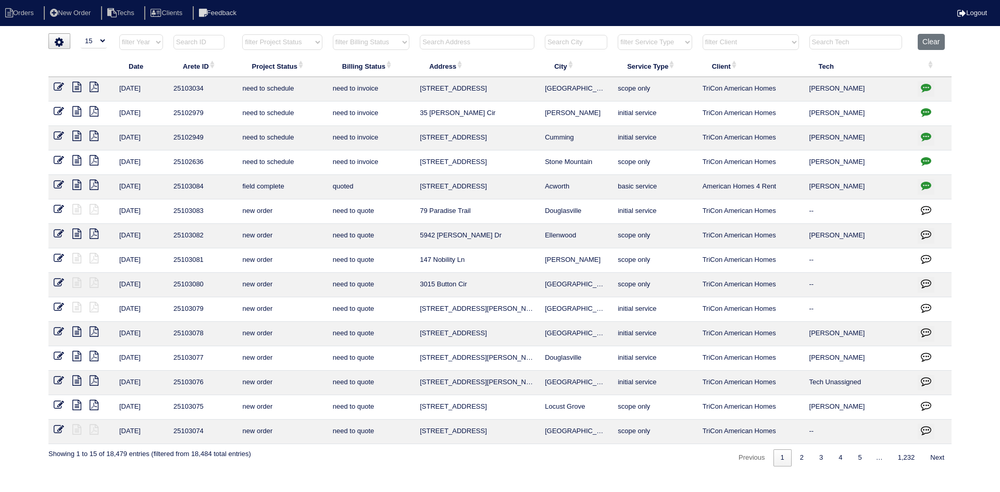
click at [310, 42] on select "filter Project Status -- Any Project Status -- new order assigned in progress f…" at bounding box center [282, 42] width 80 height 16
click at [242, 34] on select "filter Project Status -- Any Project Status -- new order assigned in progress f…" at bounding box center [282, 42] width 80 height 16
select select "field complete"
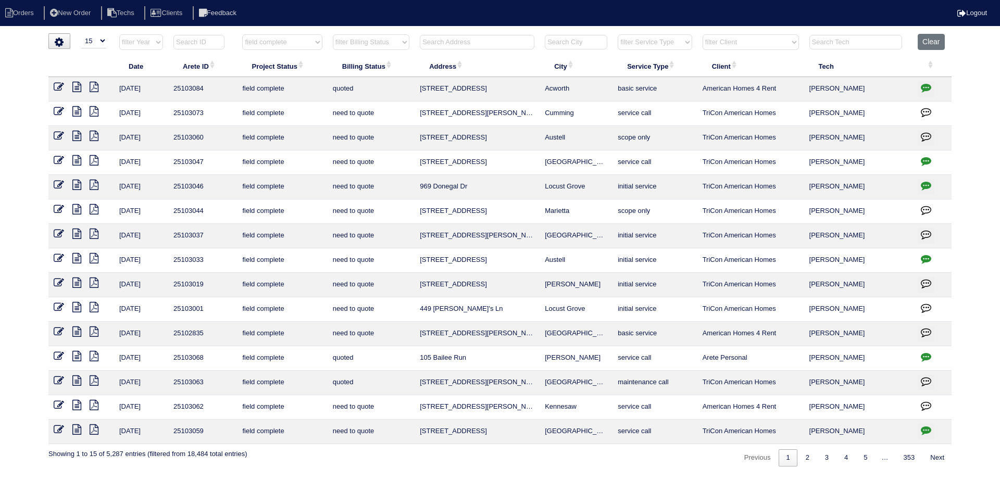
drag, startPoint x: 402, startPoint y: 41, endPoint x: 401, endPoint y: 47, distance: 5.8
click at [402, 41] on select "filter Billing Status -- Any Billing Status -- need to quote quoted need to inv…" at bounding box center [371, 42] width 77 height 16
select select "need to quote"
click at [333, 34] on select "filter Billing Status -- Any Billing Status -- need to quote quoted need to inv…" at bounding box center [371, 42] width 77 height 16
select select "field complete"
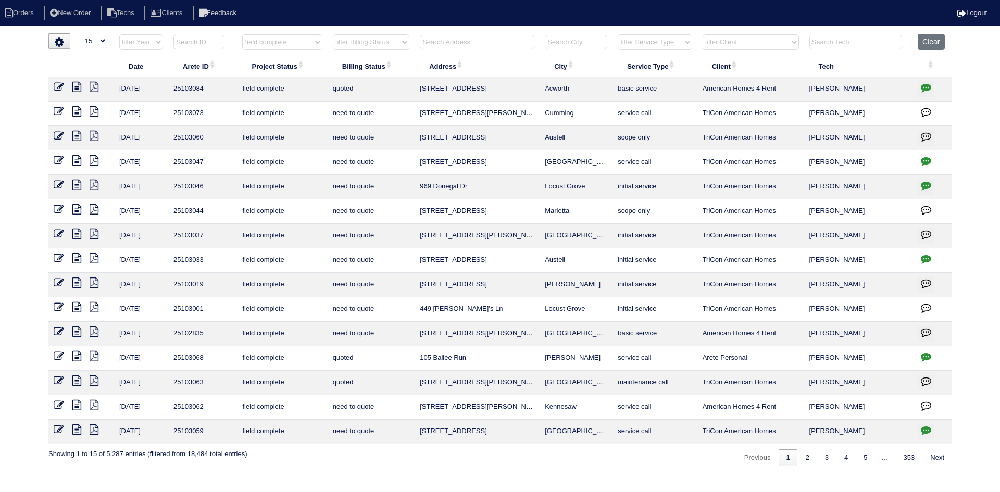
select select "need to quote"
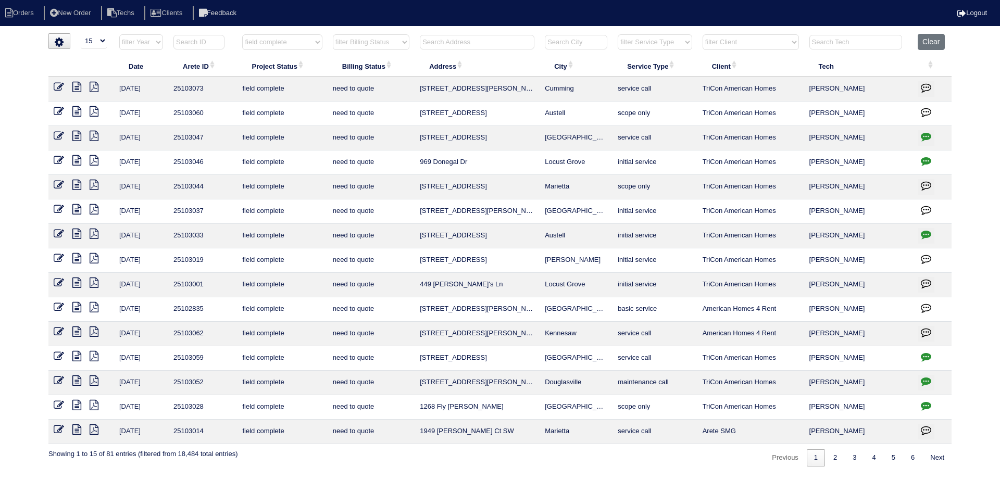
click at [781, 44] on select "filter Client -- Any Client -- Alan Luther American Homes 4 Rent Arete Personal…" at bounding box center [751, 42] width 96 height 16
select select "American Homes 4 Rent"
click at [703, 34] on select "filter Client -- Any Client -- Alan Luther American Homes 4 Rent Arete Personal…" at bounding box center [751, 42] width 96 height 16
select select "field complete"
select select "need to quote"
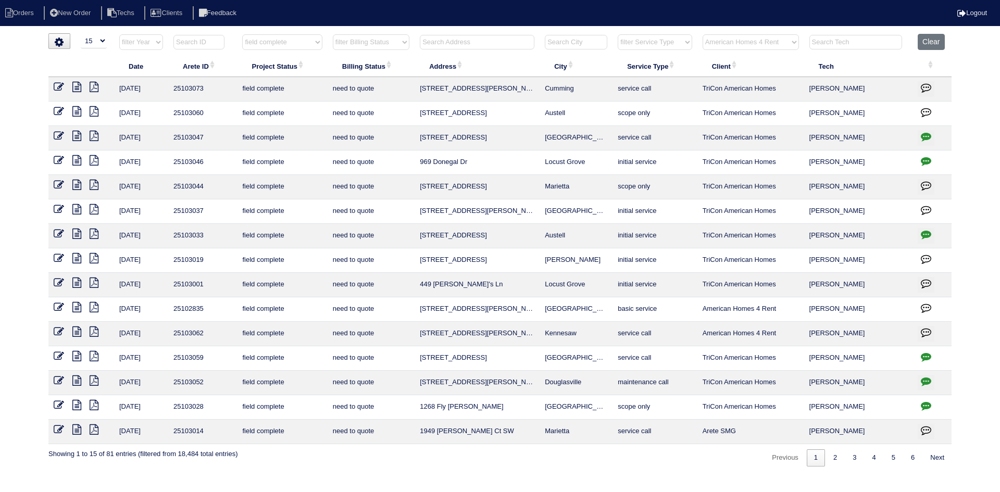
select select "American Homes 4 Rent"
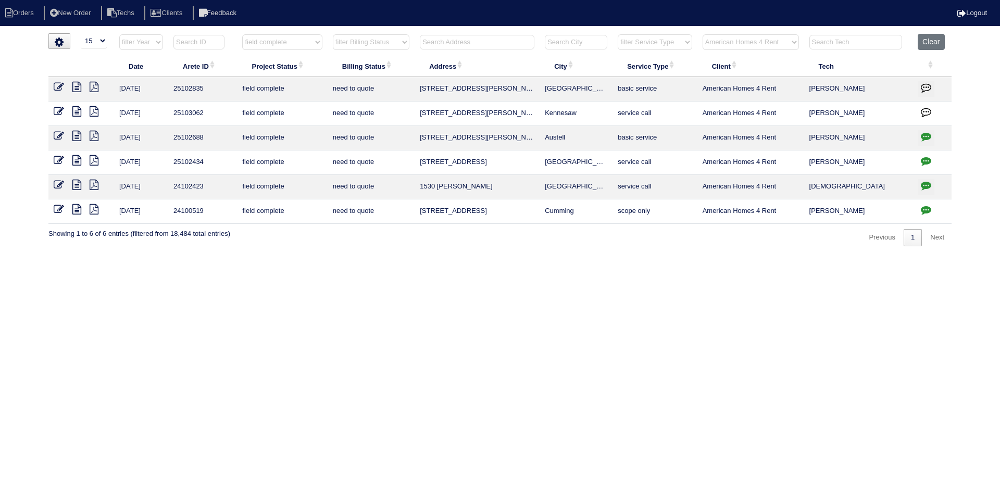
click at [927, 135] on icon "button" at bounding box center [926, 136] width 10 height 10
type textarea "7/23/25 - No PO provided - rk 8/11/25 - Quote but don't send - Dan calling Ryan…"
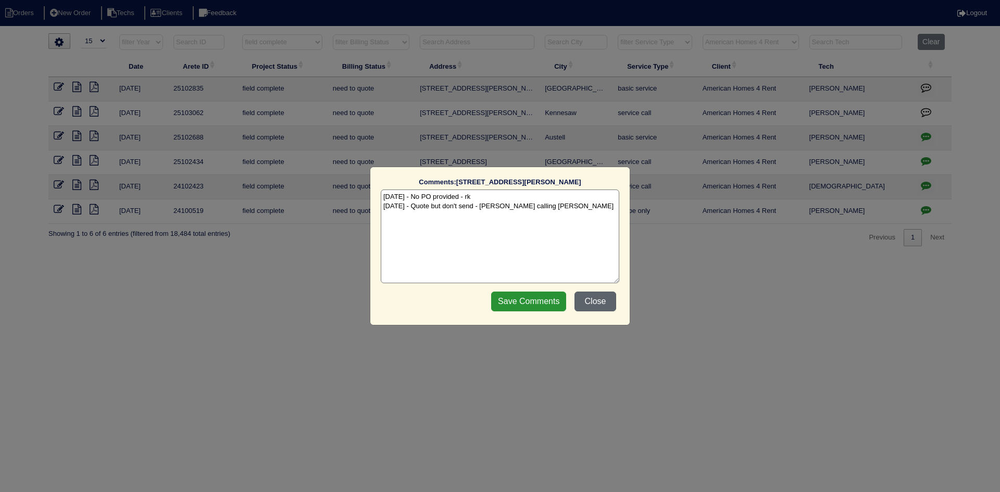
click at [593, 303] on button "Close" at bounding box center [596, 302] width 42 height 20
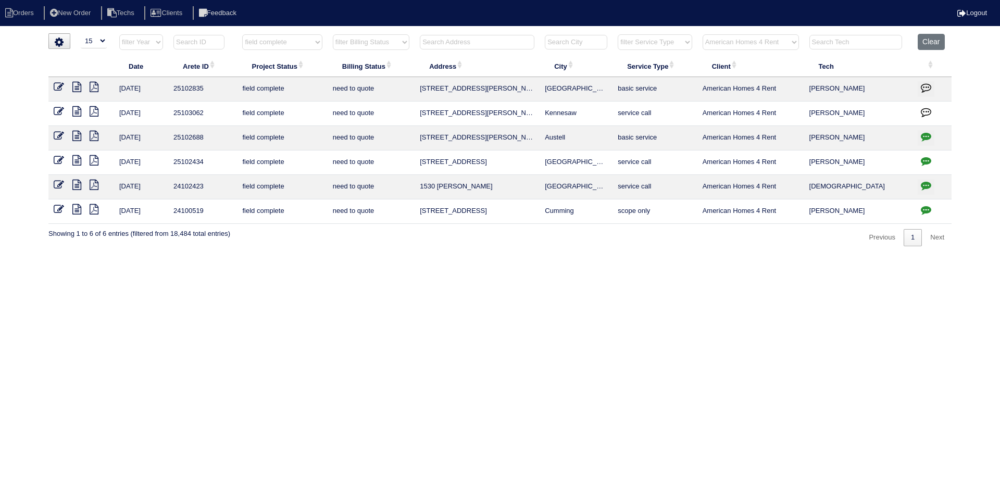
click at [77, 108] on icon at bounding box center [76, 111] width 9 height 10
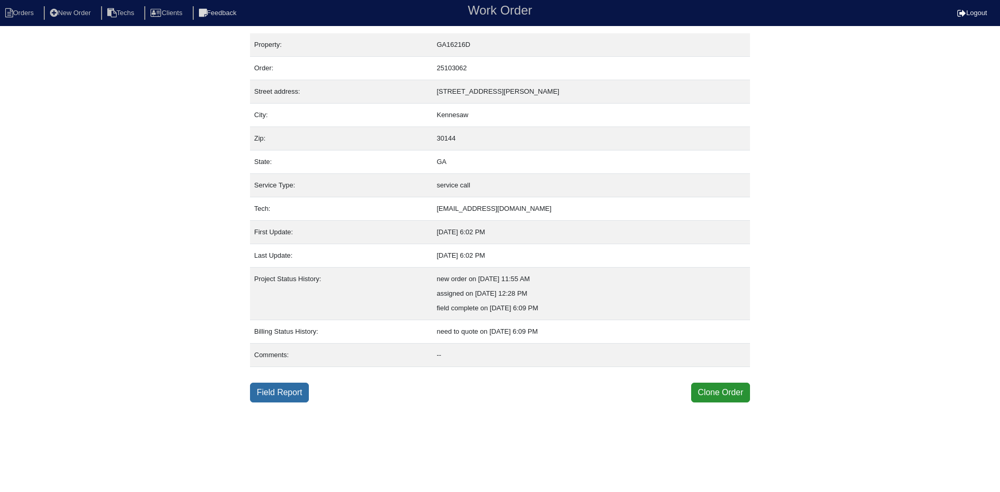
click at [278, 386] on link "Field Report" at bounding box center [279, 393] width 59 height 20
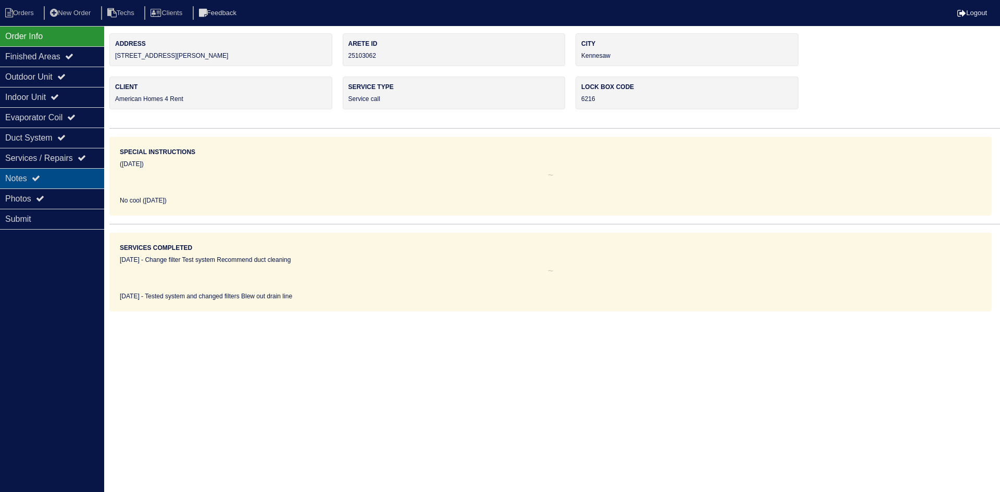
click at [55, 182] on div "Notes" at bounding box center [52, 178] width 104 height 20
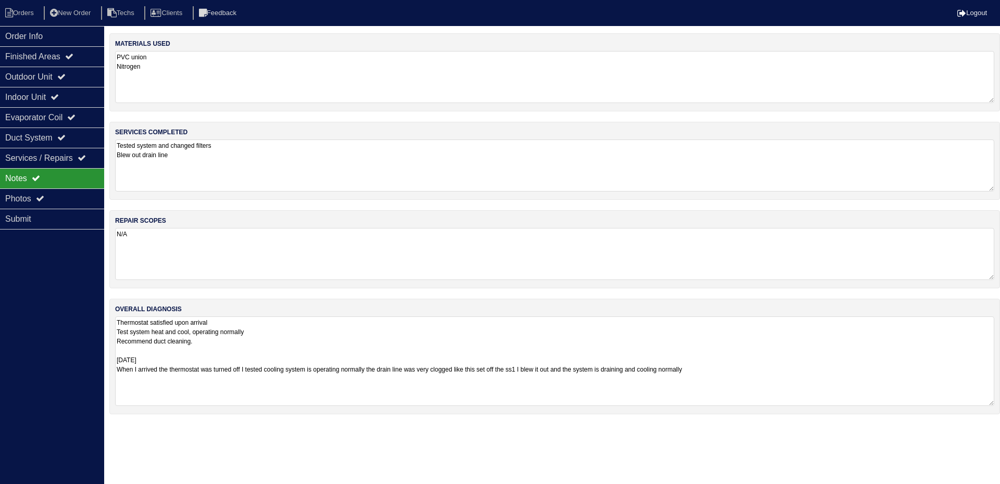
drag, startPoint x: 990, startPoint y: 367, endPoint x: 998, endPoint y: 405, distance: 38.2
click at [998, 405] on div "overall diagnosis Thermostat satisfied upon arrival Test system heat and cool, …" at bounding box center [554, 357] width 891 height 116
click at [66, 37] on div "Order Info" at bounding box center [52, 36] width 104 height 20
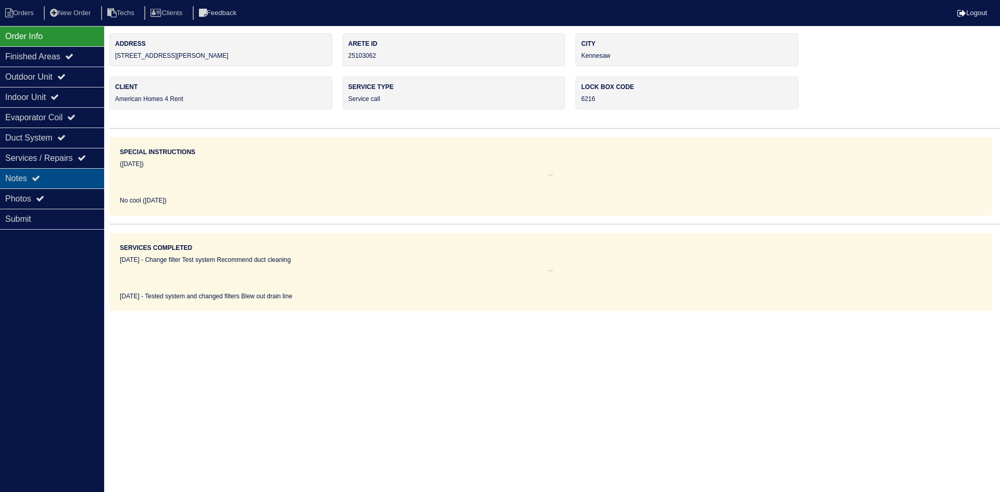
click at [55, 176] on div "Notes" at bounding box center [52, 178] width 104 height 20
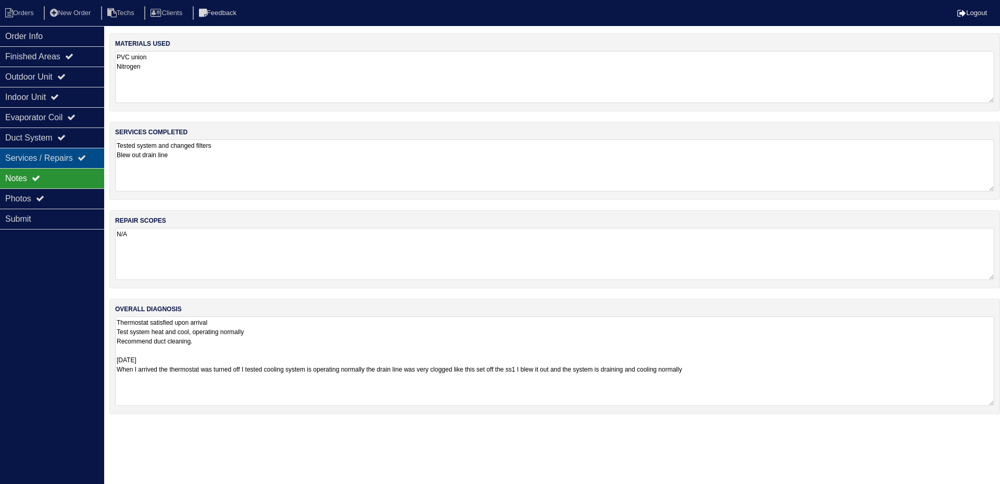
click at [72, 153] on div "Services / Repairs" at bounding box center [52, 158] width 104 height 20
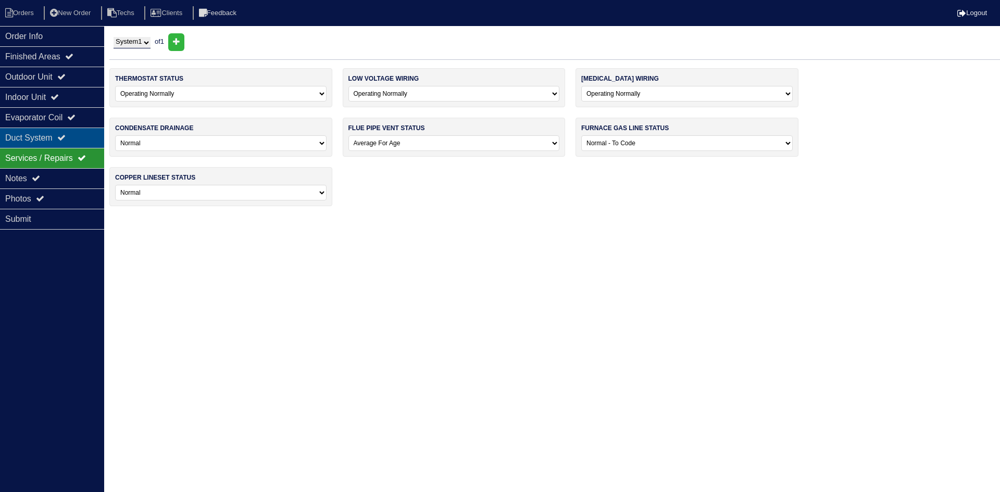
click at [66, 138] on icon at bounding box center [61, 137] width 8 height 8
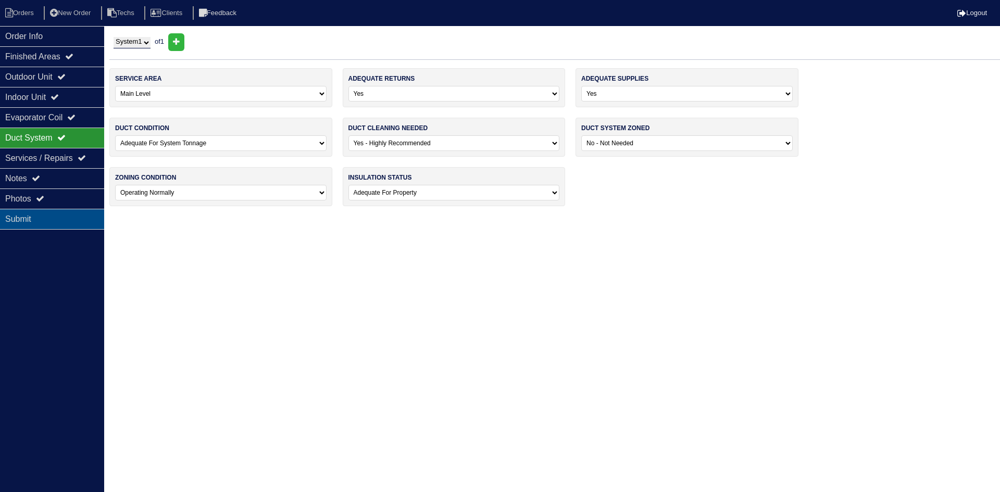
click at [64, 221] on div "Submit" at bounding box center [52, 219] width 104 height 21
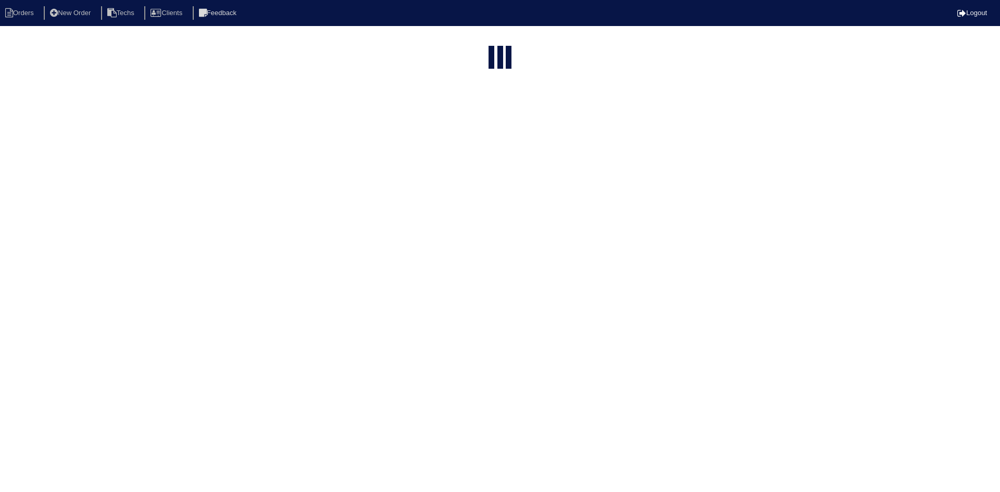
select select "15"
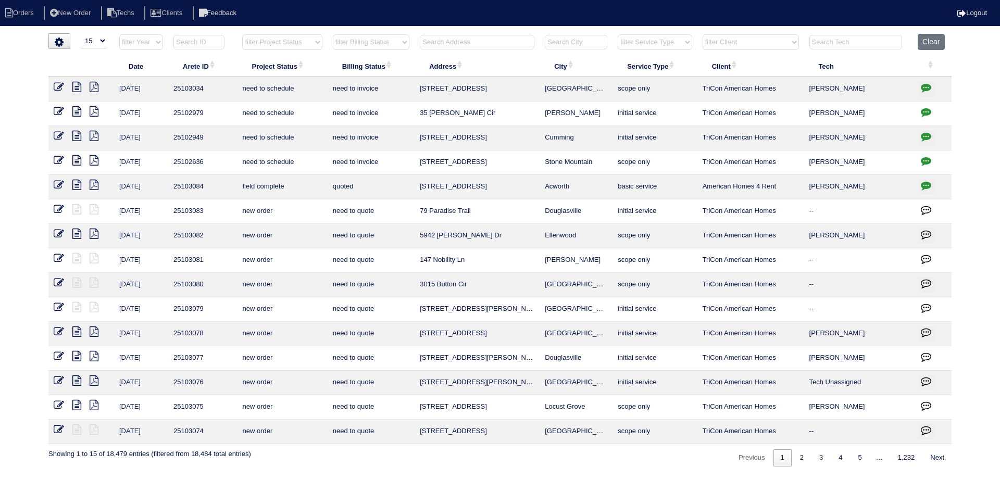
click at [436, 43] on input "text" at bounding box center [477, 42] width 115 height 15
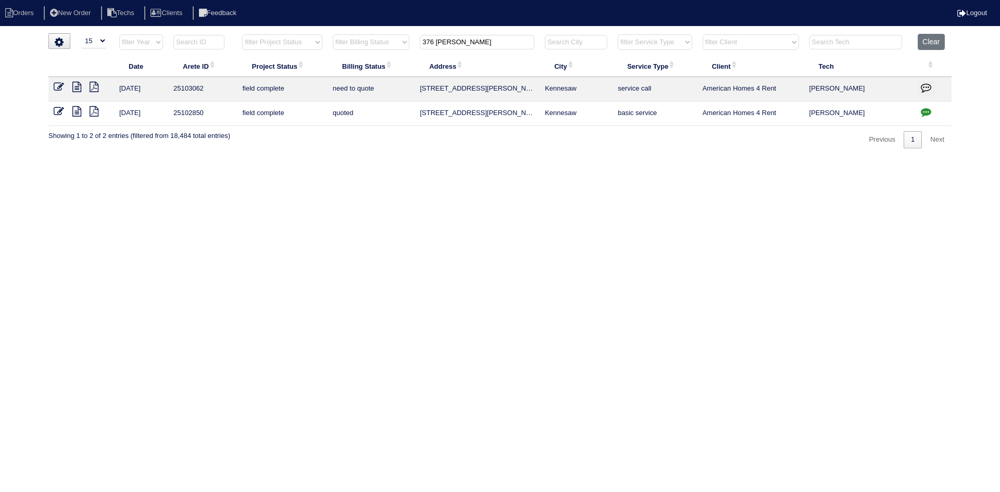
type input "376 darter"
click at [74, 110] on icon at bounding box center [76, 111] width 9 height 10
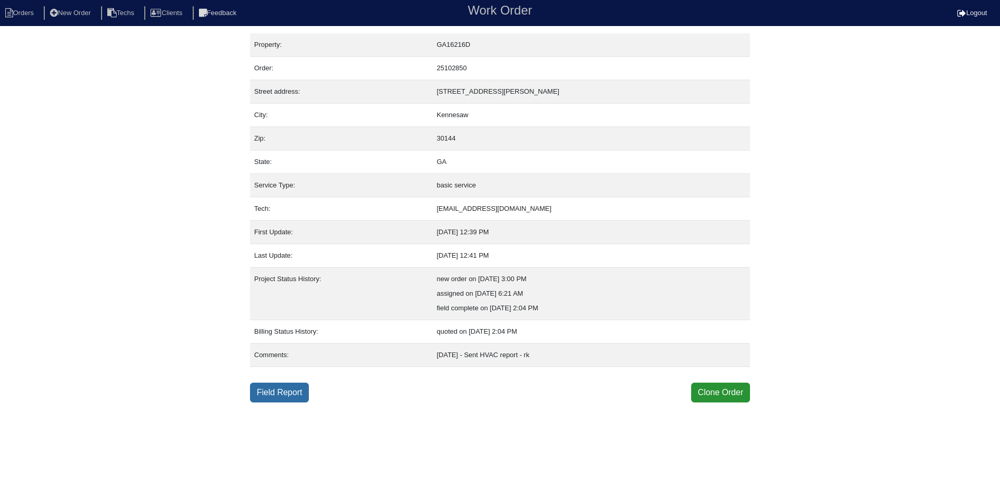
click at [285, 393] on link "Field Report" at bounding box center [279, 393] width 59 height 20
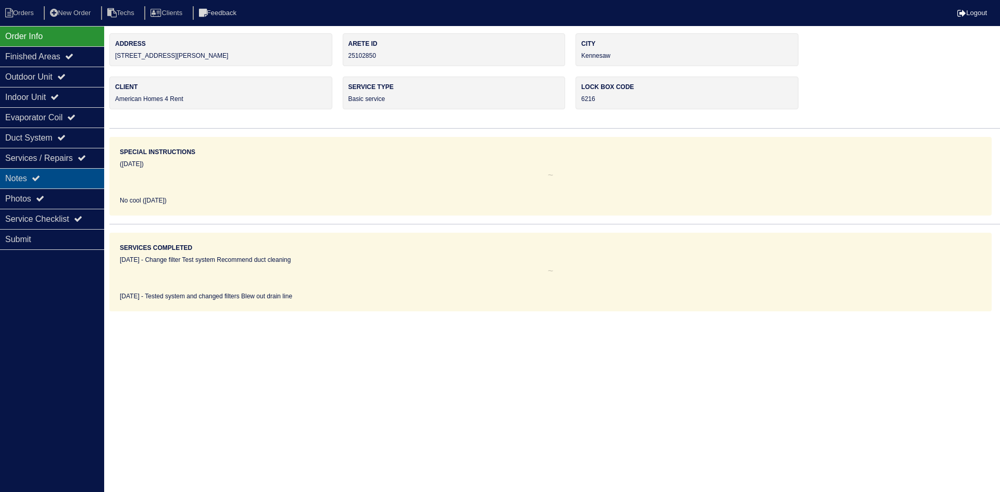
click at [77, 184] on div "Notes" at bounding box center [52, 178] width 104 height 20
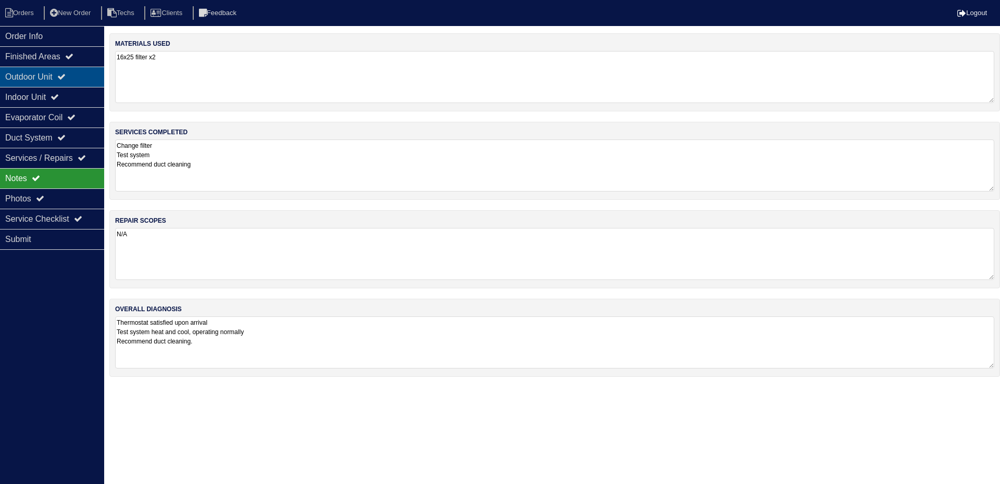
drag, startPoint x: 62, startPoint y: 70, endPoint x: 64, endPoint y: 86, distance: 15.8
click at [62, 70] on div "Outdoor Unit" at bounding box center [52, 77] width 104 height 20
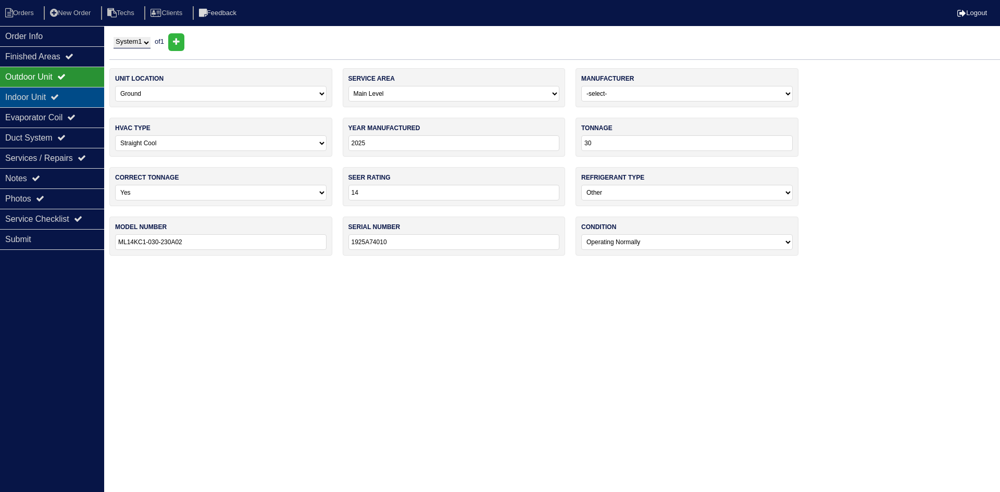
click at [59, 95] on icon at bounding box center [55, 97] width 8 height 8
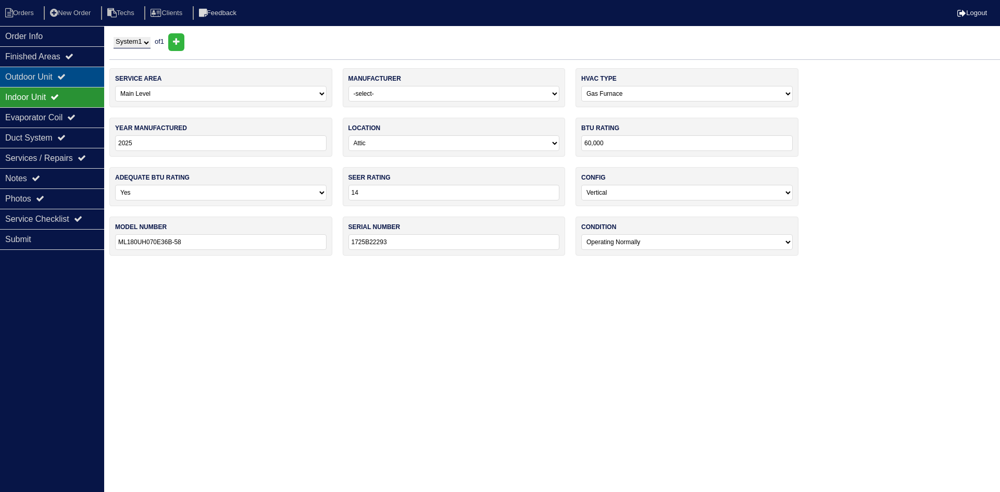
click at [65, 79] on icon at bounding box center [61, 76] width 8 height 8
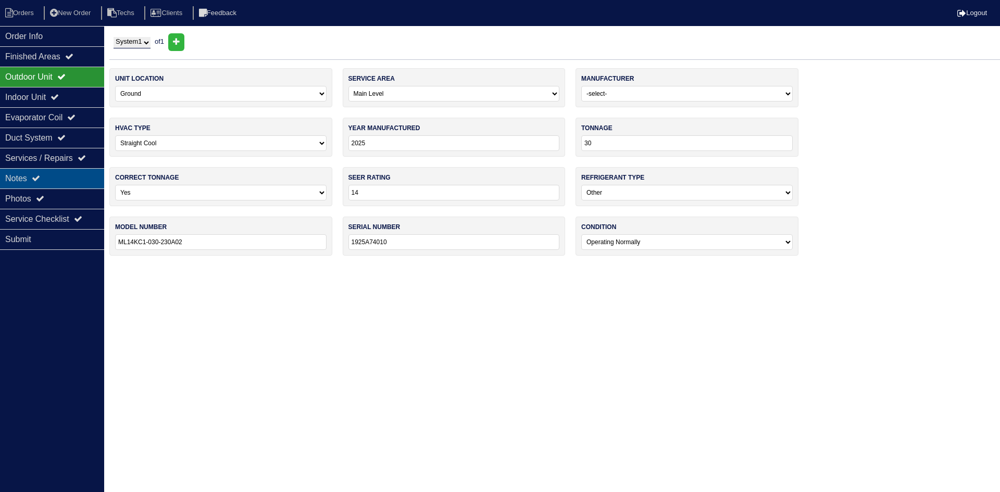
drag, startPoint x: 66, startPoint y: 200, endPoint x: 58, endPoint y: 181, distance: 20.3
click at [65, 200] on div "Photos" at bounding box center [52, 199] width 104 height 20
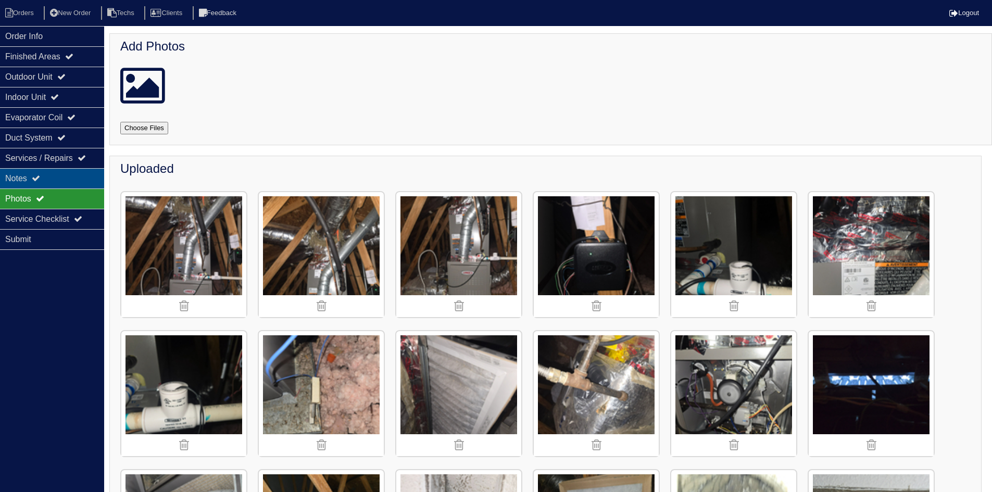
click at [55, 171] on div "Notes" at bounding box center [52, 178] width 104 height 20
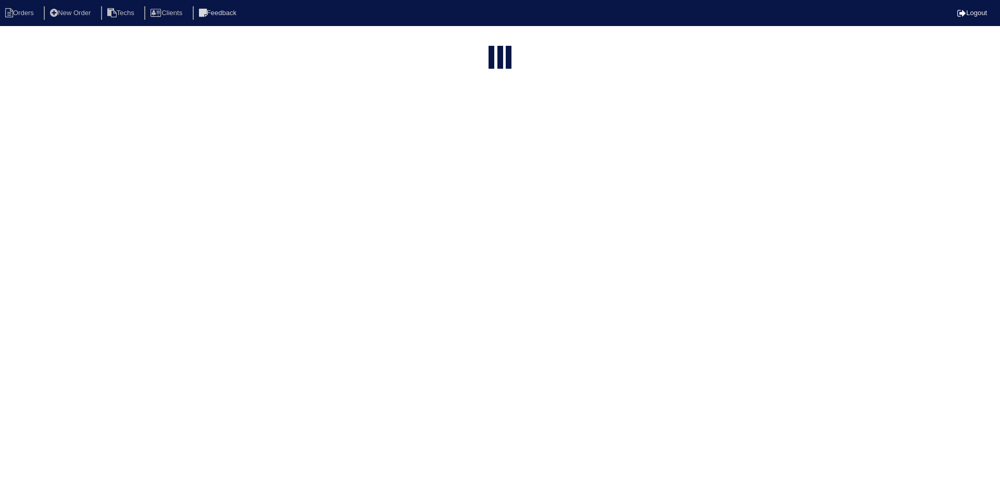
select select "15"
type input "376 [PERSON_NAME]"
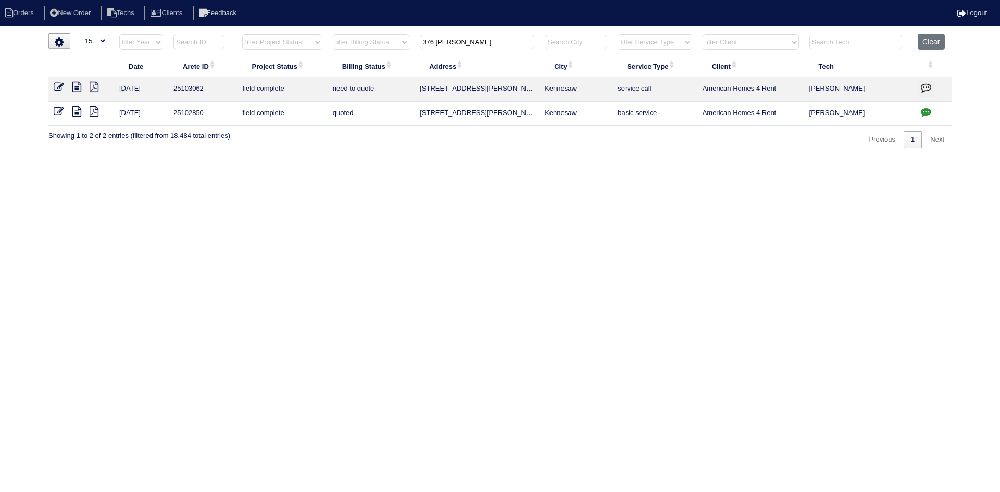
click at [57, 83] on icon at bounding box center [59, 87] width 10 height 10
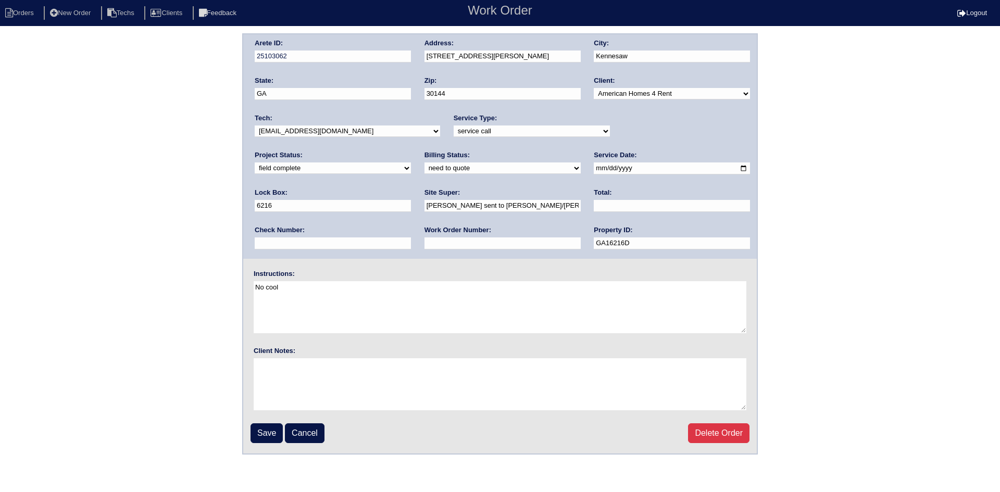
click at [425, 170] on select "need to quote quoted need to invoice invoiced paid warranty purchase order need…" at bounding box center [503, 168] width 156 height 11
select select "quoted"
click at [425, 163] on select "need to quote quoted need to invoice invoiced paid warranty purchase order need…" at bounding box center [503, 168] width 156 height 11
click at [594, 203] on input "text" at bounding box center [672, 206] width 156 height 12
type input "170.00"
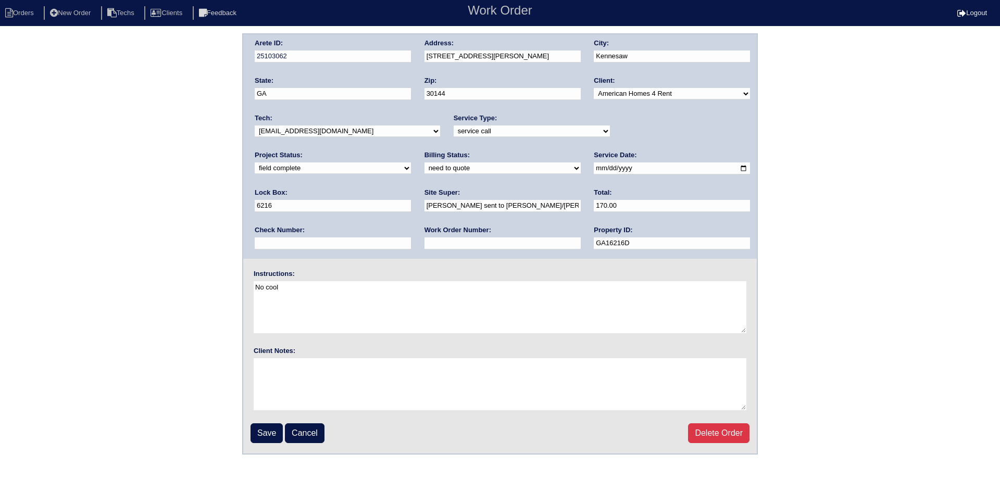
click at [425, 245] on input "text" at bounding box center [503, 244] width 156 height 12
type input "Requested"
click at [259, 436] on input "Save" at bounding box center [267, 434] width 32 height 20
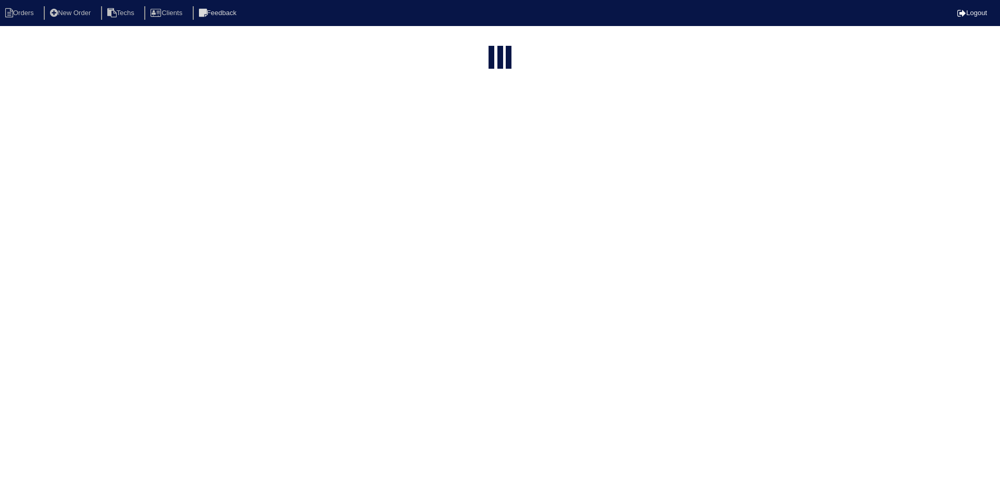
select select "15"
type input "376 [PERSON_NAME]"
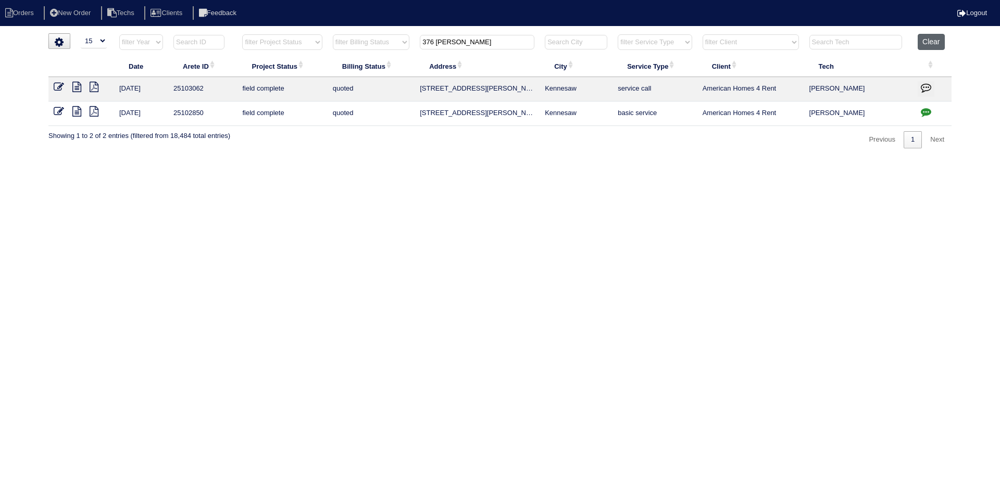
click at [938, 36] on button "Clear" at bounding box center [931, 42] width 27 height 16
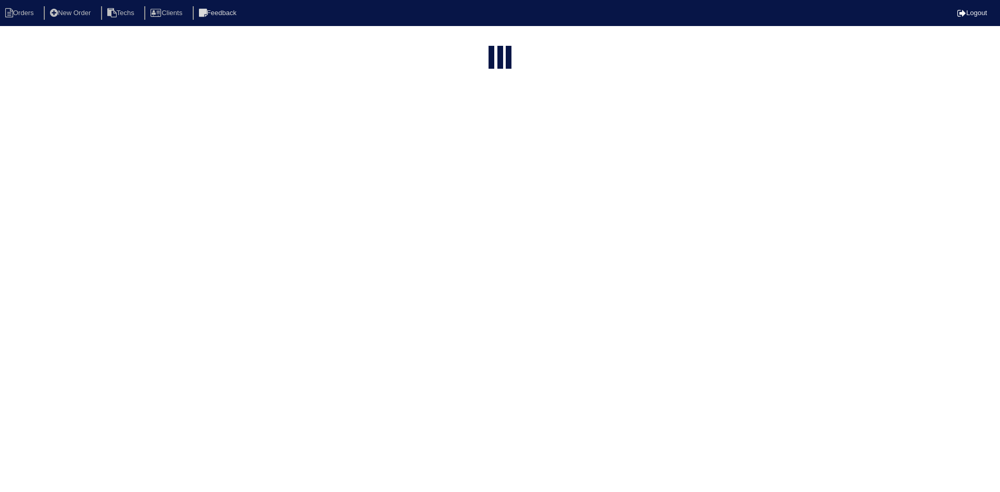
select select "15"
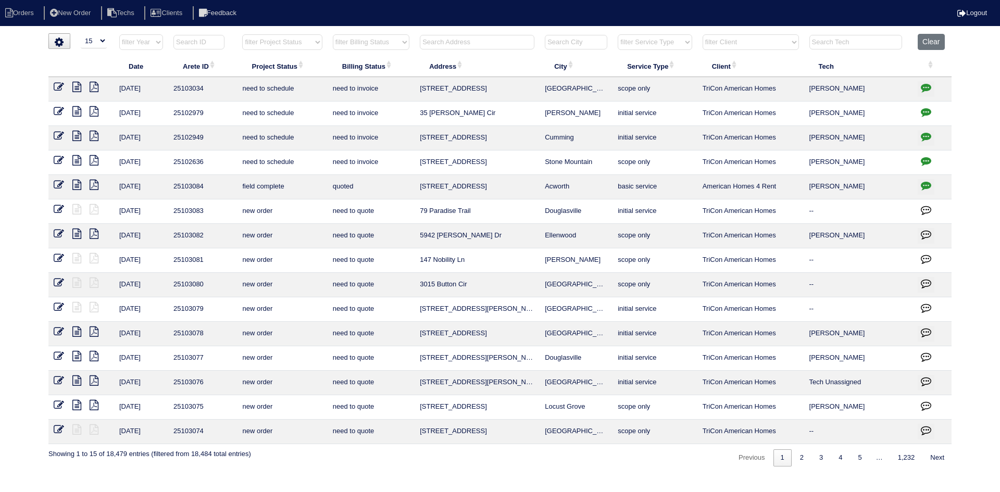
click at [290, 45] on select "filter Project Status -- Any Project Status -- new order assigned in progress f…" at bounding box center [282, 42] width 80 height 16
click at [242, 34] on select "filter Project Status -- Any Project Status -- new order assigned in progress f…" at bounding box center [282, 42] width 80 height 16
select select "field complete"
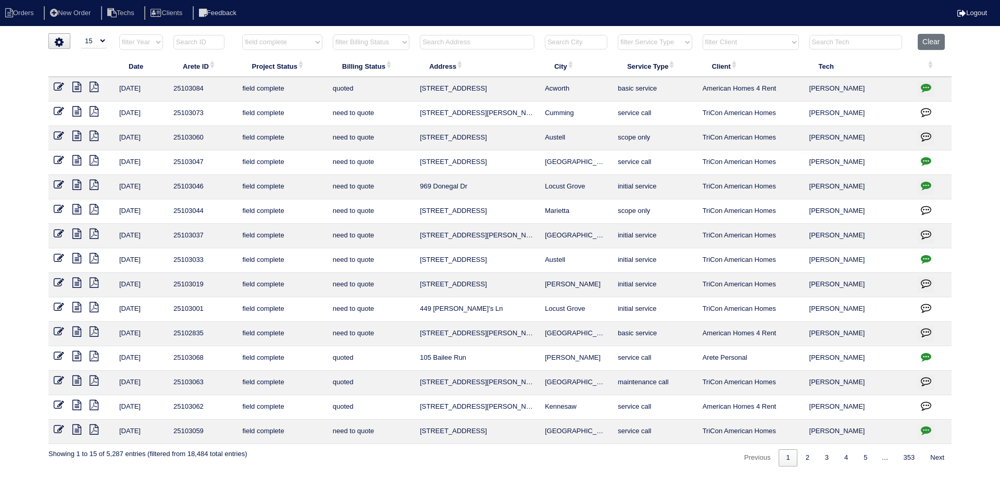
click at [408, 47] on select "filter Billing Status -- Any Billing Status -- need to quote quoted need to inv…" at bounding box center [371, 42] width 77 height 16
select select "need to quote"
click at [333, 34] on select "filter Billing Status -- Any Billing Status -- need to quote quoted need to inv…" at bounding box center [371, 42] width 77 height 16
select select "field complete"
select select "need to quote"
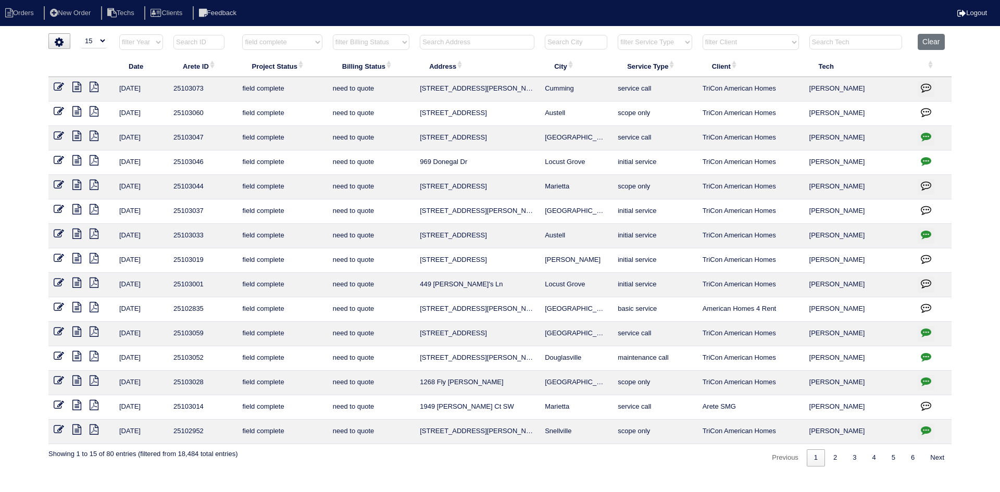
click at [481, 40] on input "text" at bounding box center [477, 42] width 115 height 15
type input "563"
select select "field complete"
select select "need to quote"
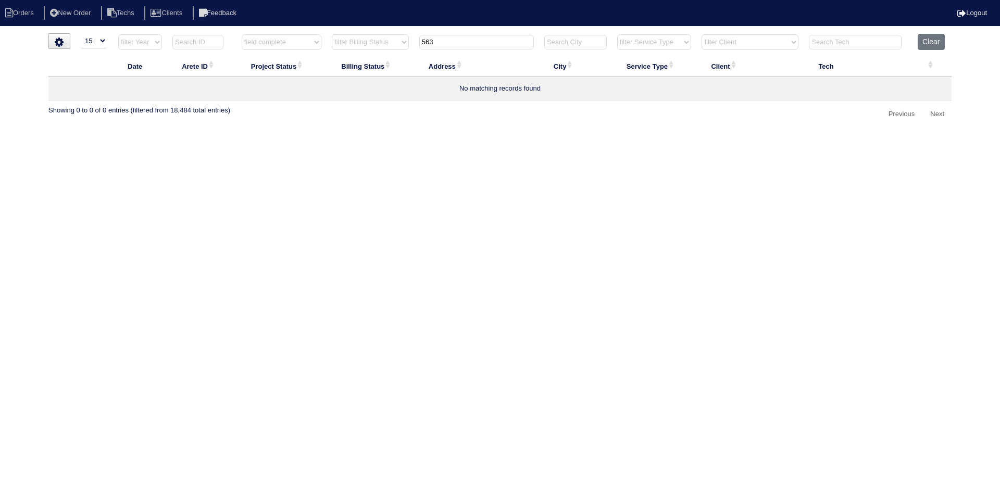
type input "563"
click at [923, 50] on th "Clear" at bounding box center [932, 44] width 39 height 21
click at [927, 42] on button "Clear" at bounding box center [931, 42] width 27 height 16
select select
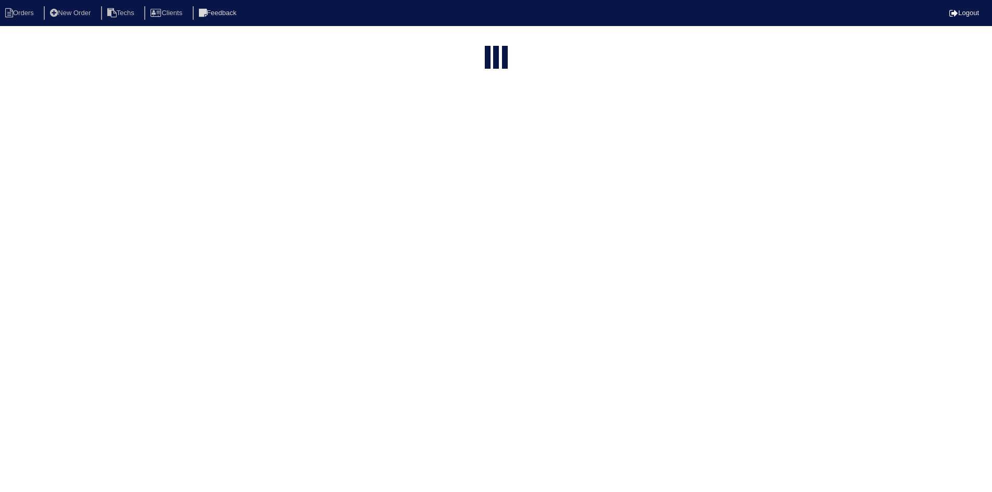
select select "15"
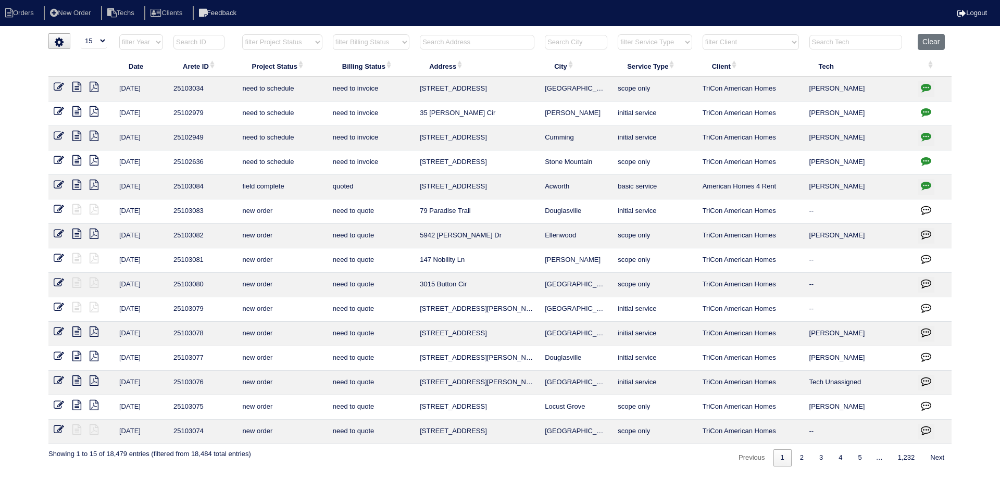
click at [443, 41] on input "text" at bounding box center [477, 42] width 115 height 15
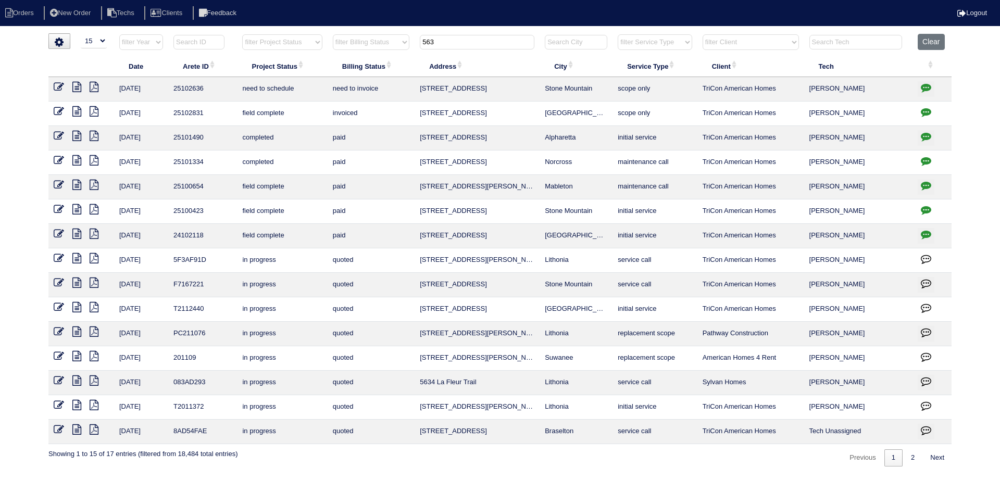
type input "563"
click at [925, 88] on icon "button" at bounding box center [926, 87] width 10 height 10
type textarea "8/19/25 - Service approved - Sent to Dan, Payton - KE Per site super - needs to…"
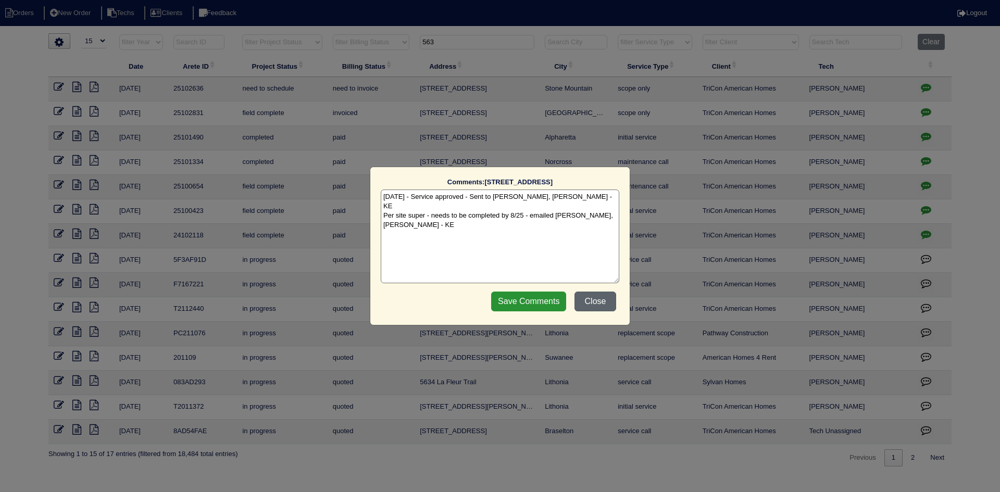
click at [606, 298] on button "Close" at bounding box center [596, 302] width 42 height 20
